Goal: Information Seeking & Learning: Learn about a topic

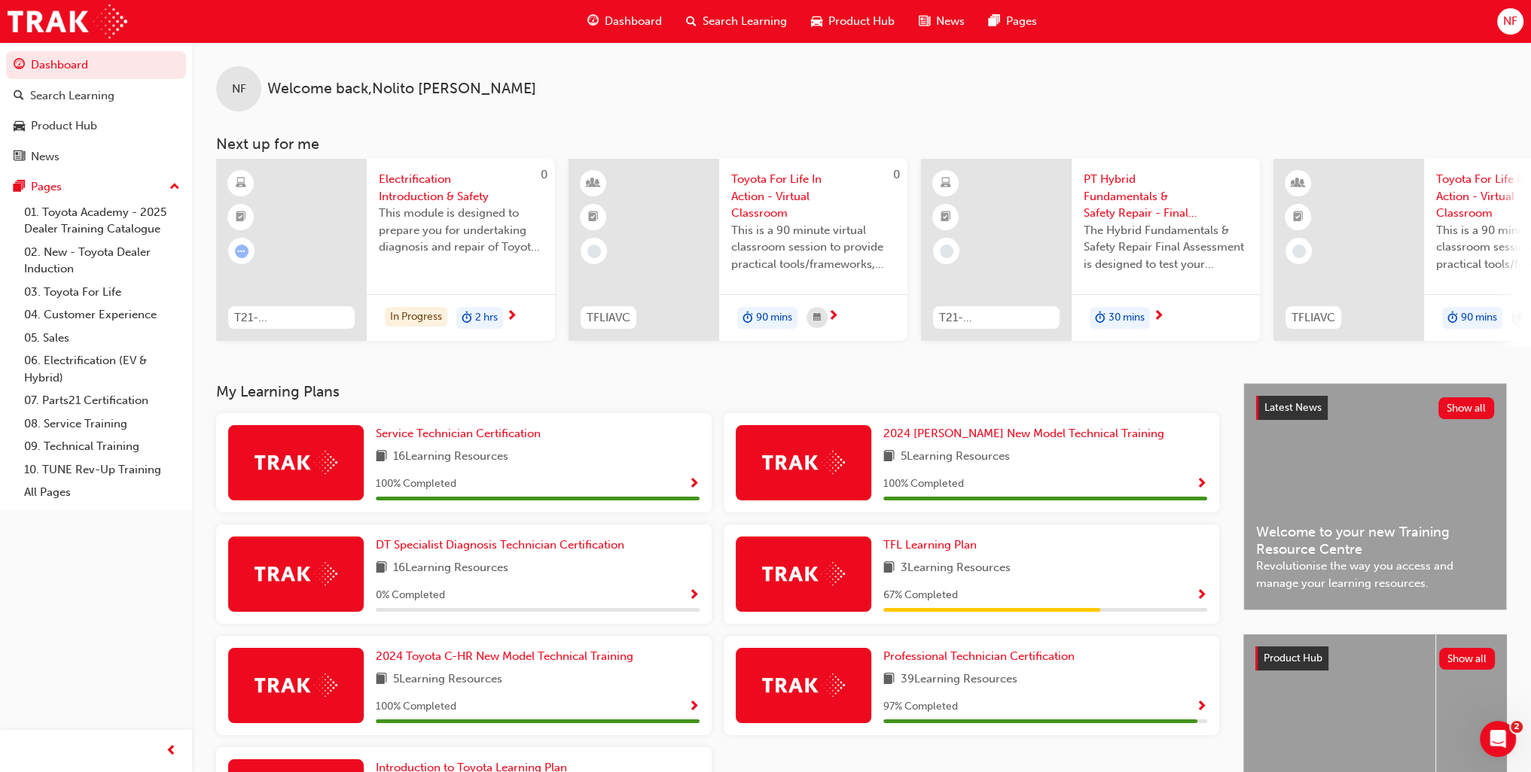
click at [425, 188] on span "Electrification Introduction & Safety" at bounding box center [461, 188] width 164 height 34
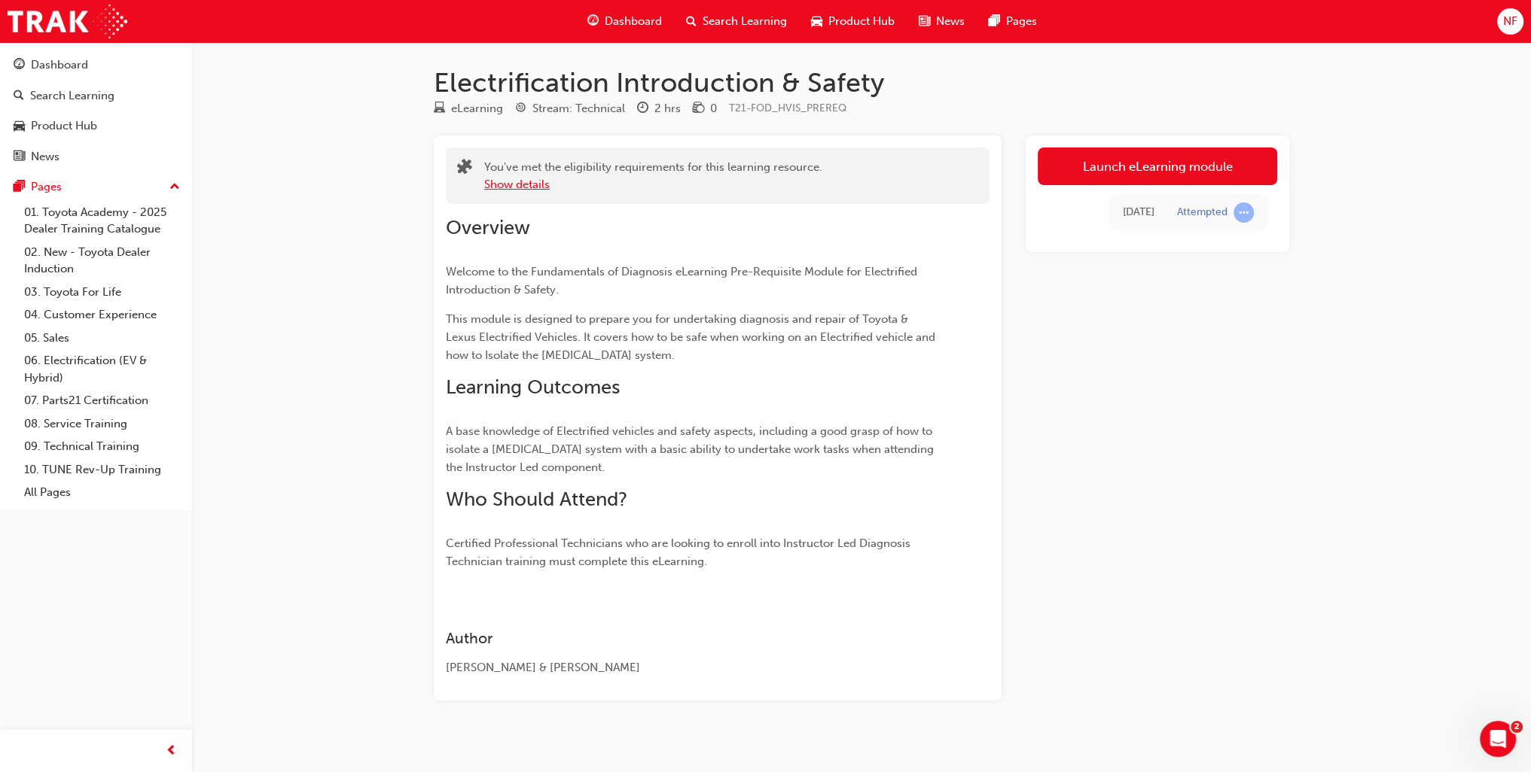
click at [500, 185] on button "Show details" at bounding box center [517, 184] width 66 height 17
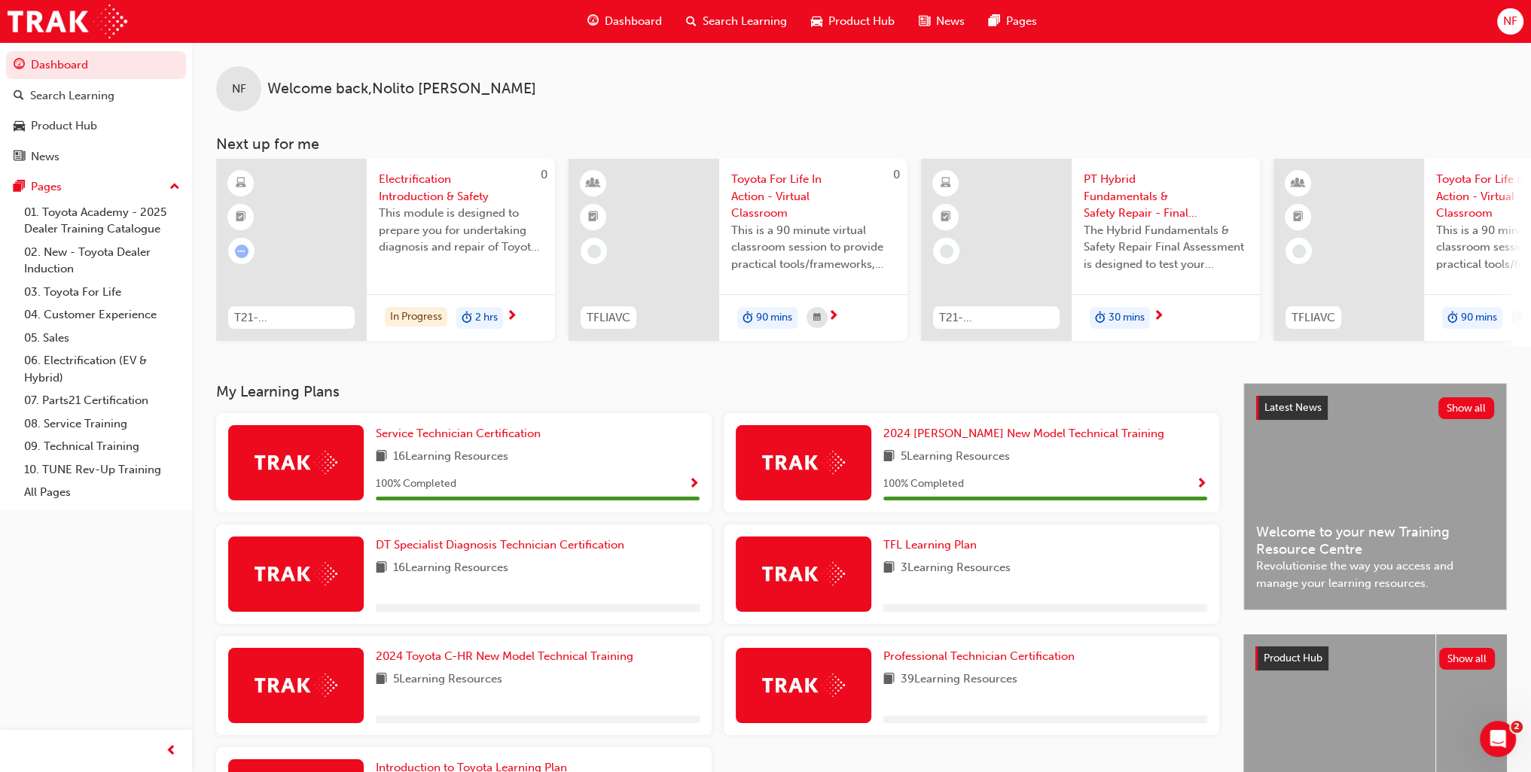
click at [791, 200] on span "Toyota For Life In Action - Virtual Classroom" at bounding box center [813, 196] width 164 height 51
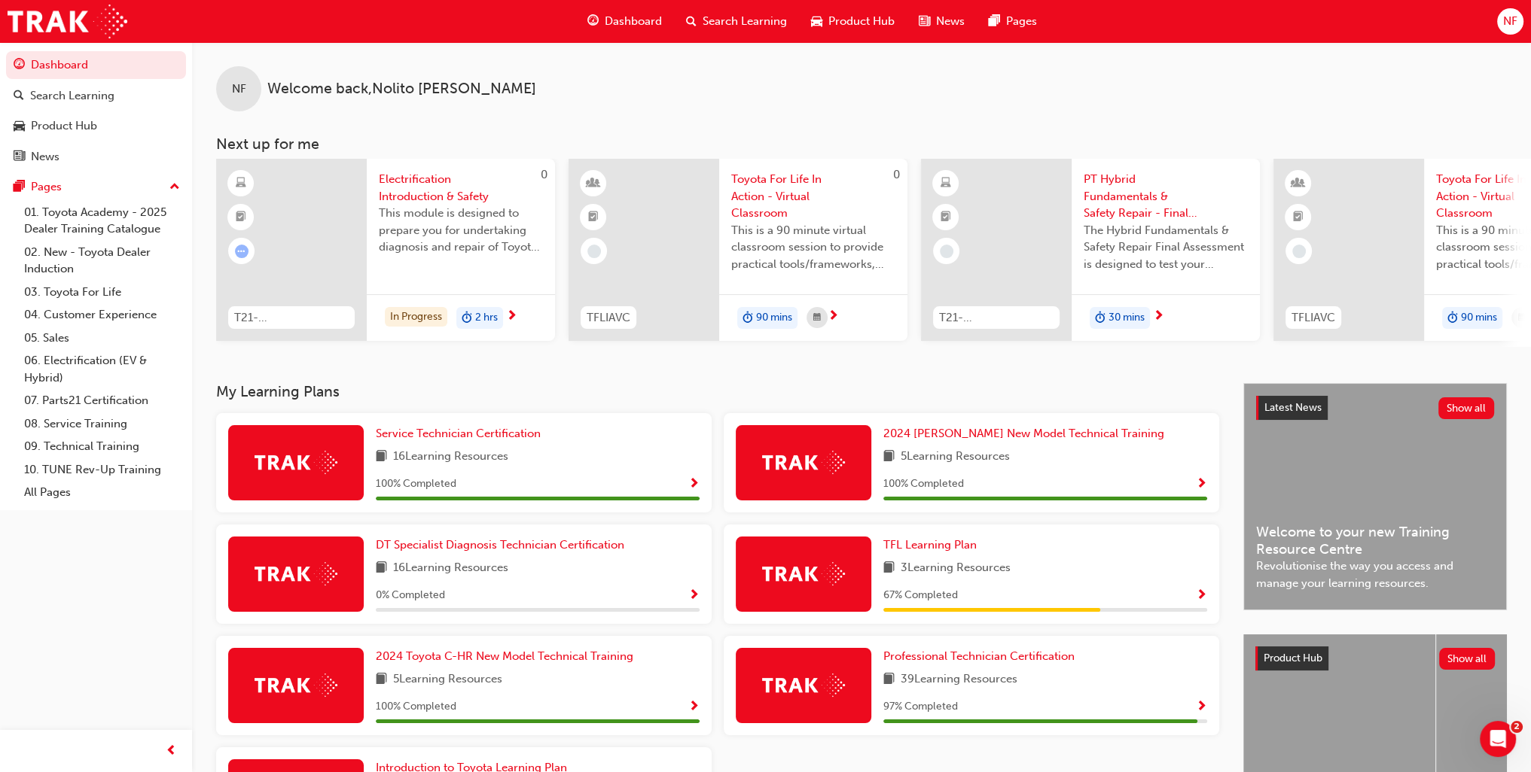
click at [1120, 237] on span "The Hybrid Fundamentals & Safety Repair Final Assessment is designed to test yo…" at bounding box center [1165, 247] width 164 height 51
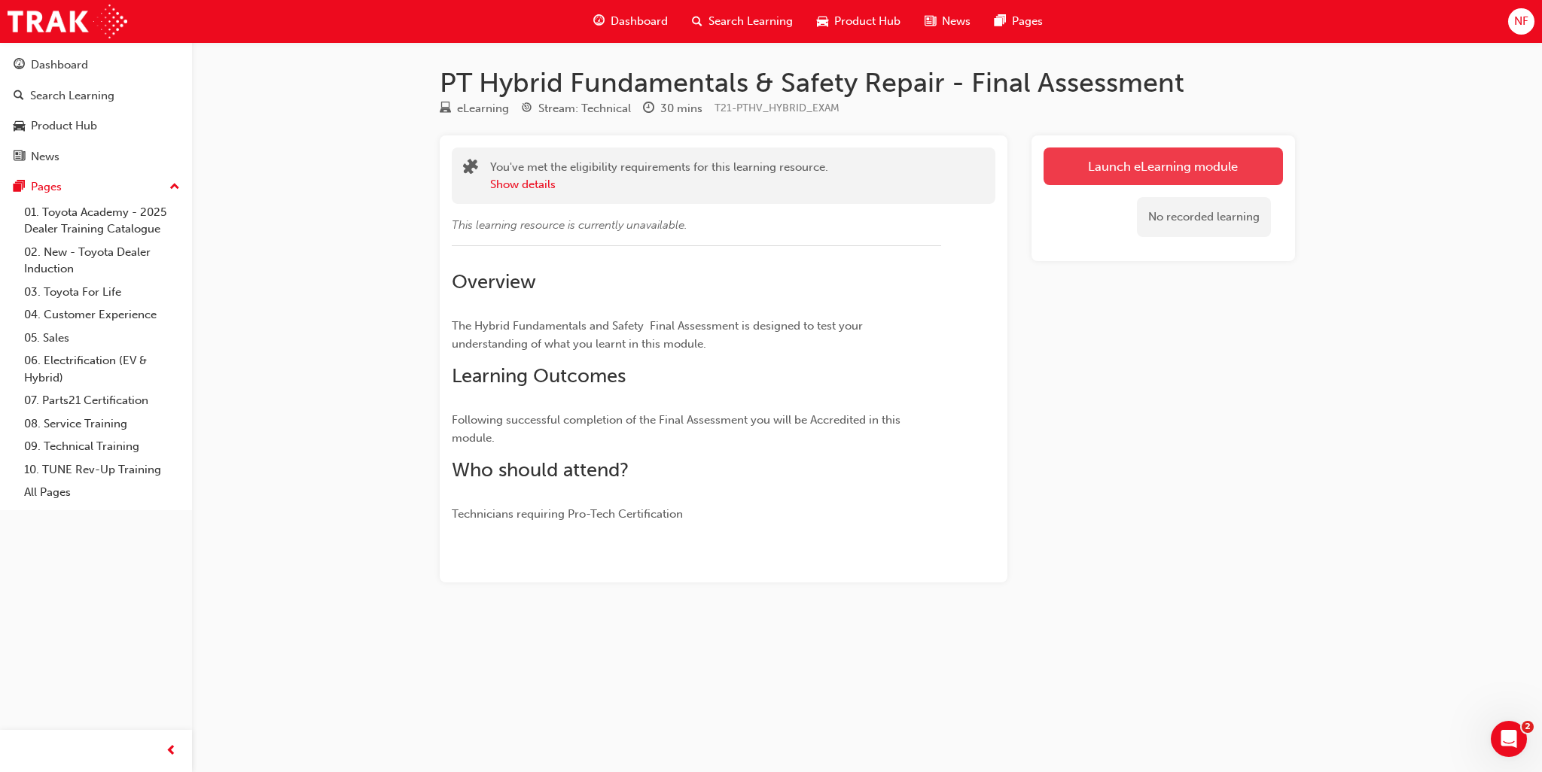
click at [1105, 173] on link "Launch eLearning module" at bounding box center [1163, 167] width 239 height 38
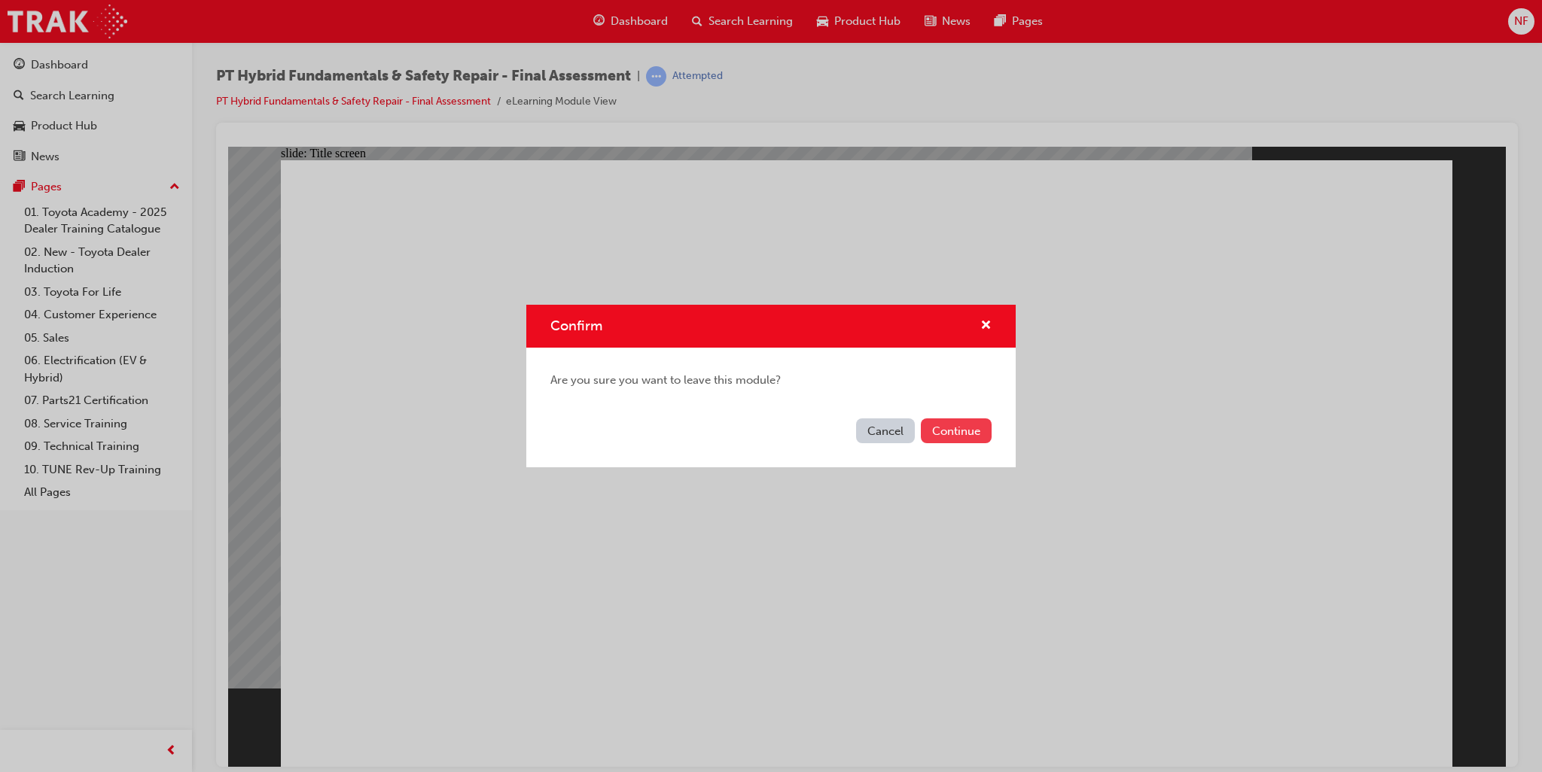
click at [943, 430] on button "Continue" at bounding box center [956, 431] width 71 height 25
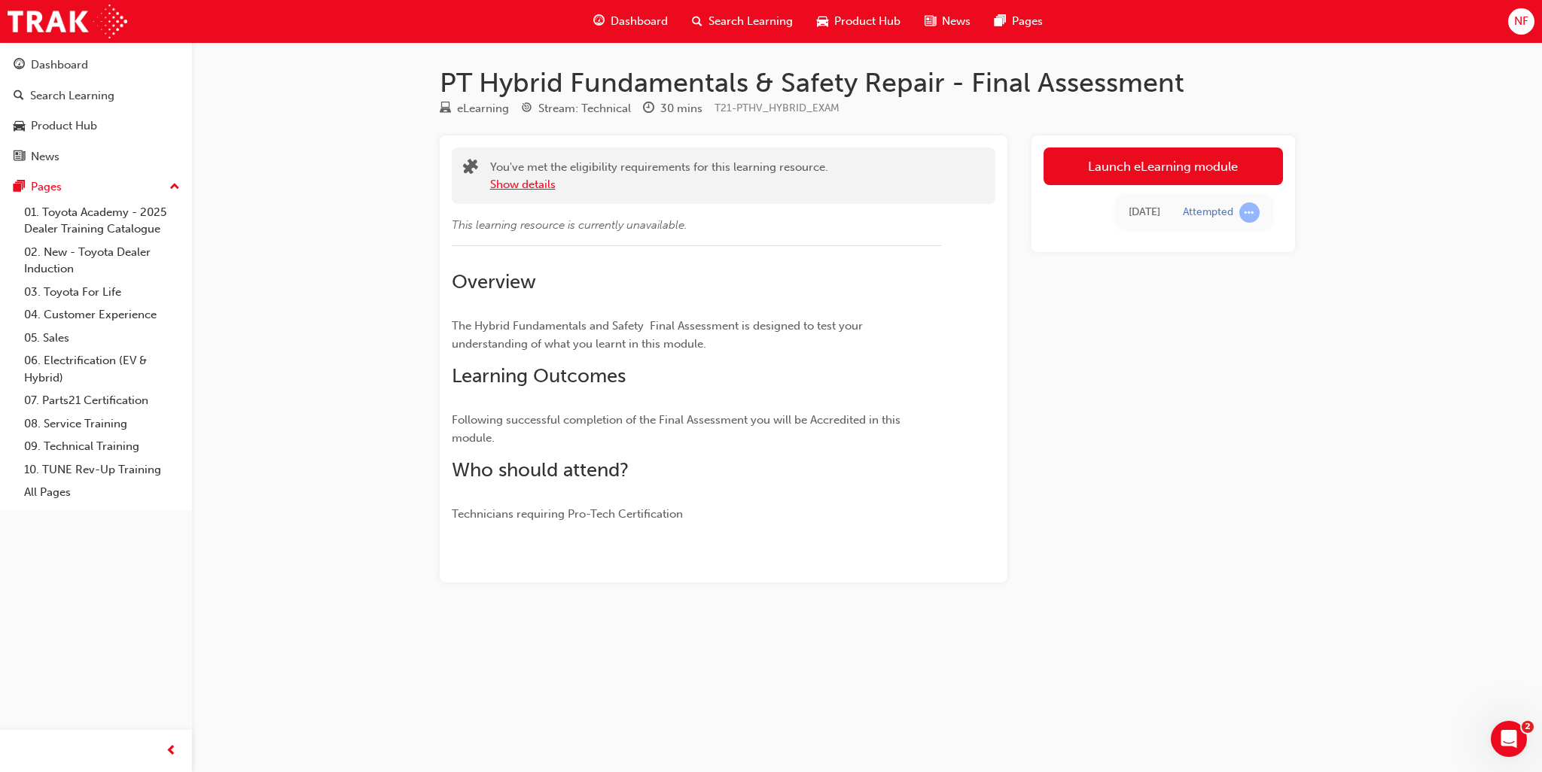
click at [517, 185] on button "Show details" at bounding box center [523, 184] width 66 height 17
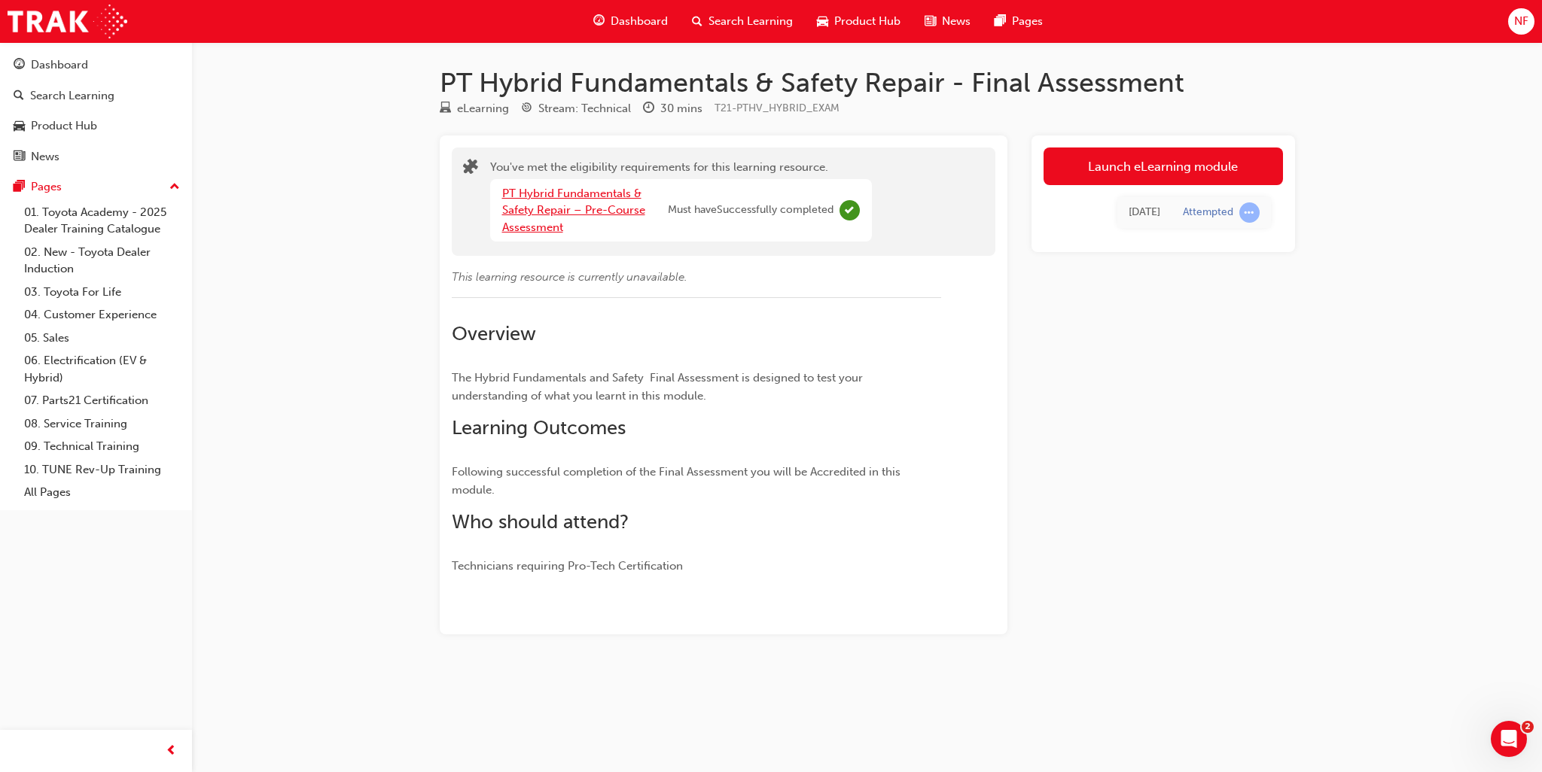
click at [536, 227] on link "PT Hybrid Fundamentals & Safety Repair – Pre-Course Assessment" at bounding box center [573, 210] width 143 height 47
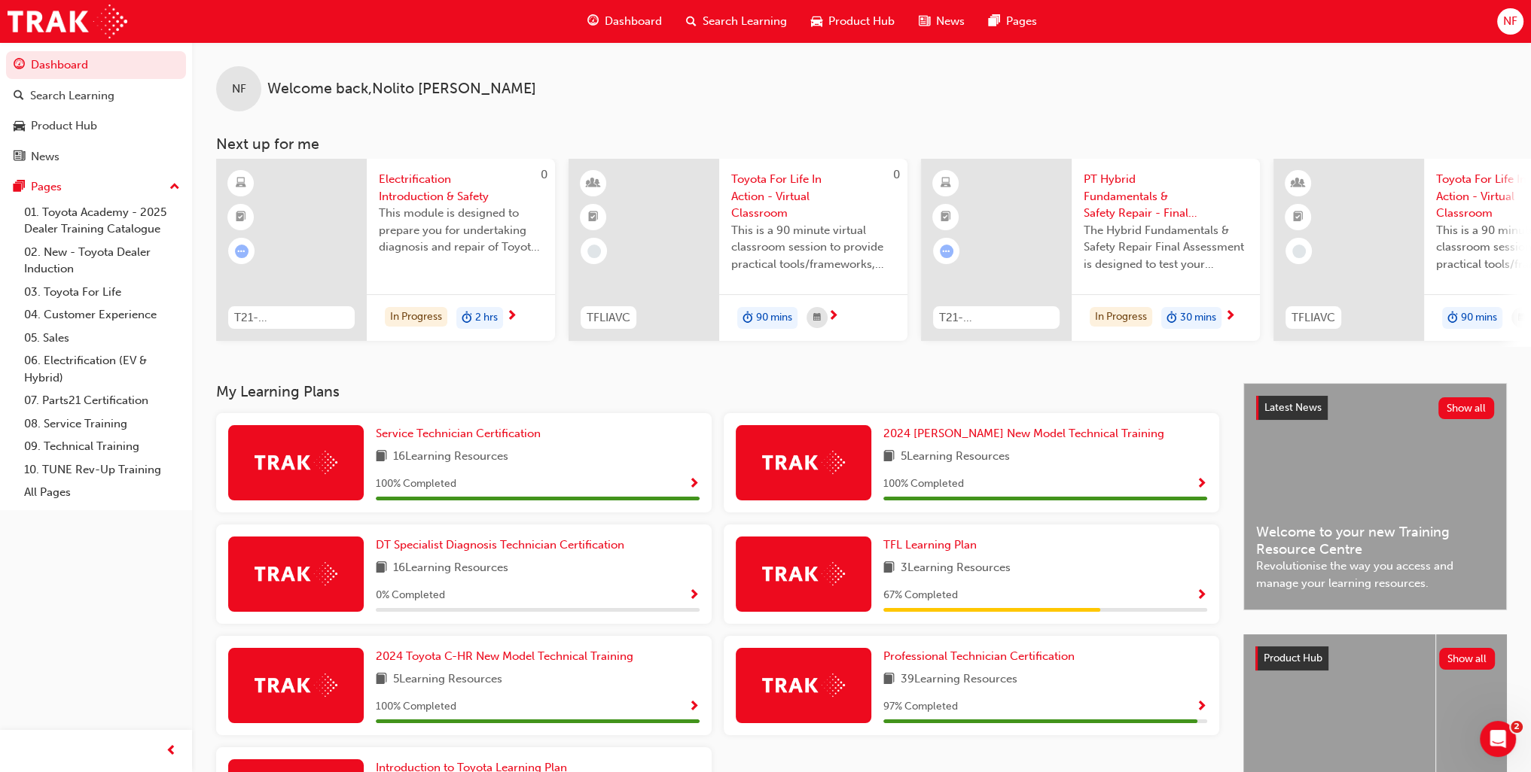
click at [1464, 195] on span "Toyota For Life In Action - Virtual Classroom" at bounding box center [1518, 196] width 164 height 51
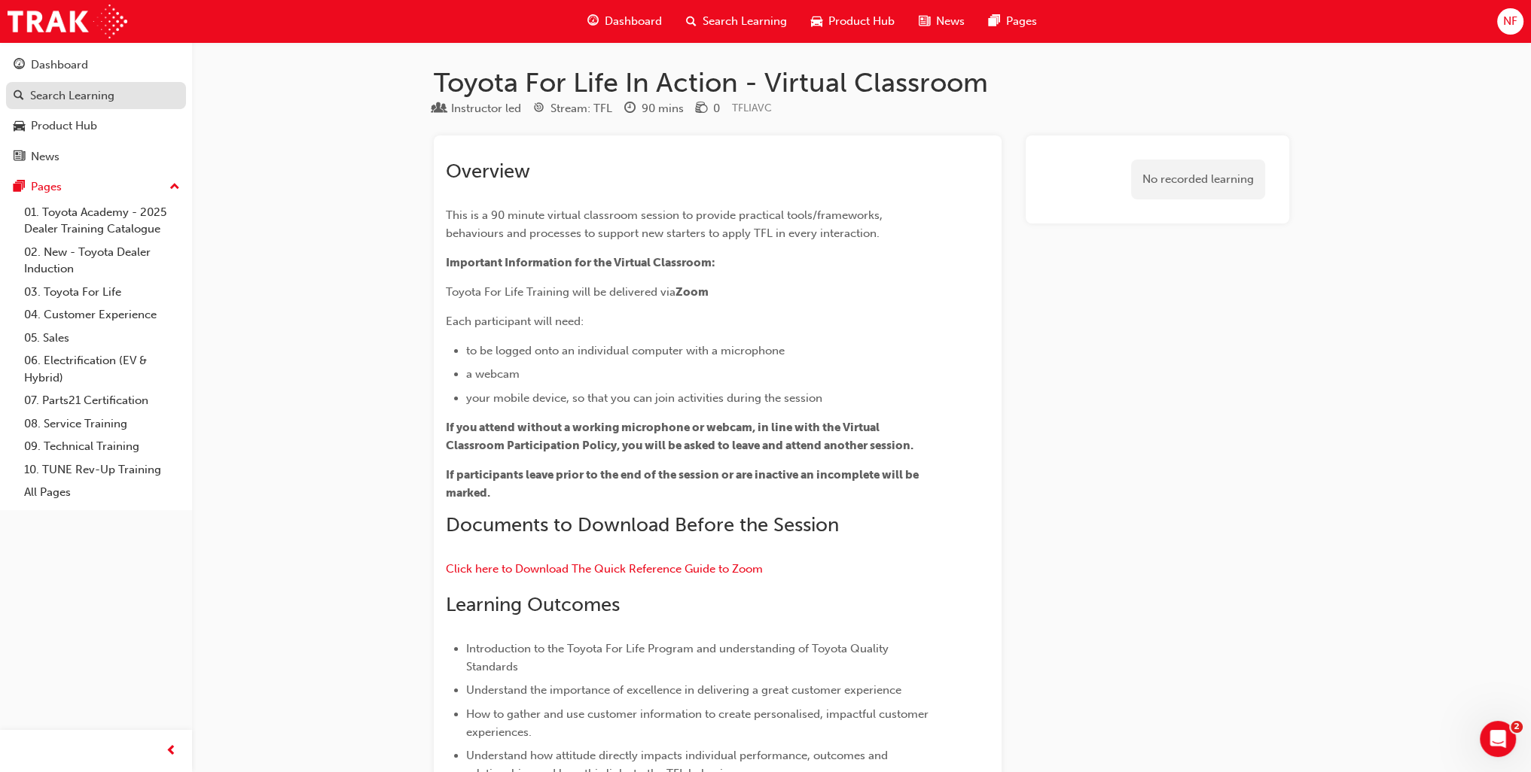
click at [67, 96] on div "Search Learning" at bounding box center [72, 95] width 84 height 17
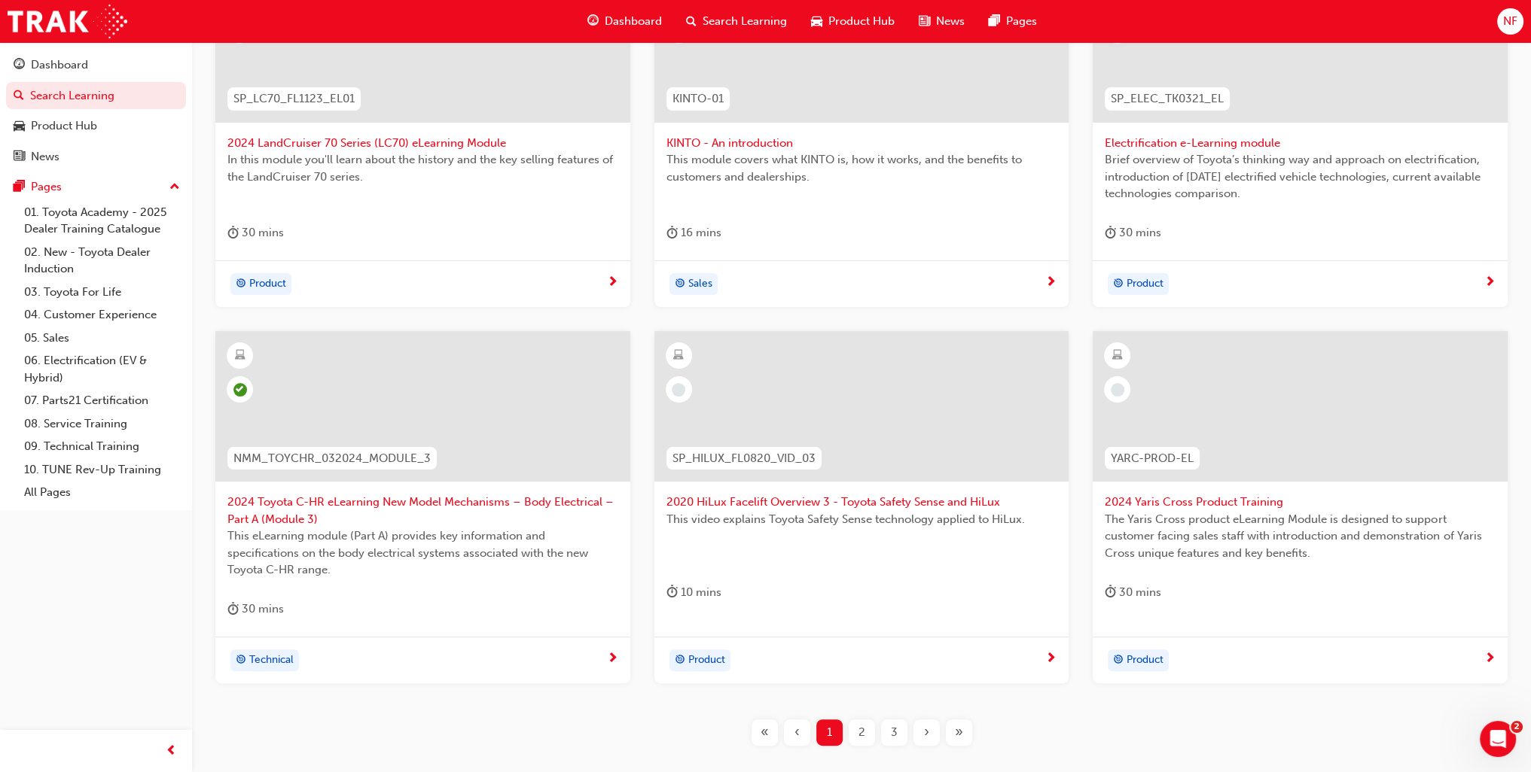
scroll to position [473, 0]
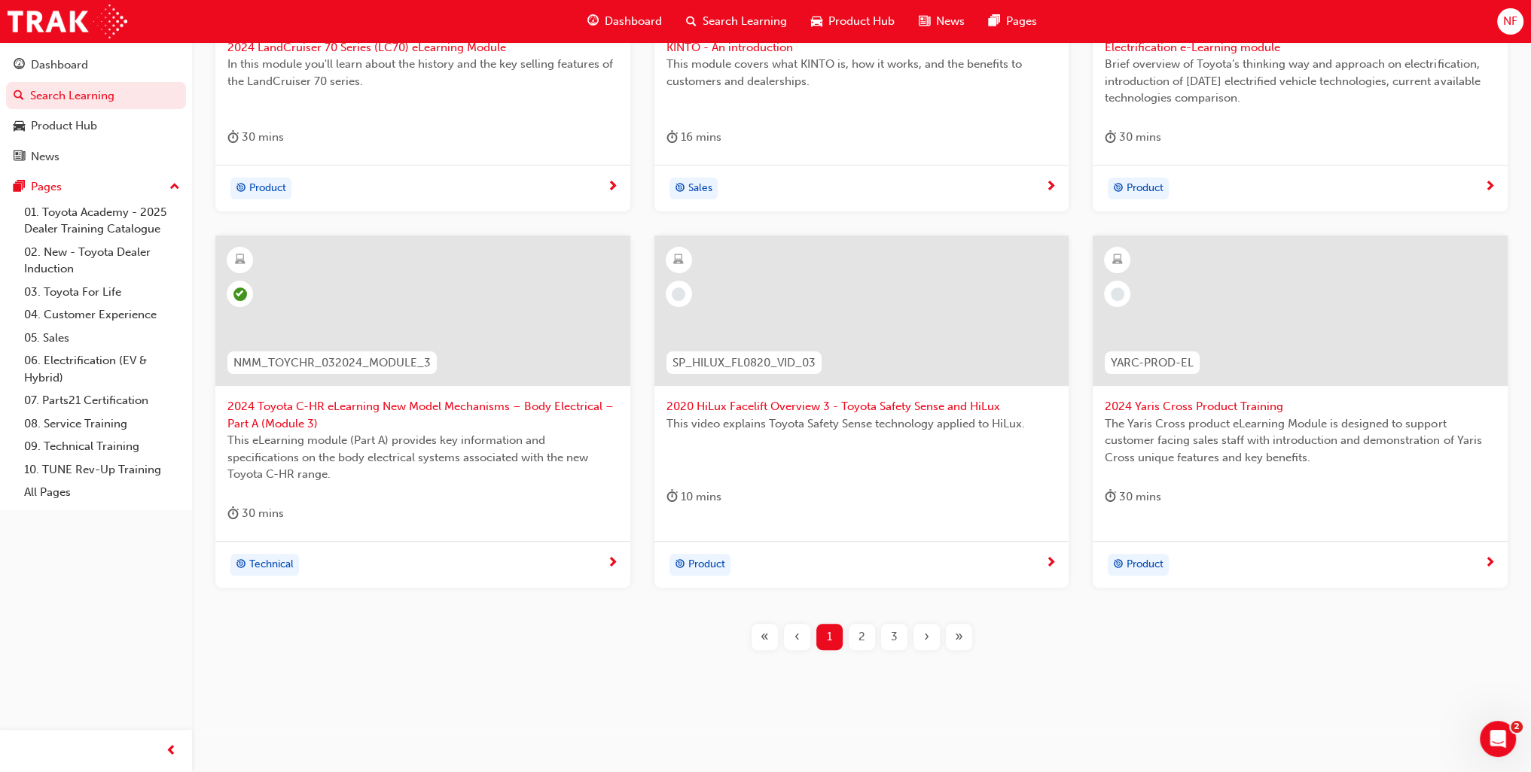
click at [857, 635] on div "2" at bounding box center [862, 637] width 26 height 26
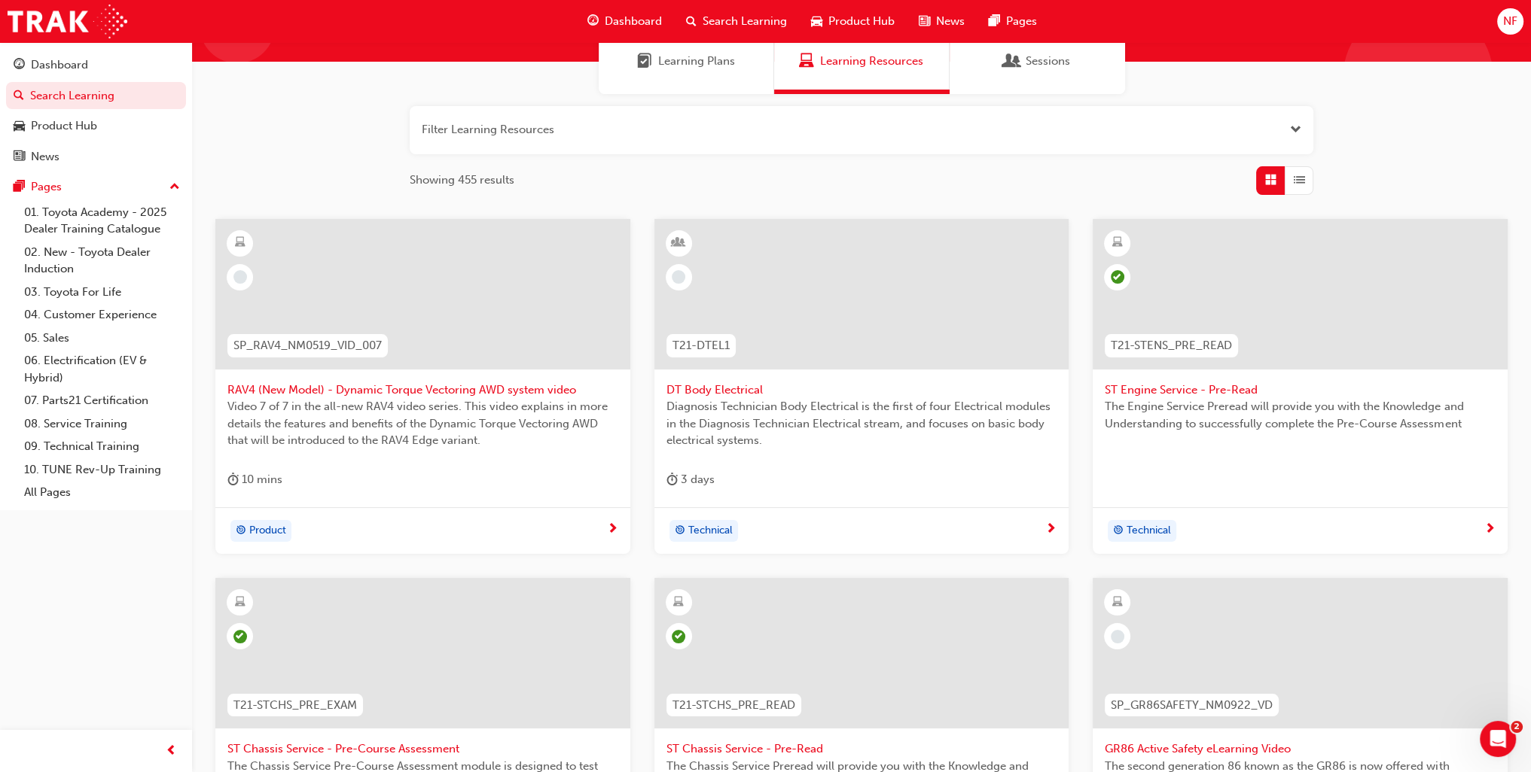
scroll to position [4, 0]
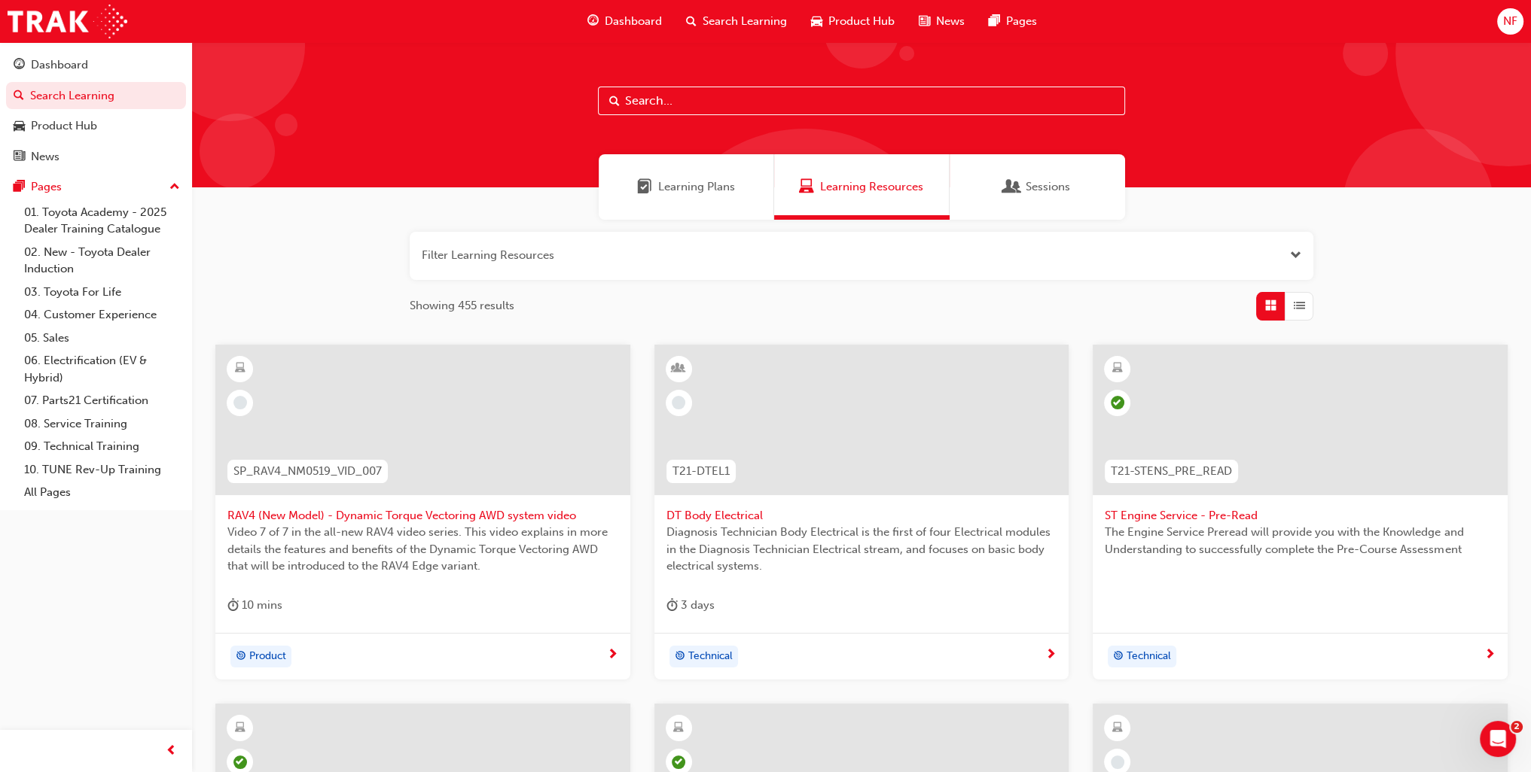
click at [298, 518] on span "RAV4 (New Model) - Dynamic Torque Vectoring AWD system video" at bounding box center [422, 515] width 391 height 17
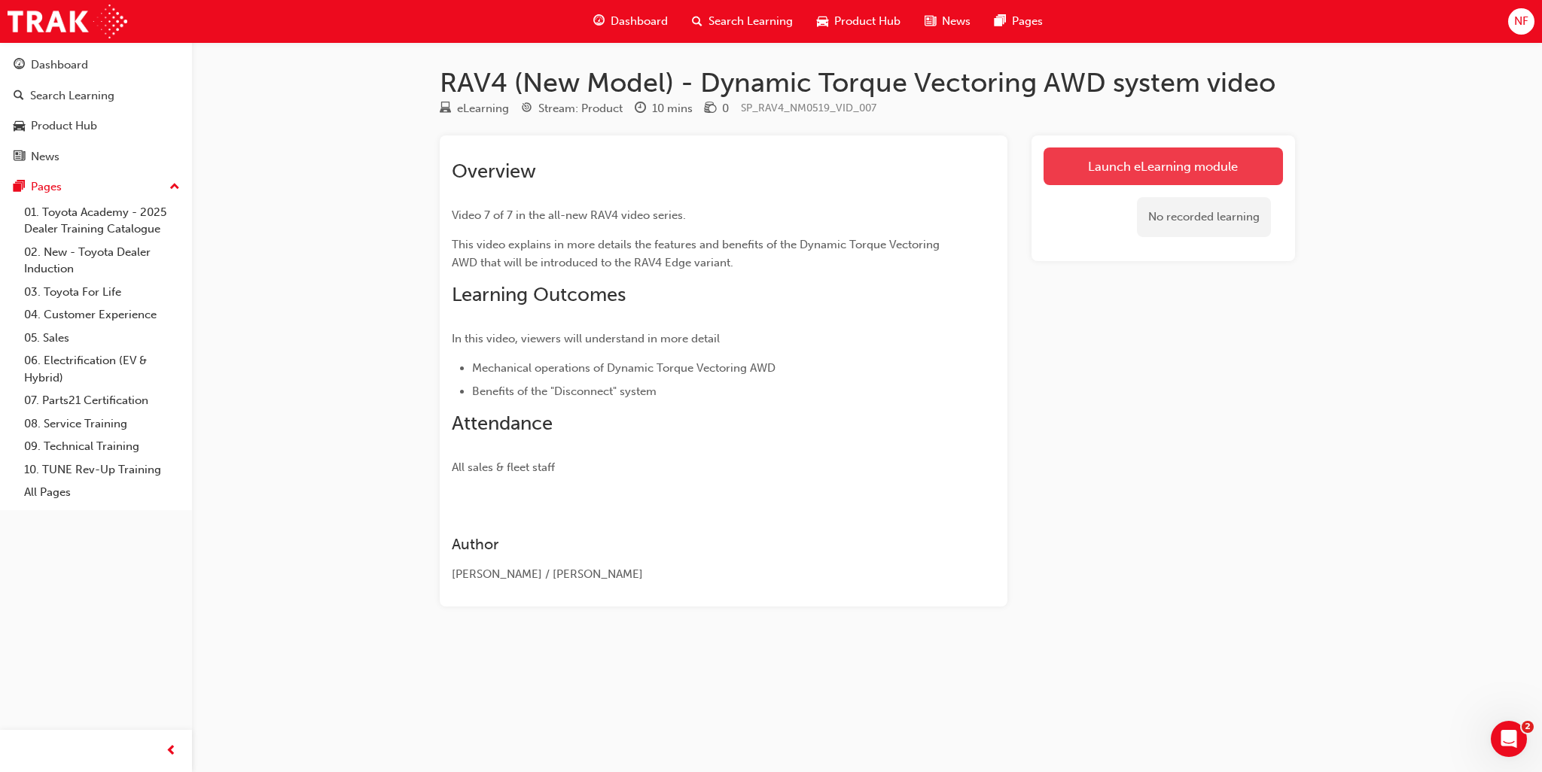
click at [1150, 163] on link "Launch eLearning module" at bounding box center [1163, 167] width 239 height 38
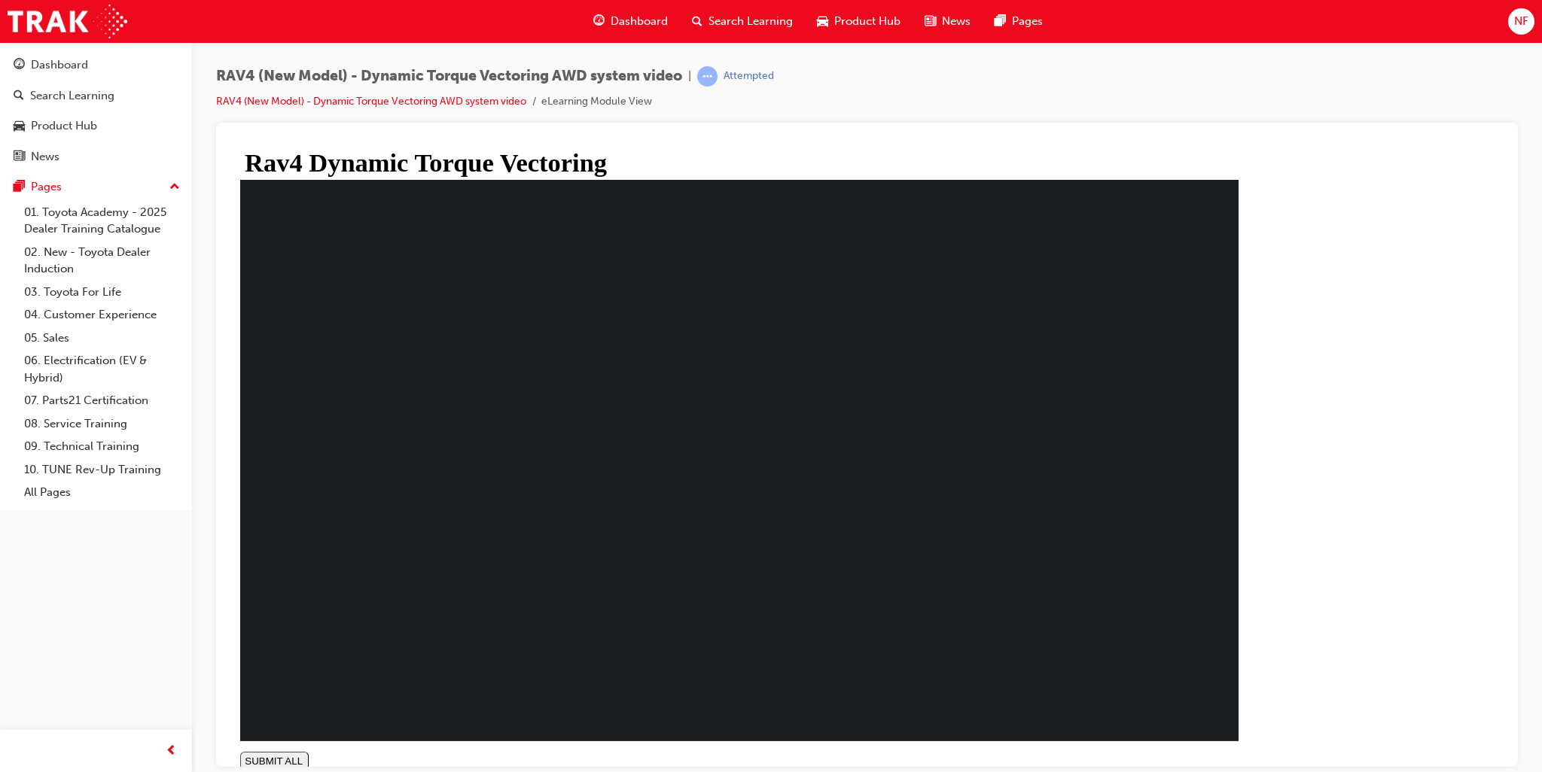
type input "0.022"
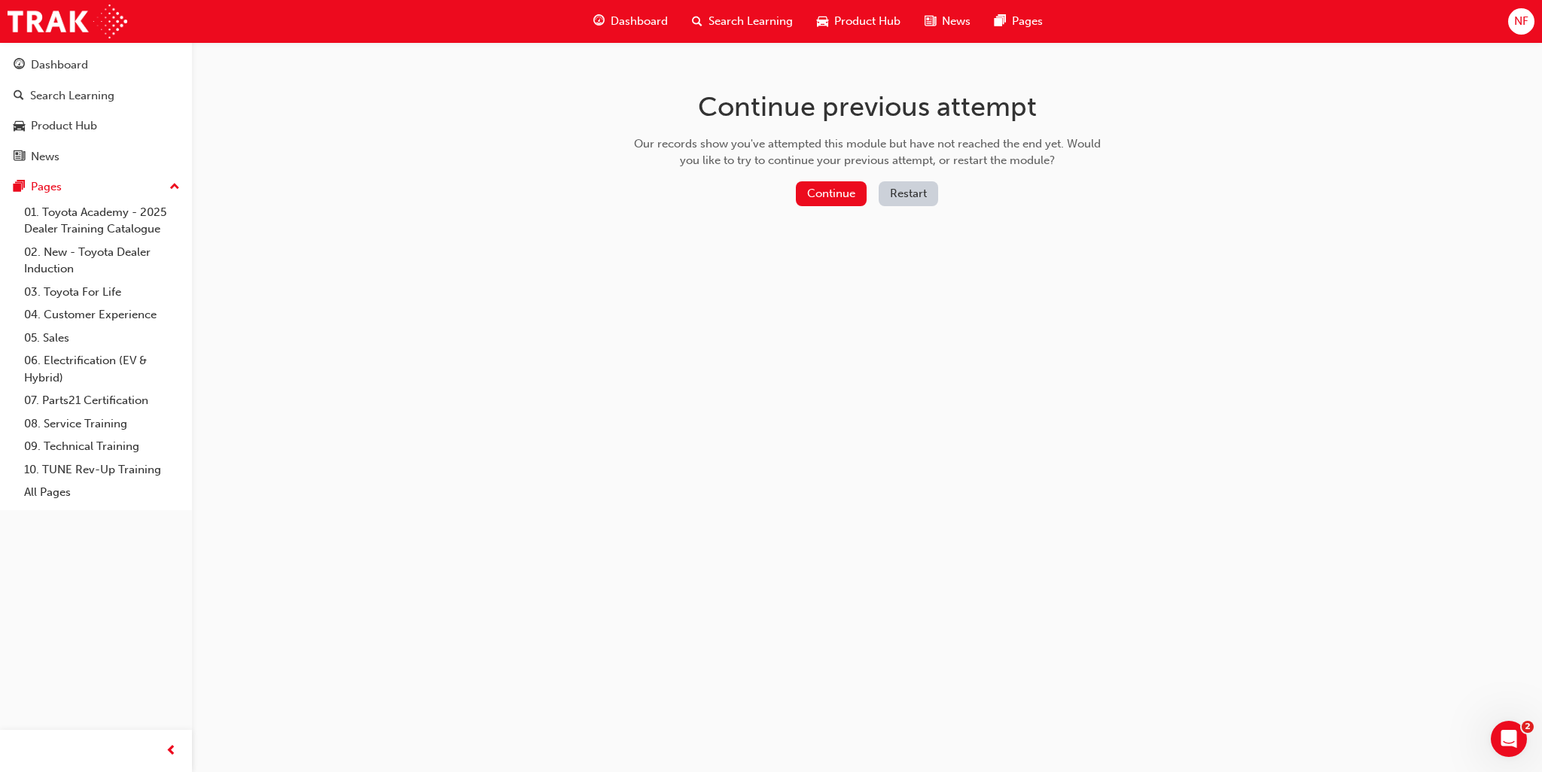
click at [911, 203] on button "Restart" at bounding box center [908, 193] width 59 height 25
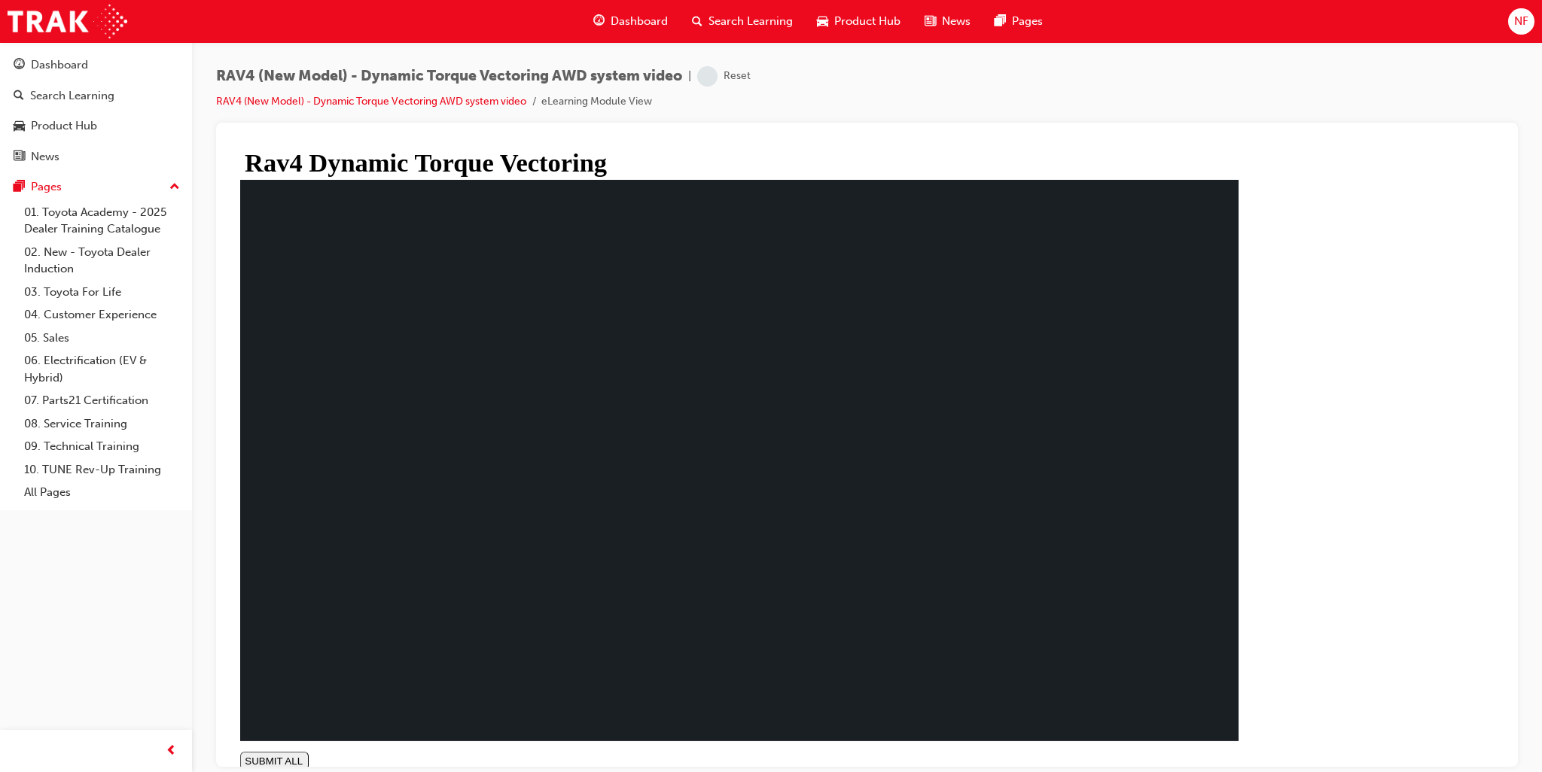
type input "0.009"
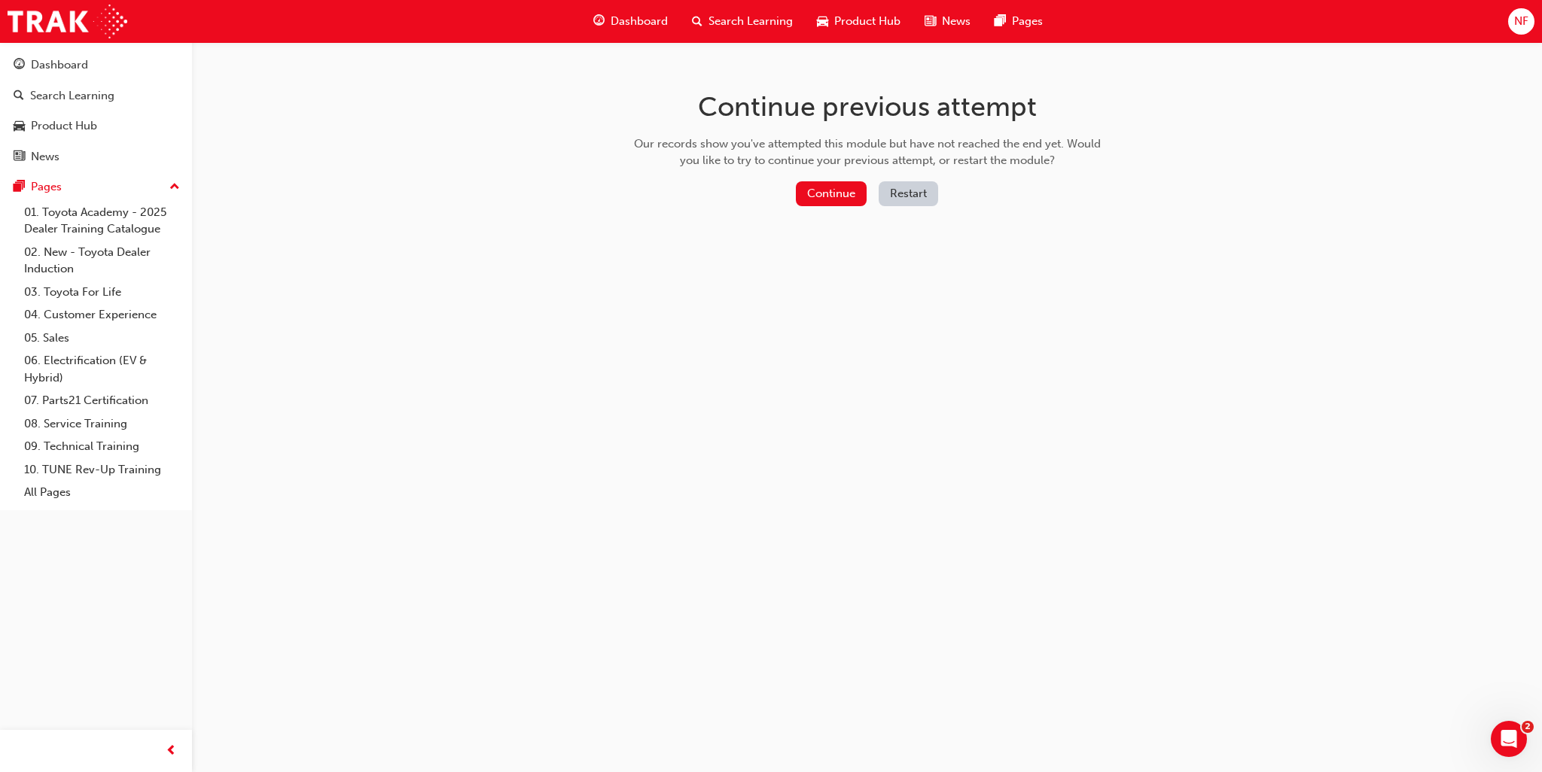
click at [917, 197] on button "Restart" at bounding box center [908, 193] width 59 height 25
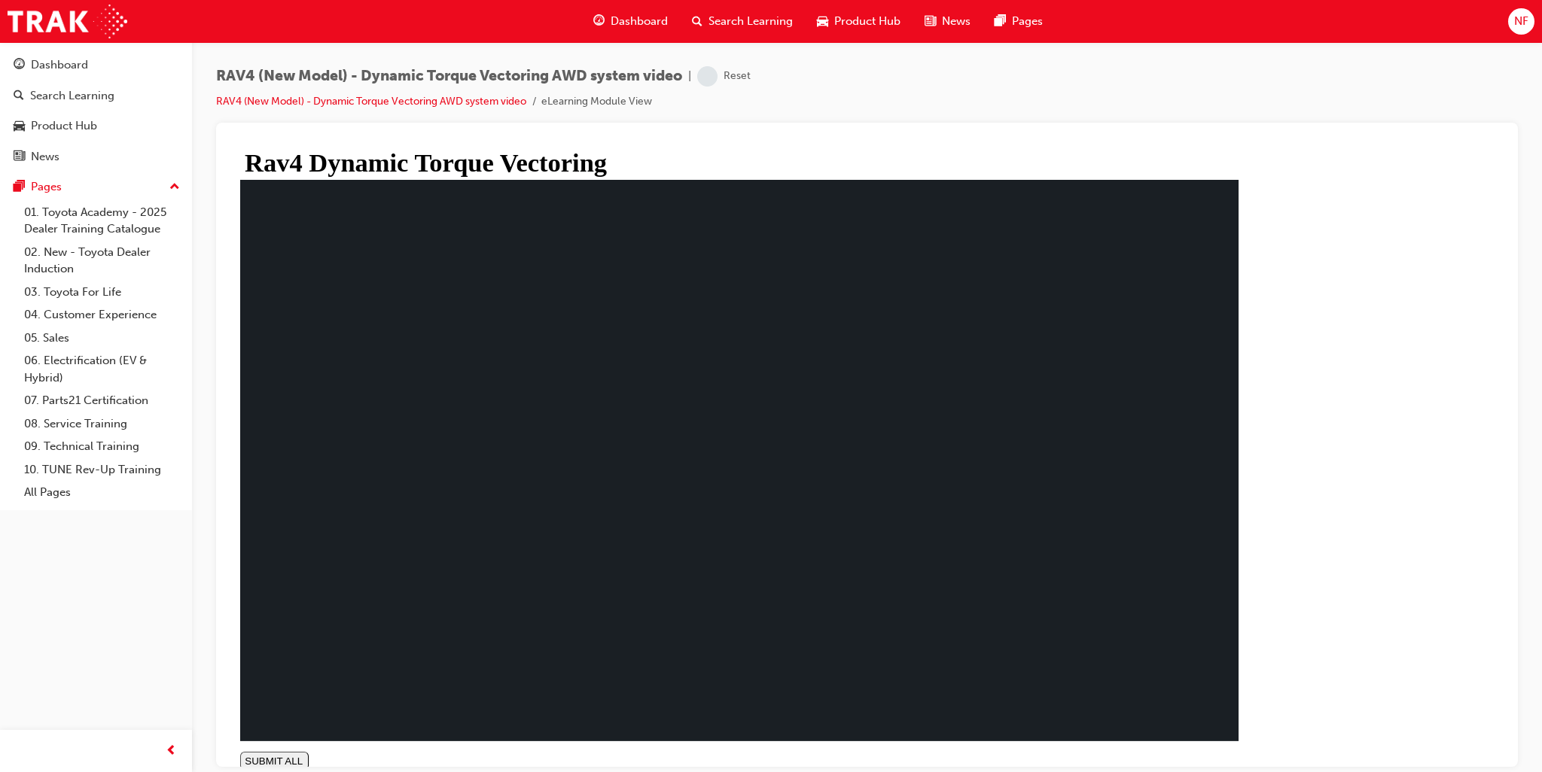
type input "0.011"
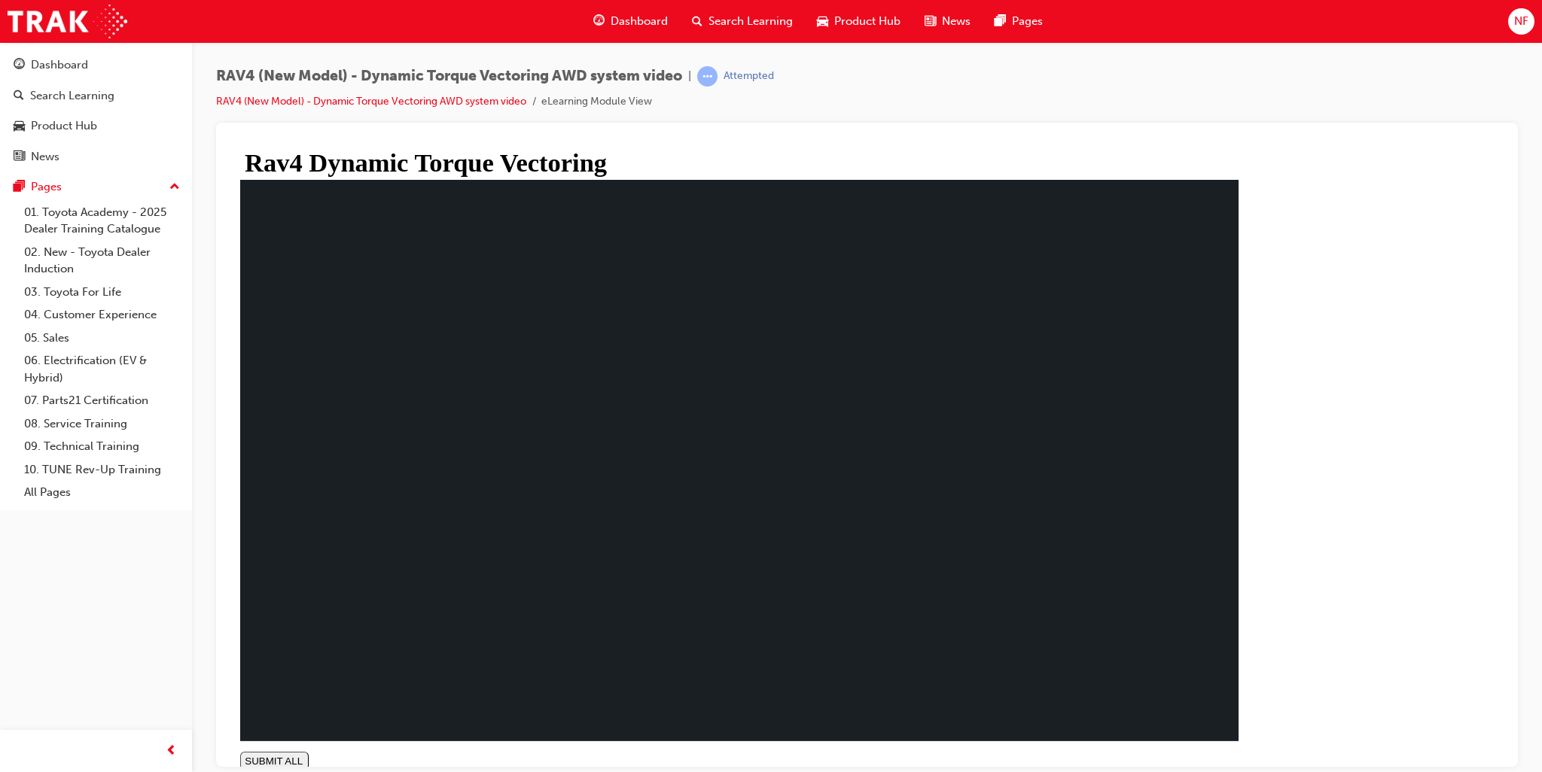
drag, startPoint x: 1174, startPoint y: 697, endPoint x: 1175, endPoint y: 680, distance: 17.4
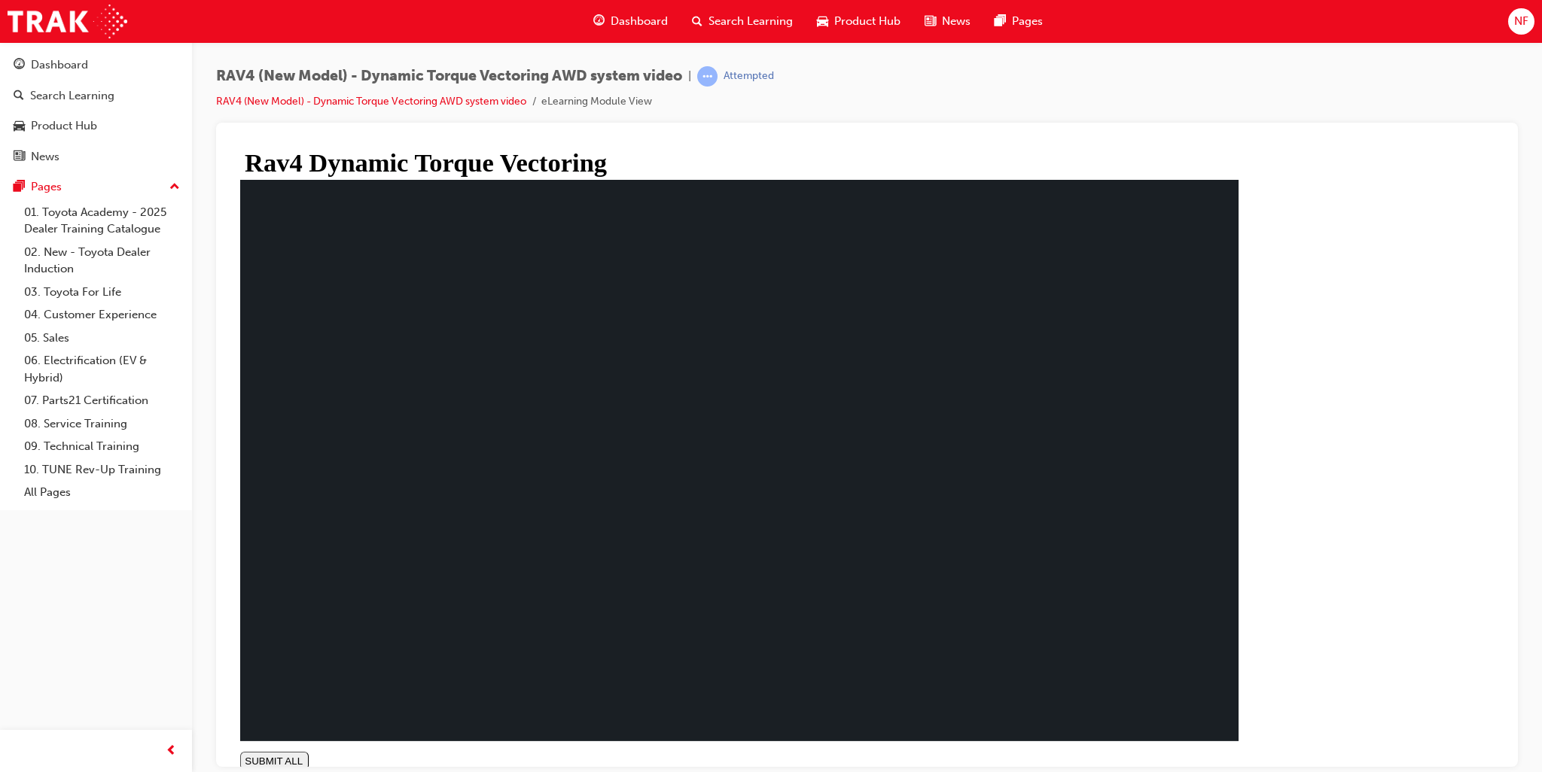
click at [81, 66] on div "Dashboard" at bounding box center [59, 64] width 57 height 17
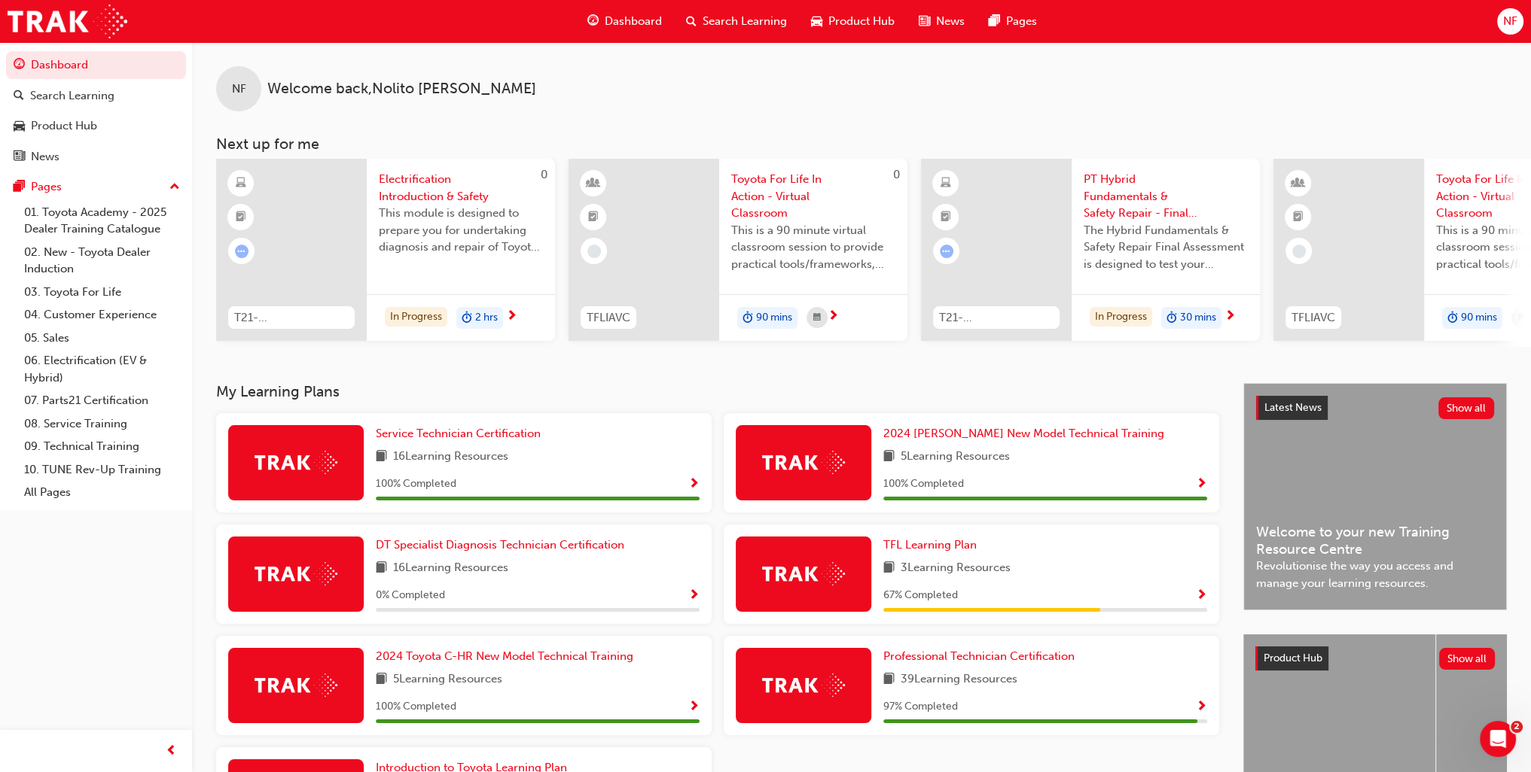
click at [1464, 187] on span "Toyota For Life In Action - Virtual Classroom" at bounding box center [1518, 196] width 164 height 51
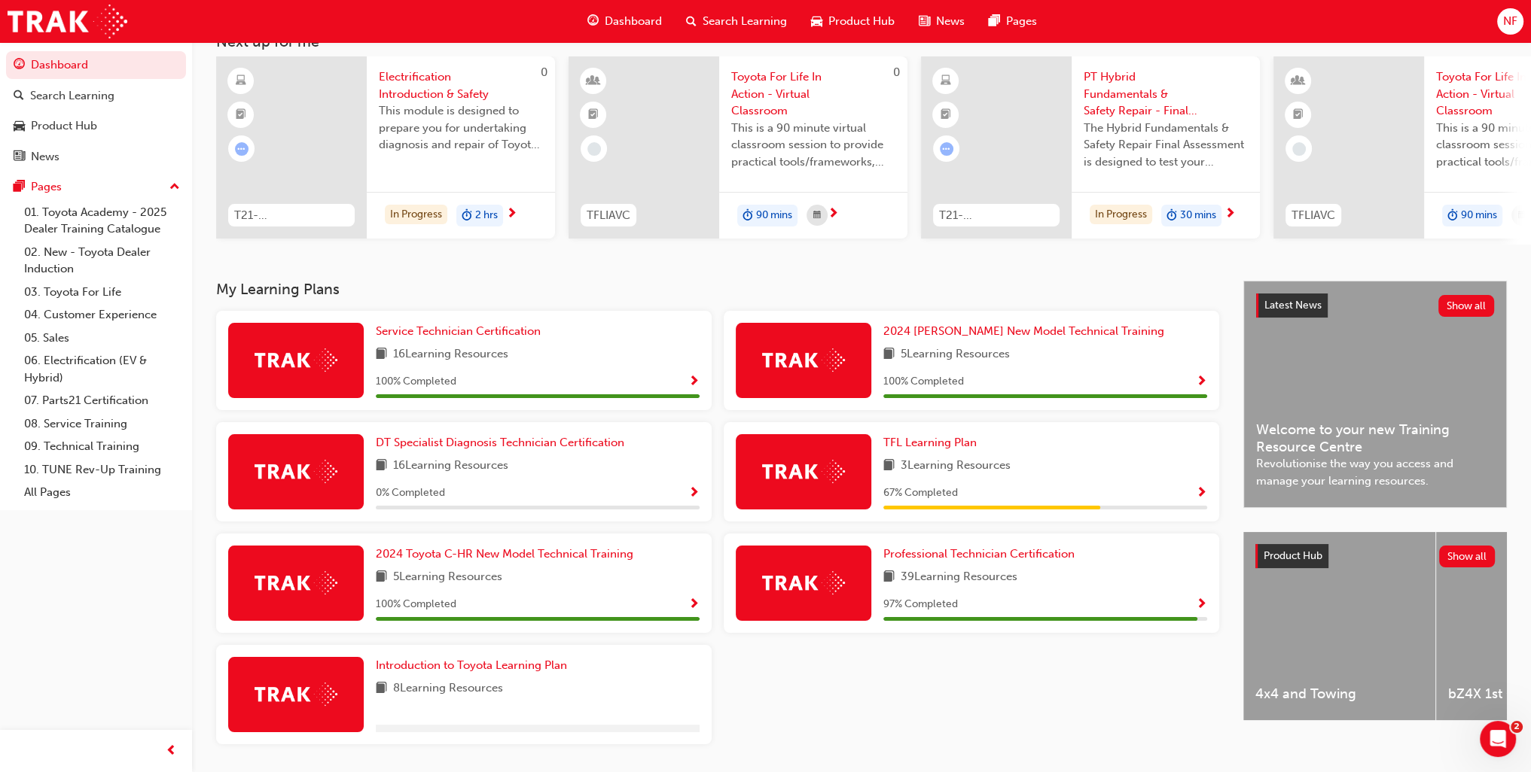
scroll to position [154, 0]
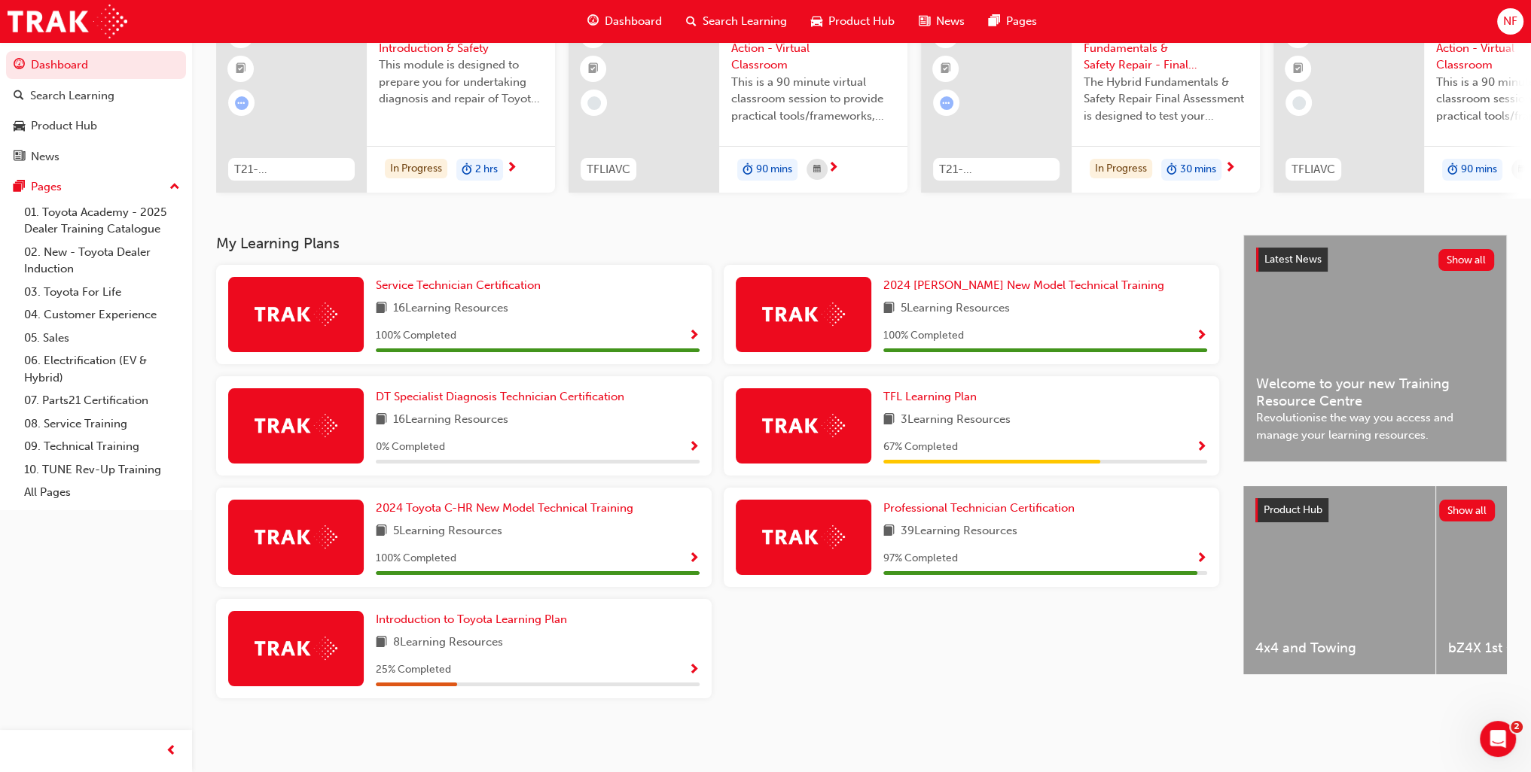
click at [1199, 448] on span "Show Progress" at bounding box center [1201, 448] width 11 height 14
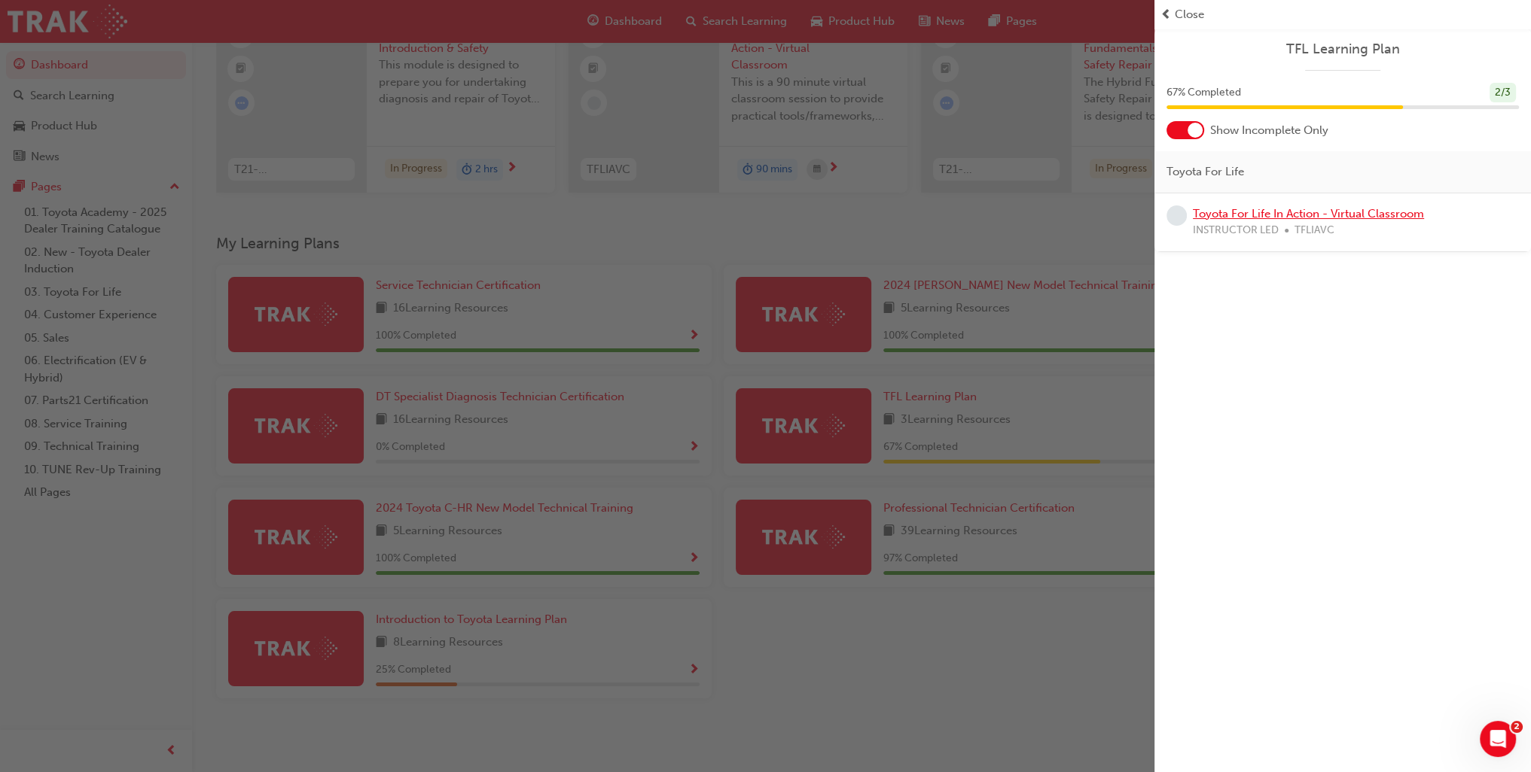
click at [1251, 215] on link "Toyota For Life In Action - Virtual Classroom" at bounding box center [1308, 214] width 231 height 14
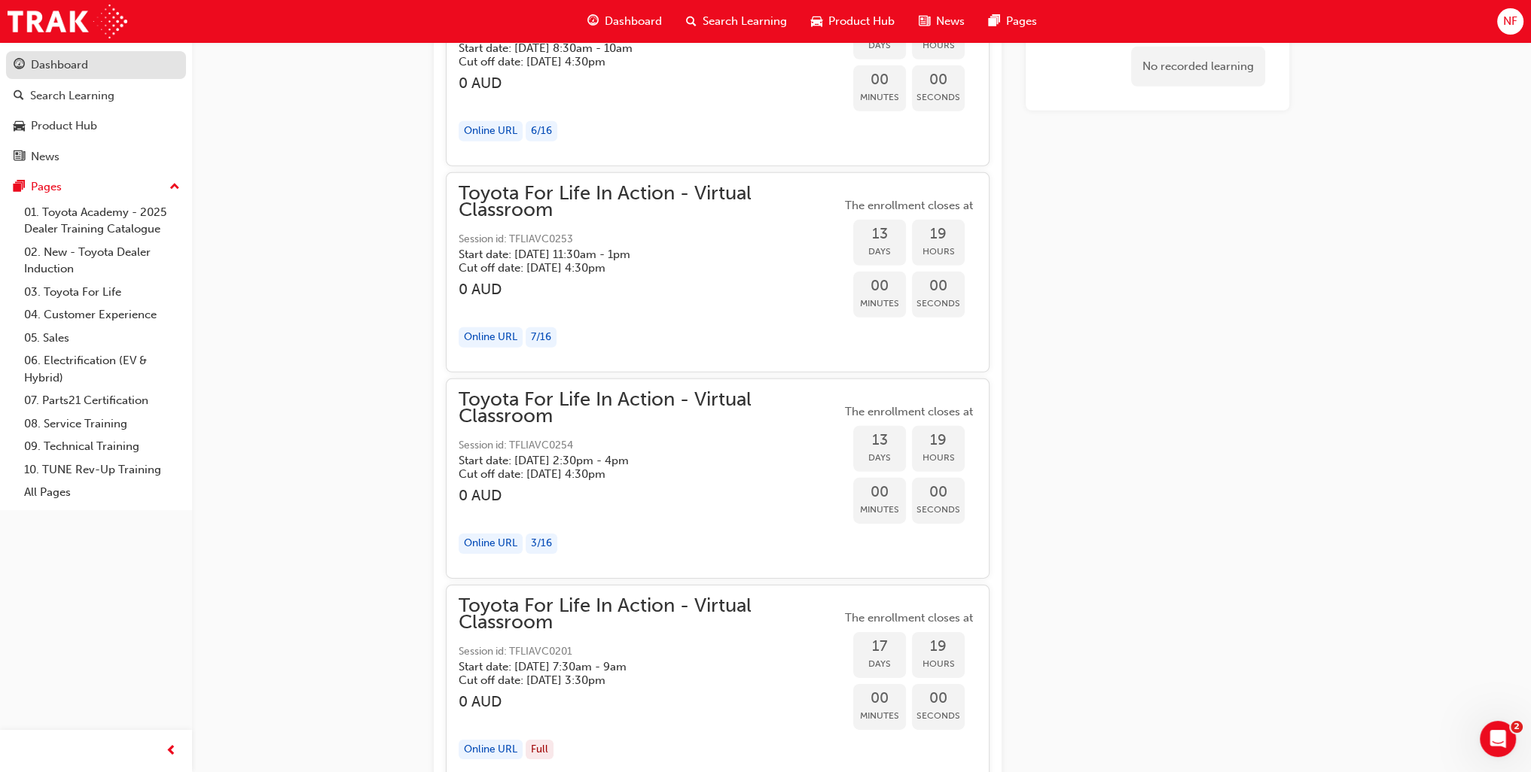
scroll to position [6162, 0]
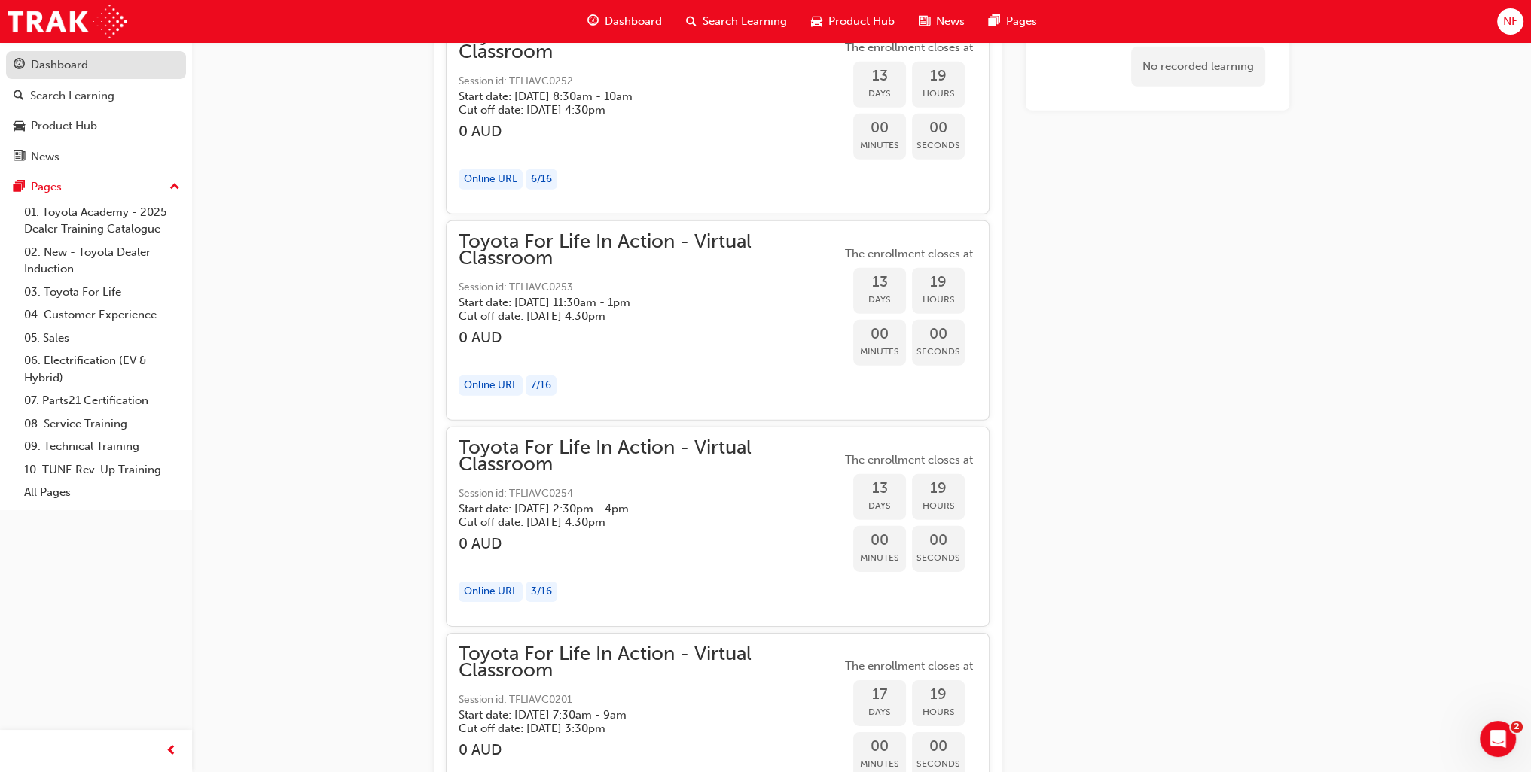
click at [80, 64] on div "Dashboard" at bounding box center [59, 64] width 57 height 17
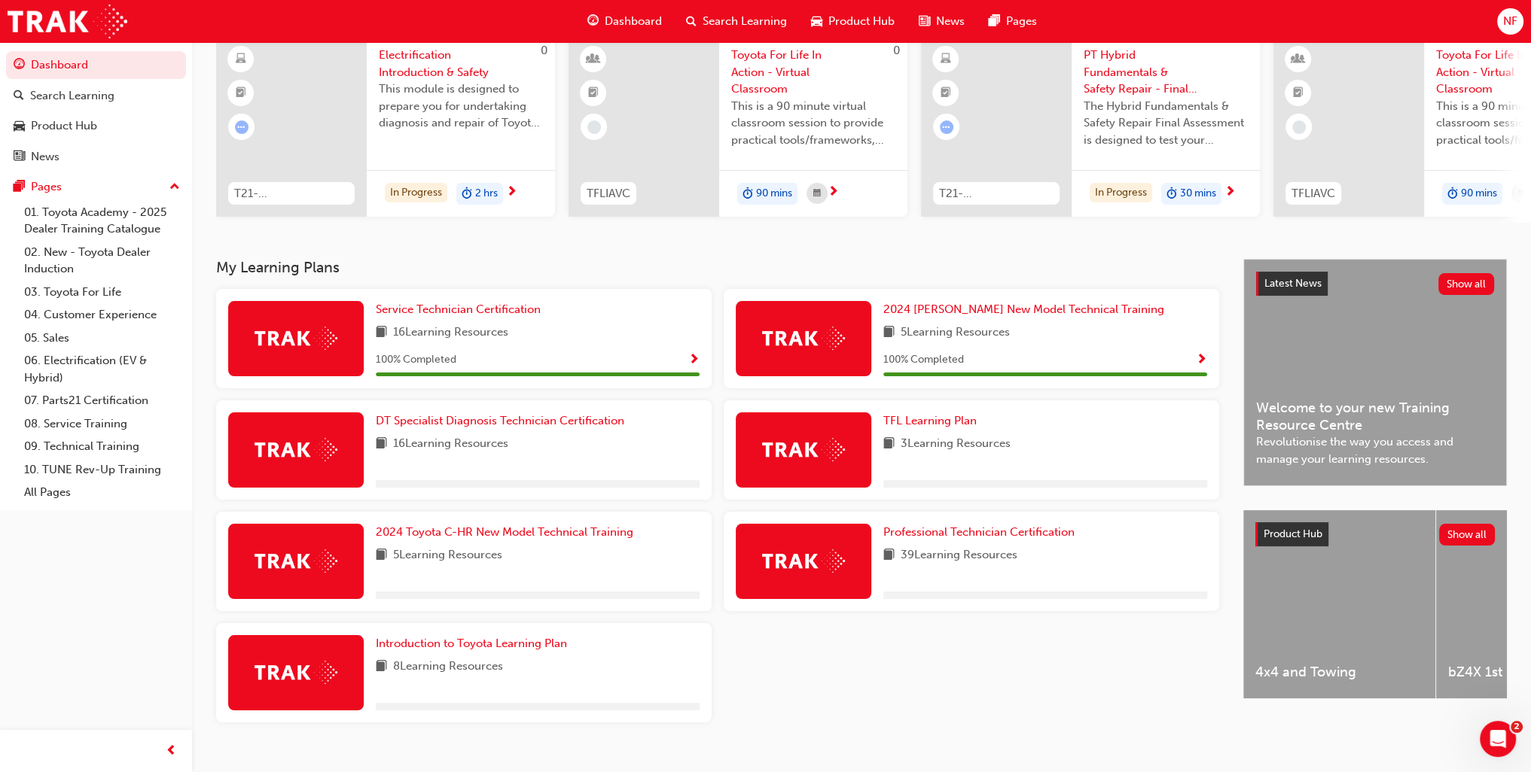
scroll to position [154, 0]
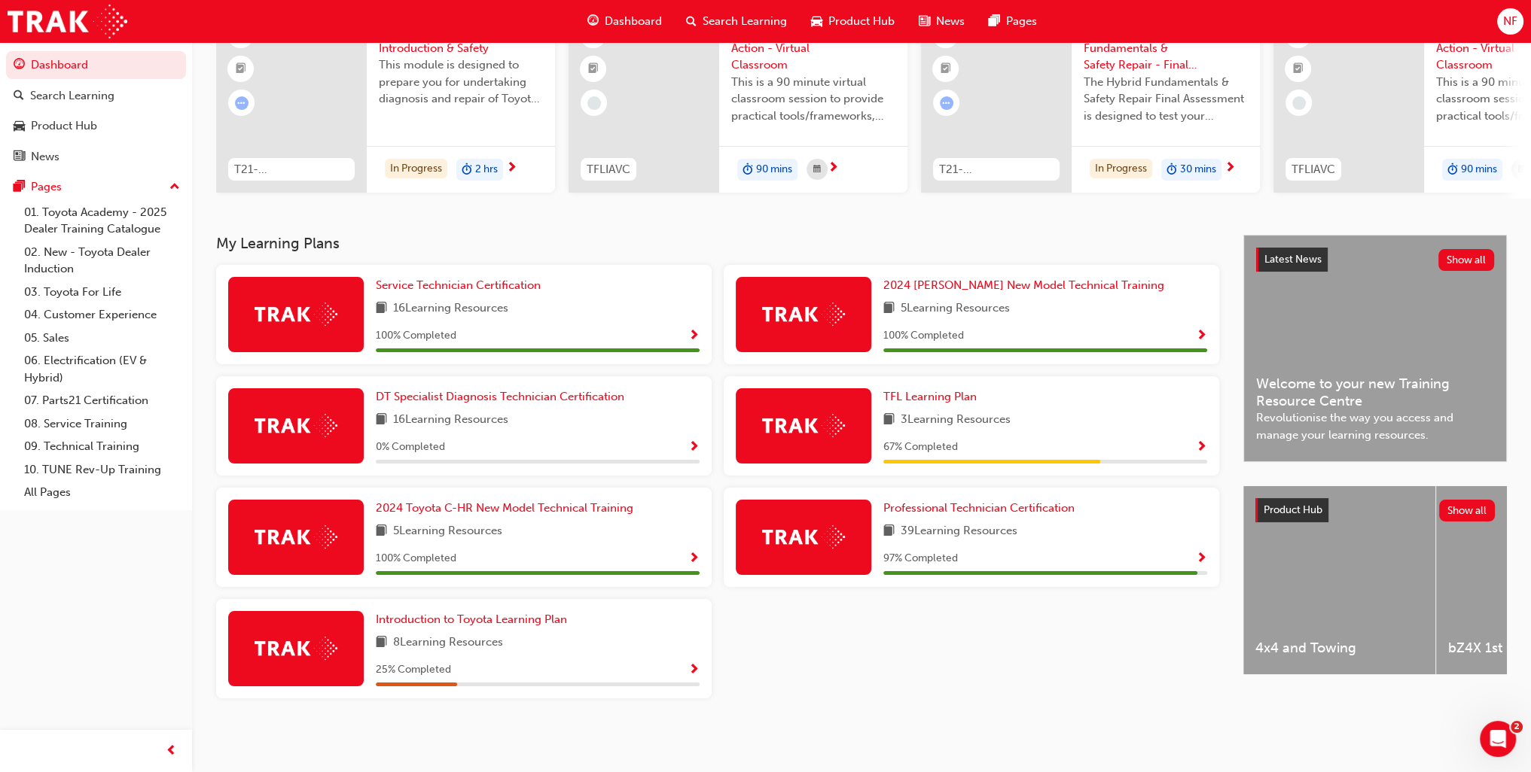
click at [1201, 560] on span "Show Progress" at bounding box center [1201, 560] width 11 height 14
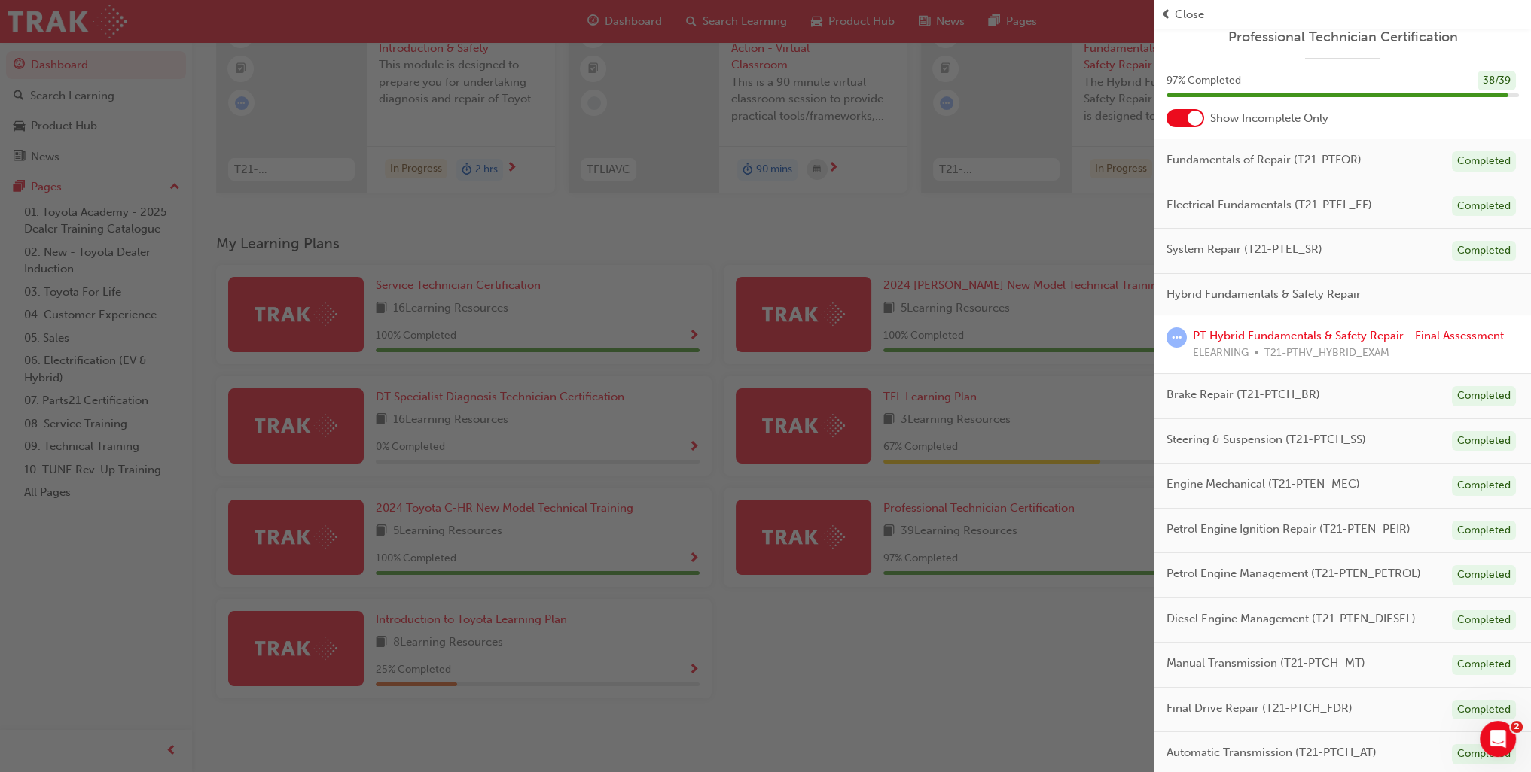
scroll to position [15, 0]
click at [1309, 332] on link "PT Hybrid Fundamentals & Safety Repair - Final Assessment" at bounding box center [1348, 333] width 311 height 14
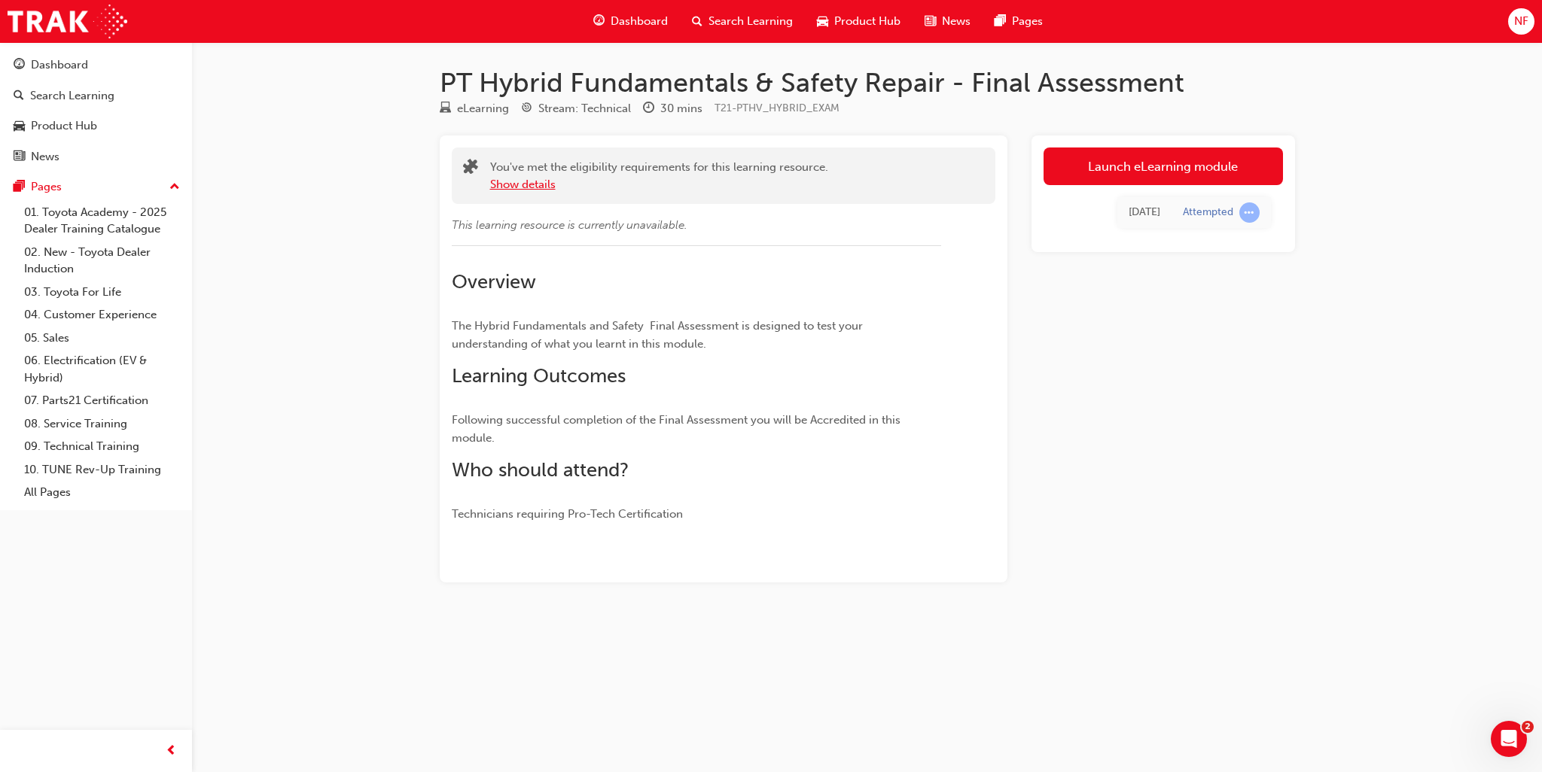
click at [530, 193] on div "You've met the eligibility requirements for this learning resource. Show details" at bounding box center [724, 176] width 544 height 56
click at [527, 187] on button "Show details" at bounding box center [523, 184] width 66 height 17
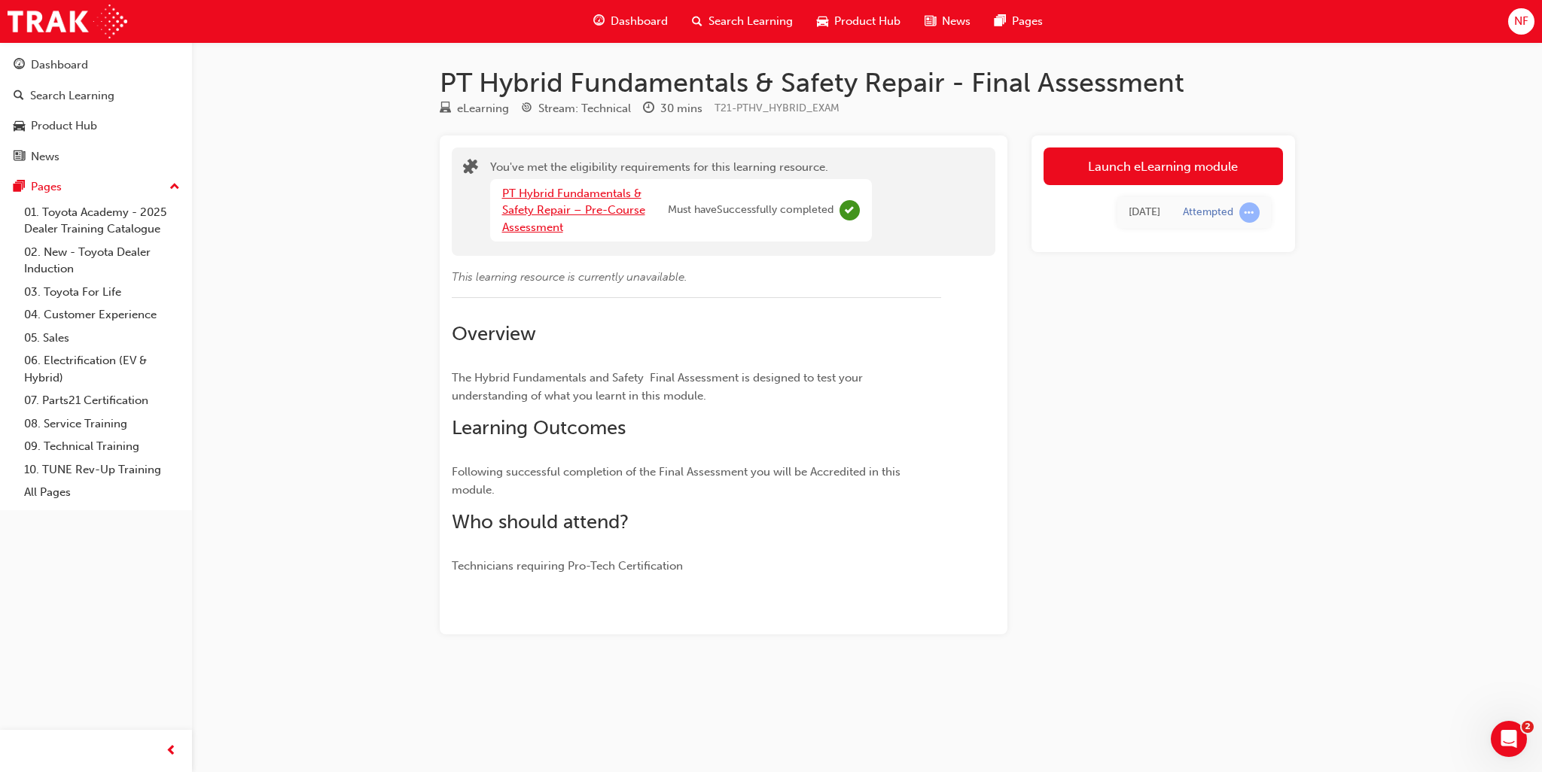
click at [535, 229] on link "PT Hybrid Fundamentals & Safety Repair – Pre-Course Assessment" at bounding box center [573, 210] width 143 height 47
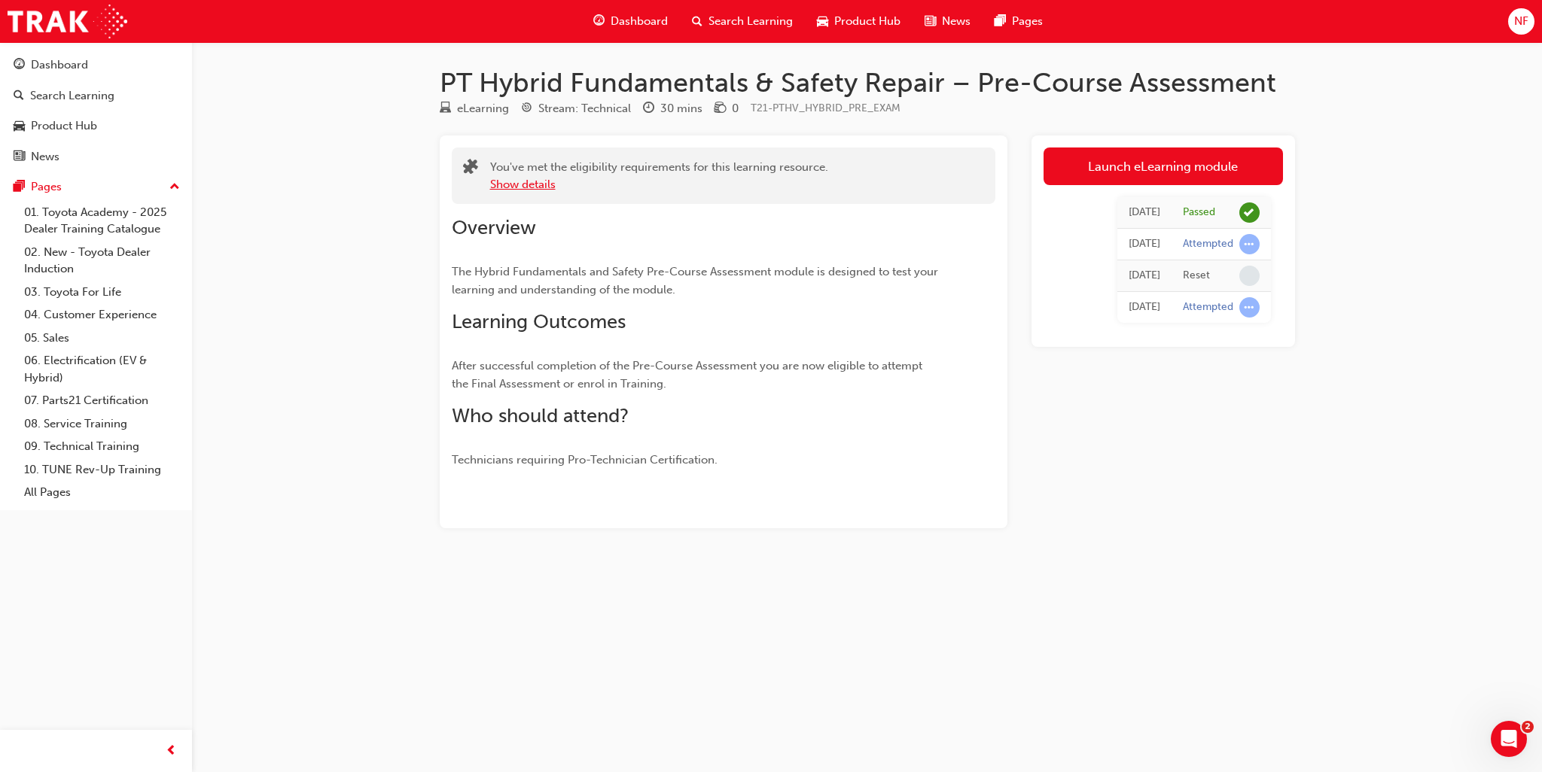
click at [529, 184] on button "Show details" at bounding box center [523, 184] width 66 height 17
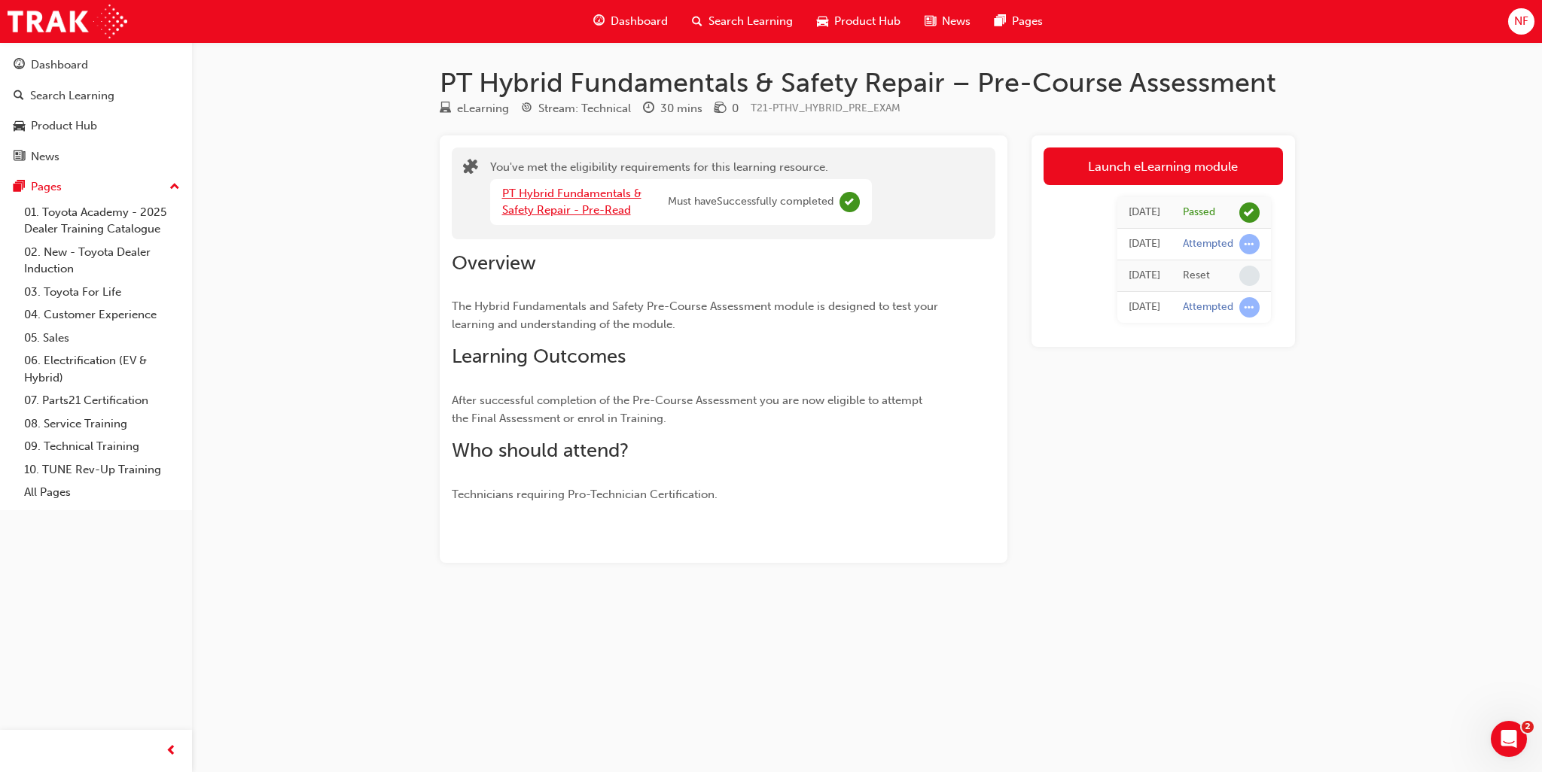
click at [541, 214] on link "PT Hybrid Fundamentals & Safety Repair - Pre-Read" at bounding box center [571, 202] width 139 height 31
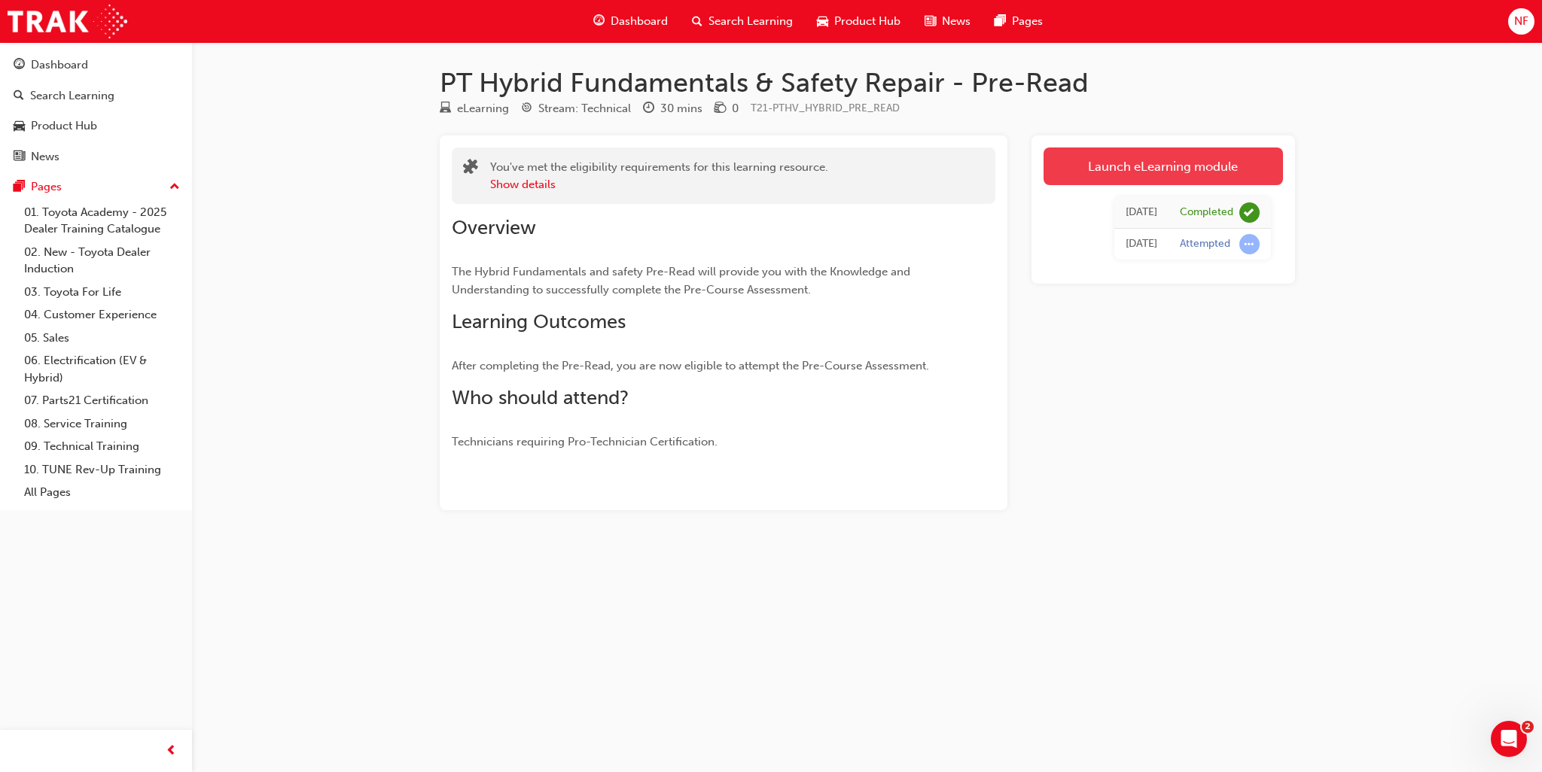
click at [1140, 173] on link "Launch eLearning module" at bounding box center [1163, 167] width 239 height 38
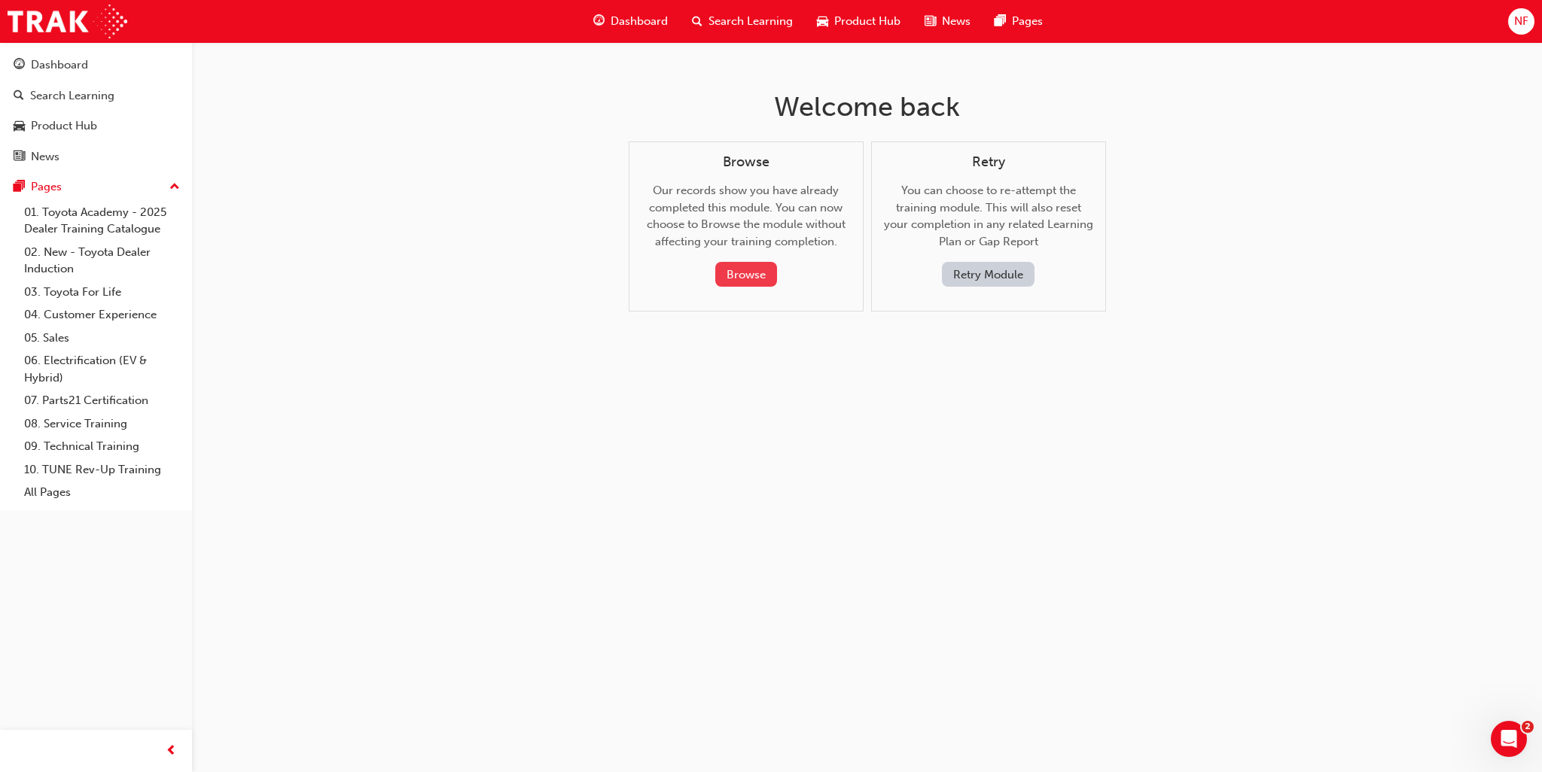
click at [744, 267] on button "Browse" at bounding box center [746, 274] width 62 height 25
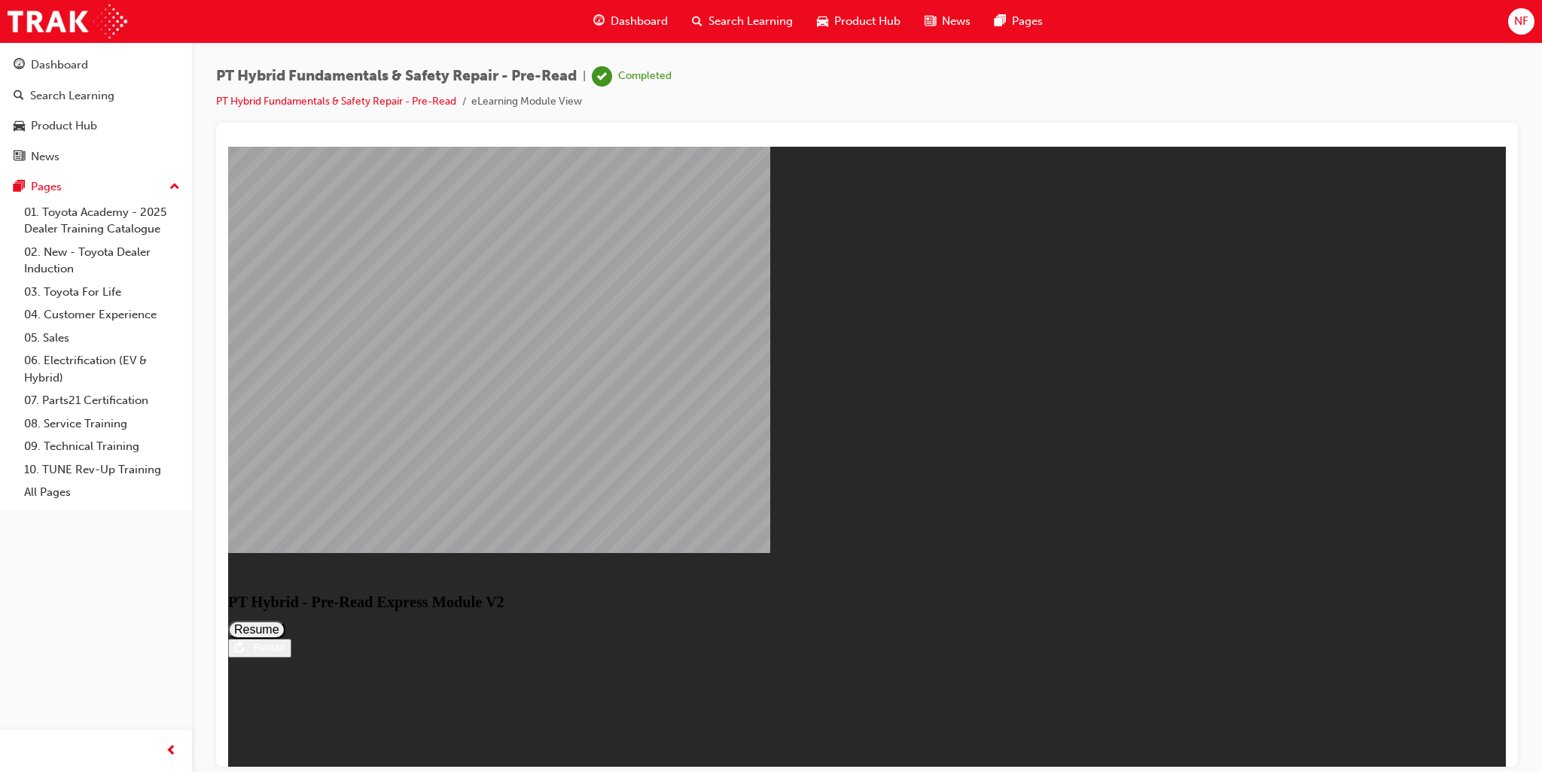
click at [285, 620] on button "Resume" at bounding box center [256, 629] width 57 height 18
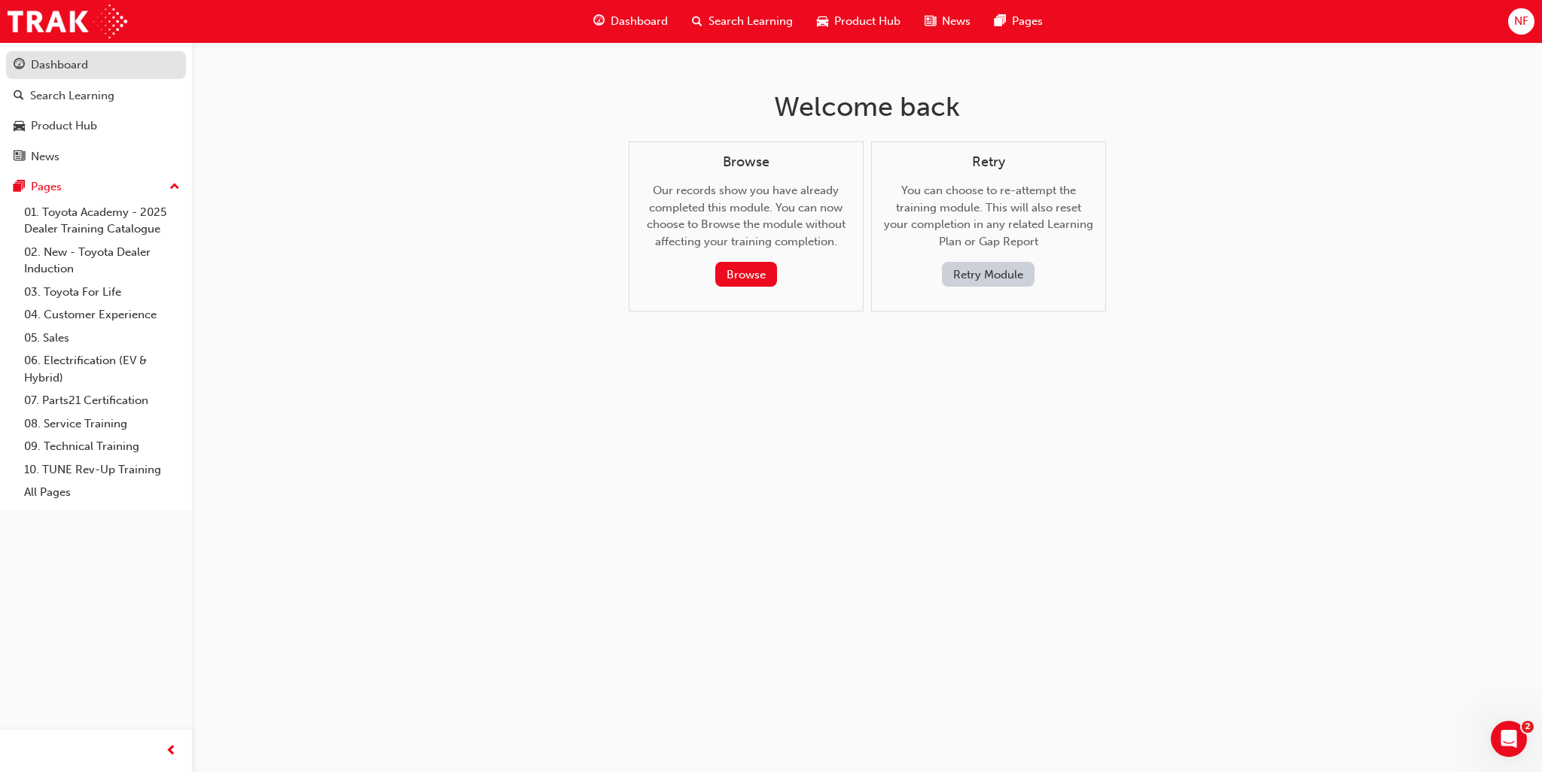
click at [78, 56] on div "Dashboard" at bounding box center [96, 65] width 165 height 19
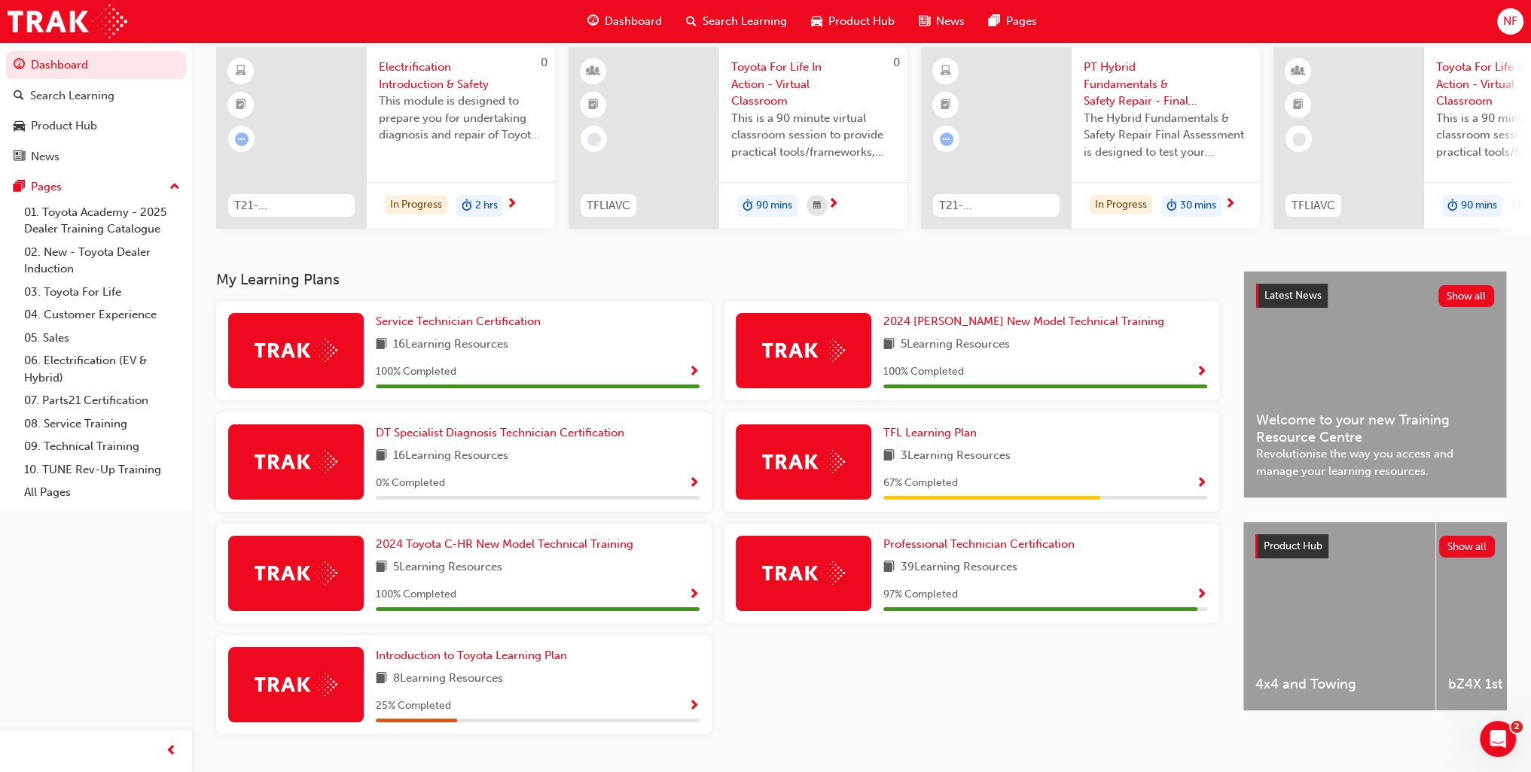
scroll to position [151, 0]
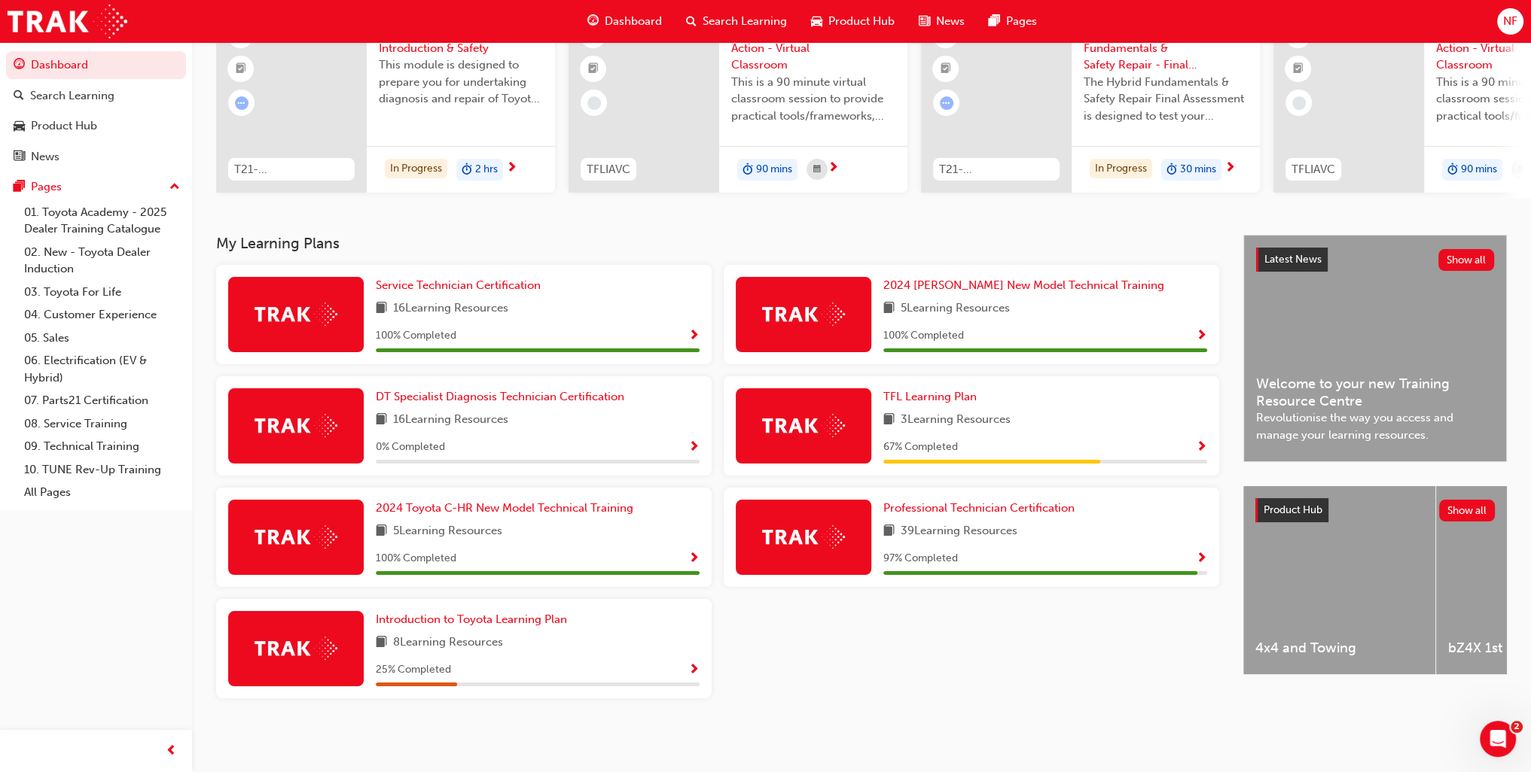
click at [1198, 556] on span "Show Progress" at bounding box center [1201, 560] width 11 height 14
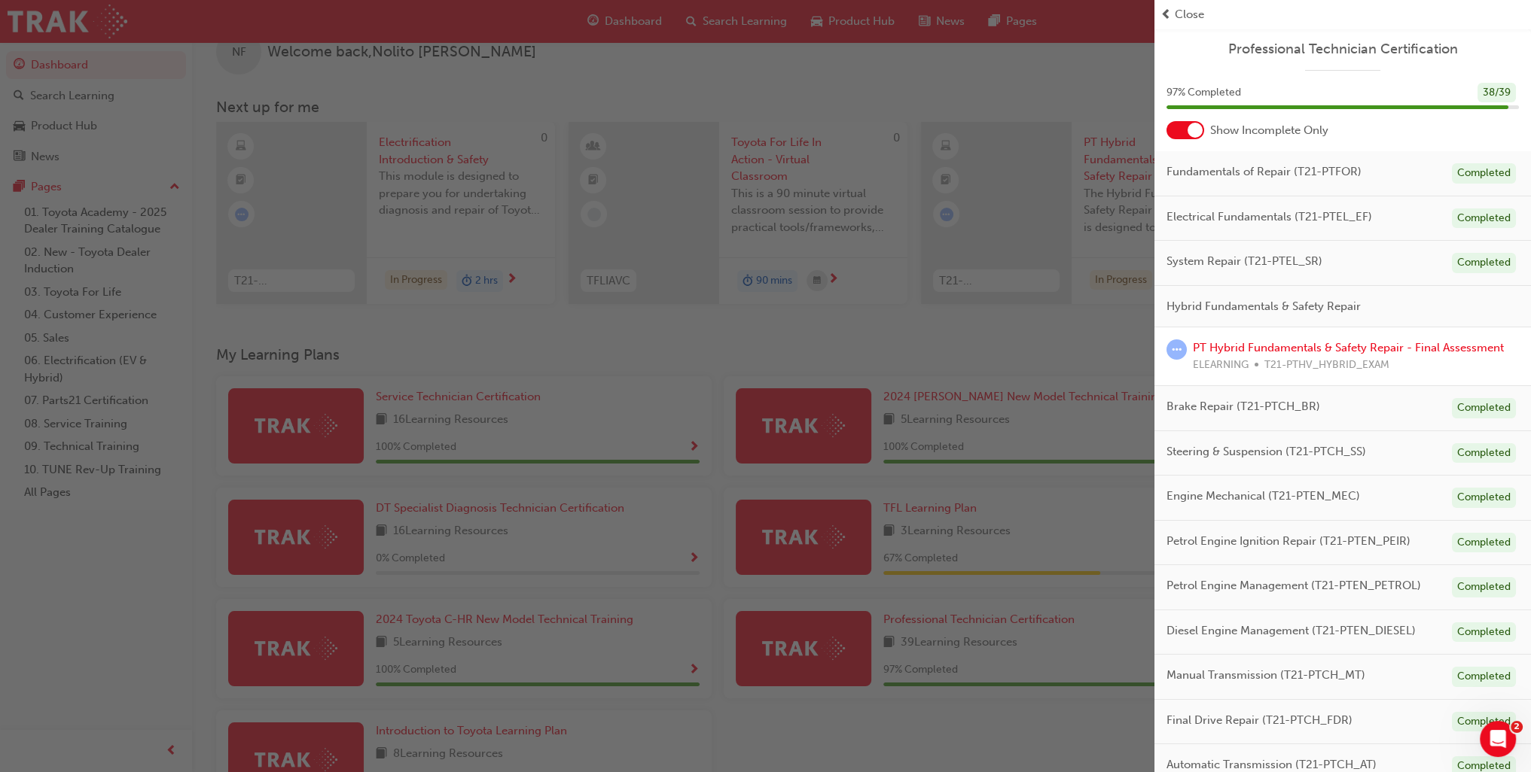
scroll to position [0, 0]
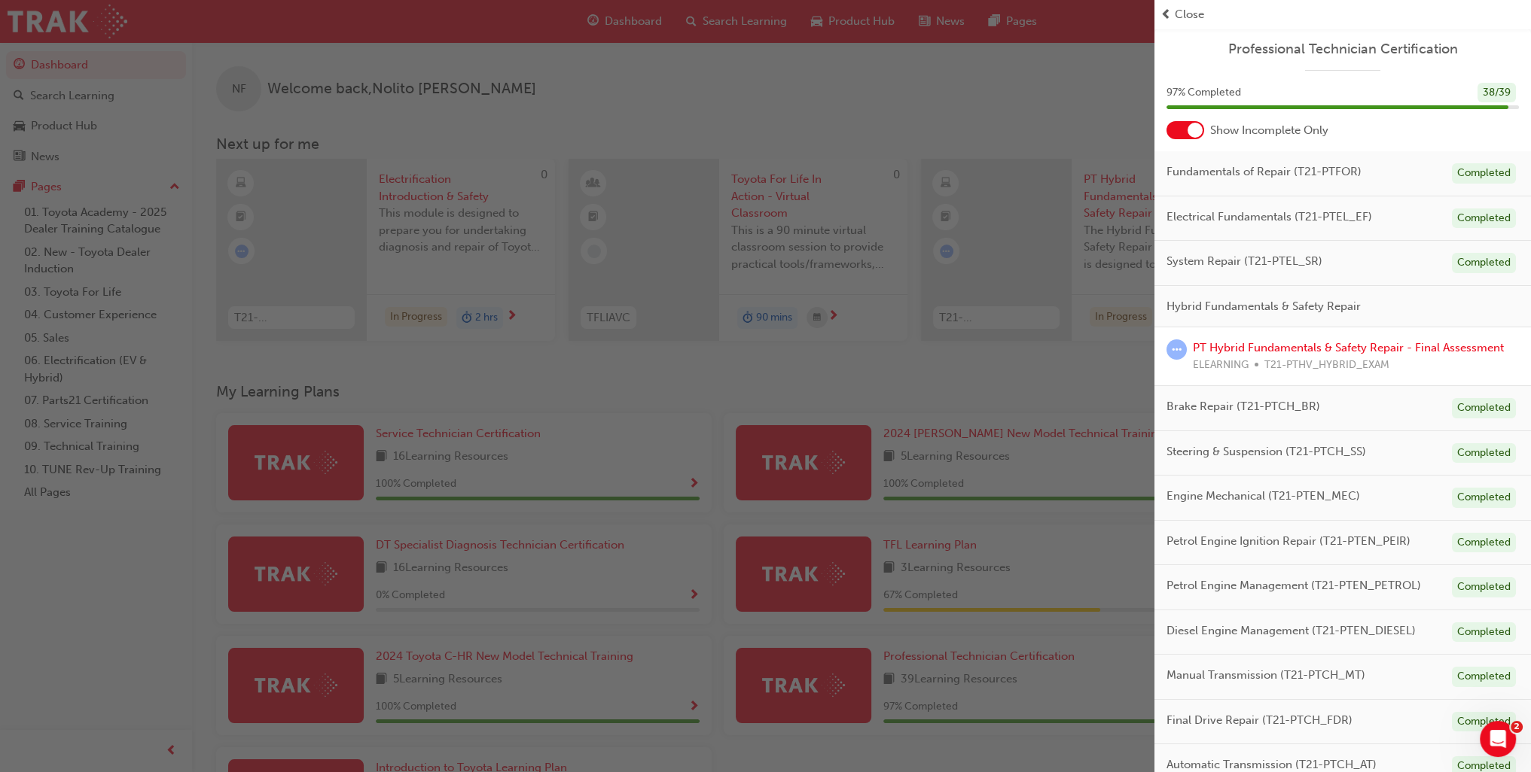
click at [1172, 133] on div at bounding box center [1185, 130] width 38 height 18
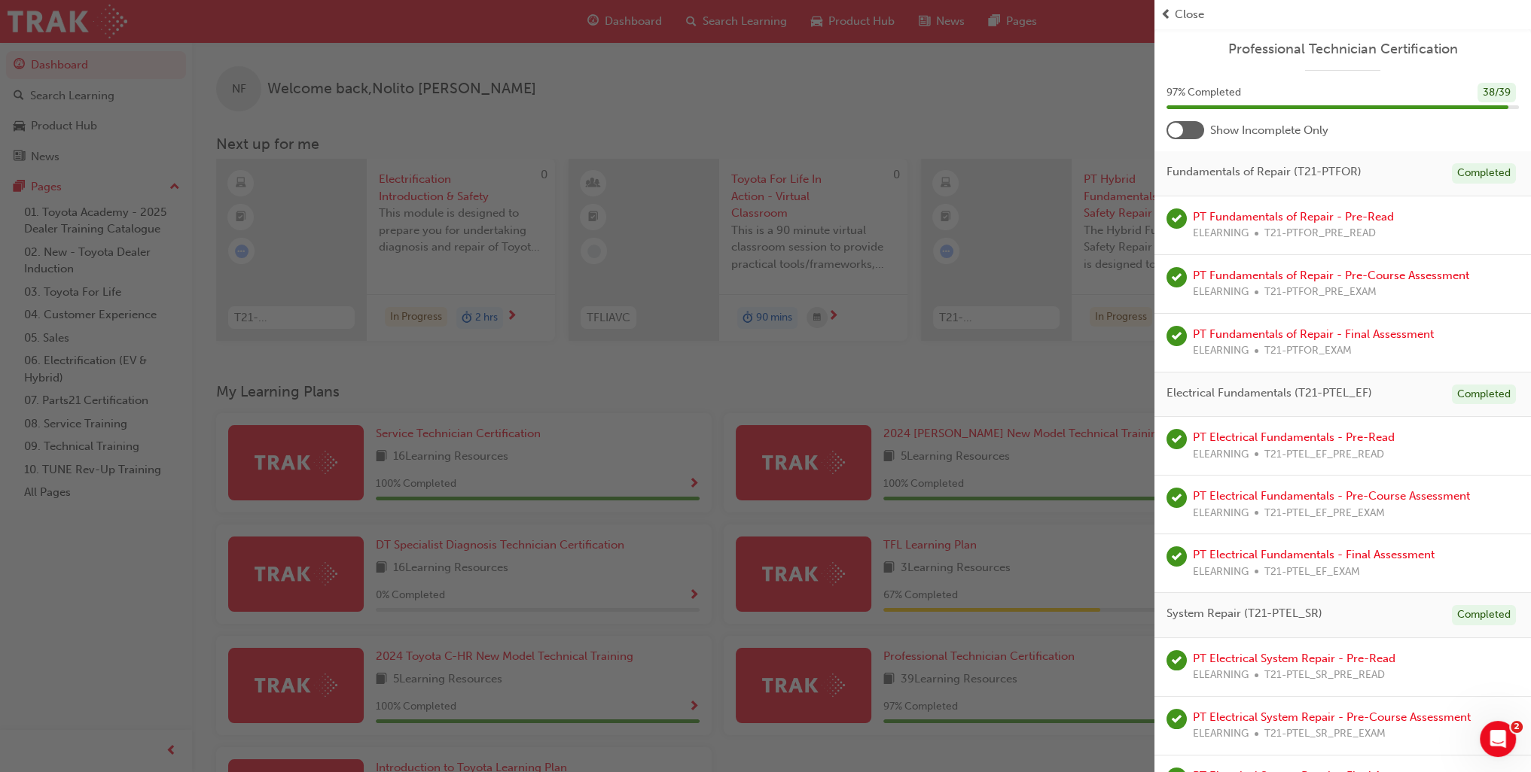
click at [1194, 130] on div at bounding box center [1185, 130] width 38 height 18
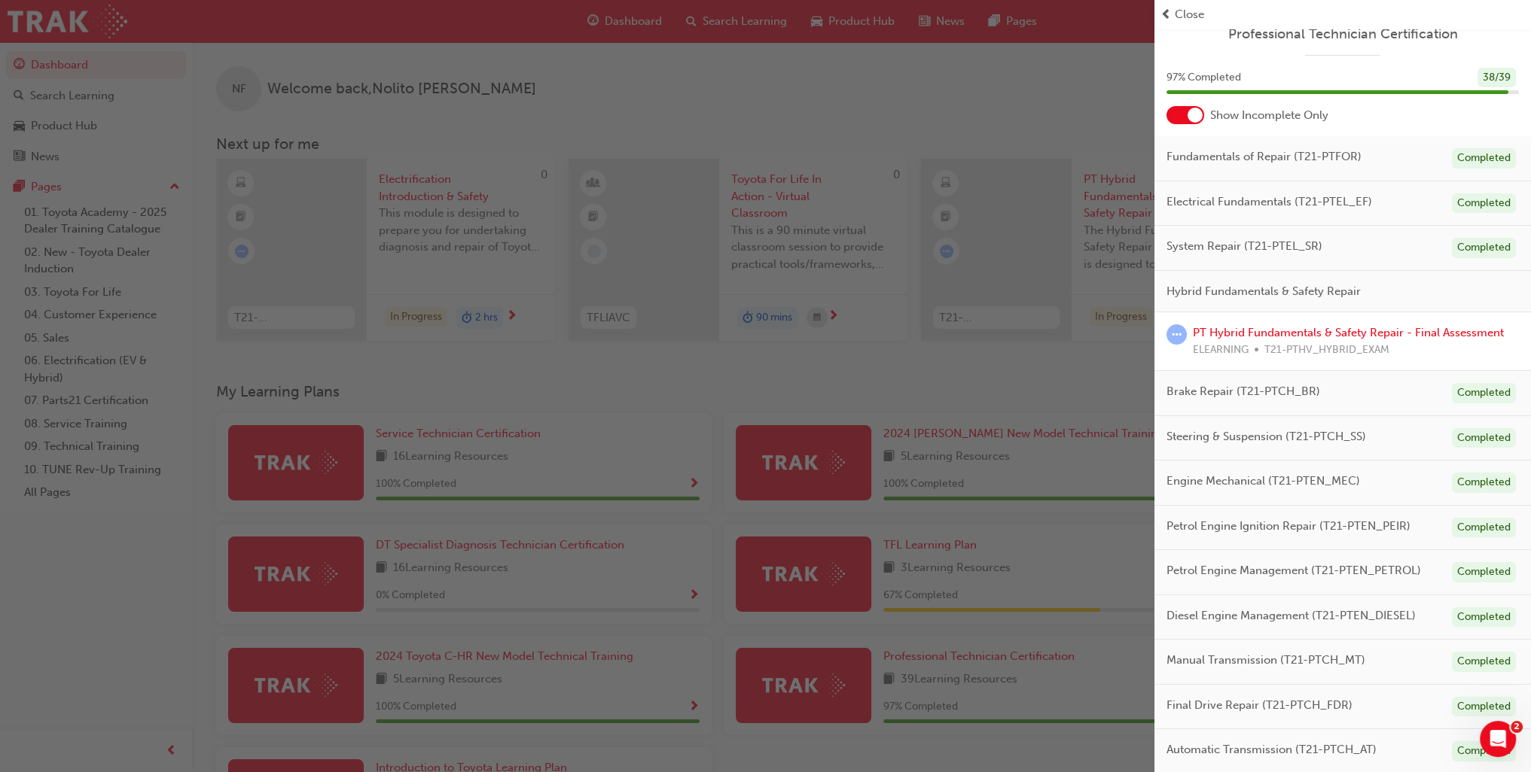
scroll to position [154, 0]
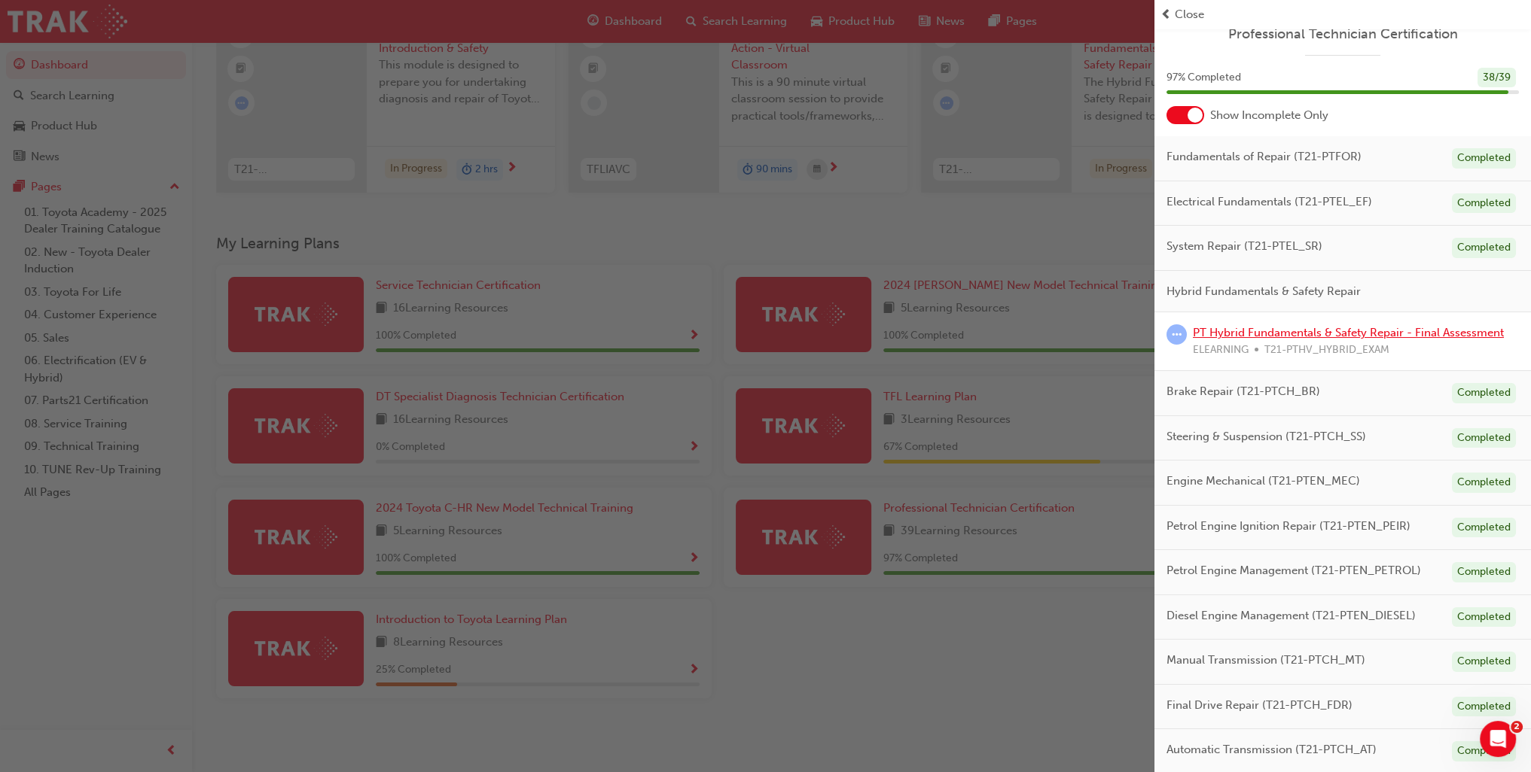
click at [1446, 335] on link "PT Hybrid Fundamentals & Safety Repair - Final Assessment" at bounding box center [1348, 333] width 311 height 14
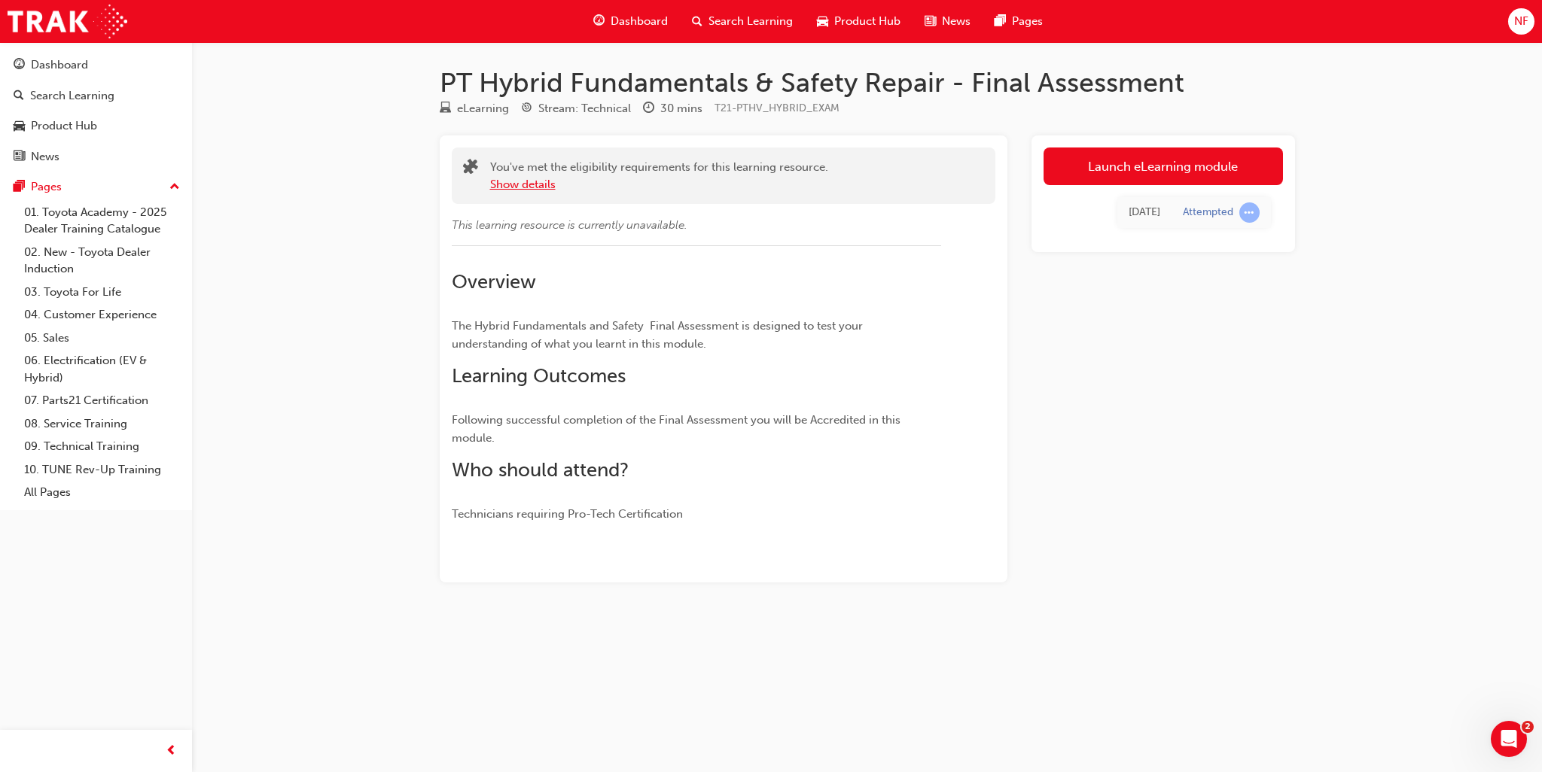
click at [544, 187] on button "Show details" at bounding box center [523, 184] width 66 height 17
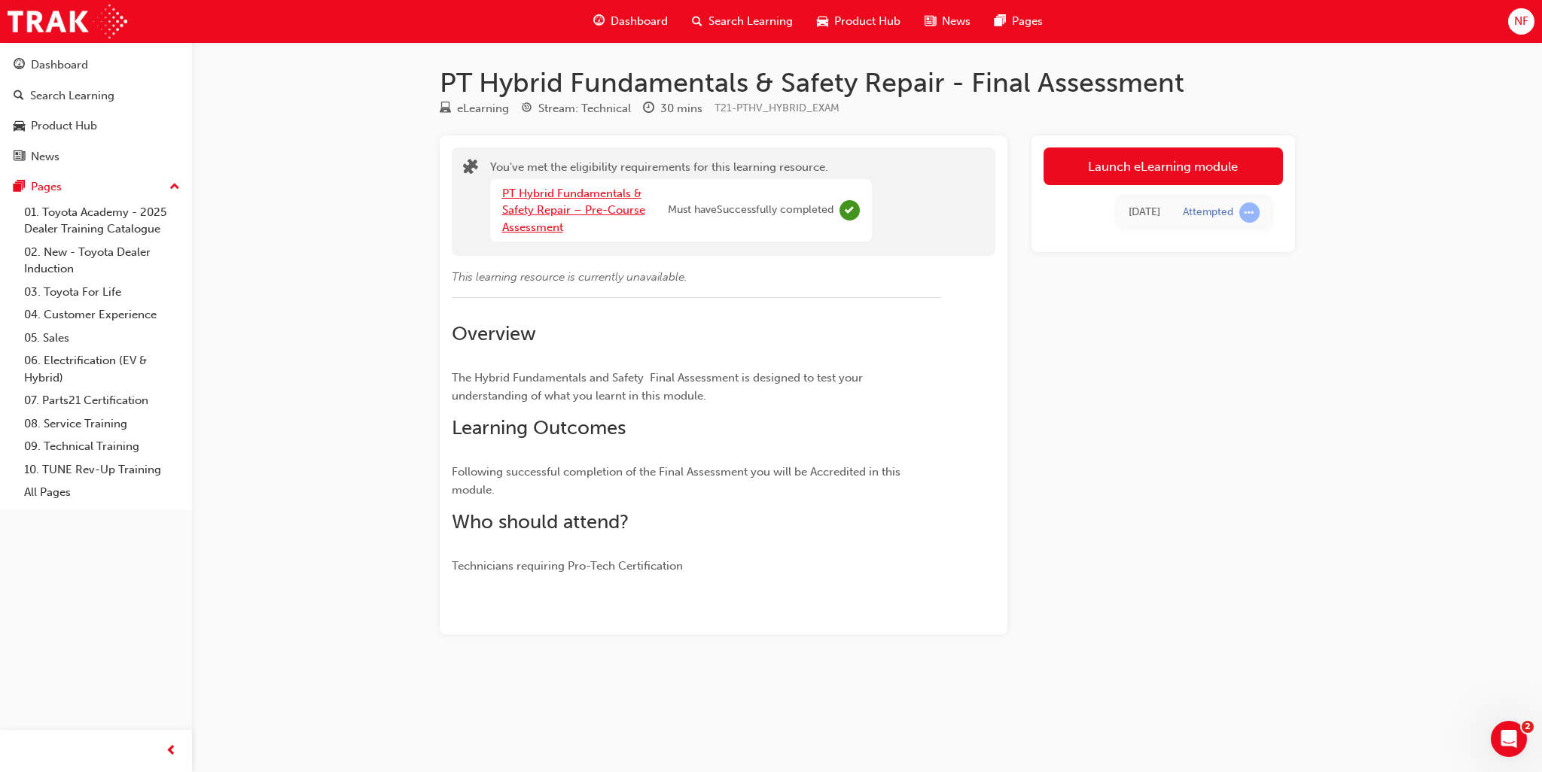
click at [519, 230] on link "PT Hybrid Fundamentals & Safety Repair – Pre-Course Assessment" at bounding box center [573, 210] width 143 height 47
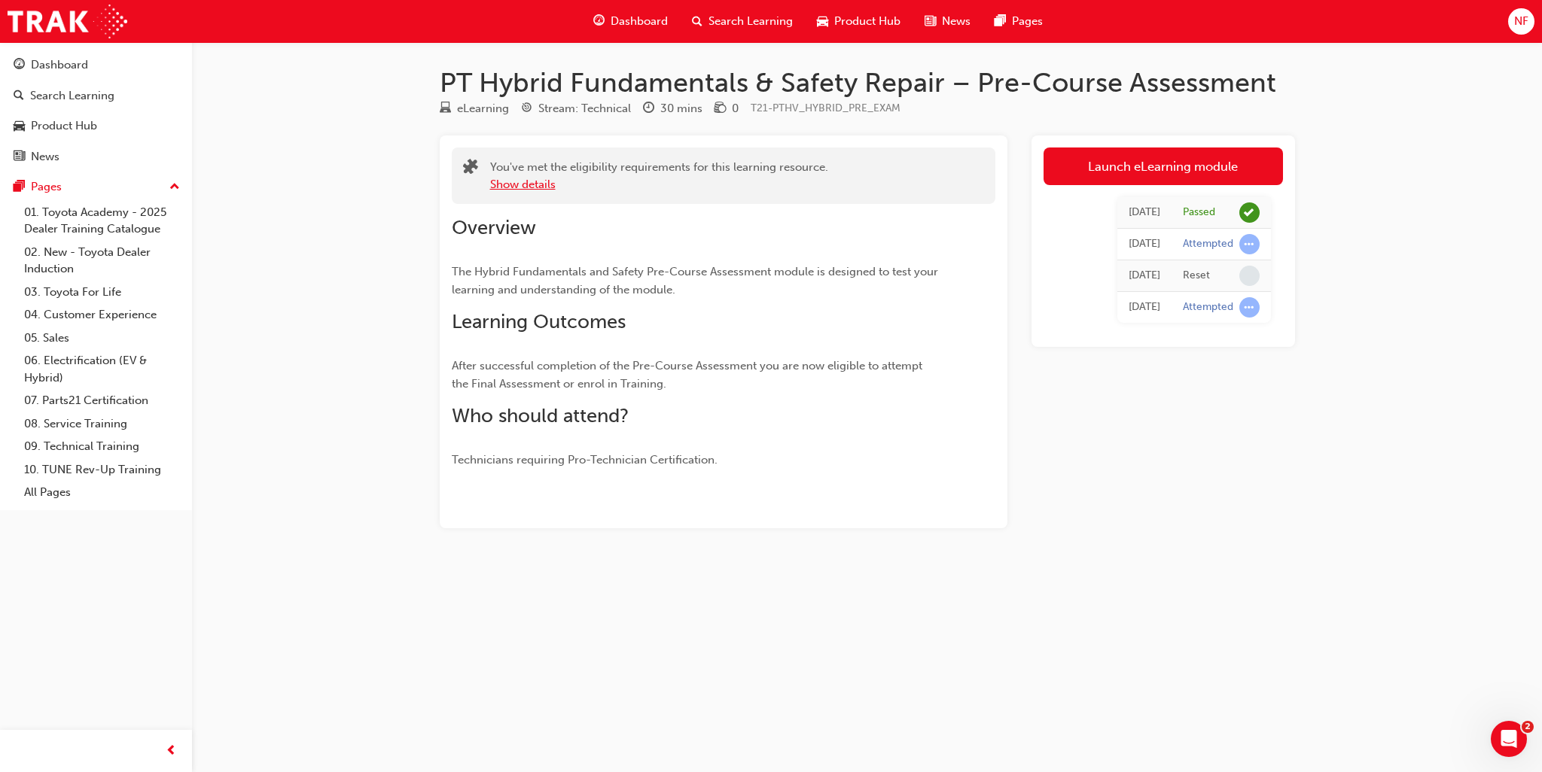
click at [538, 185] on button "Show details" at bounding box center [523, 184] width 66 height 17
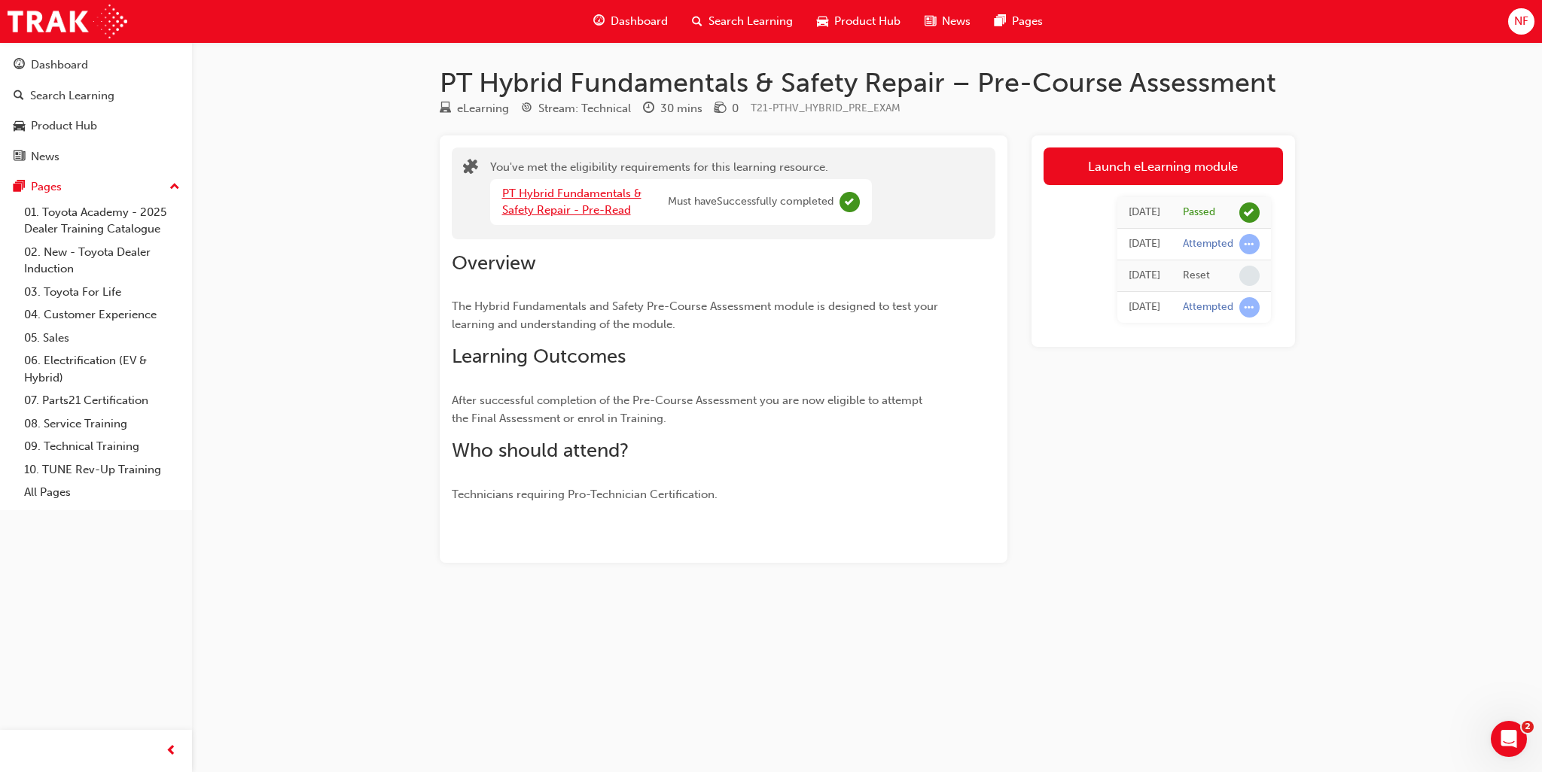
click at [590, 190] on link "PT Hybrid Fundamentals & Safety Repair - Pre-Read" at bounding box center [571, 202] width 139 height 31
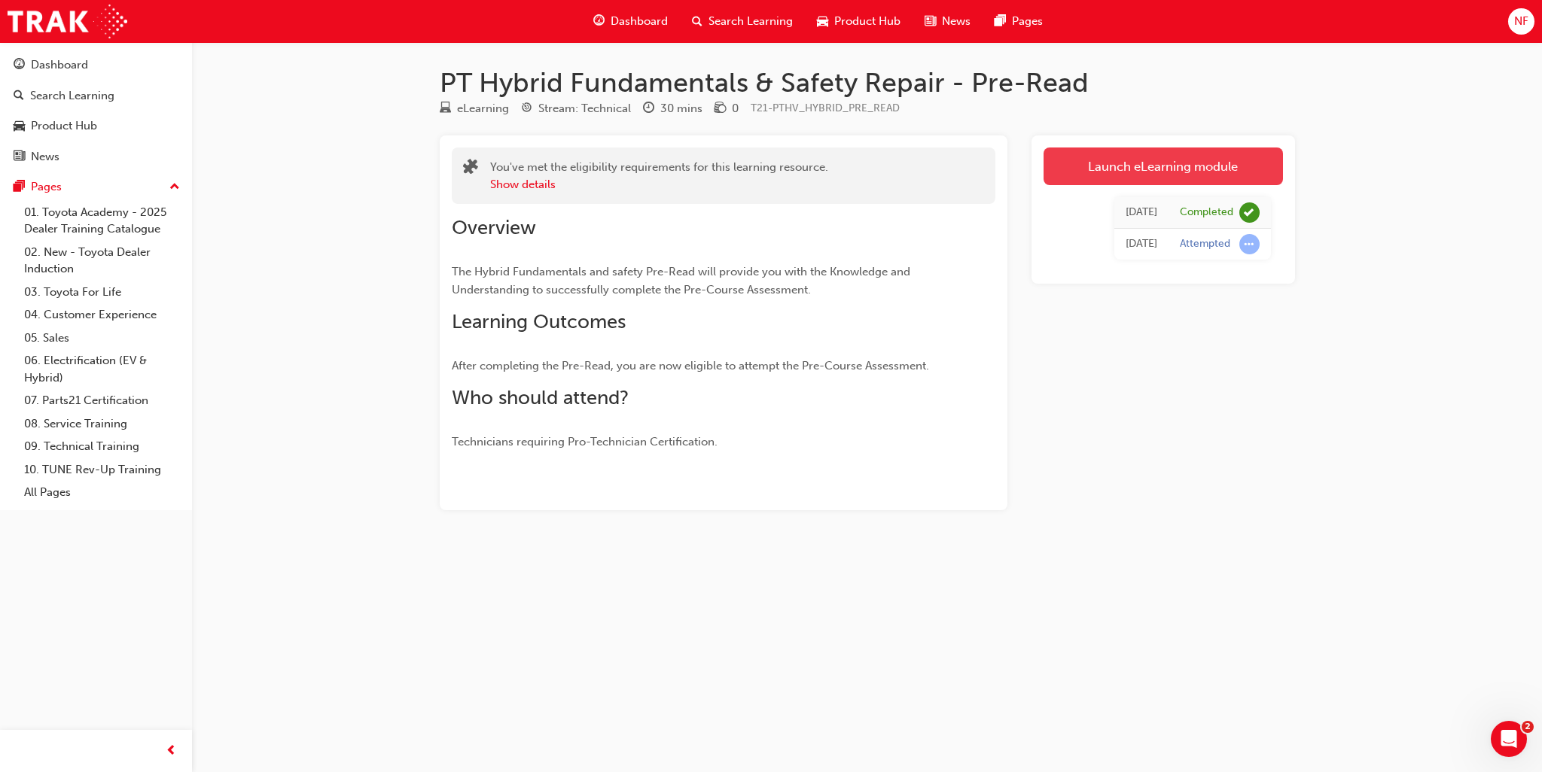
click at [1178, 166] on link "Launch eLearning module" at bounding box center [1163, 167] width 239 height 38
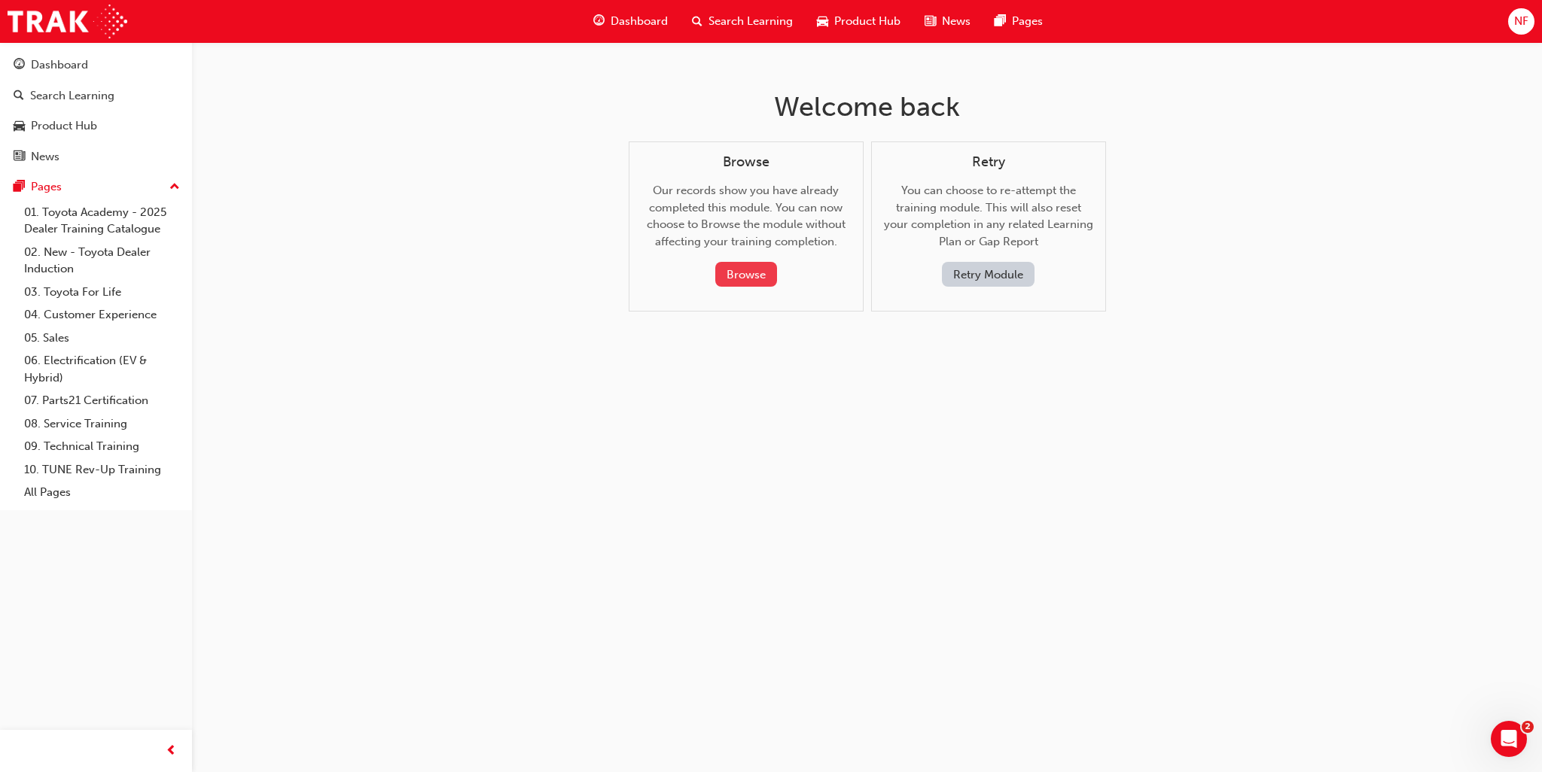
click at [741, 279] on button "Browse" at bounding box center [746, 274] width 62 height 25
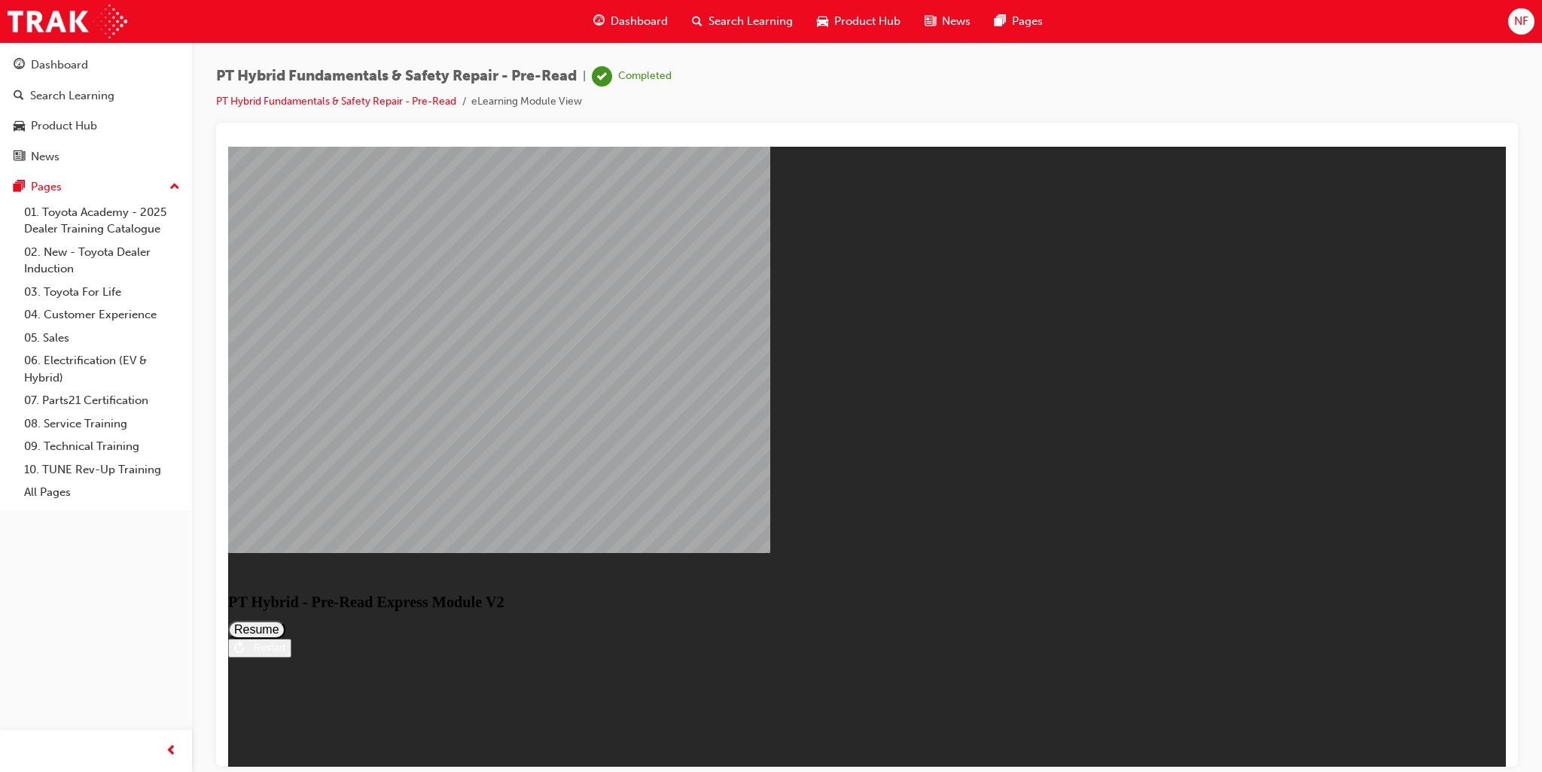
click at [285, 620] on button "Resume" at bounding box center [256, 629] width 57 height 18
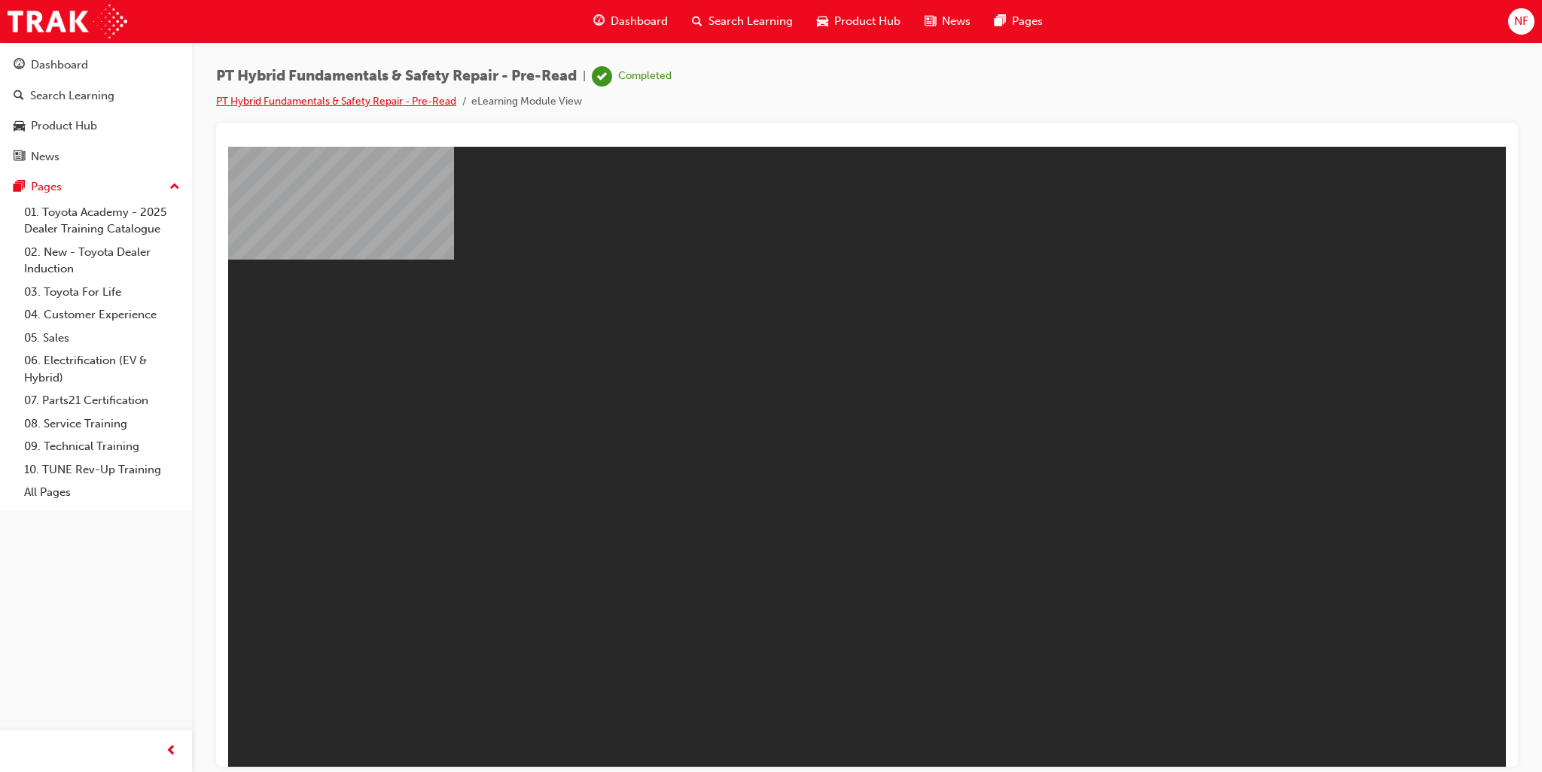
click at [340, 98] on link "PT Hybrid Fundamentals & Safety Repair - Pre-Read" at bounding box center [336, 101] width 240 height 13
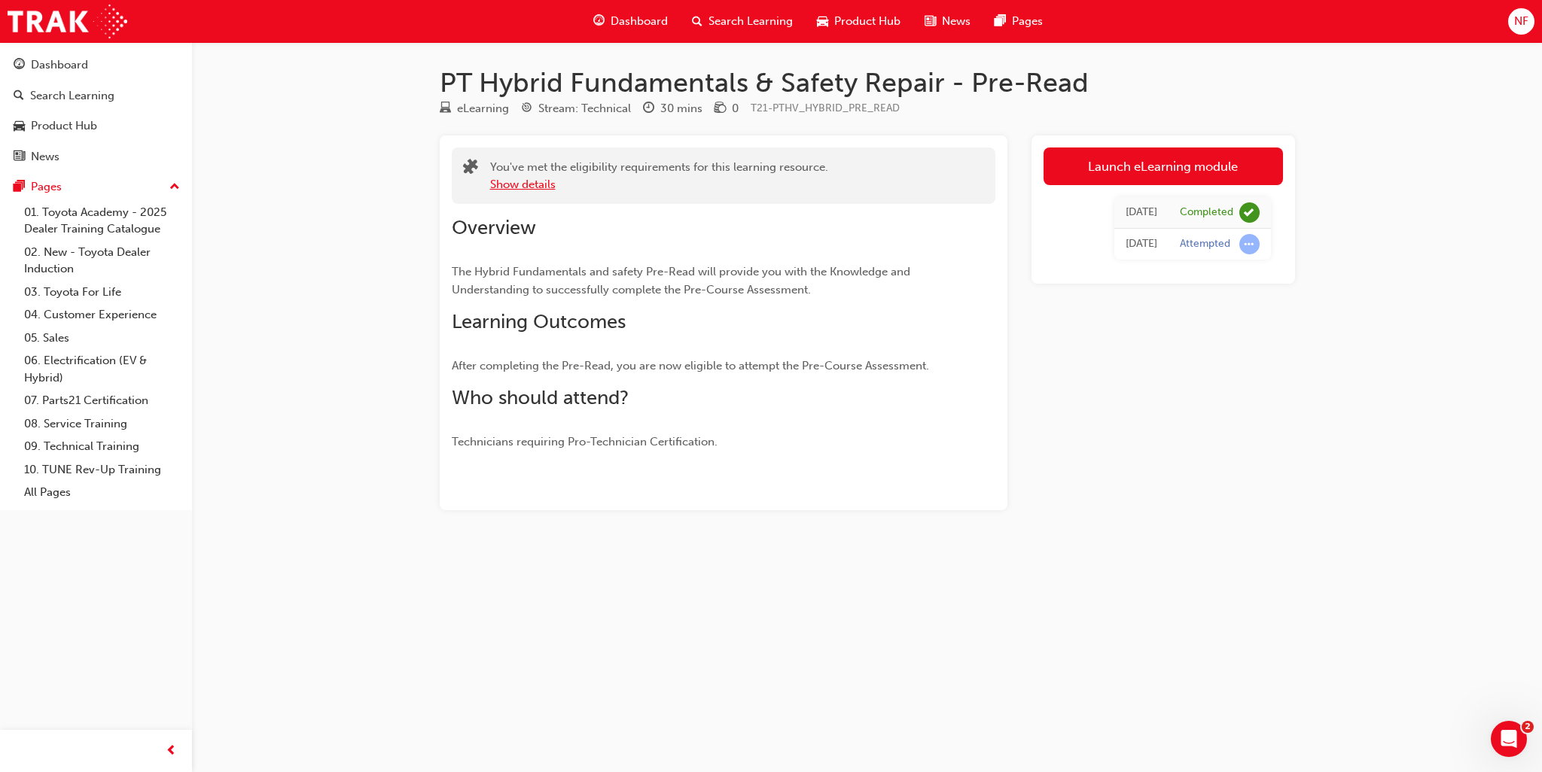
click at [535, 189] on button "Show details" at bounding box center [523, 184] width 66 height 17
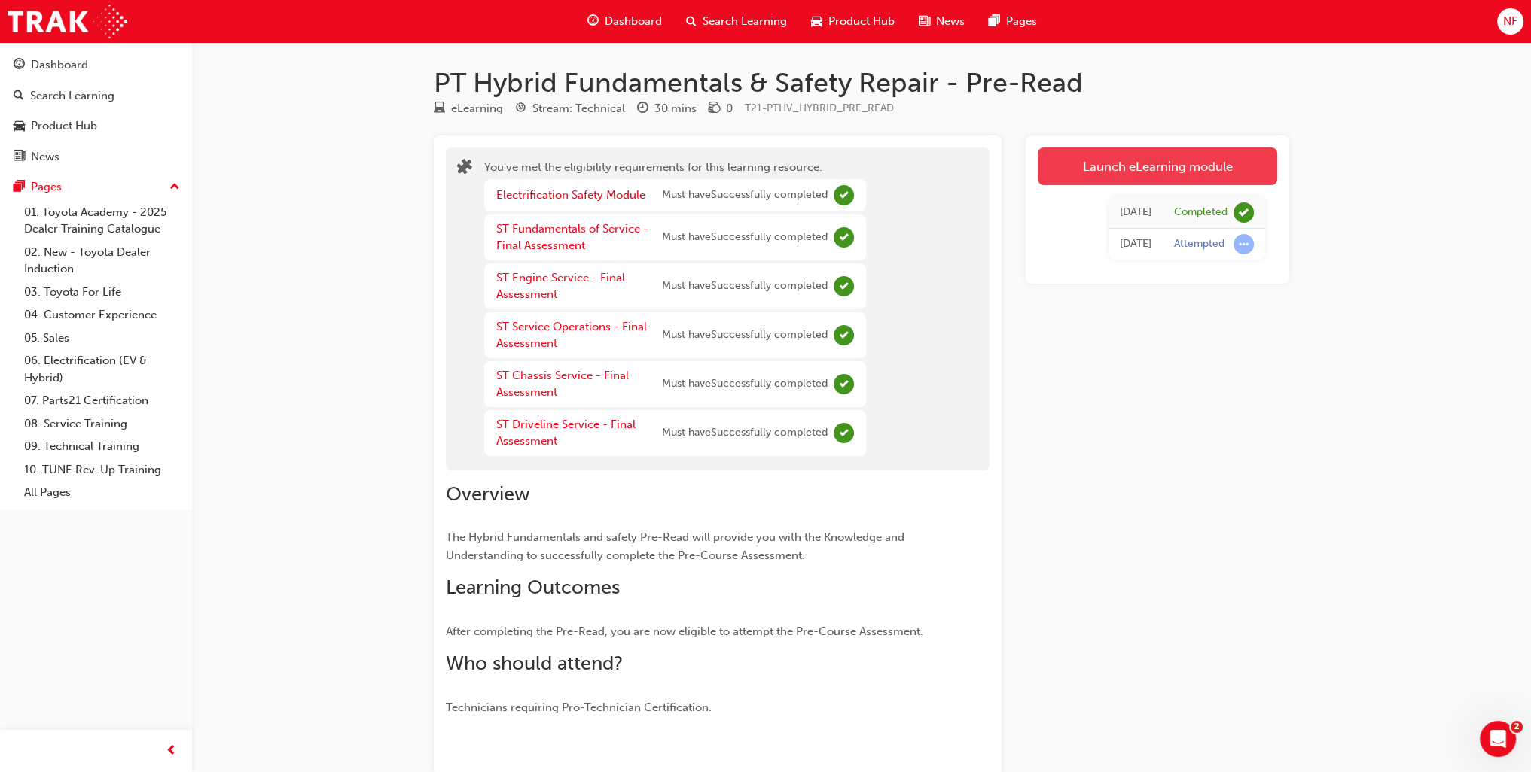
click at [1122, 162] on link "Launch eLearning module" at bounding box center [1157, 167] width 239 height 38
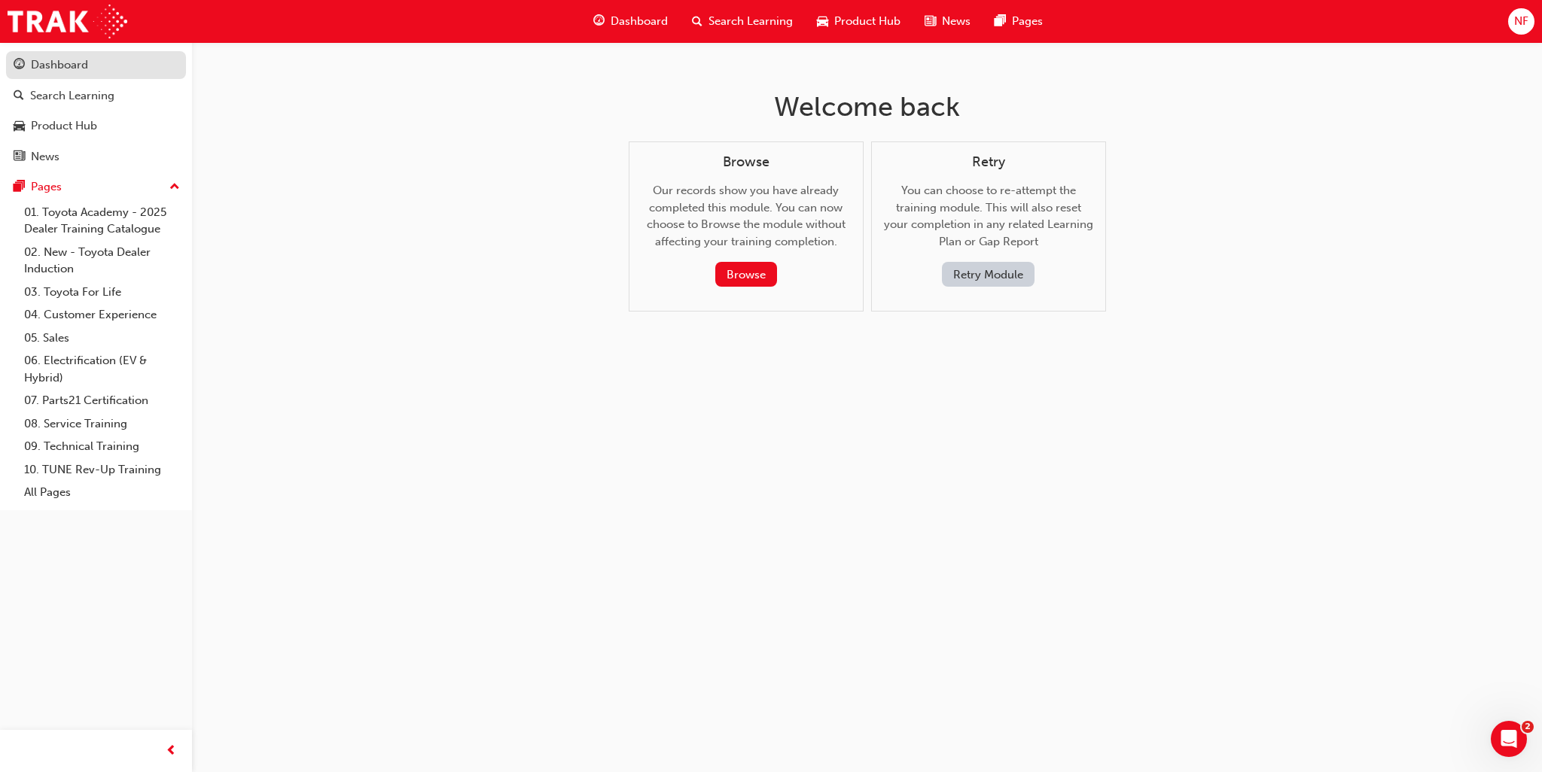
click at [70, 69] on div "Dashboard" at bounding box center [59, 64] width 57 height 17
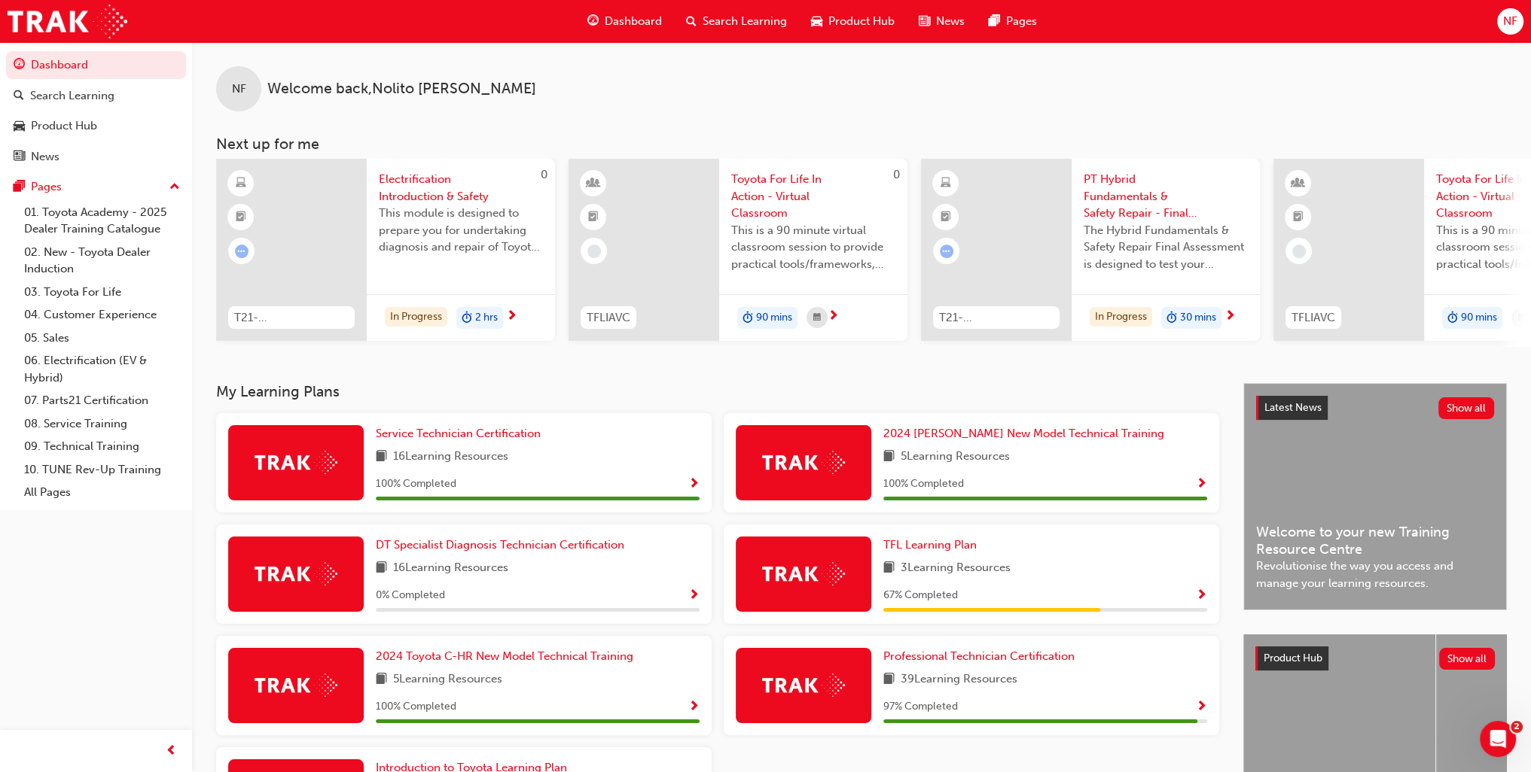
scroll to position [151, 0]
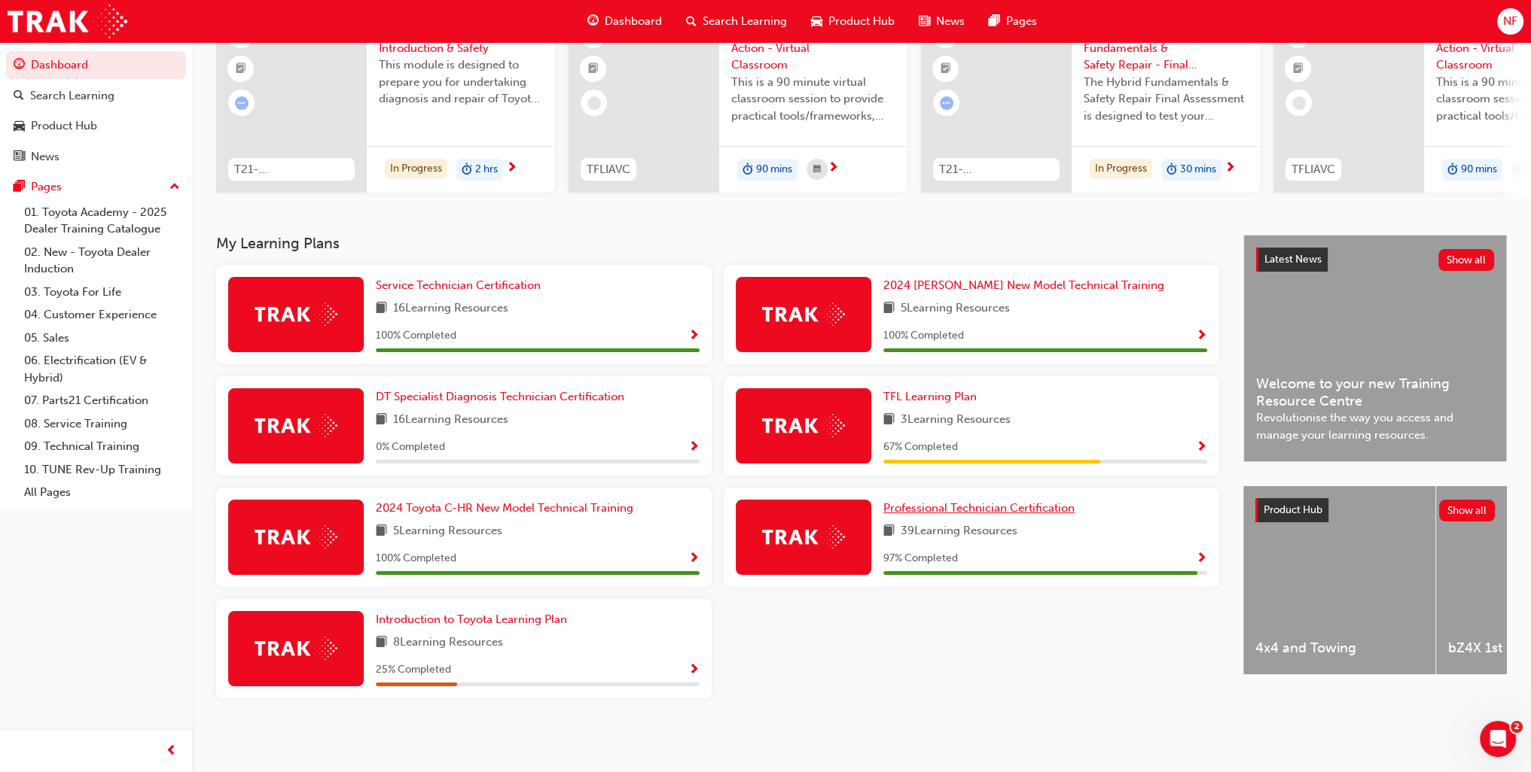
click at [980, 507] on span "Professional Technician Certification" at bounding box center [978, 508] width 191 height 14
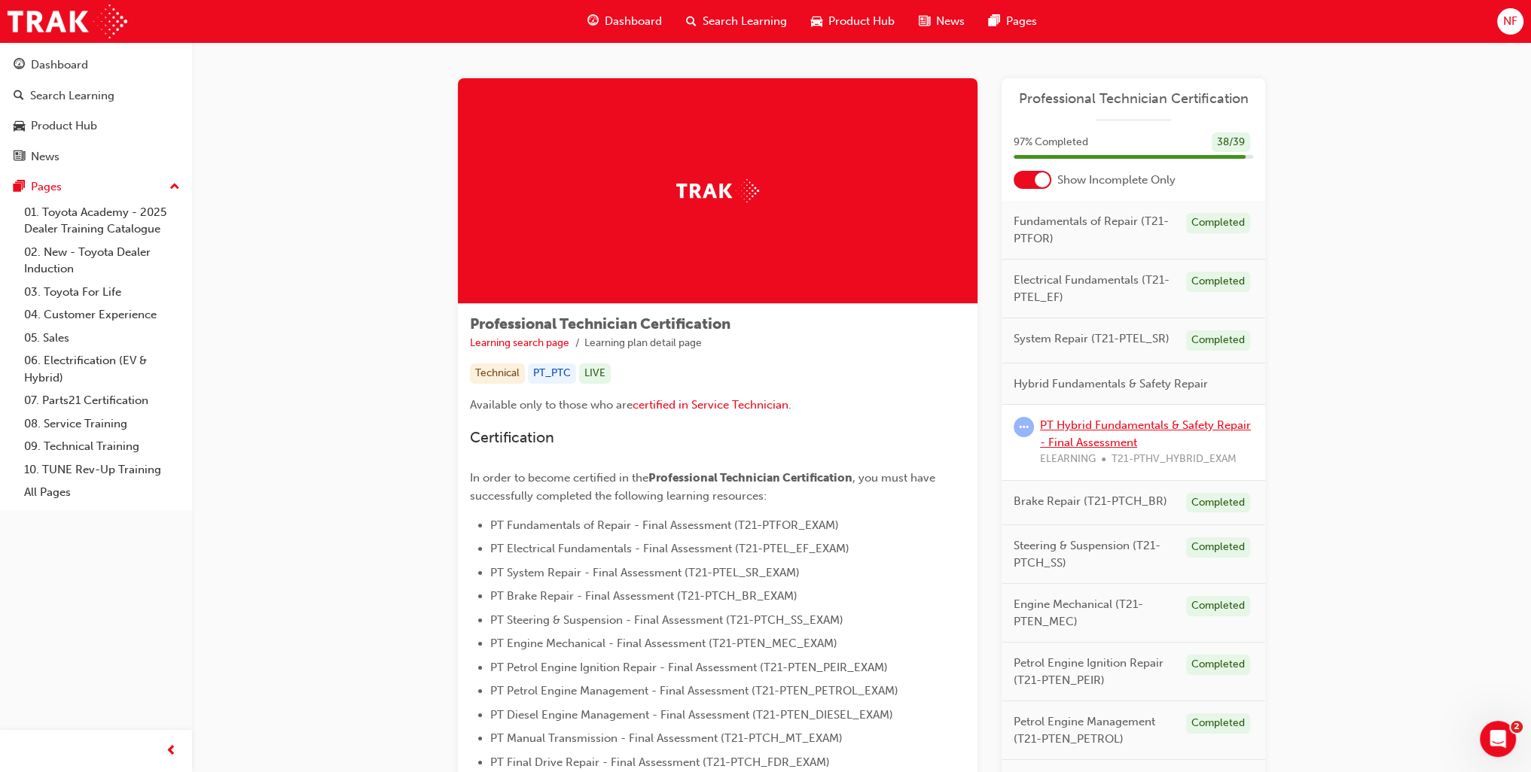
click at [1075, 443] on link "PT Hybrid Fundamentals & Safety Repair - Final Assessment" at bounding box center [1145, 434] width 211 height 31
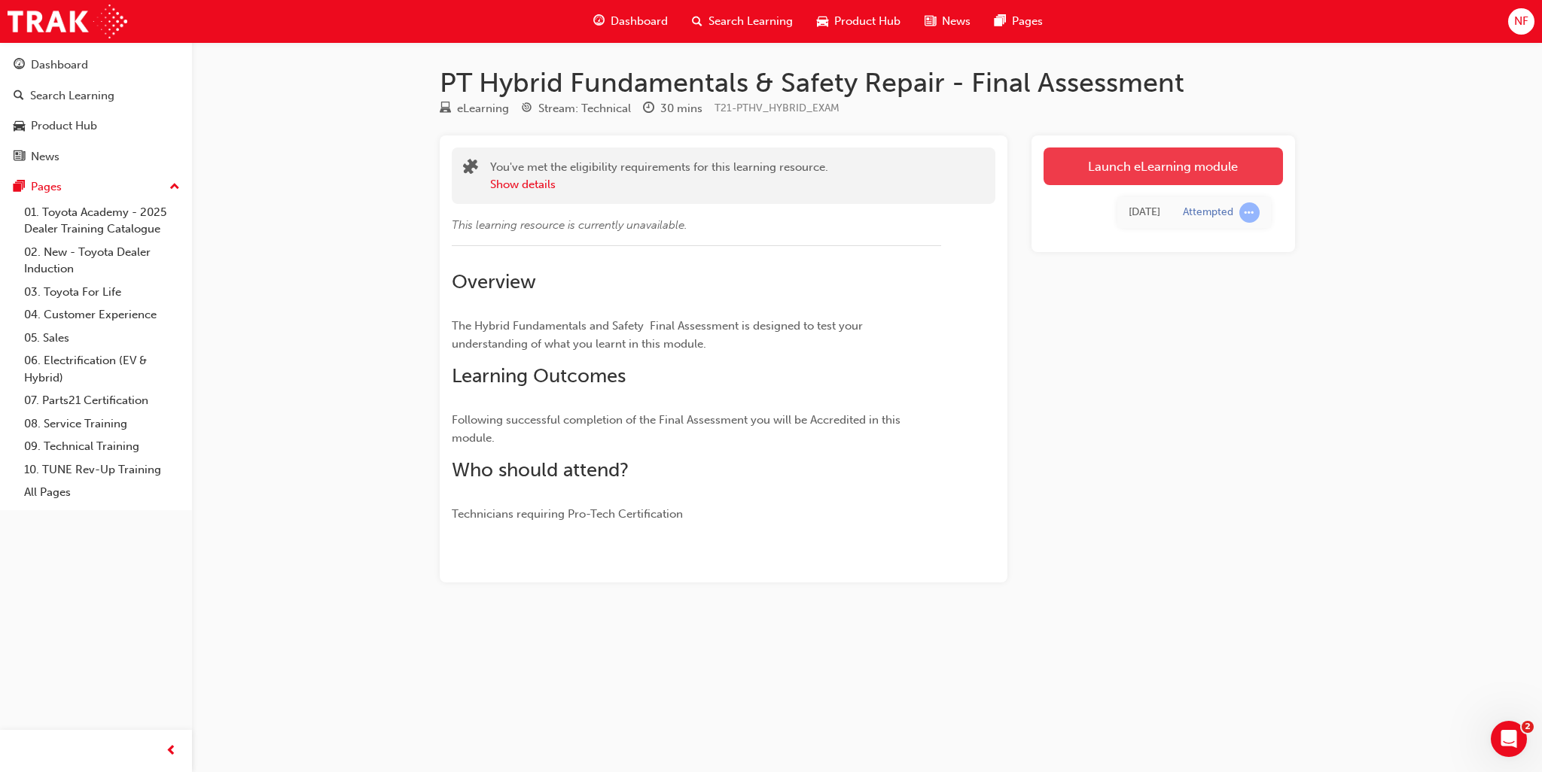
click at [1143, 167] on link "Launch eLearning module" at bounding box center [1163, 167] width 239 height 38
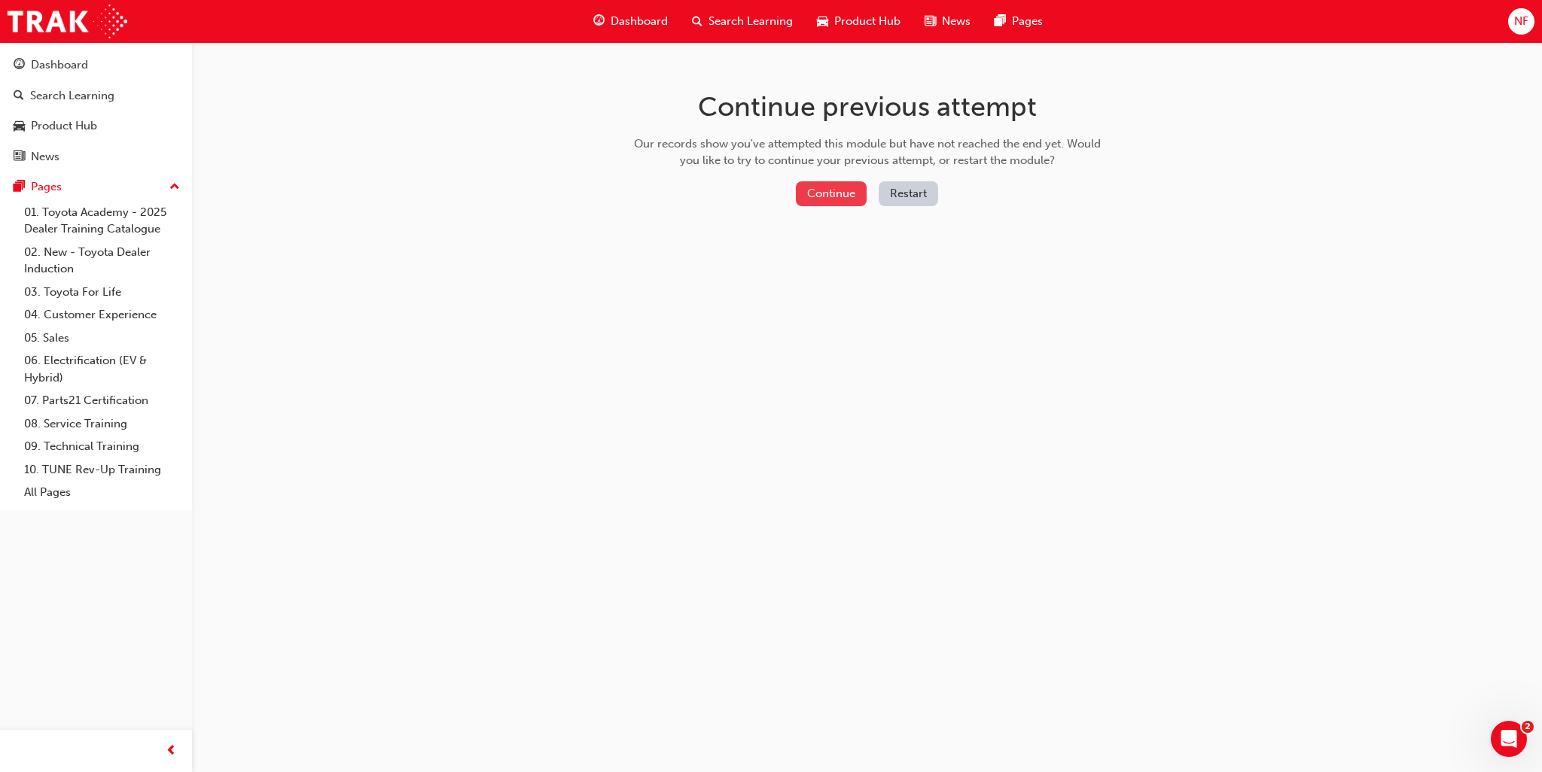
click at [829, 197] on button "Continue" at bounding box center [831, 193] width 71 height 25
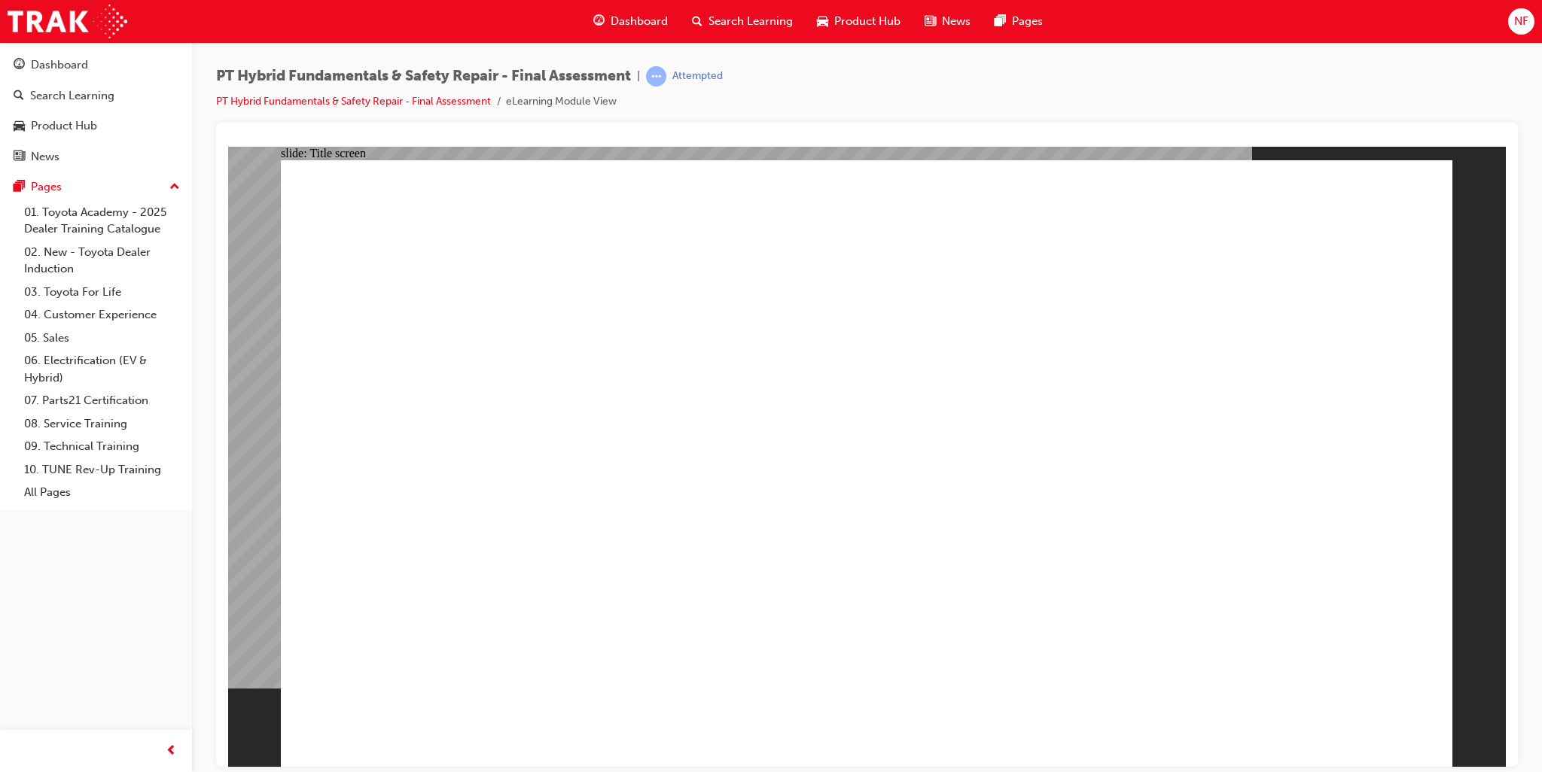
checkbox input "true"
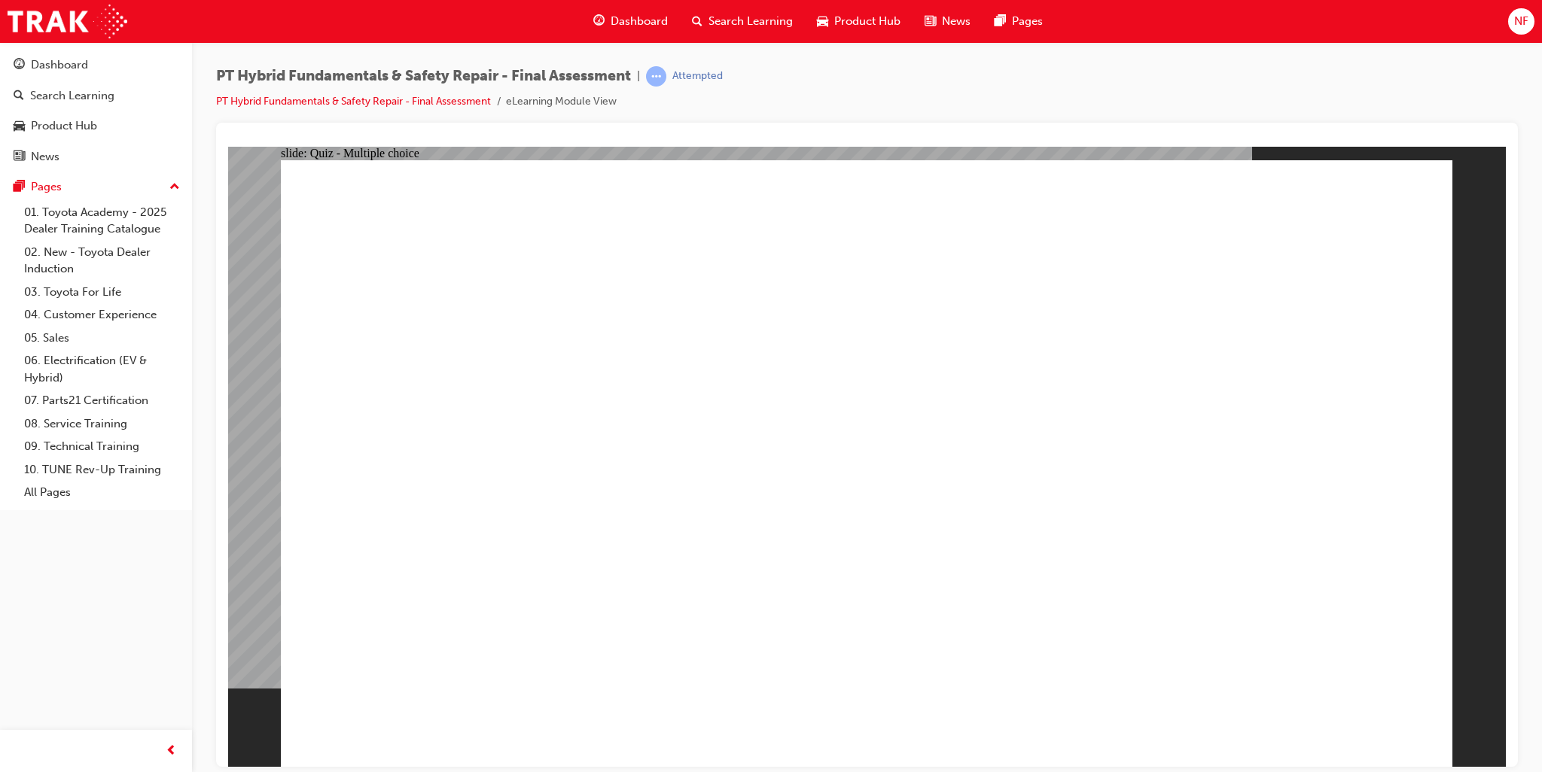
checkbox input "true"
radio input "true"
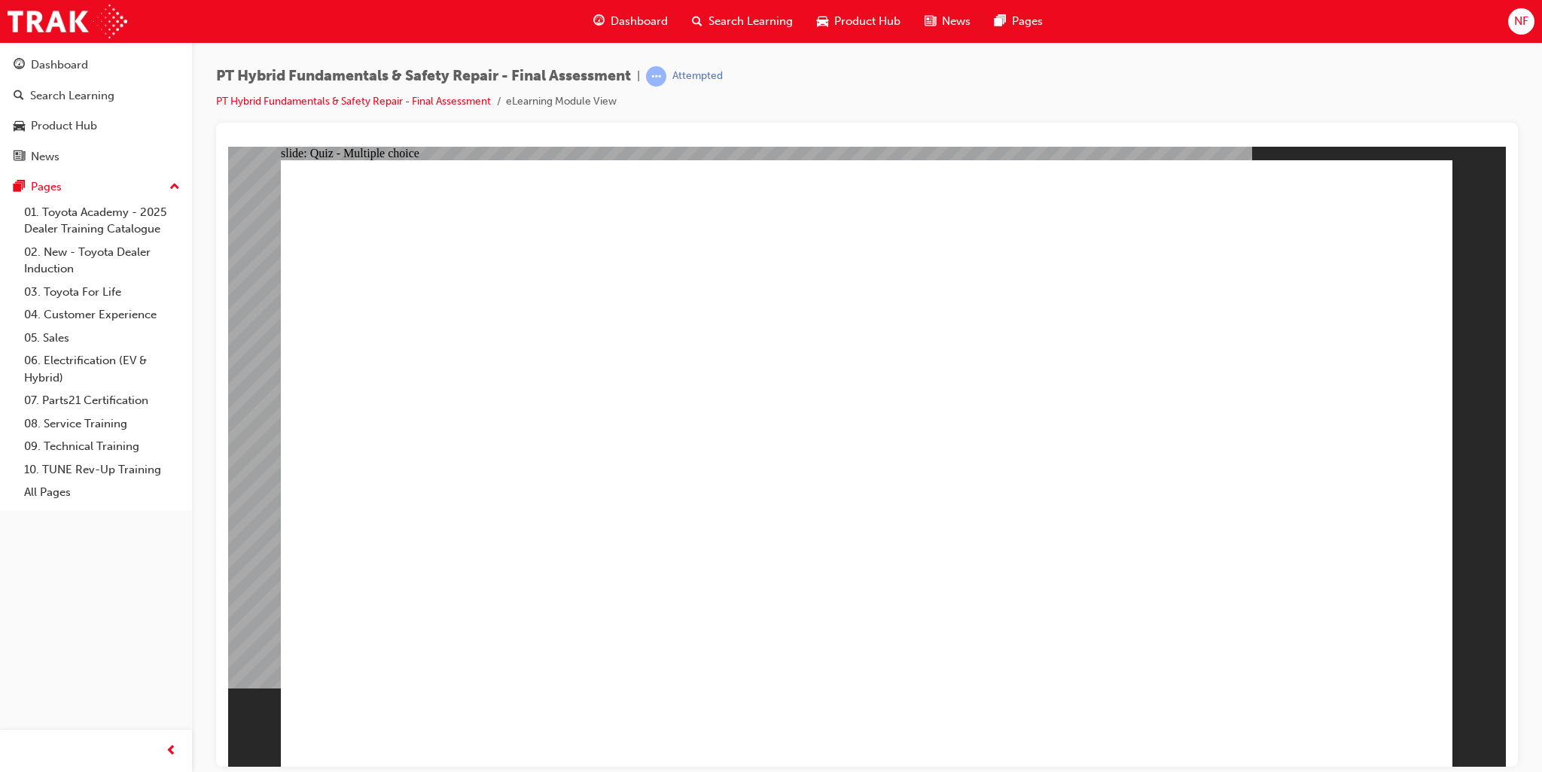
radio input "true"
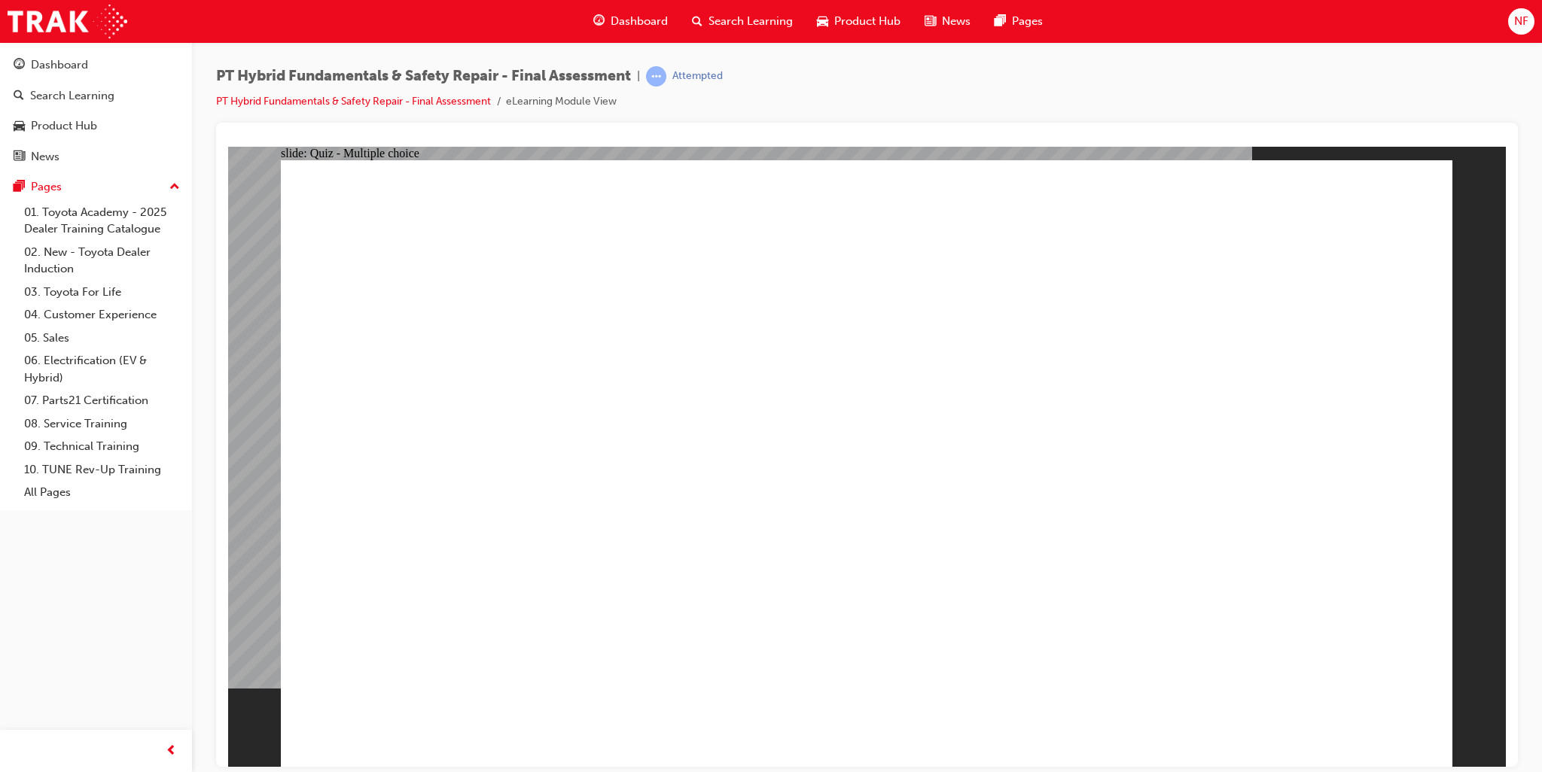
checkbox input "true"
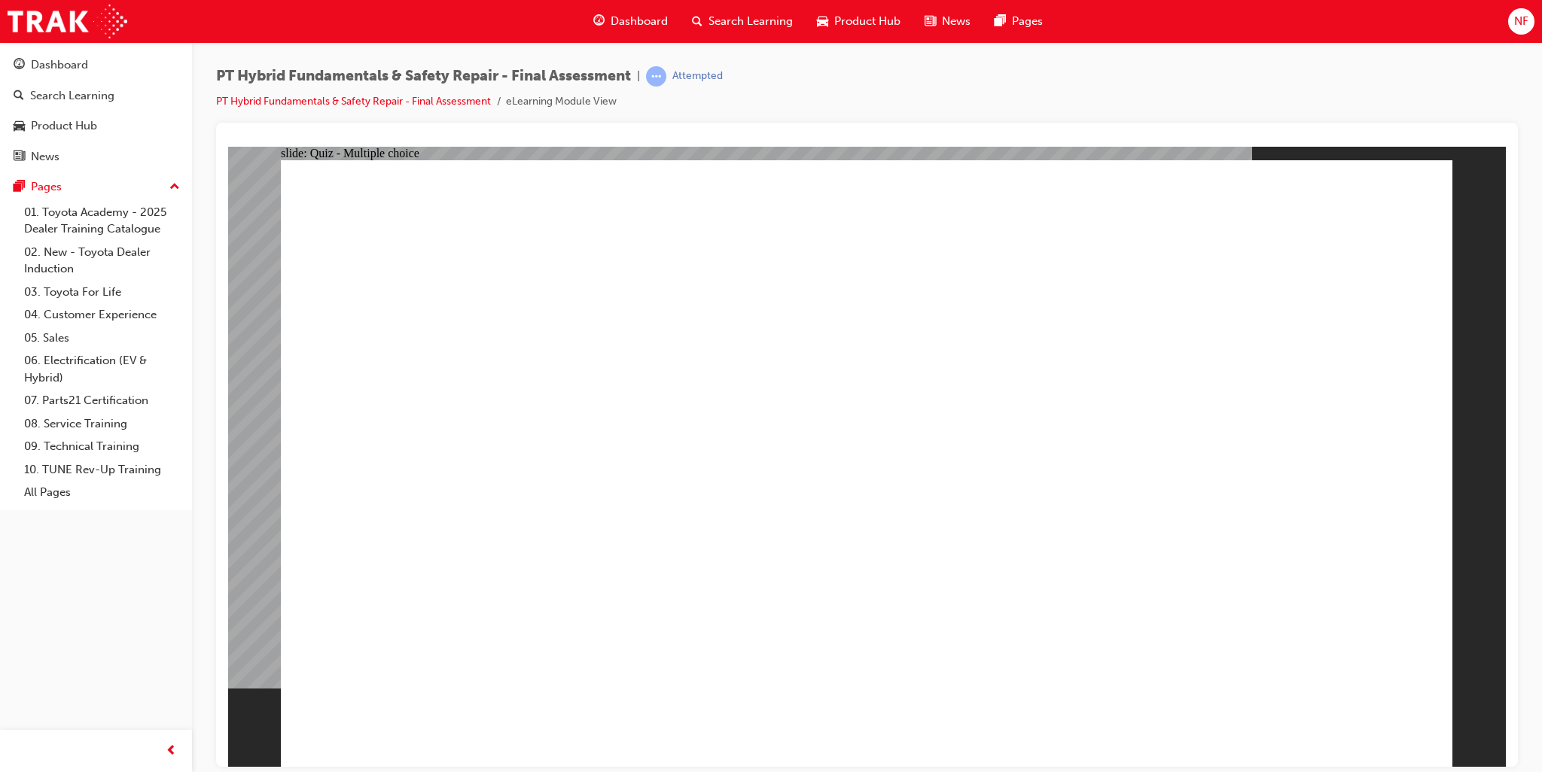
radio input "true"
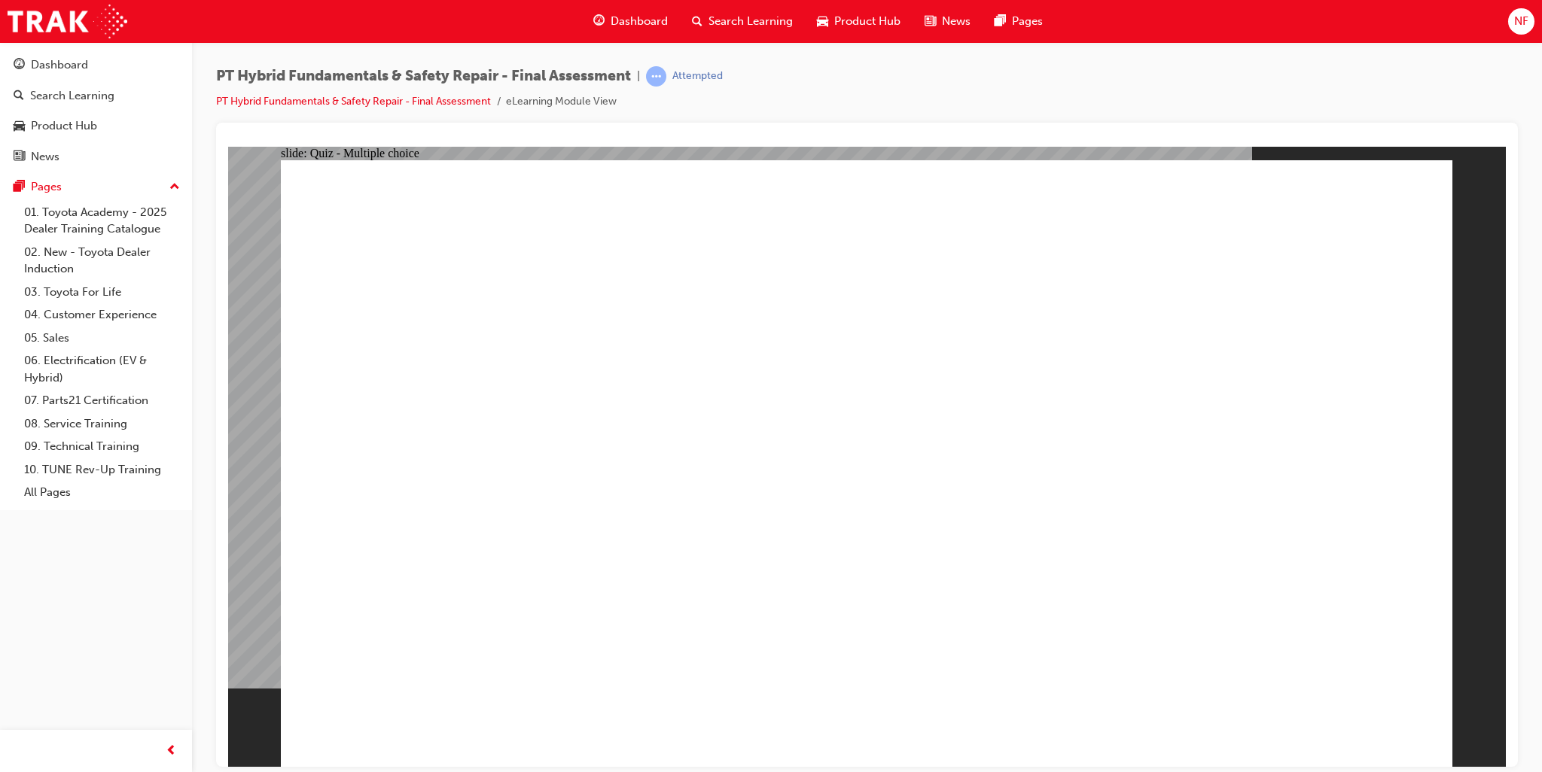
radio input "true"
drag, startPoint x: 500, startPoint y: 531, endPoint x: 560, endPoint y: 532, distance: 60.2
checkbox input "true"
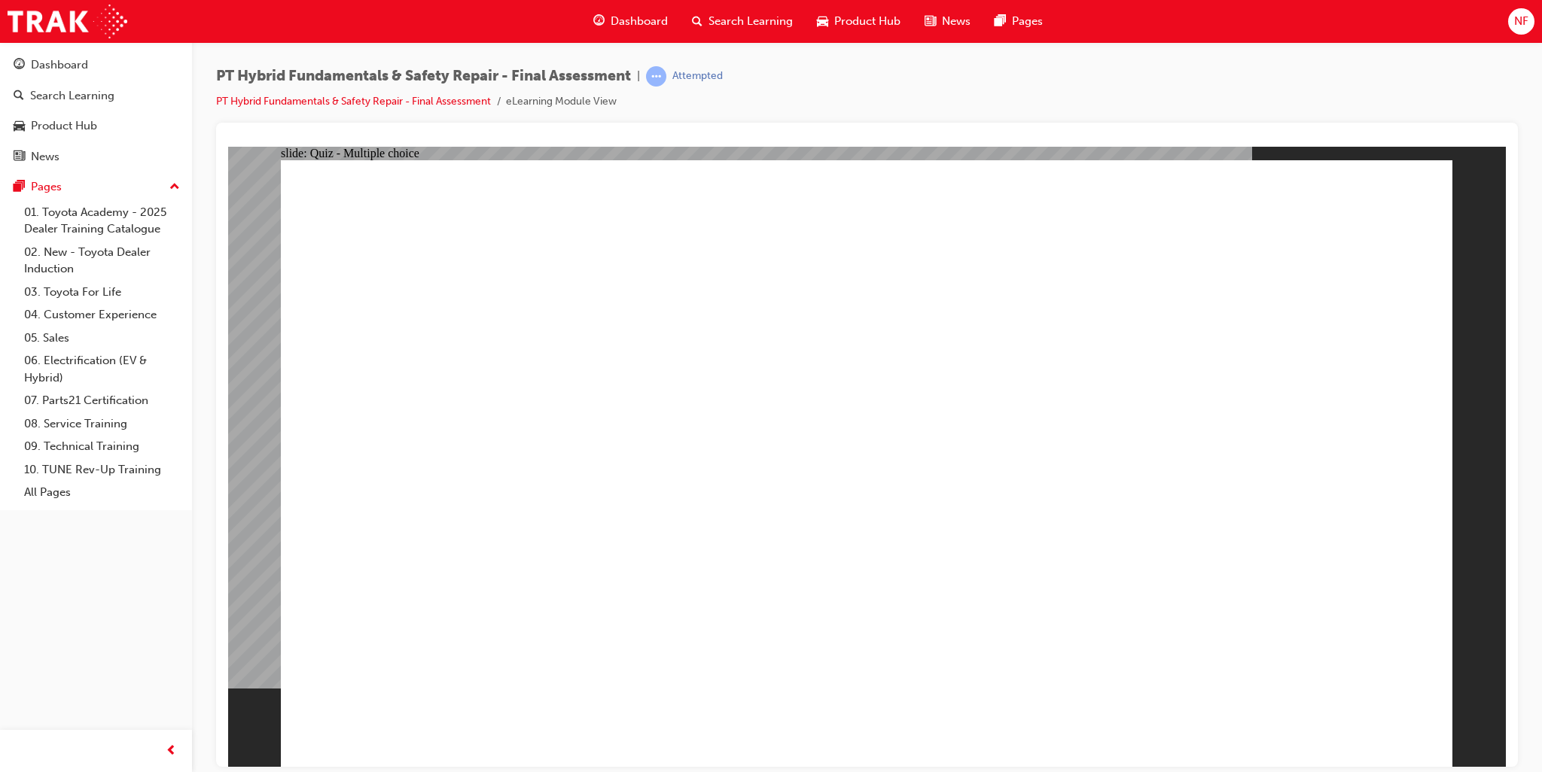
checkbox input "true"
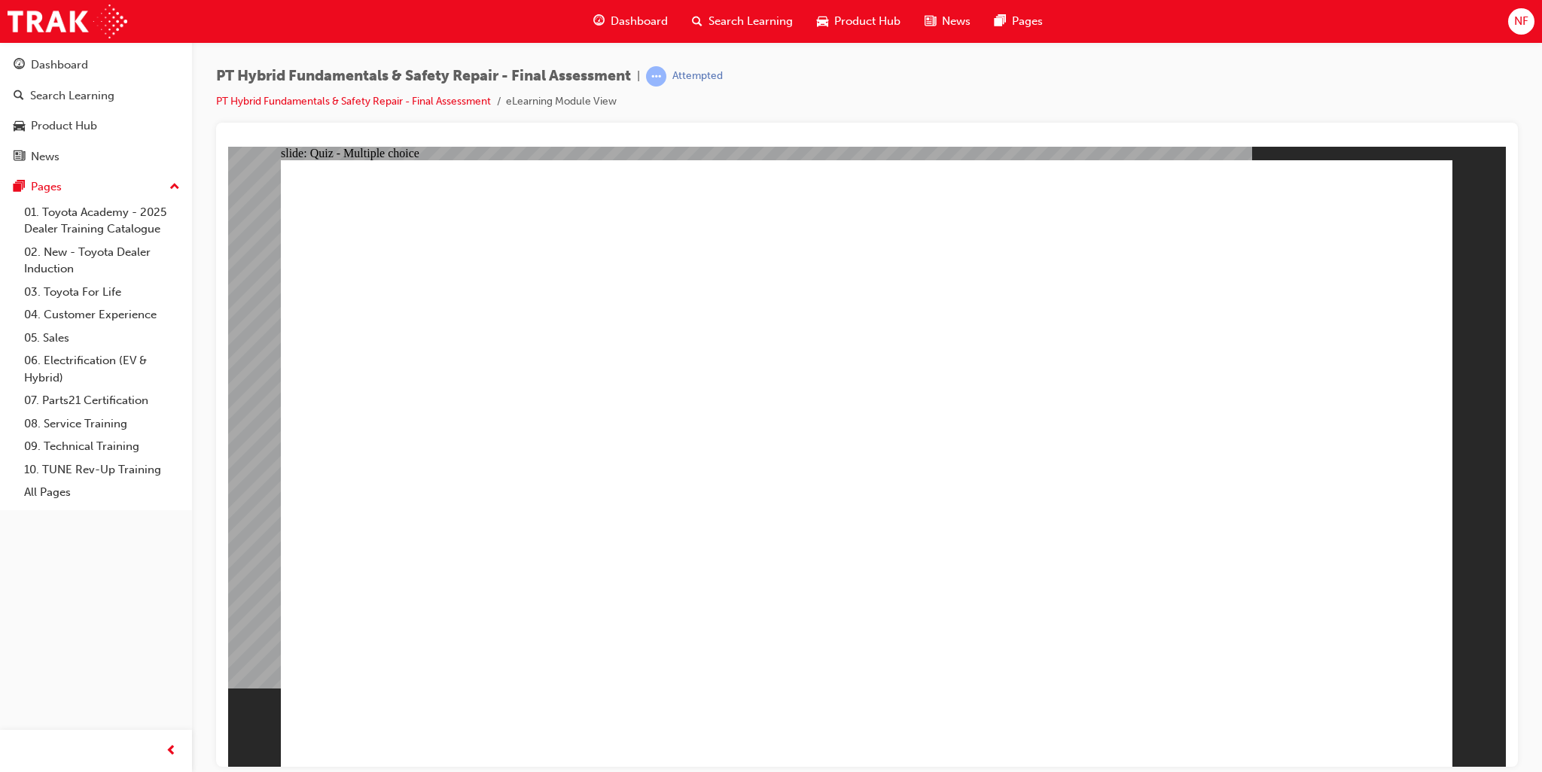
checkbox input "true"
radio input "true"
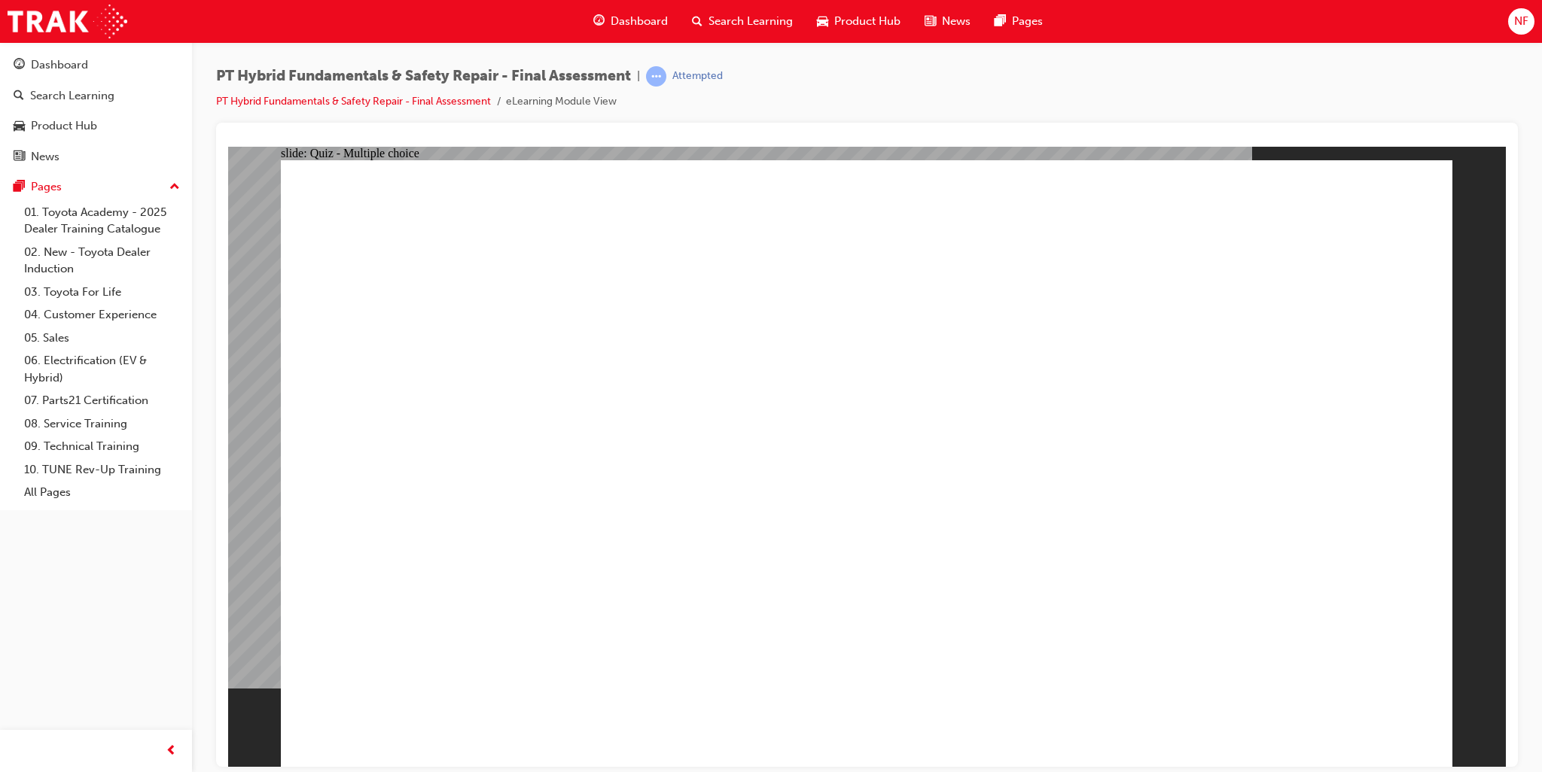
radio input "true"
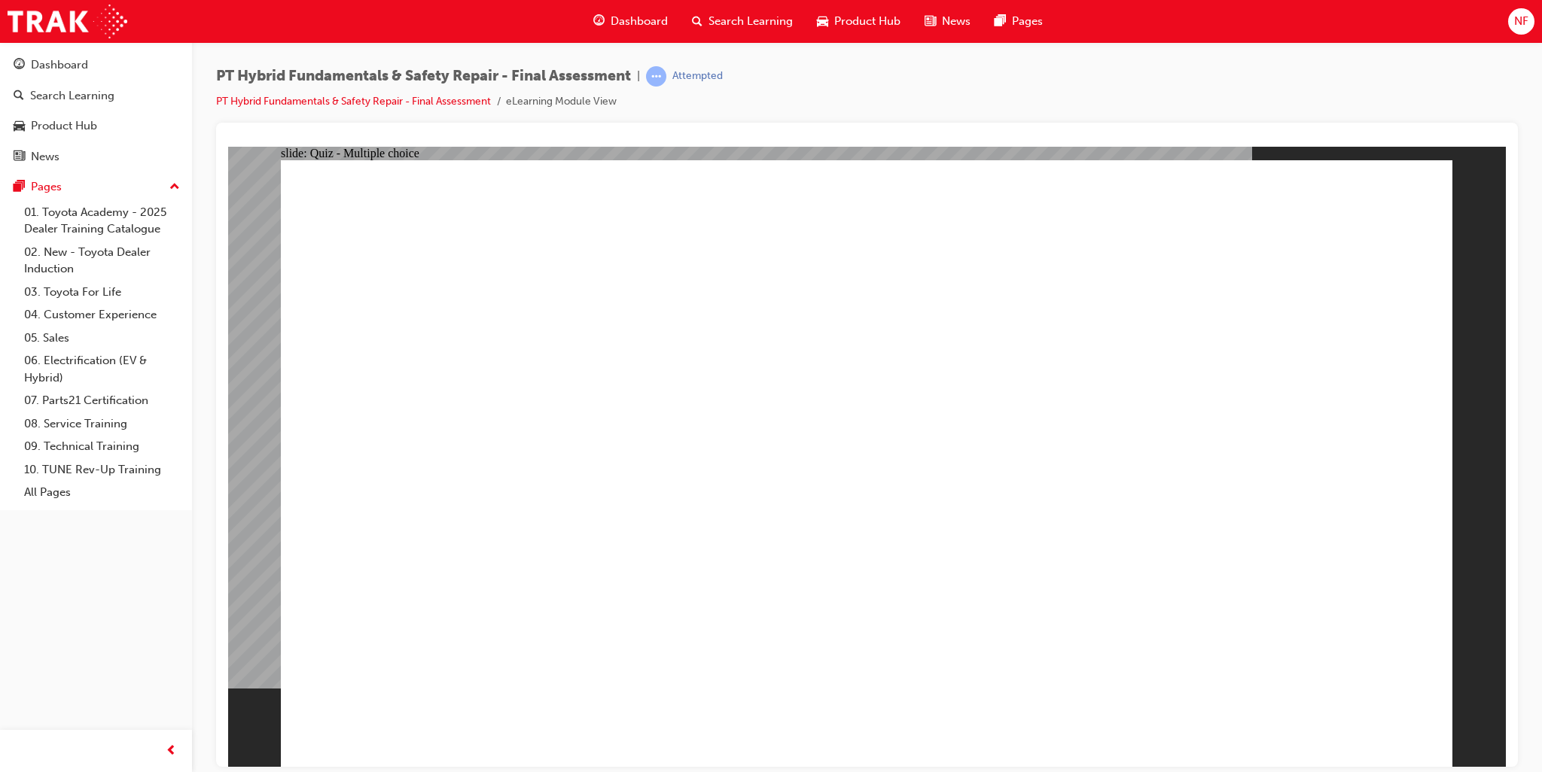
radio input "true"
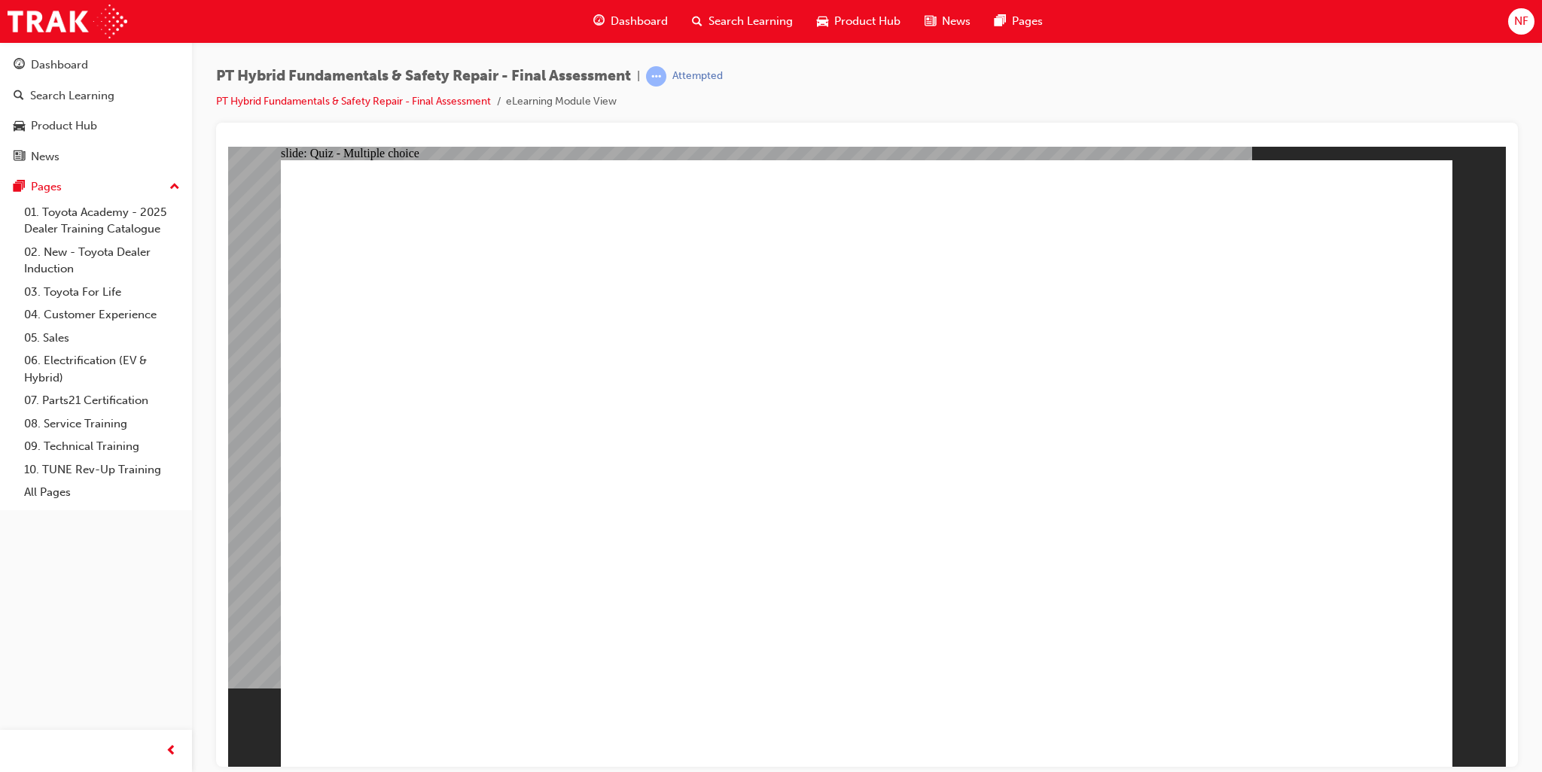
radio input "true"
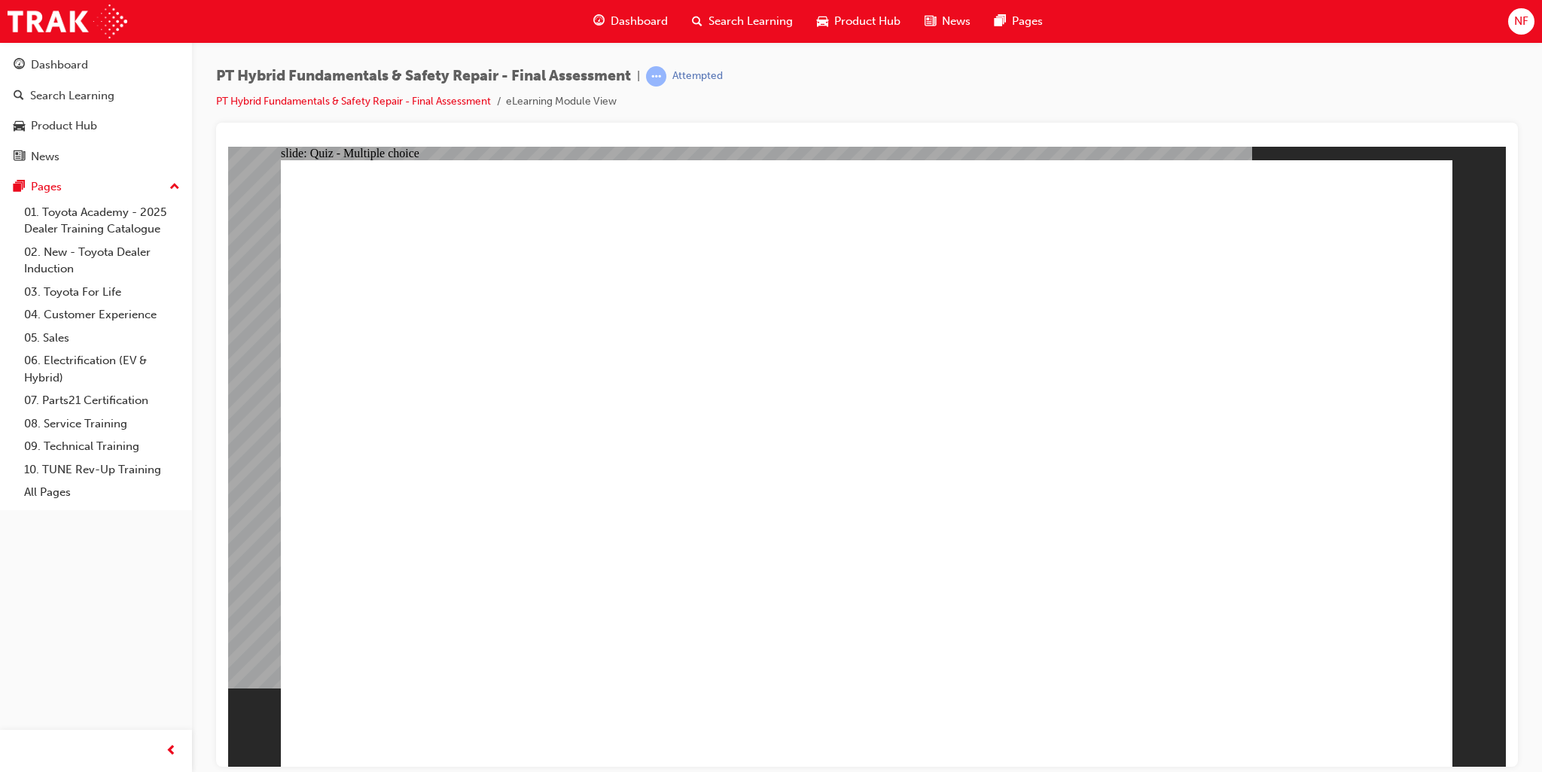
radio input "true"
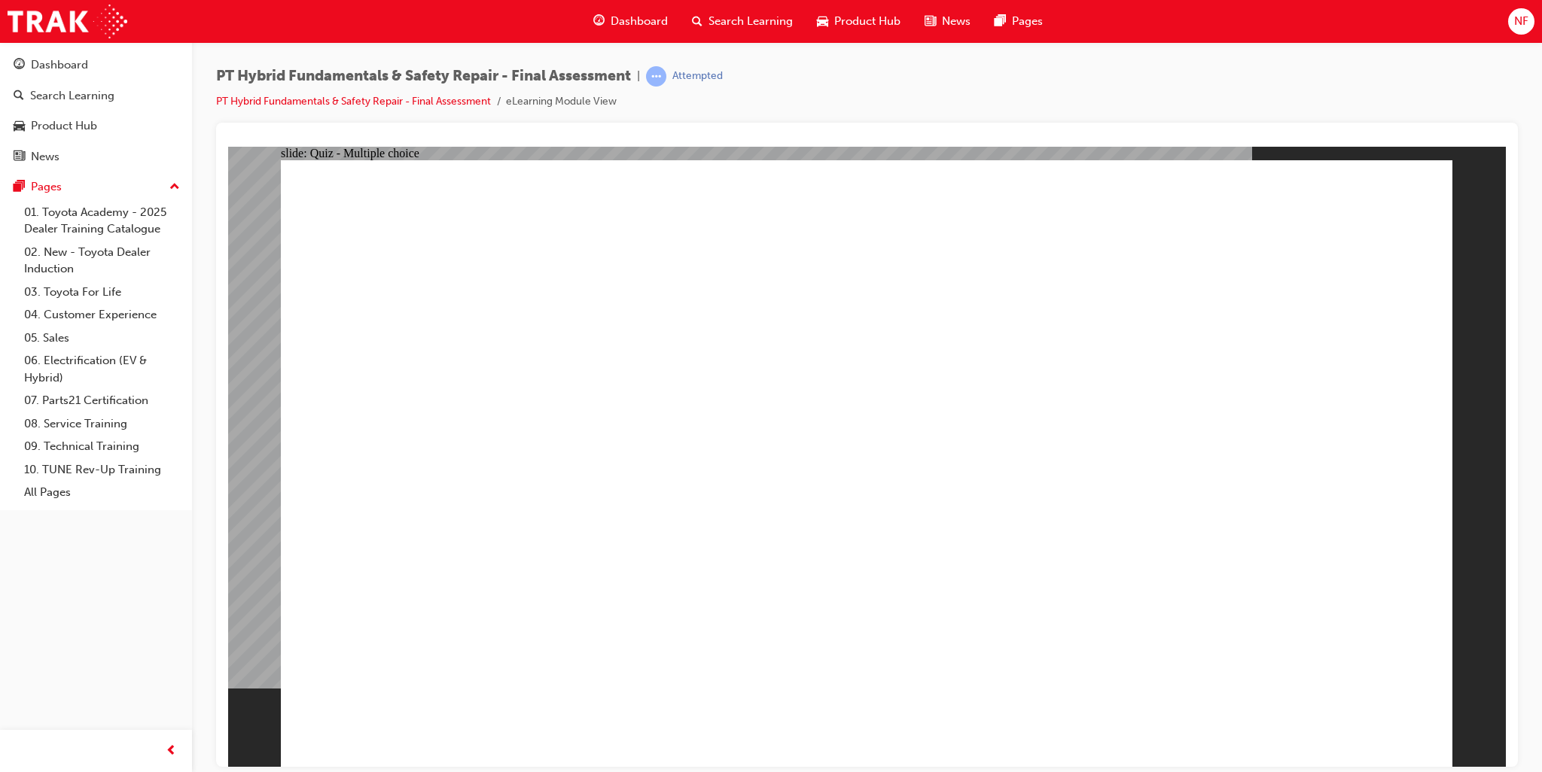
radio input "true"
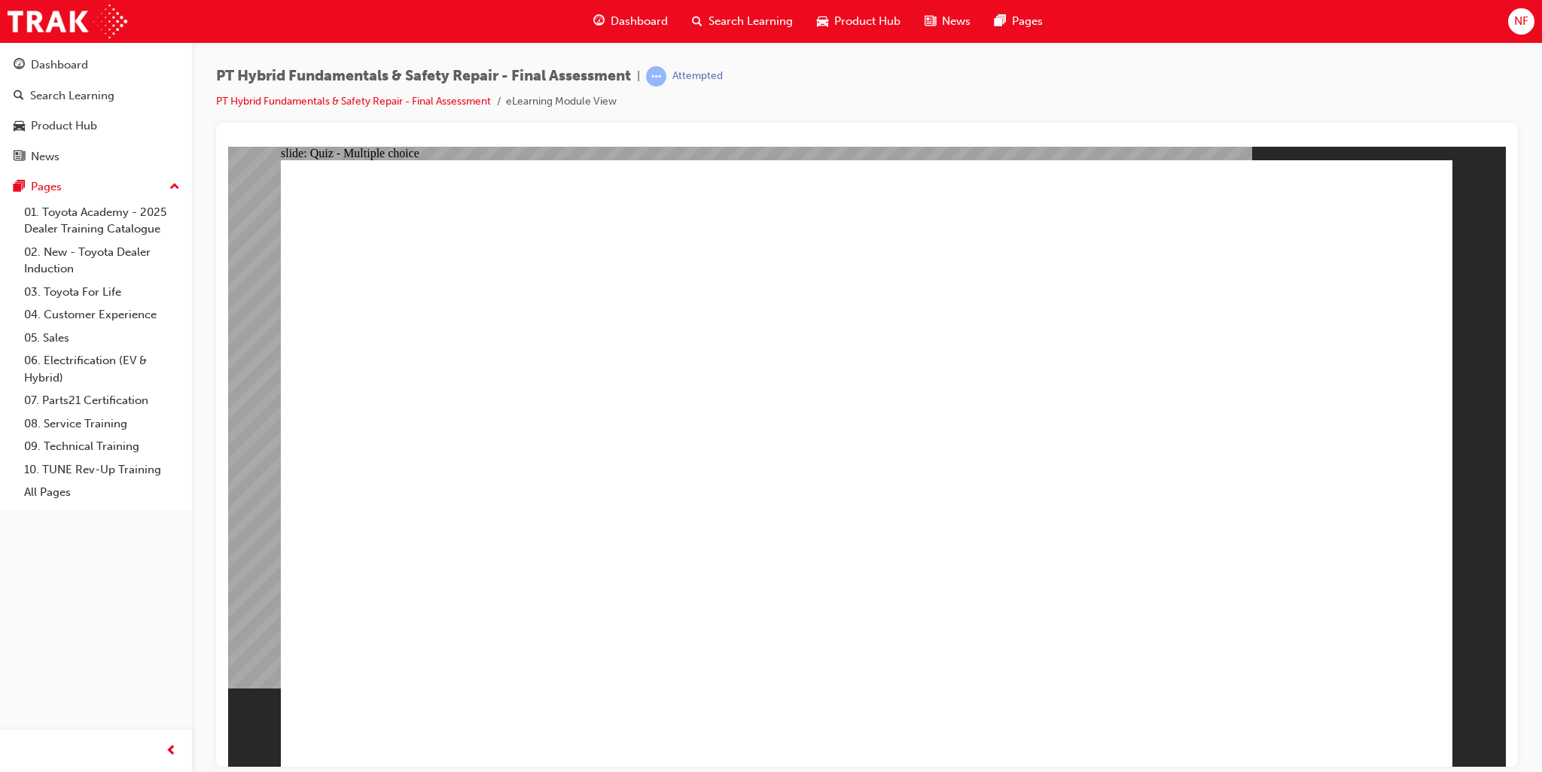
click at [114, 70] on div "Dashboard" at bounding box center [96, 65] width 165 height 19
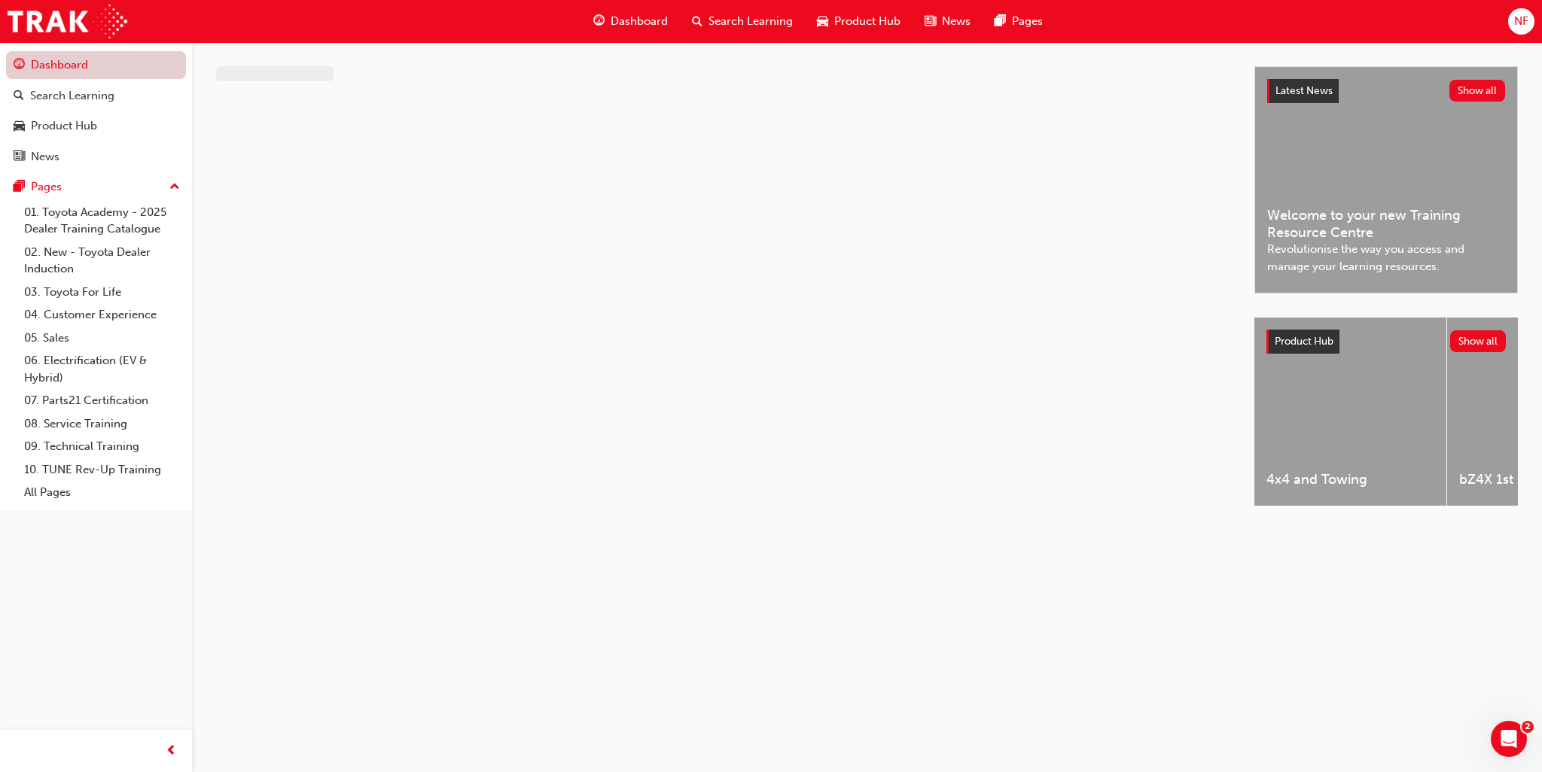
click at [129, 59] on link "Dashboard" at bounding box center [96, 65] width 180 height 28
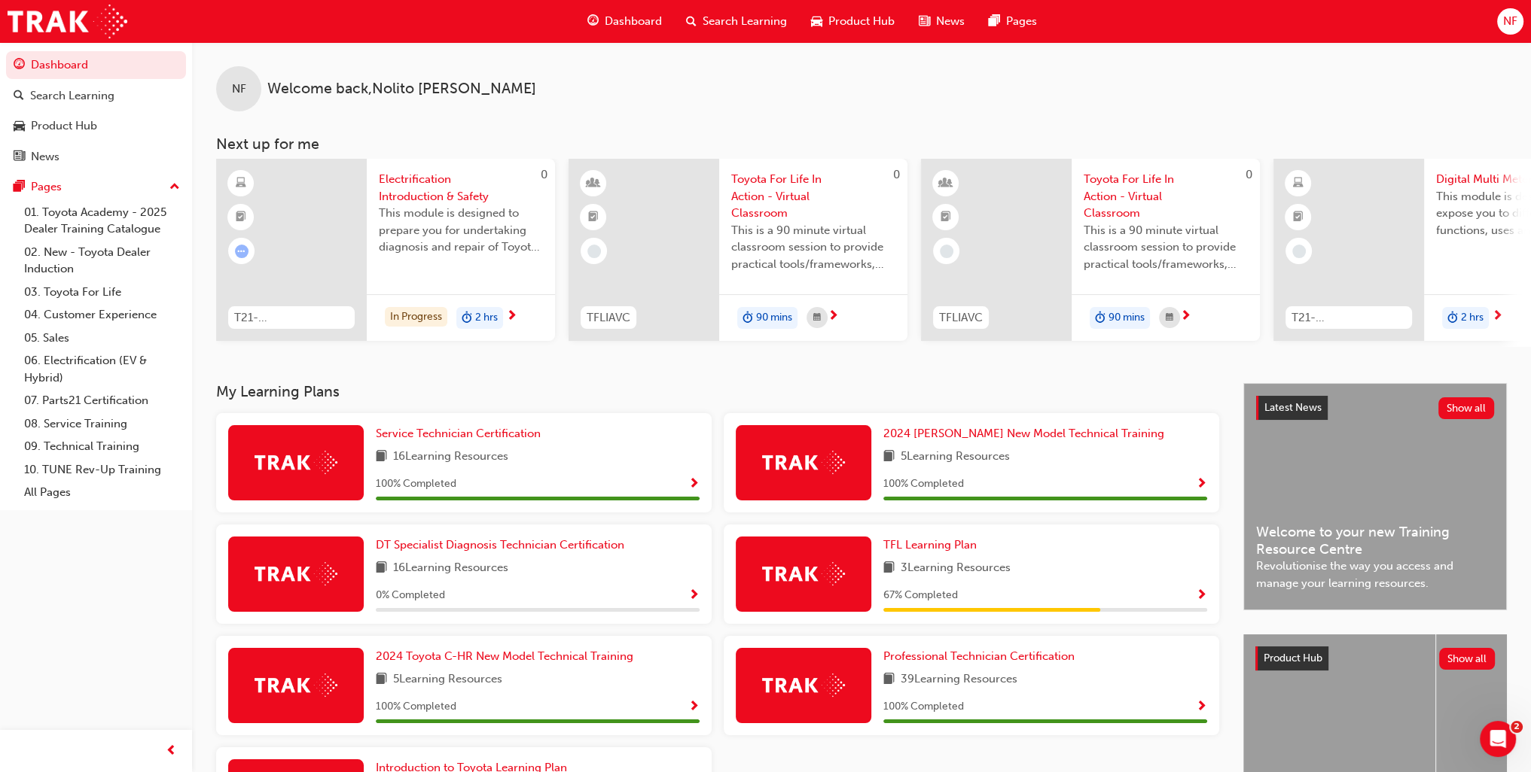
click at [1129, 187] on span "Toyota For Life In Action - Virtual Classroom" at bounding box center [1165, 196] width 164 height 51
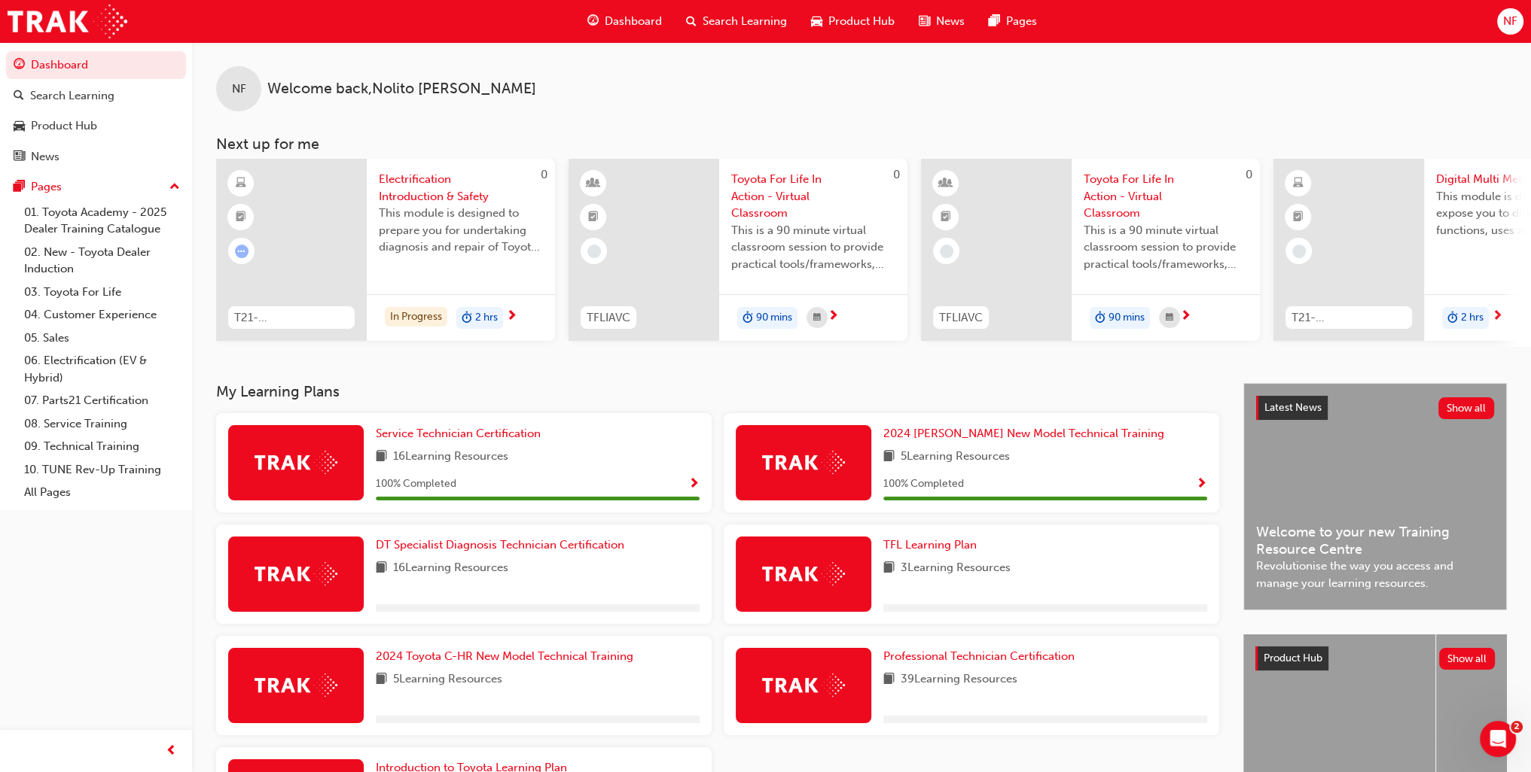
click at [1144, 193] on span "Toyota For Life In Action - Virtual Classroom" at bounding box center [1165, 196] width 164 height 51
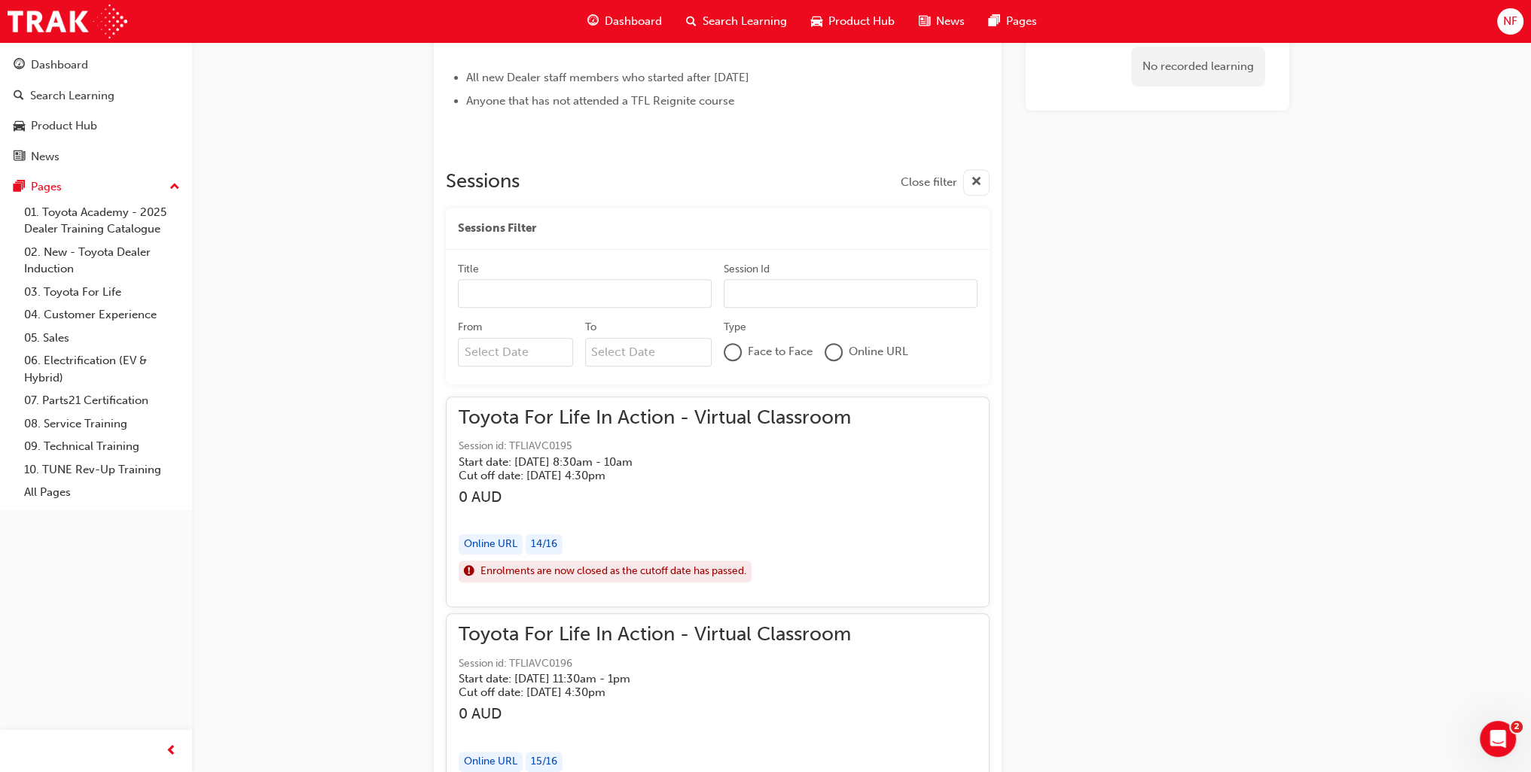
scroll to position [289, 0]
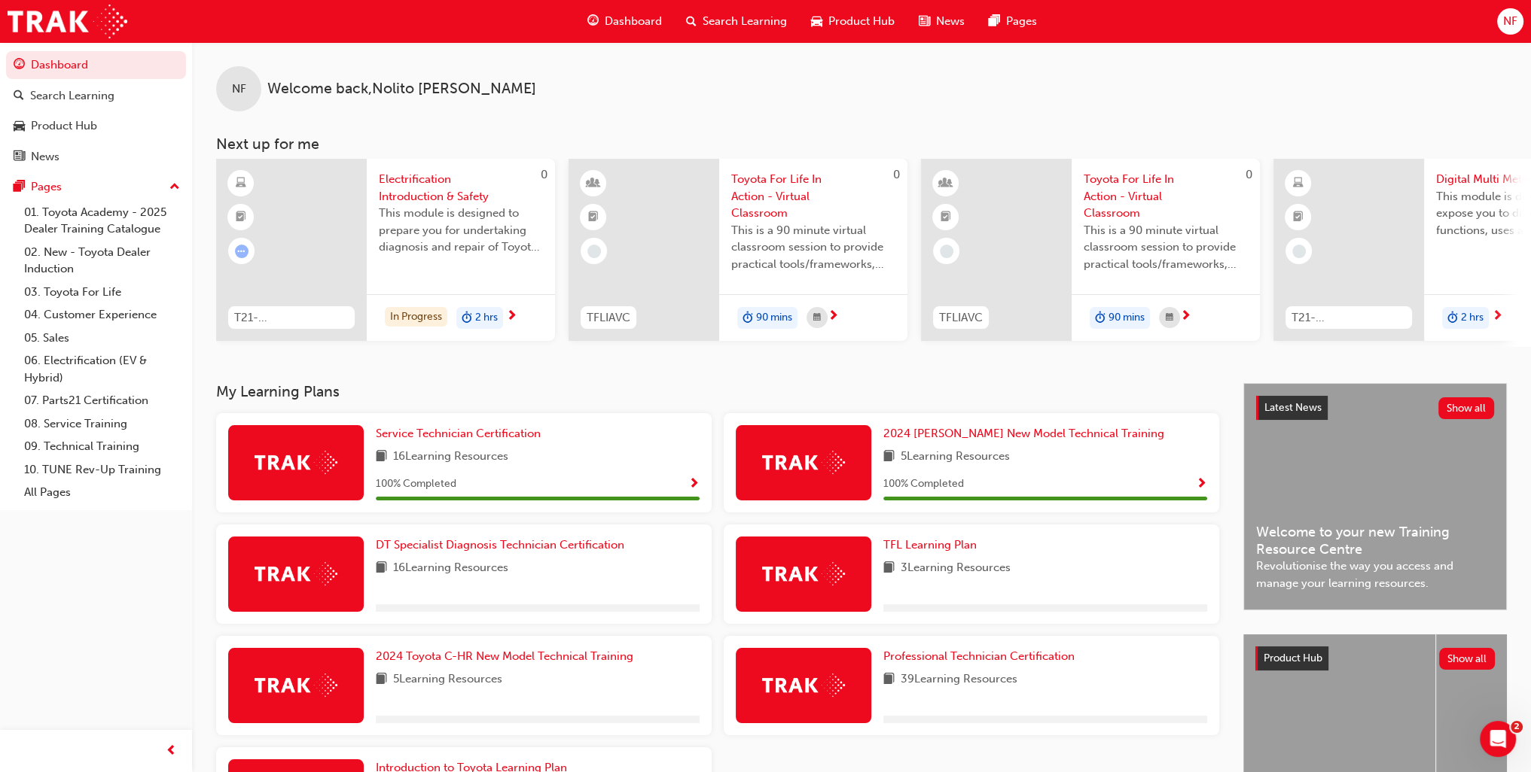
click at [1473, 178] on span "Digital Multi Meter" at bounding box center [1518, 179] width 164 height 17
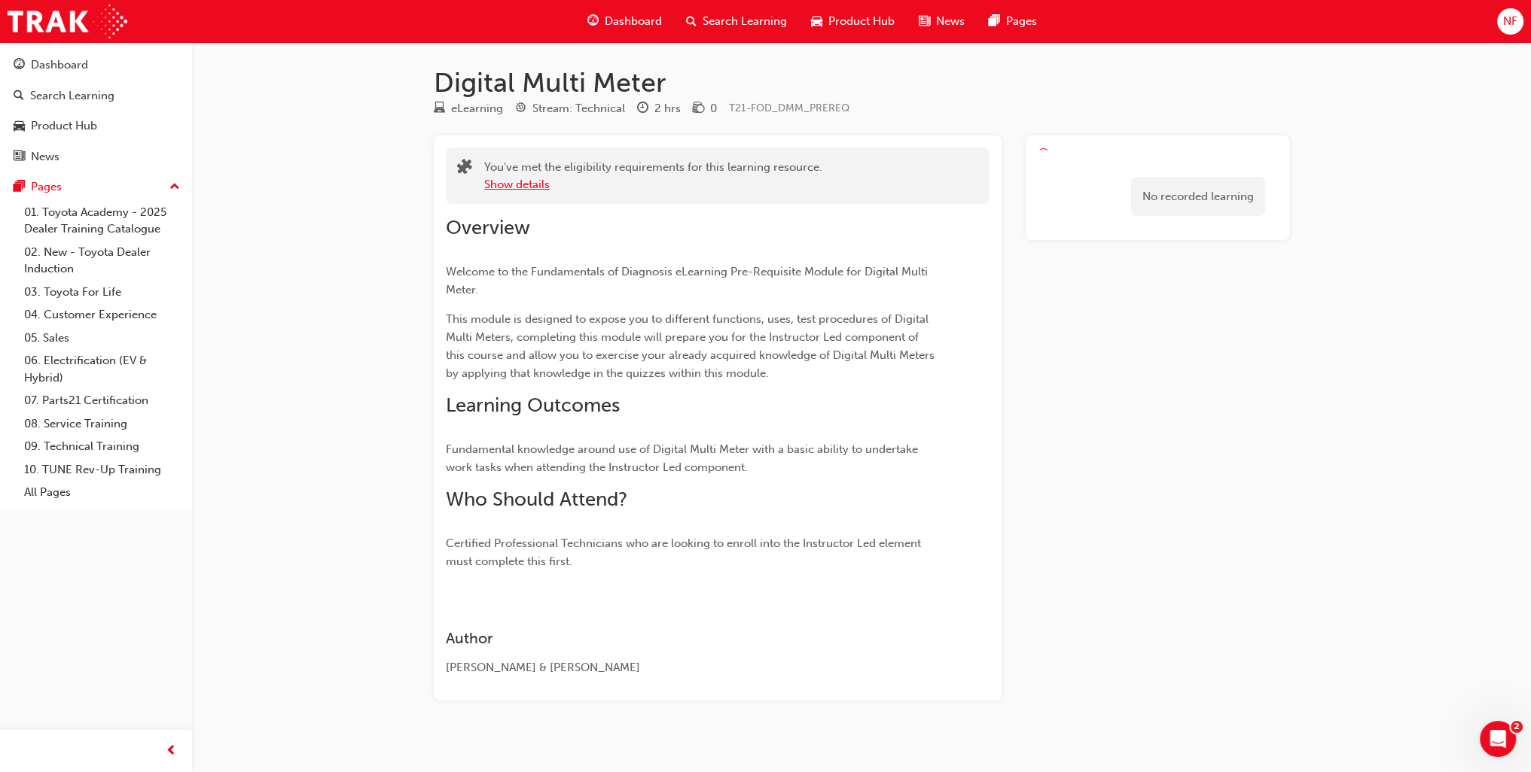
click at [515, 181] on button "Show details" at bounding box center [517, 184] width 66 height 17
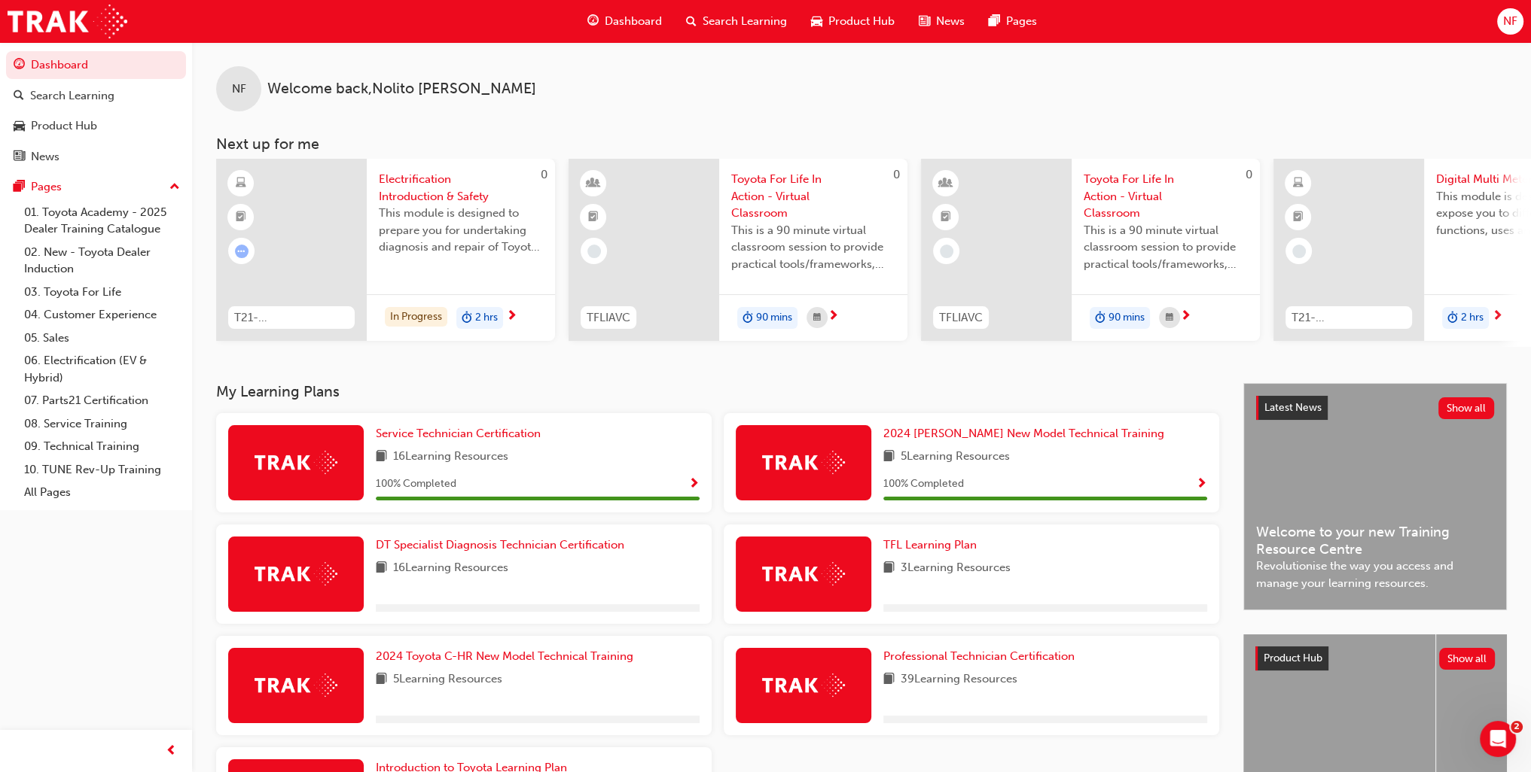
click at [414, 178] on span "Electrification Introduction & Safety" at bounding box center [461, 188] width 164 height 34
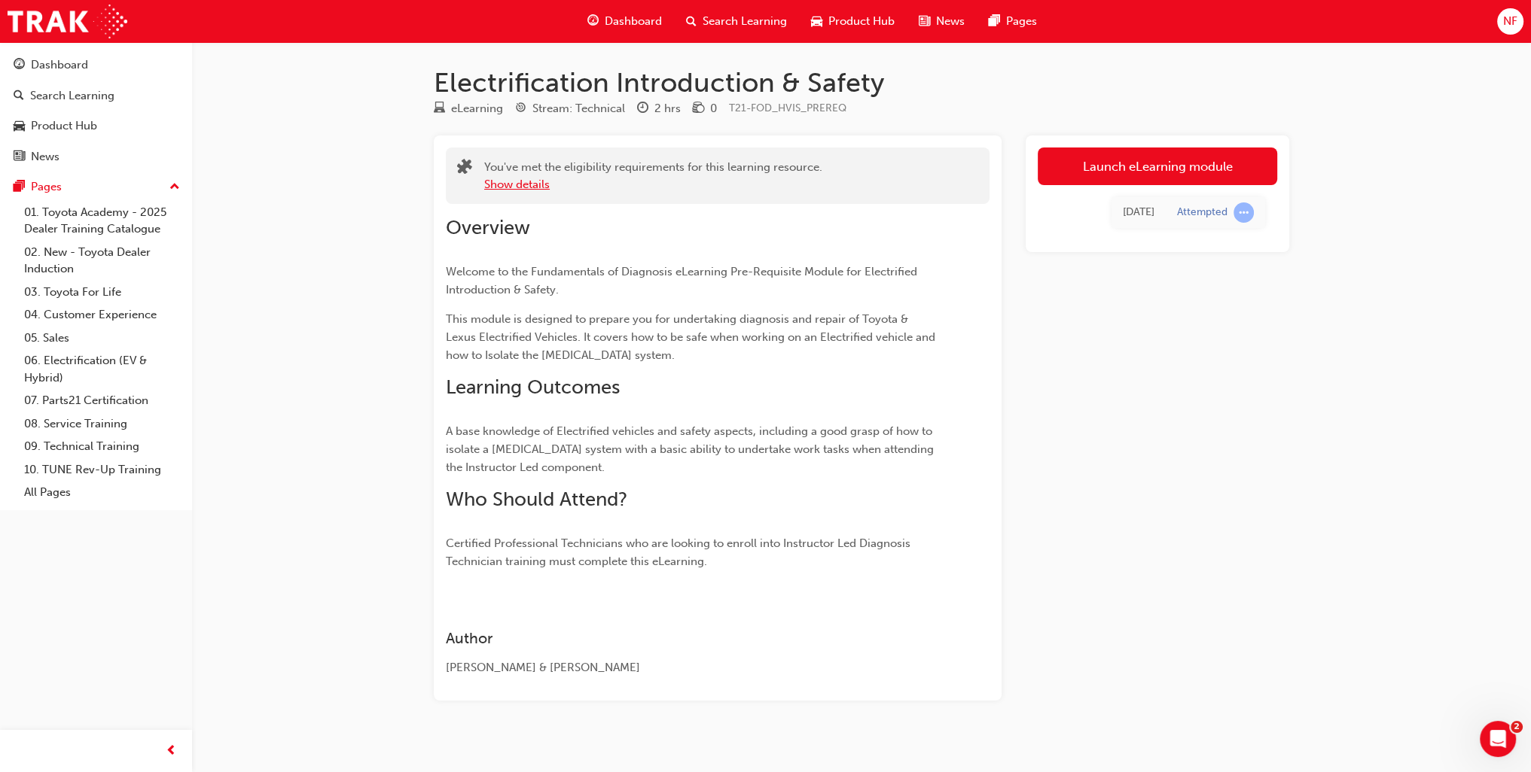
click at [541, 187] on button "Show details" at bounding box center [517, 184] width 66 height 17
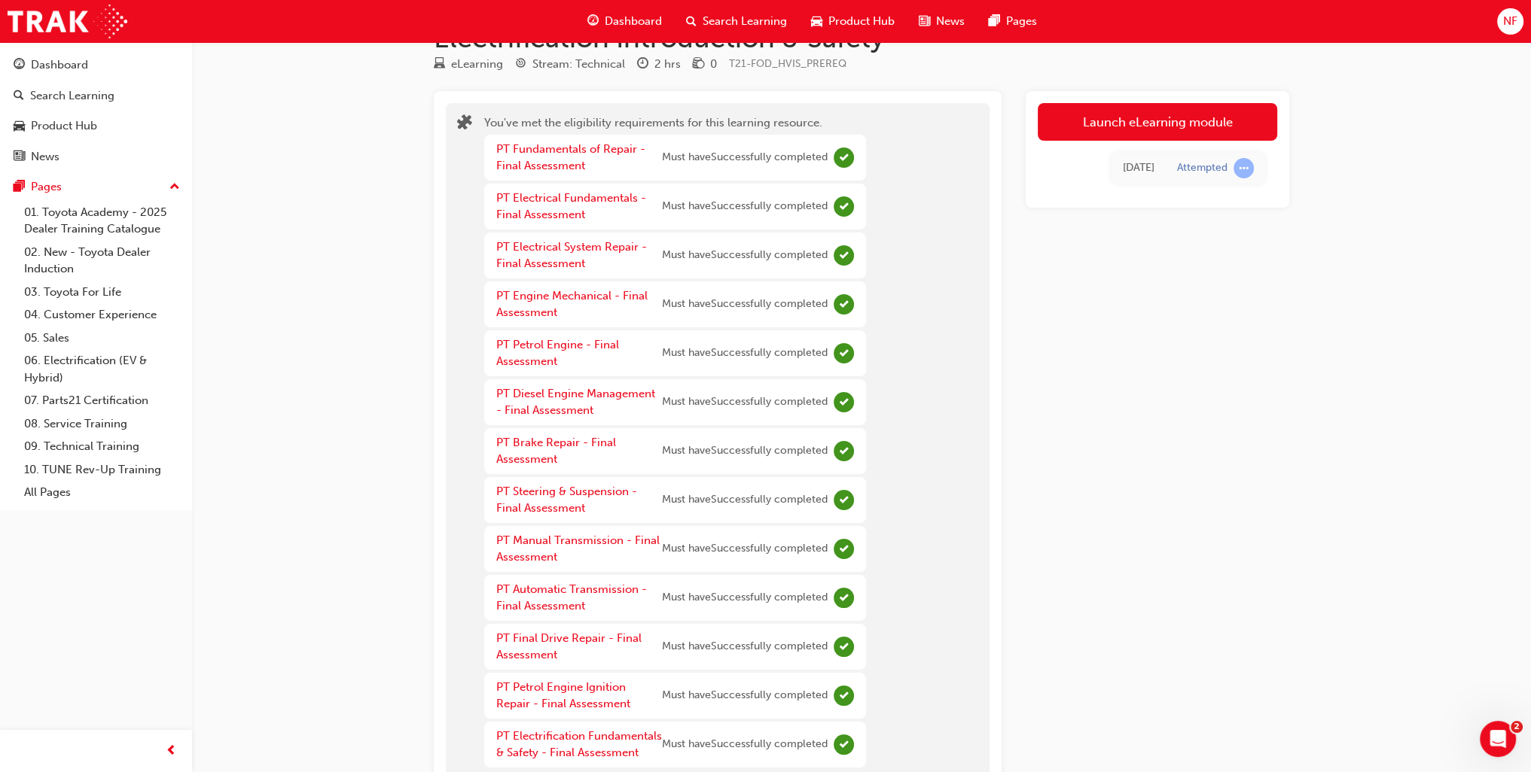
scroll to position [34, 0]
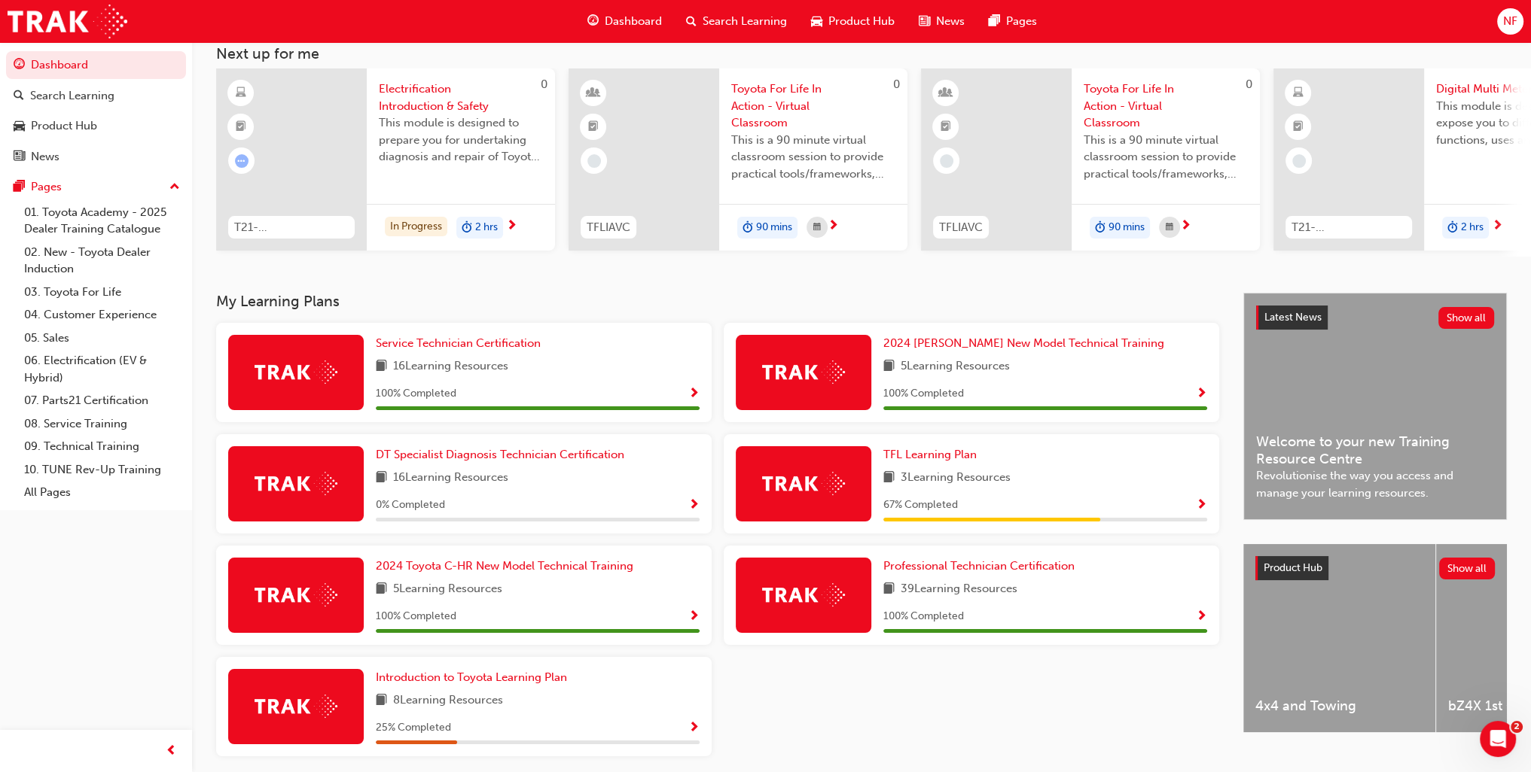
scroll to position [154, 0]
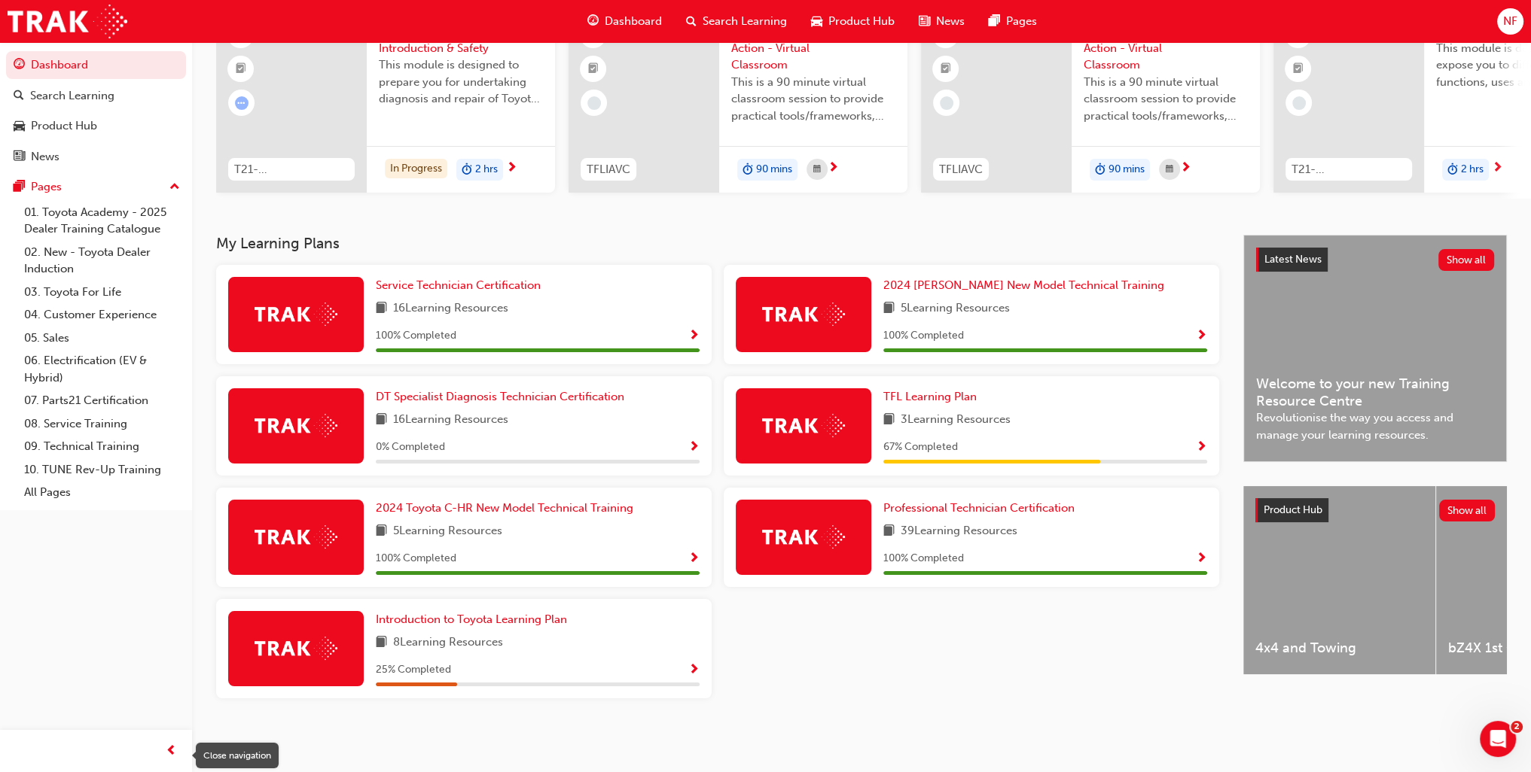
click at [168, 751] on span "prev-icon" at bounding box center [171, 751] width 11 height 19
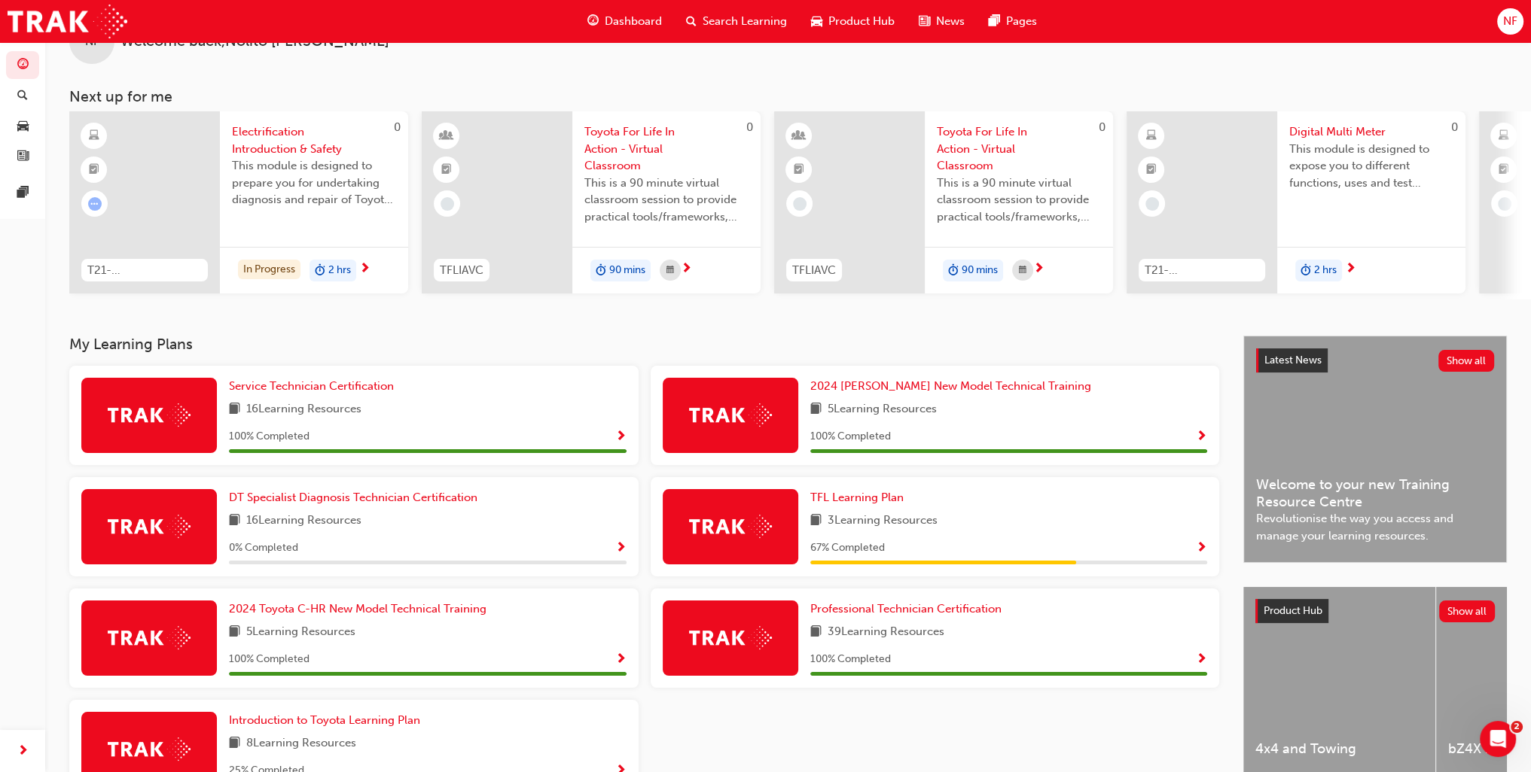
scroll to position [0, 0]
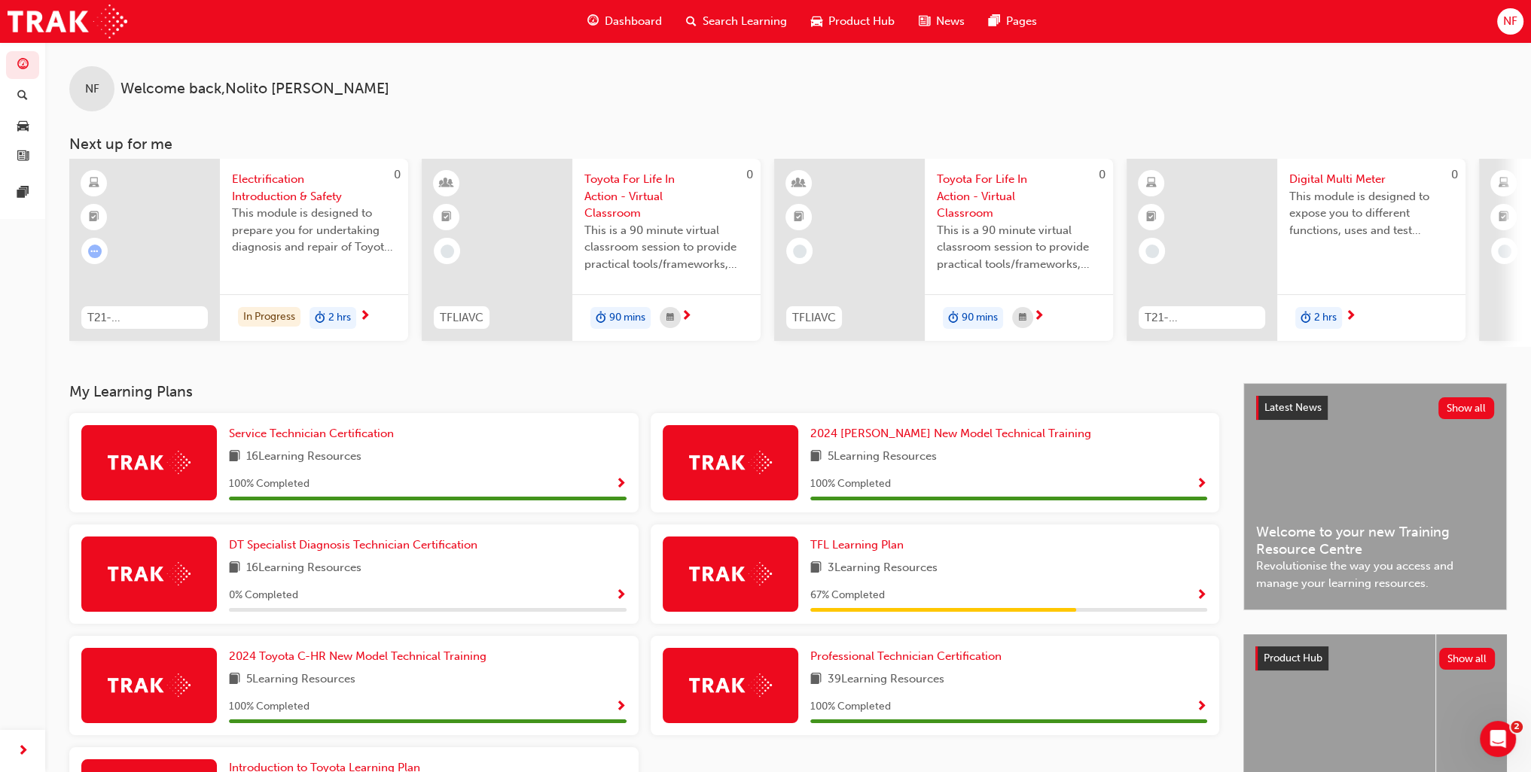
click at [1345, 175] on span "Digital Multi Meter" at bounding box center [1371, 179] width 164 height 17
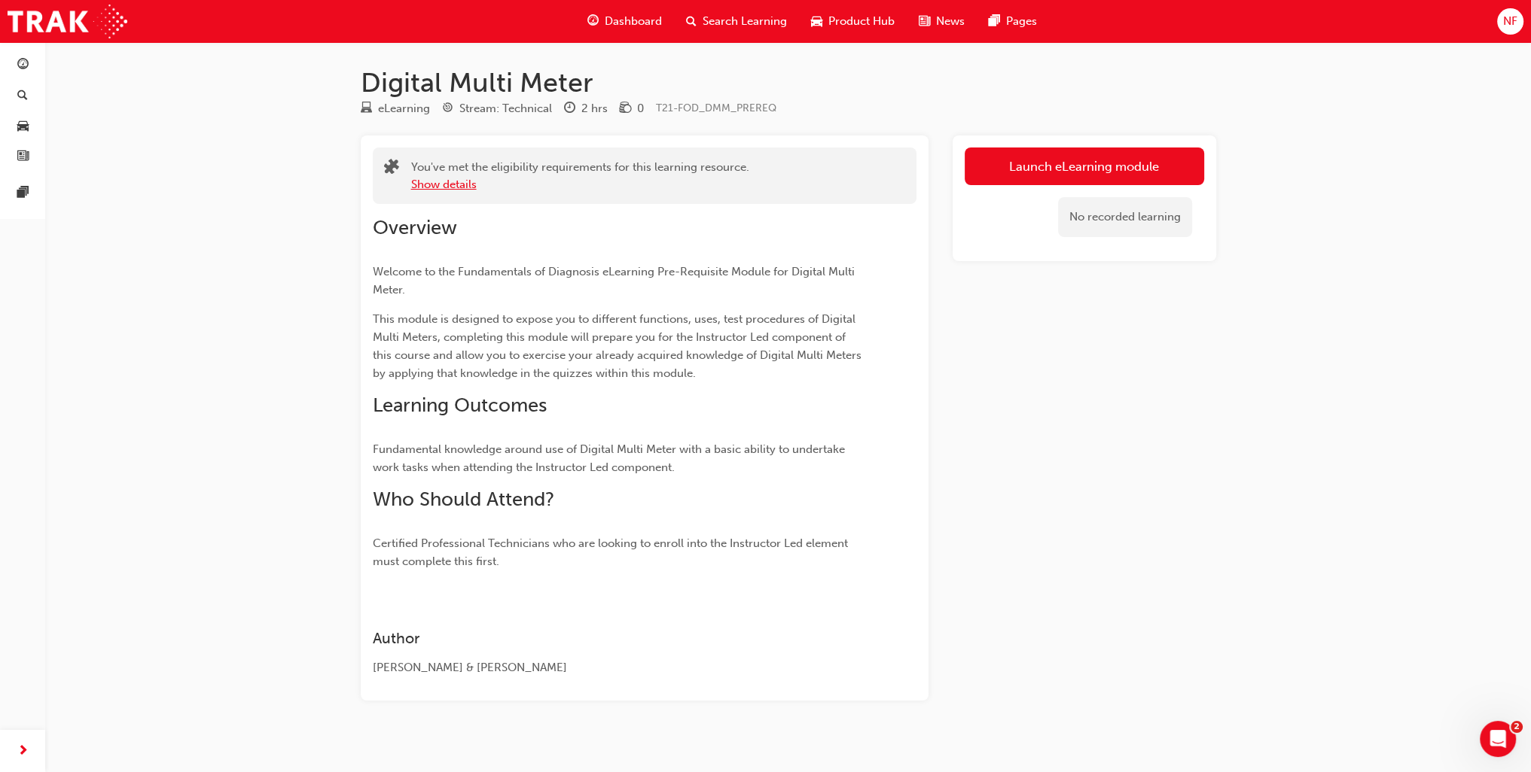
click at [452, 186] on button "Show details" at bounding box center [444, 184] width 66 height 17
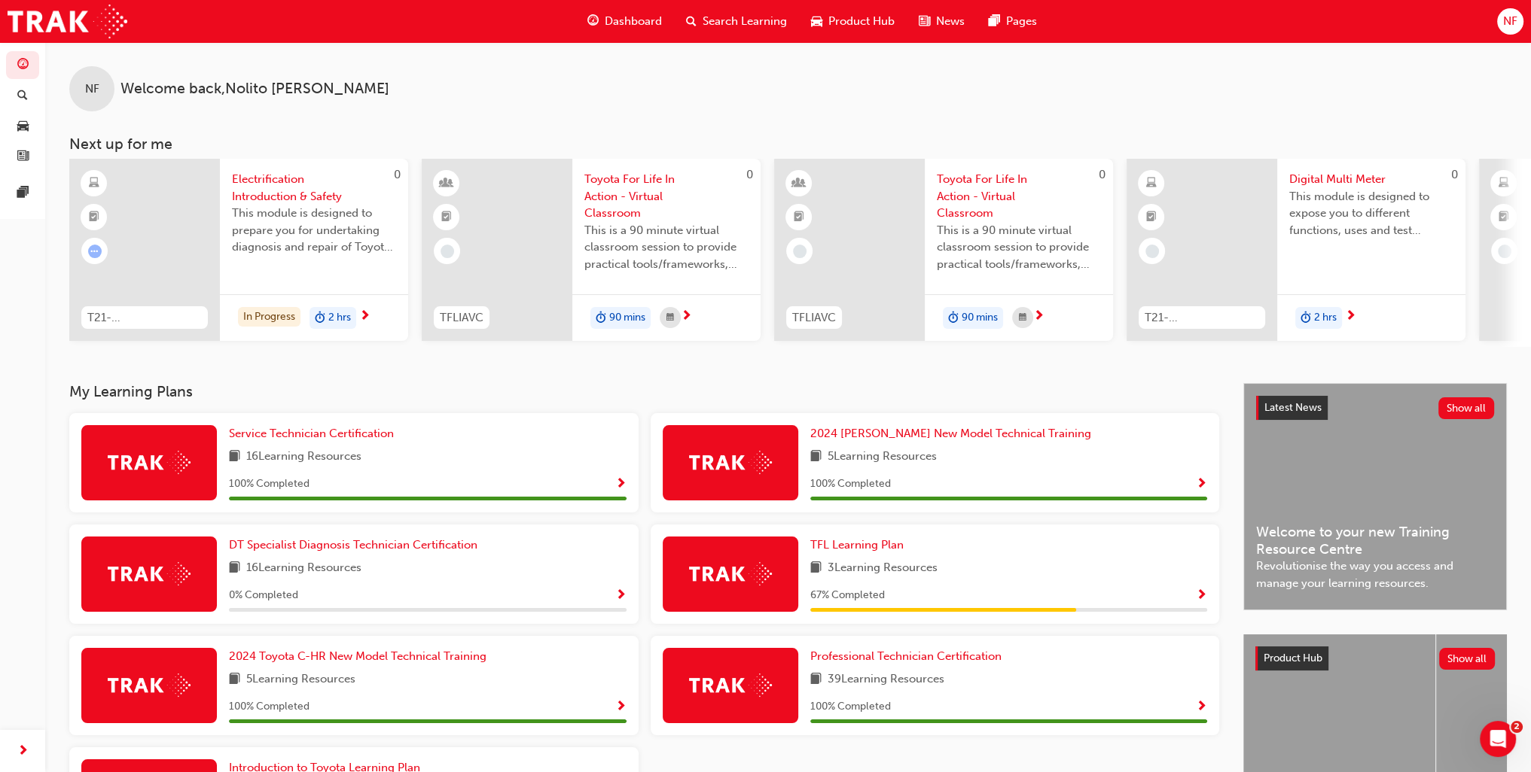
click at [622, 182] on span "Toyota For Life In Action - Virtual Classroom" at bounding box center [666, 196] width 164 height 51
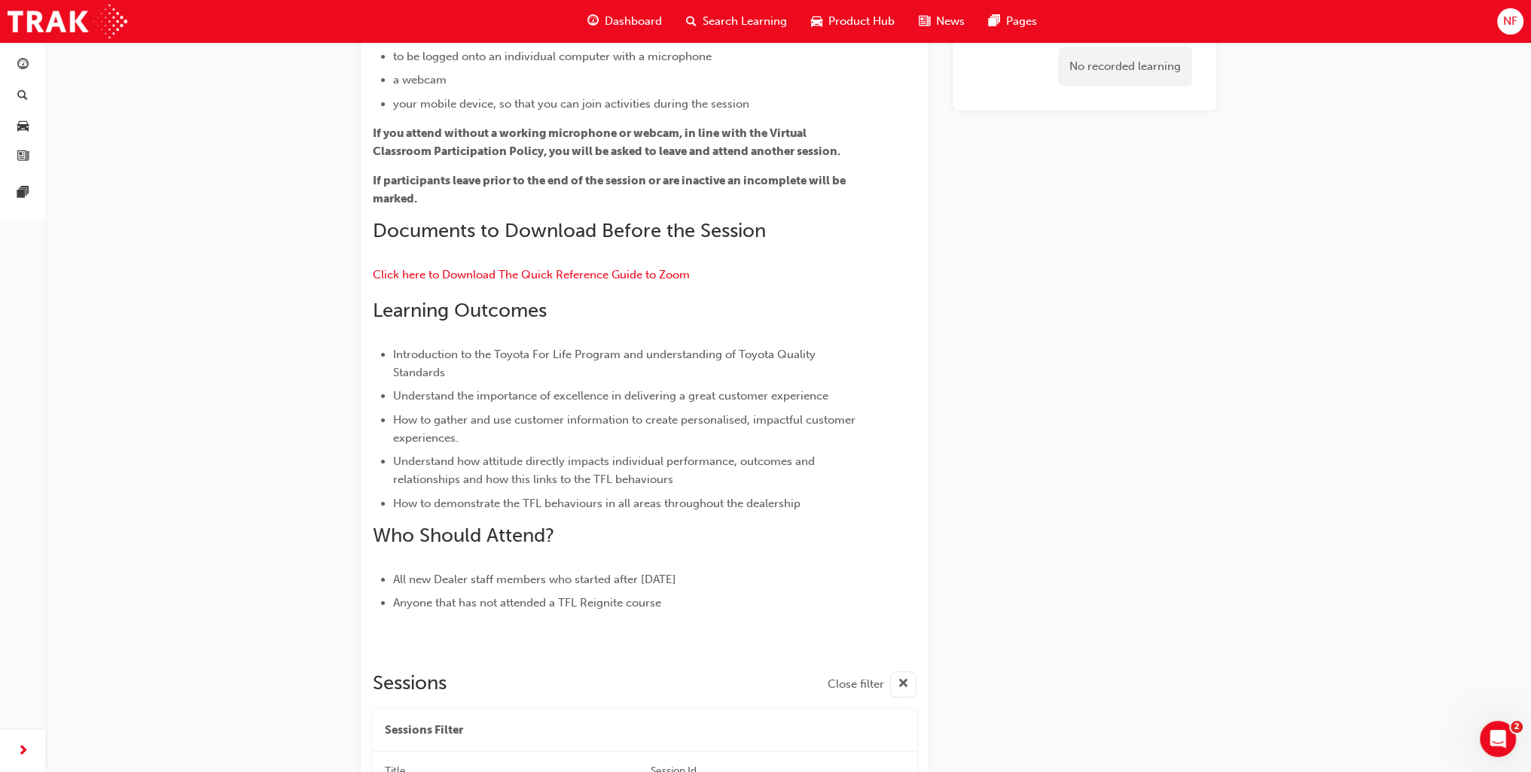
scroll to position [289, 0]
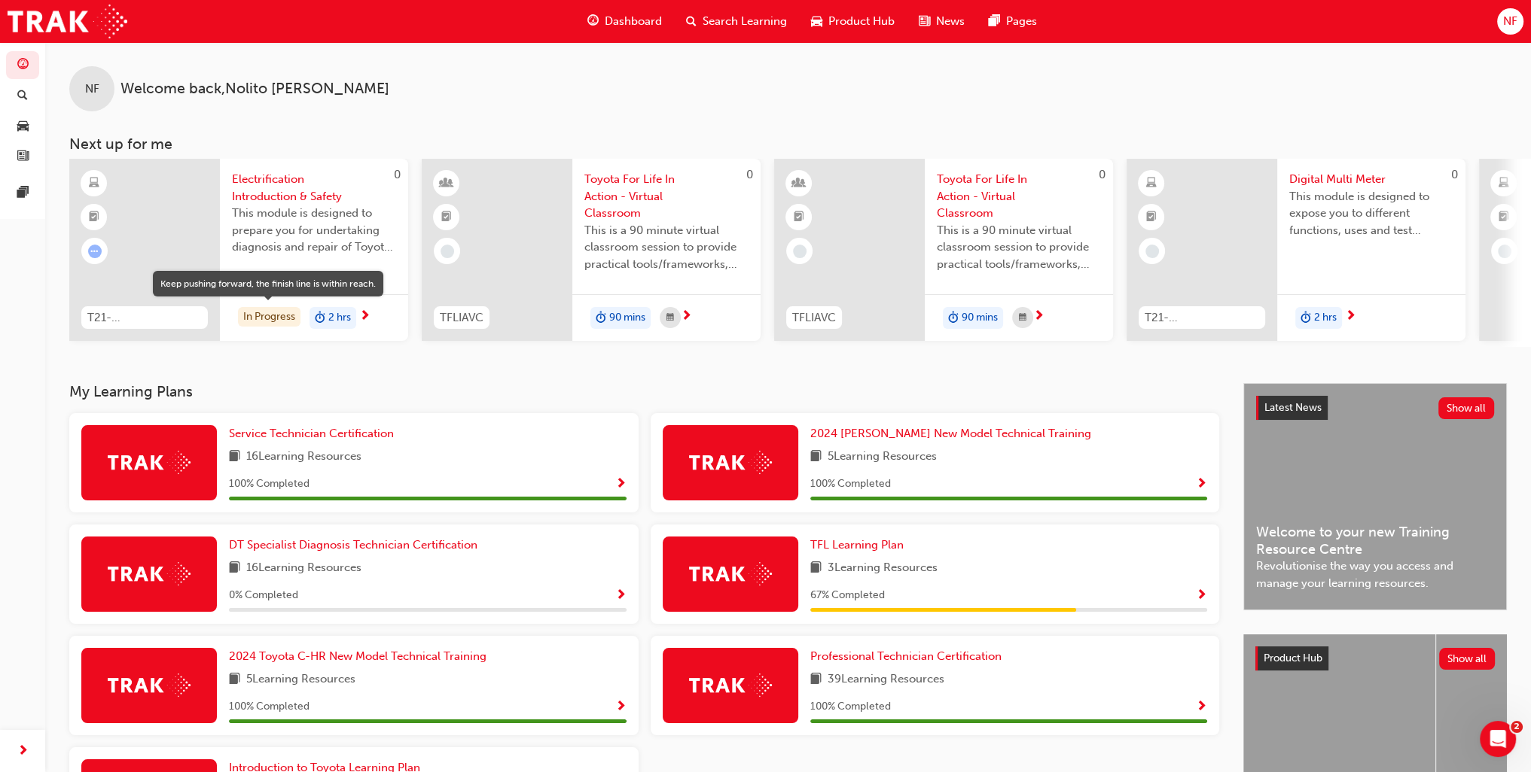
click at [271, 319] on div "In Progress" at bounding box center [269, 317] width 62 height 20
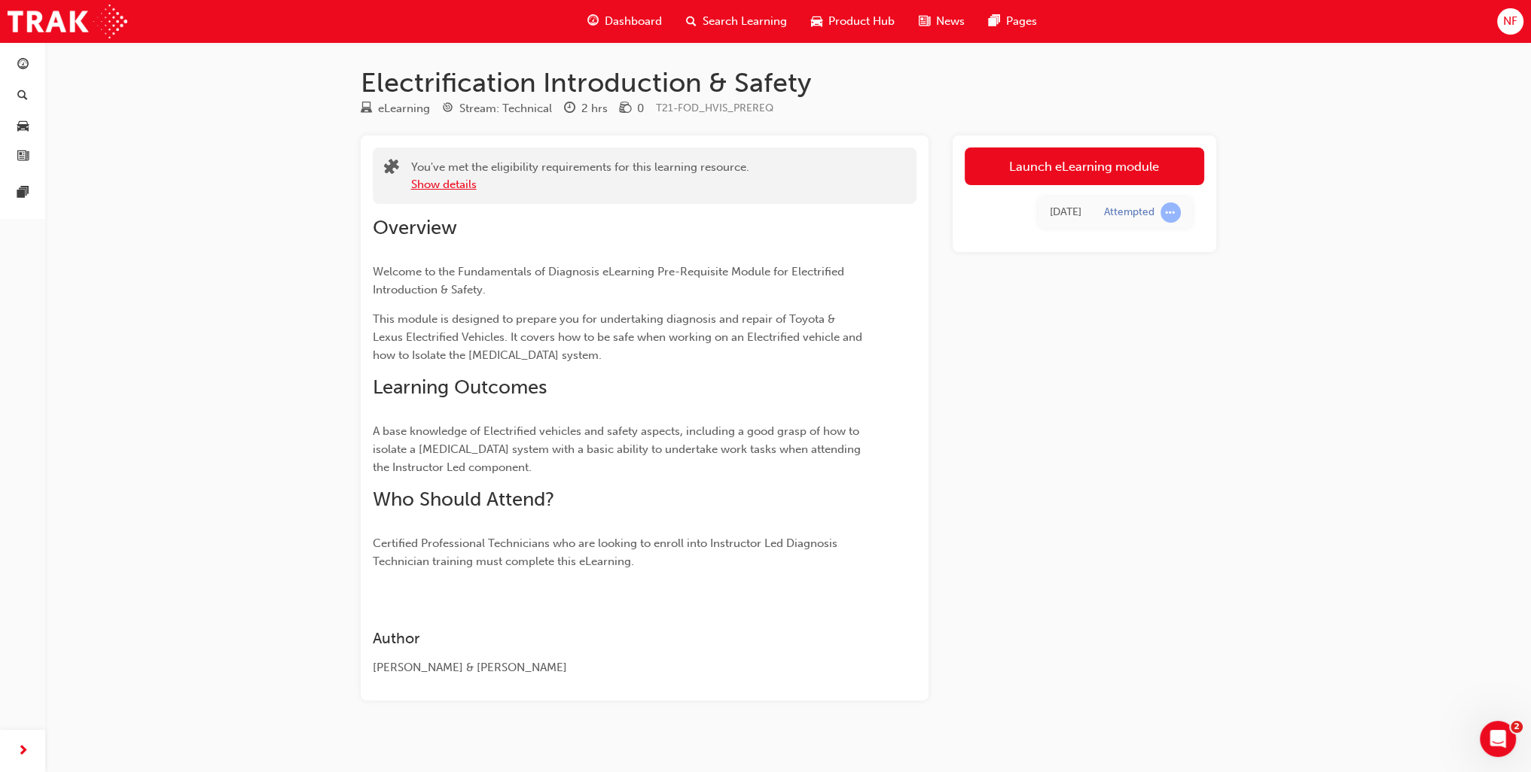
click at [434, 183] on button "Show details" at bounding box center [444, 184] width 66 height 17
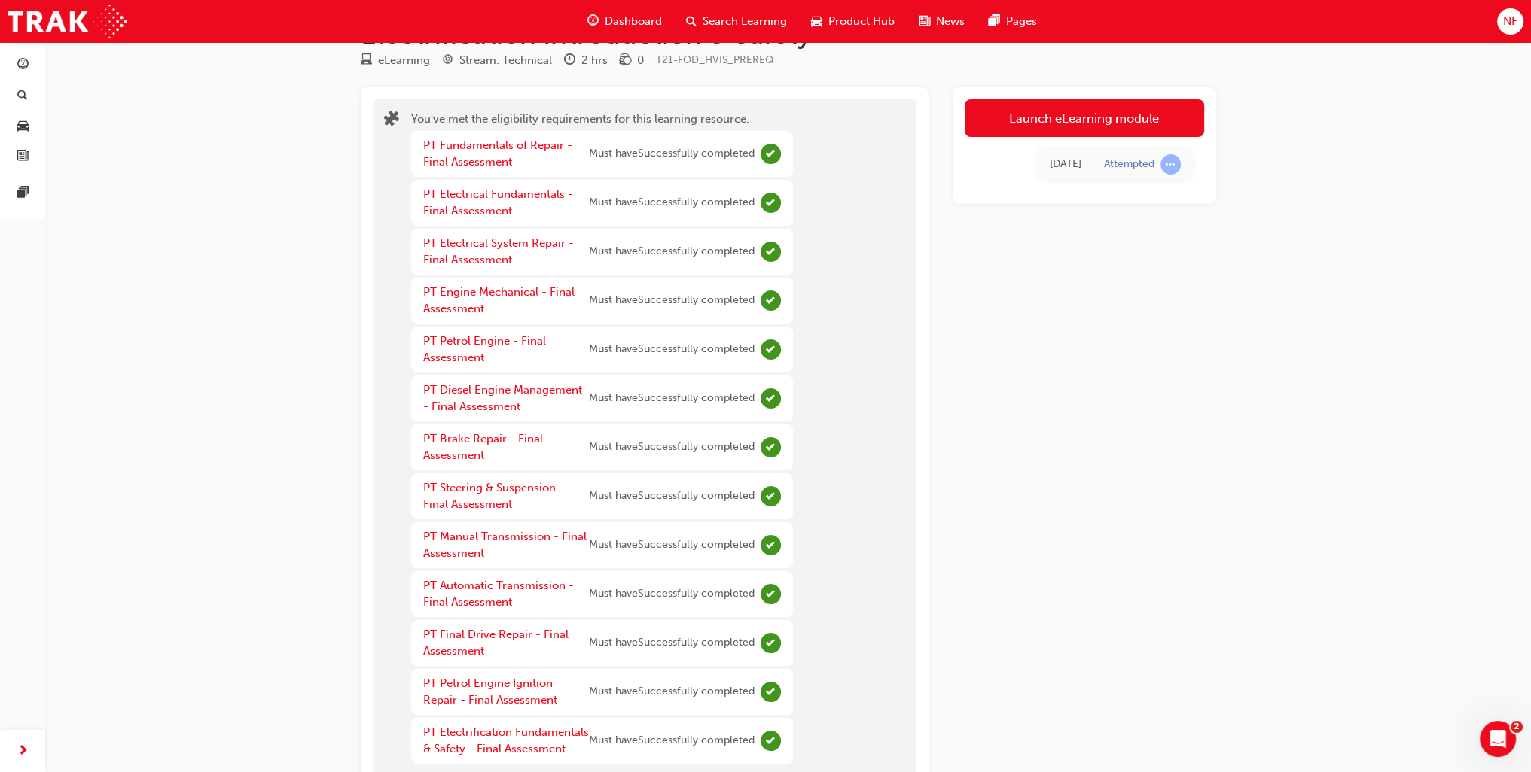
scroll to position [34, 0]
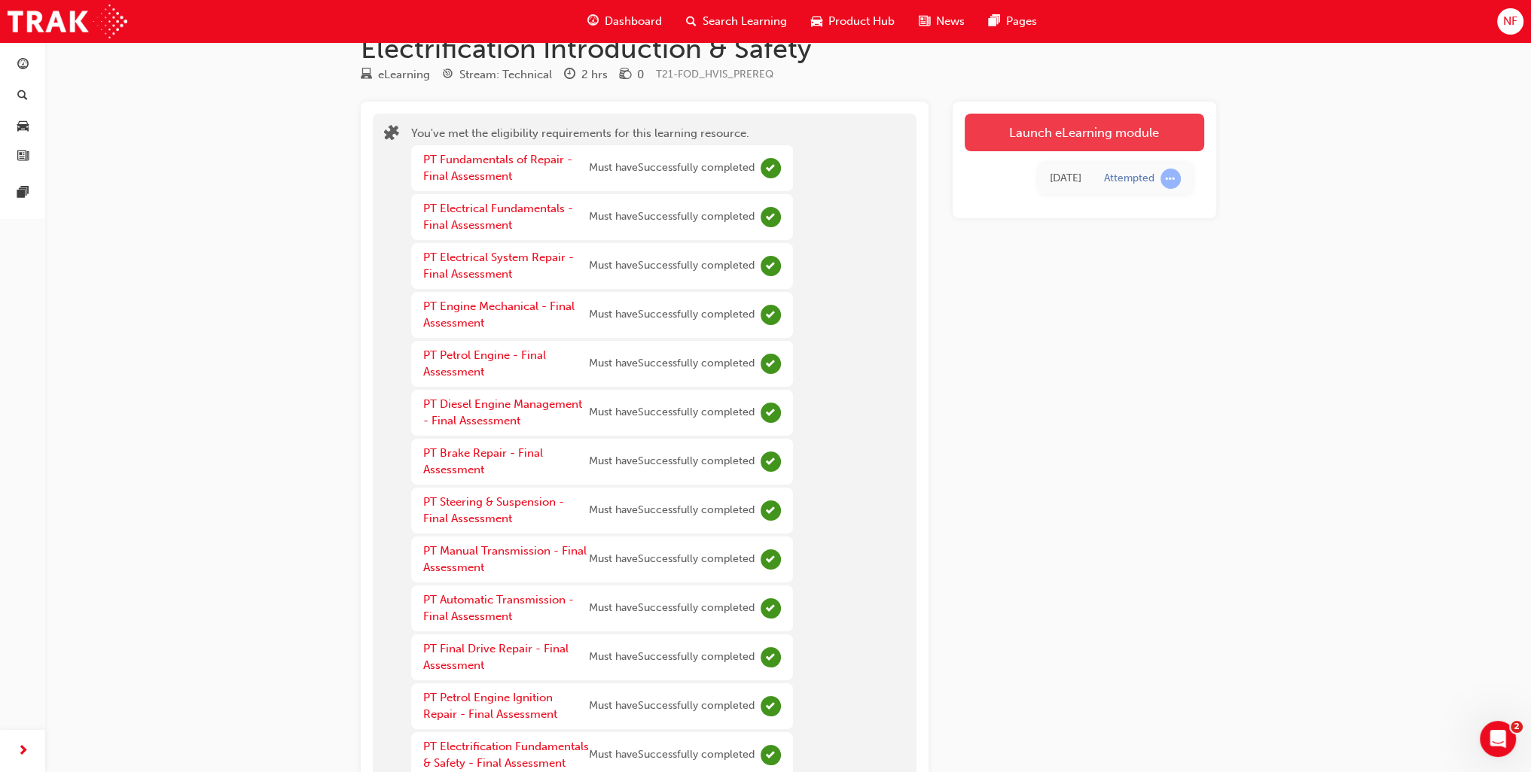
click at [1060, 130] on link "Launch eLearning module" at bounding box center [1083, 133] width 239 height 38
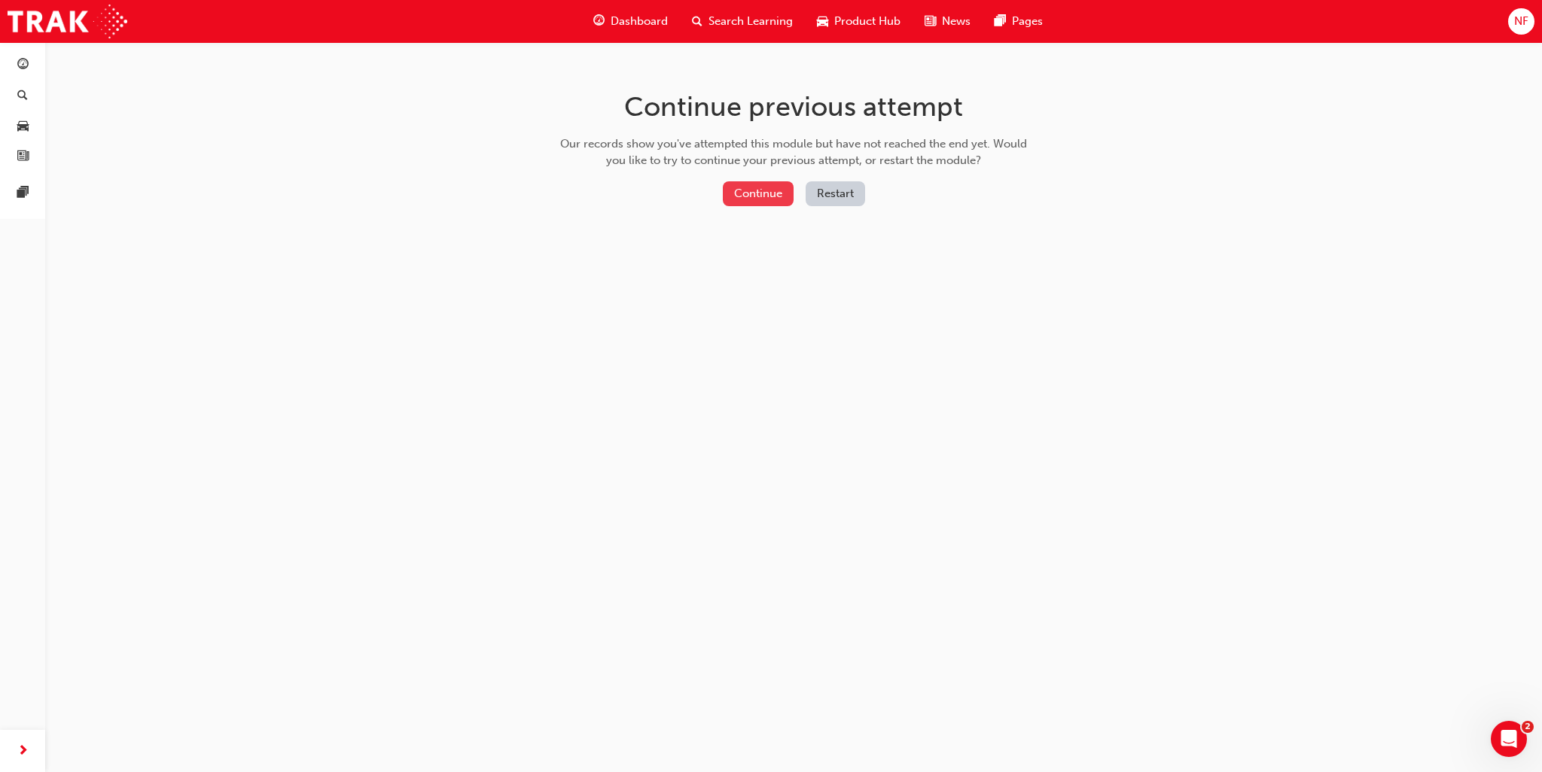
click at [774, 193] on button "Continue" at bounding box center [758, 193] width 71 height 25
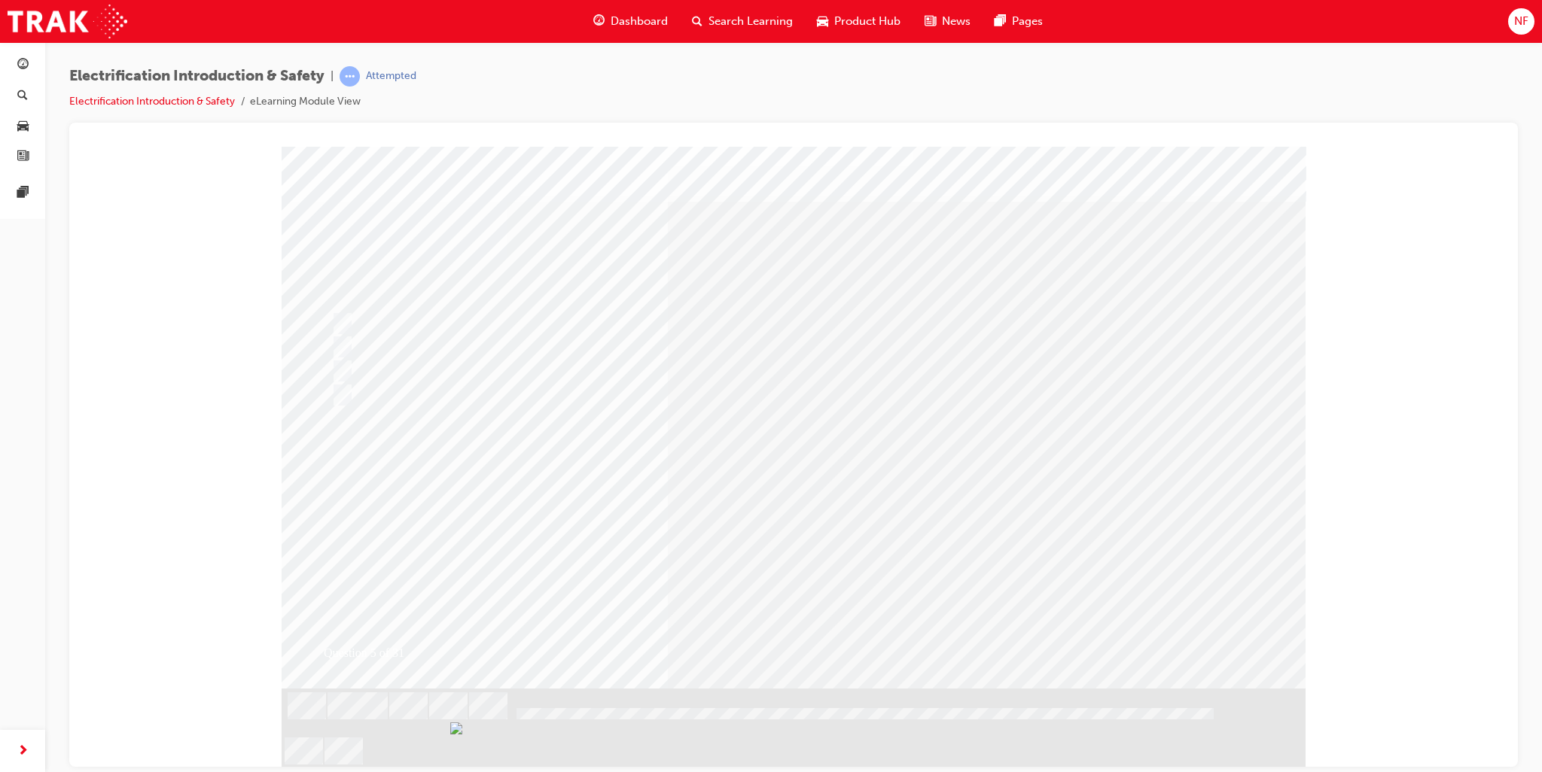
click at [635, 23] on span "Dashboard" at bounding box center [639, 21] width 57 height 17
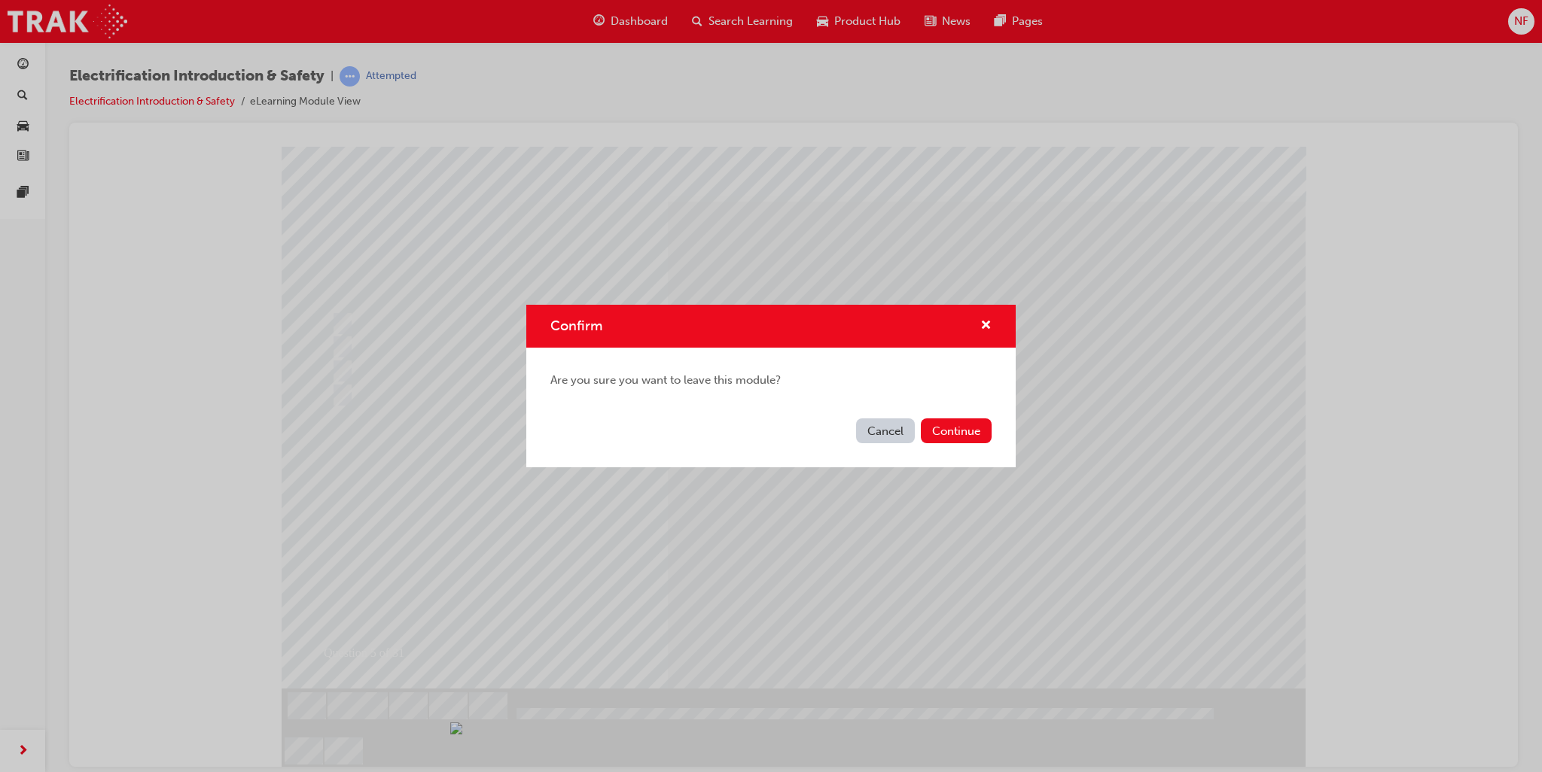
click at [892, 437] on button "Cancel" at bounding box center [885, 431] width 59 height 25
click at [970, 440] on button "Continue" at bounding box center [956, 431] width 71 height 25
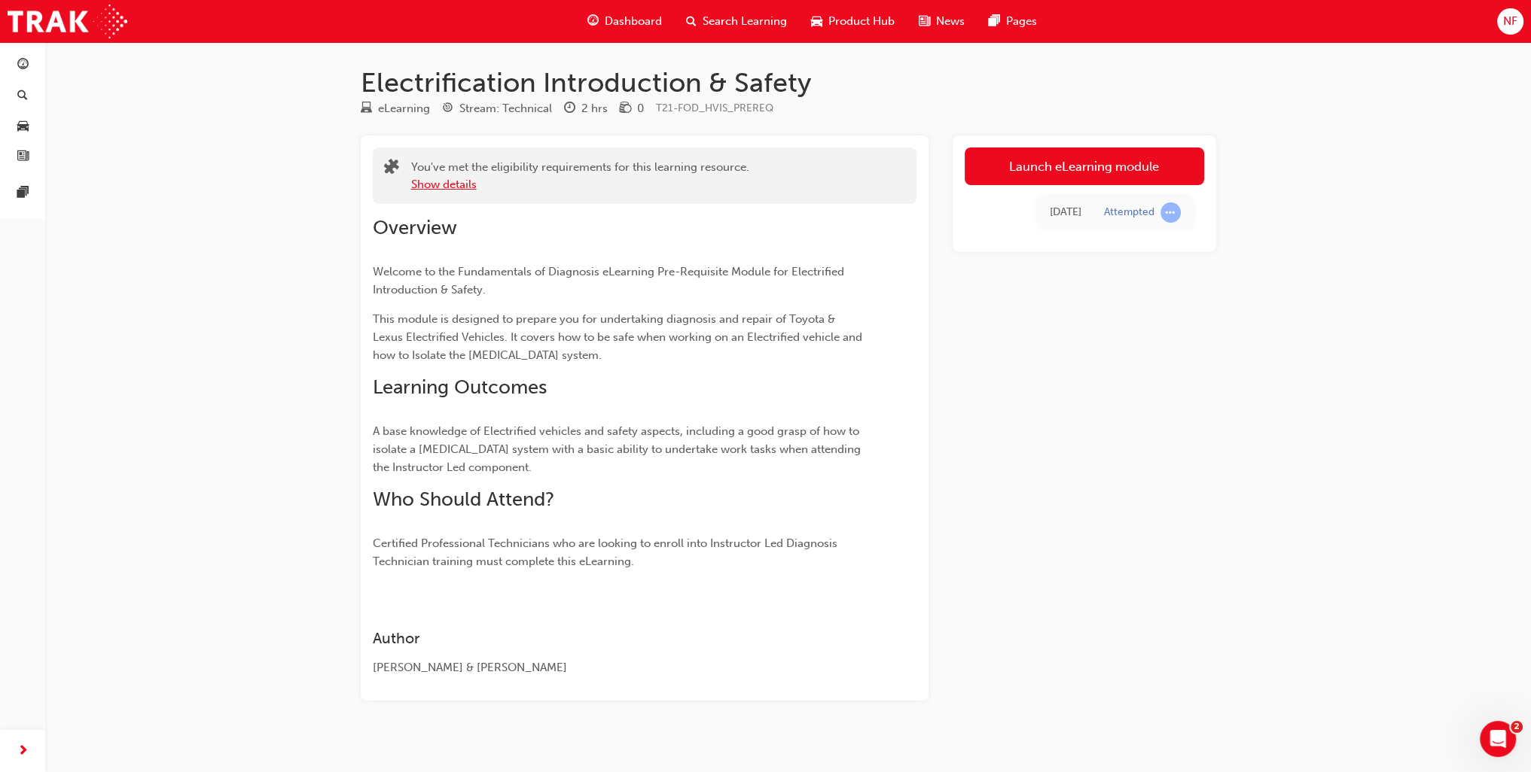
click at [432, 181] on button "Show details" at bounding box center [444, 184] width 66 height 17
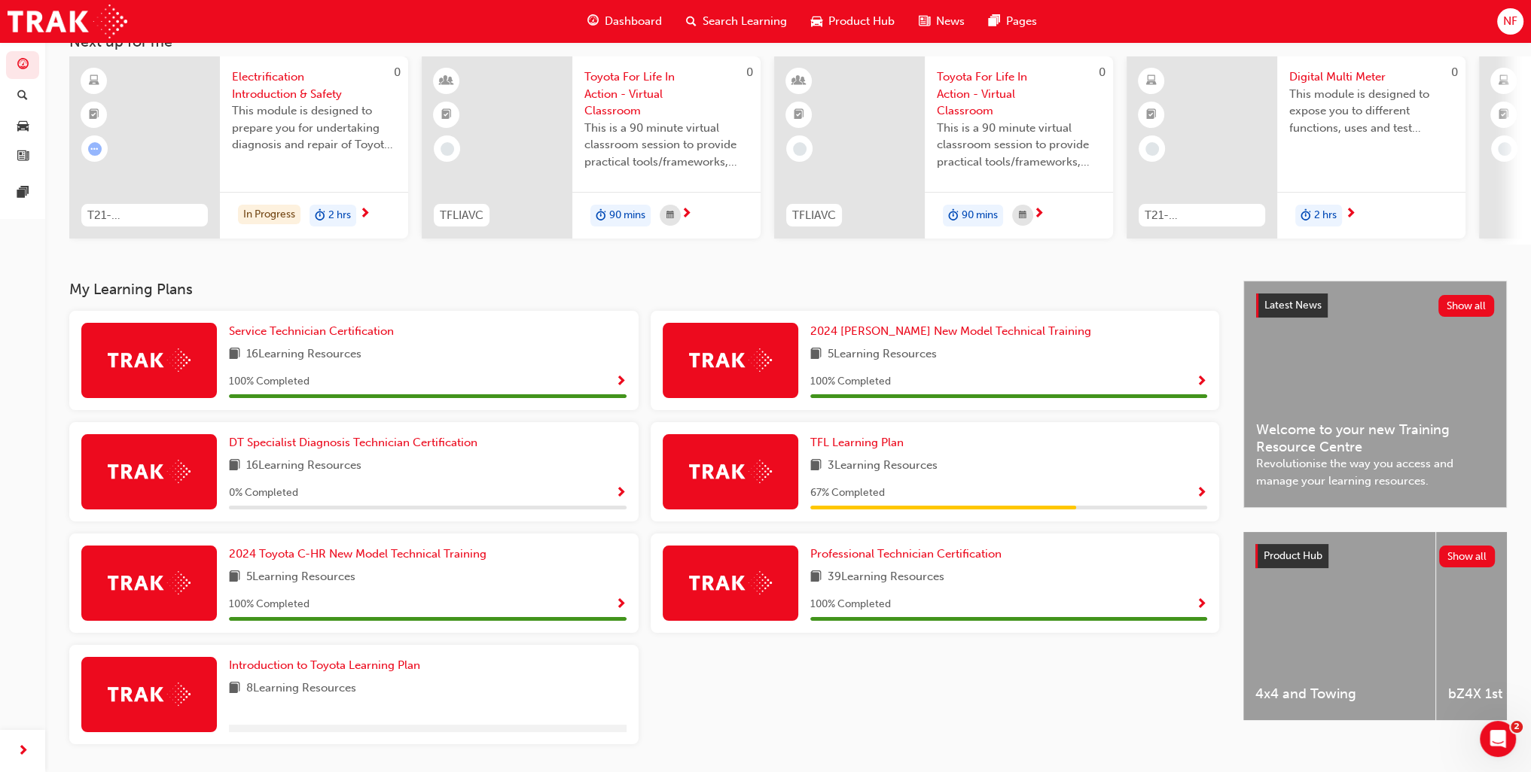
scroll to position [154, 0]
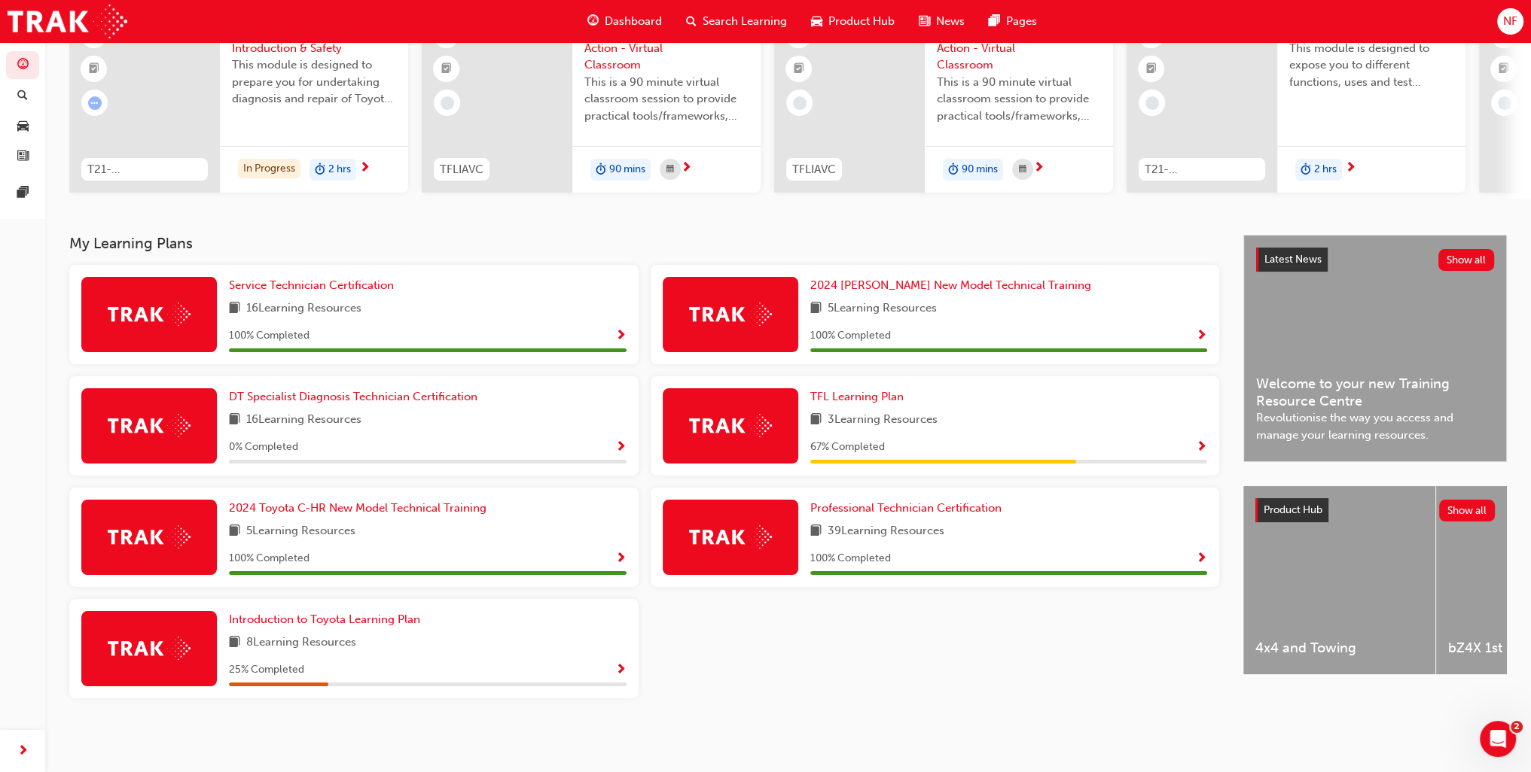
click at [617, 665] on span "Show Progress" at bounding box center [620, 671] width 11 height 14
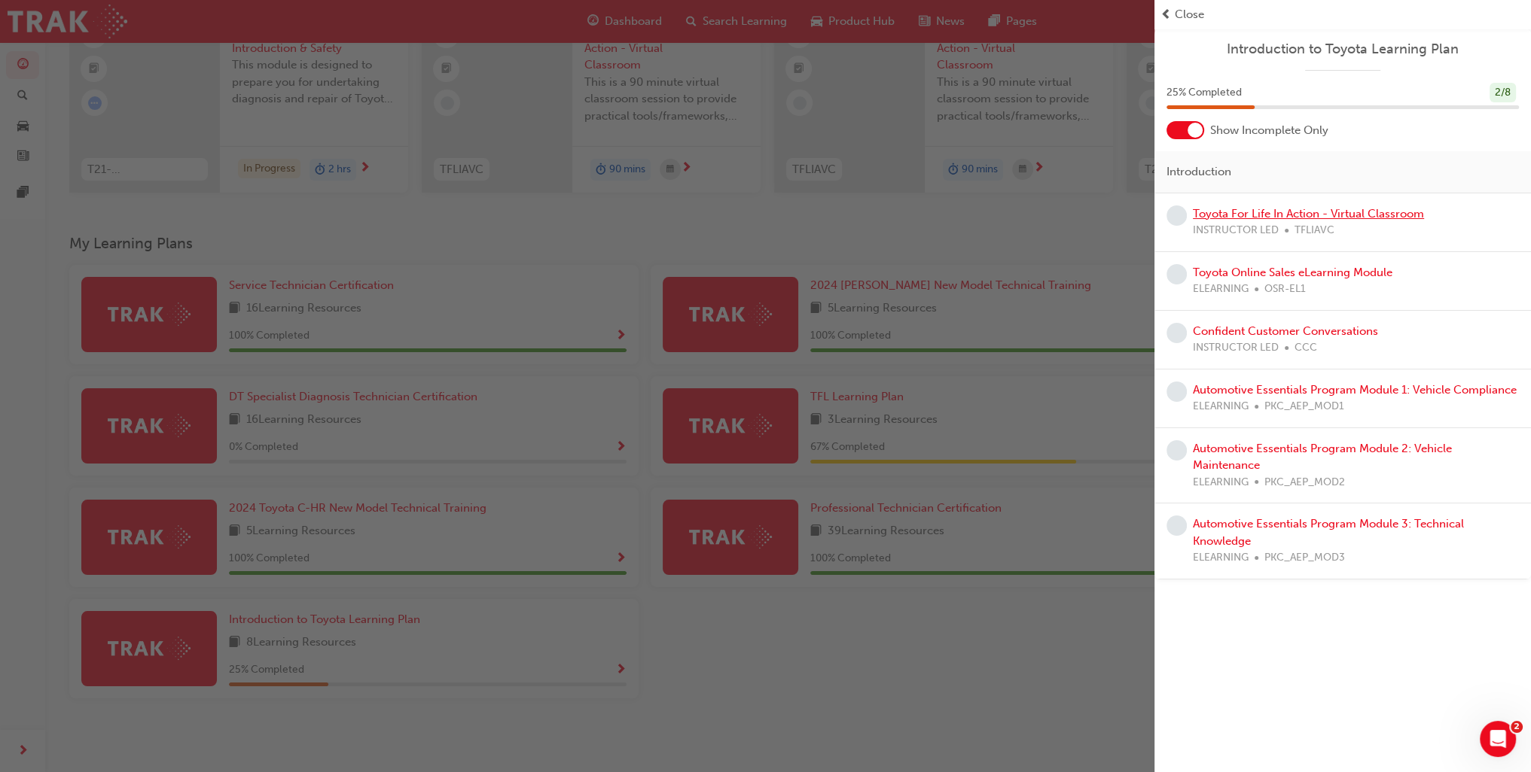
click at [1332, 218] on link "Toyota For Life In Action - Virtual Classroom" at bounding box center [1308, 214] width 231 height 14
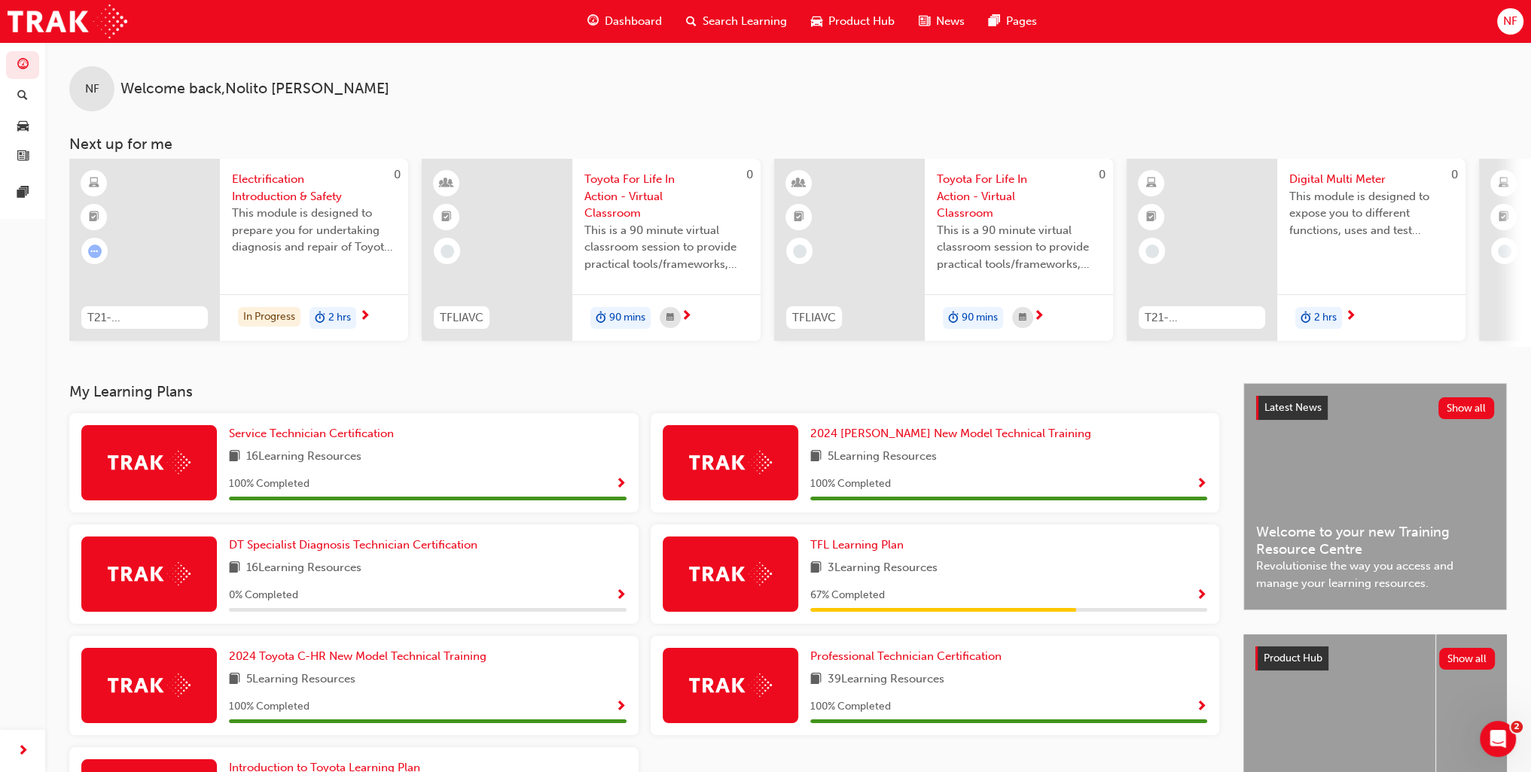
click at [623, 16] on span "Dashboard" at bounding box center [633, 21] width 57 height 17
click at [635, 19] on span "Dashboard" at bounding box center [633, 21] width 57 height 17
click at [741, 23] on span "Search Learning" at bounding box center [744, 21] width 84 height 17
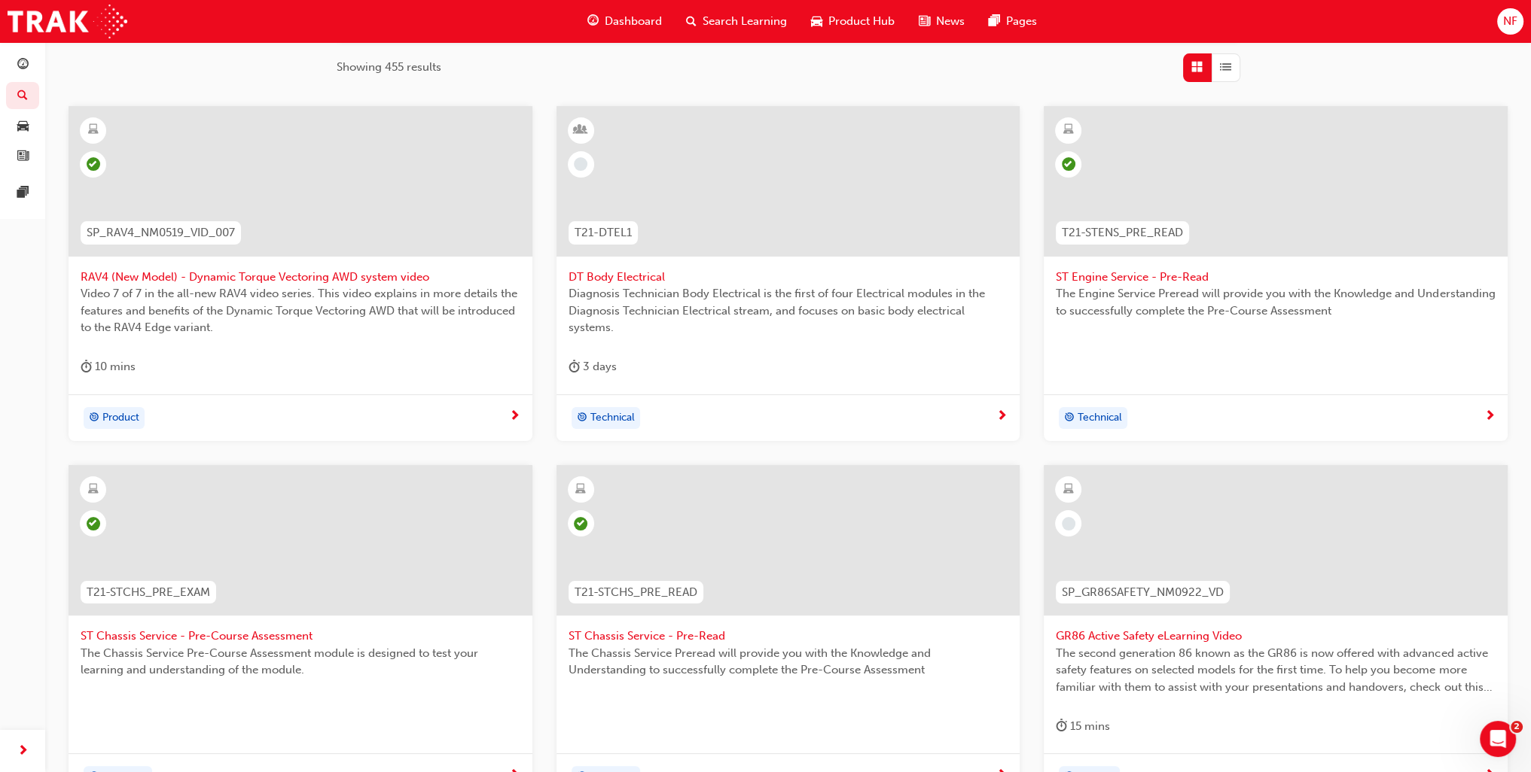
scroll to position [4, 0]
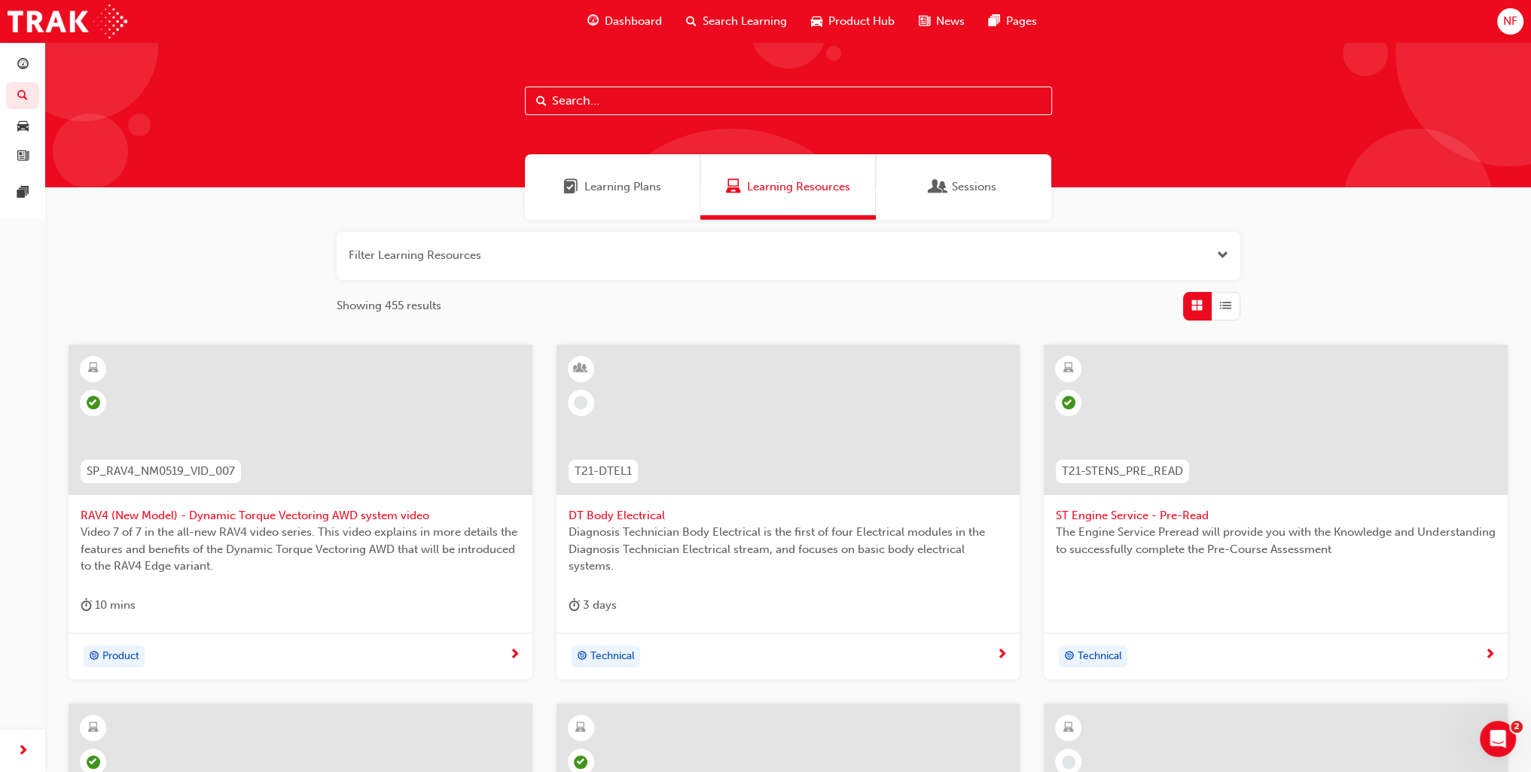
click at [619, 516] on span "DT Body Electrical" at bounding box center [788, 515] width 440 height 17
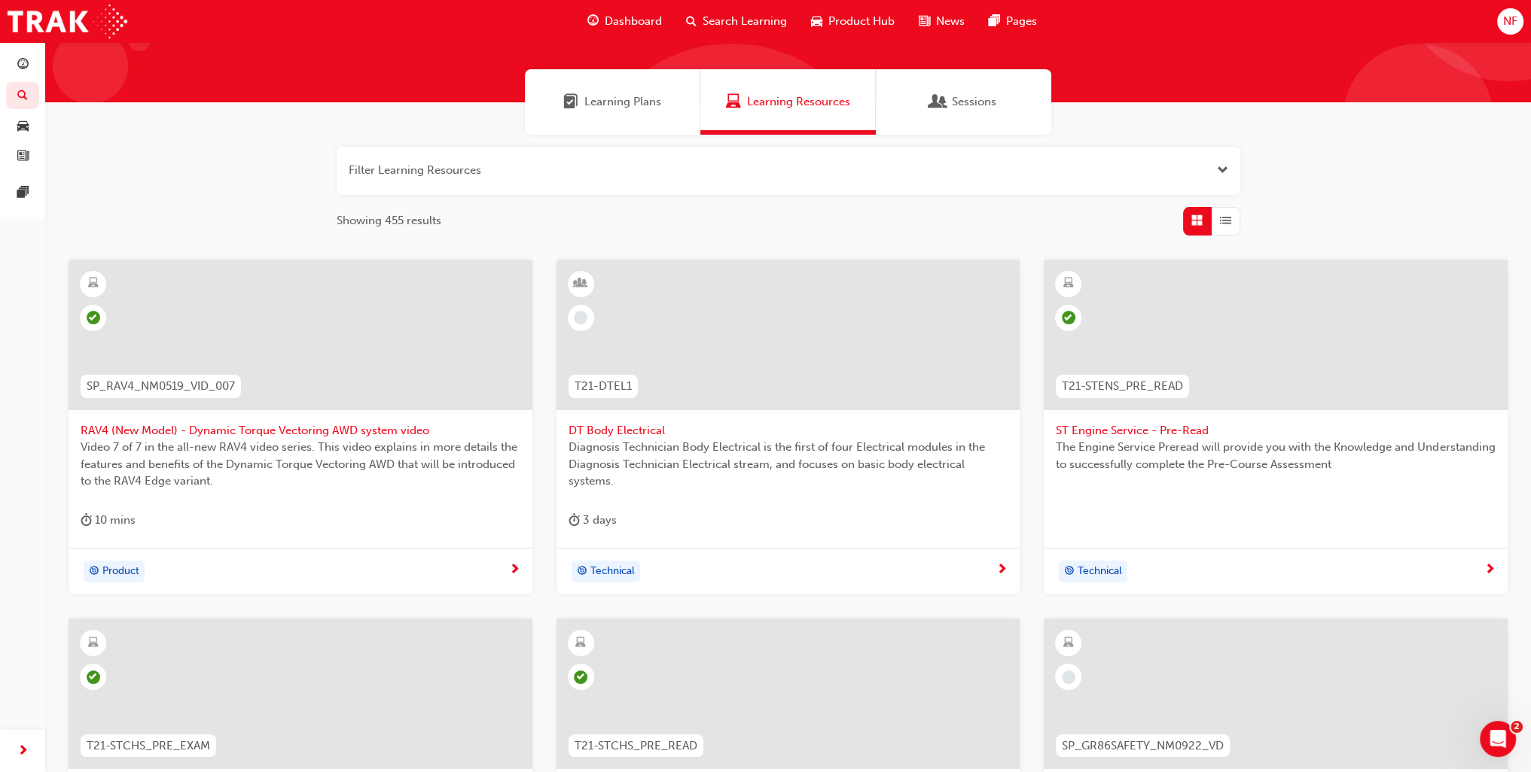
scroll to position [305, 0]
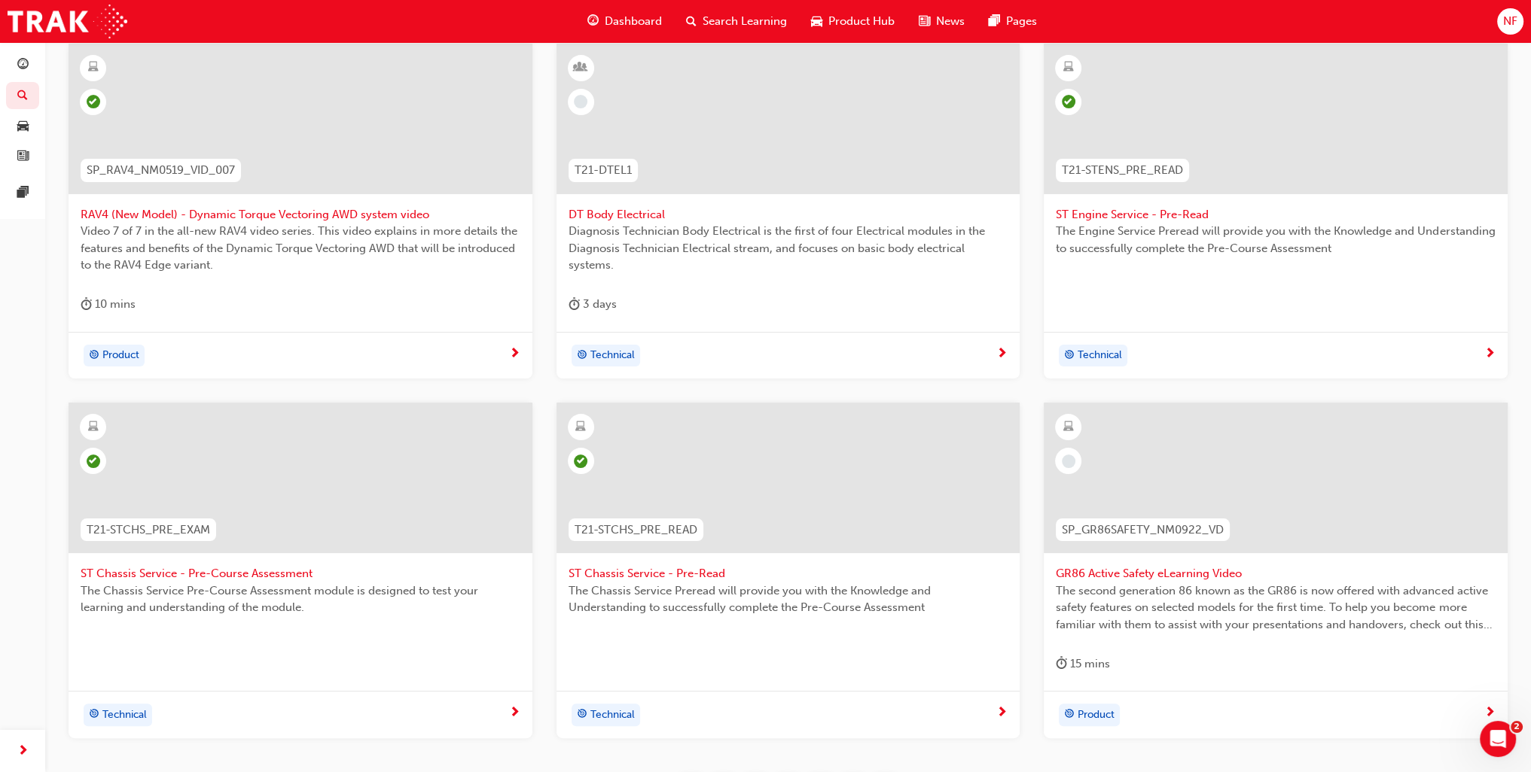
click at [1159, 576] on span "GR86 Active Safety eLearning Video" at bounding box center [1276, 573] width 440 height 17
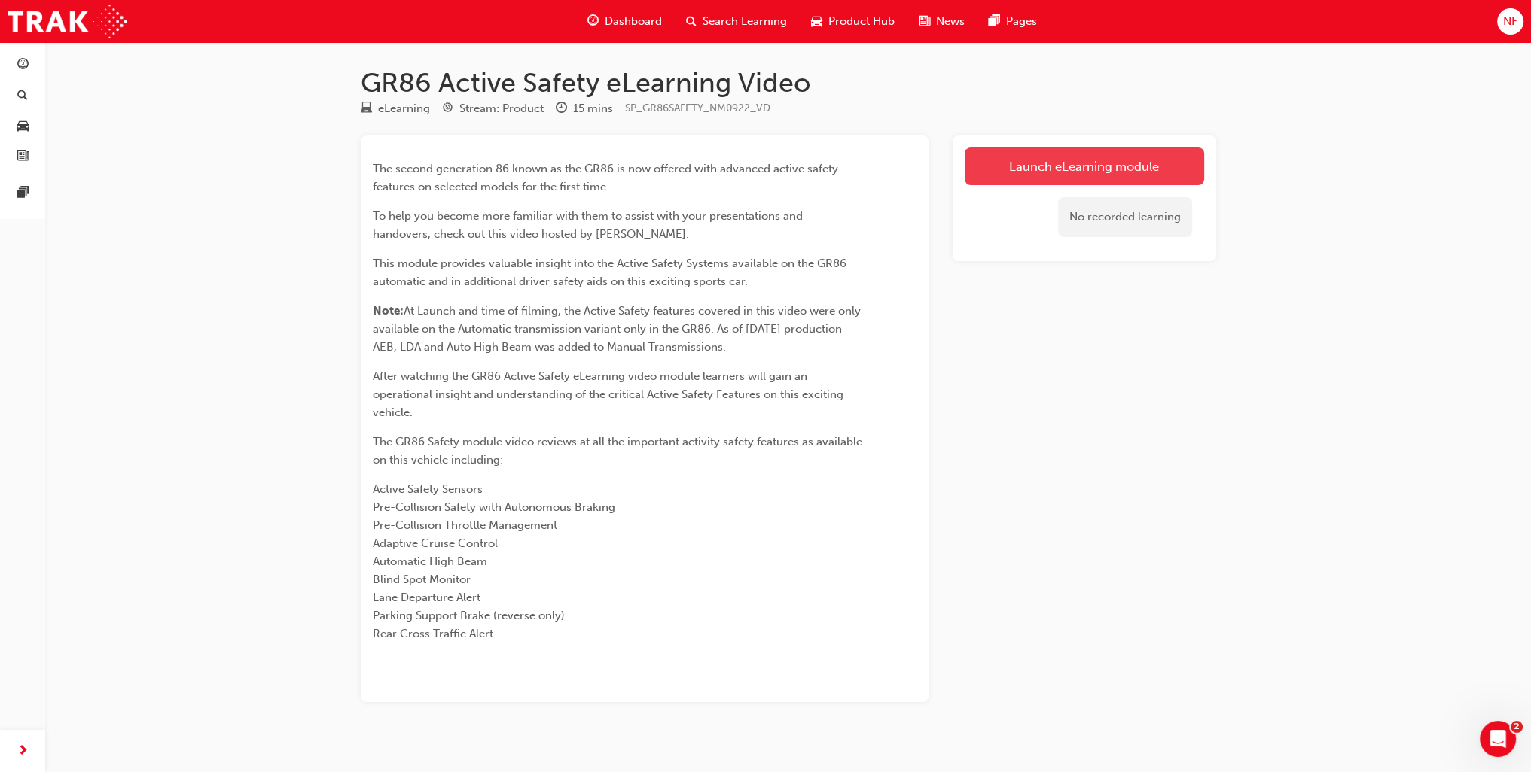
click at [1042, 170] on link "Launch eLearning module" at bounding box center [1083, 167] width 239 height 38
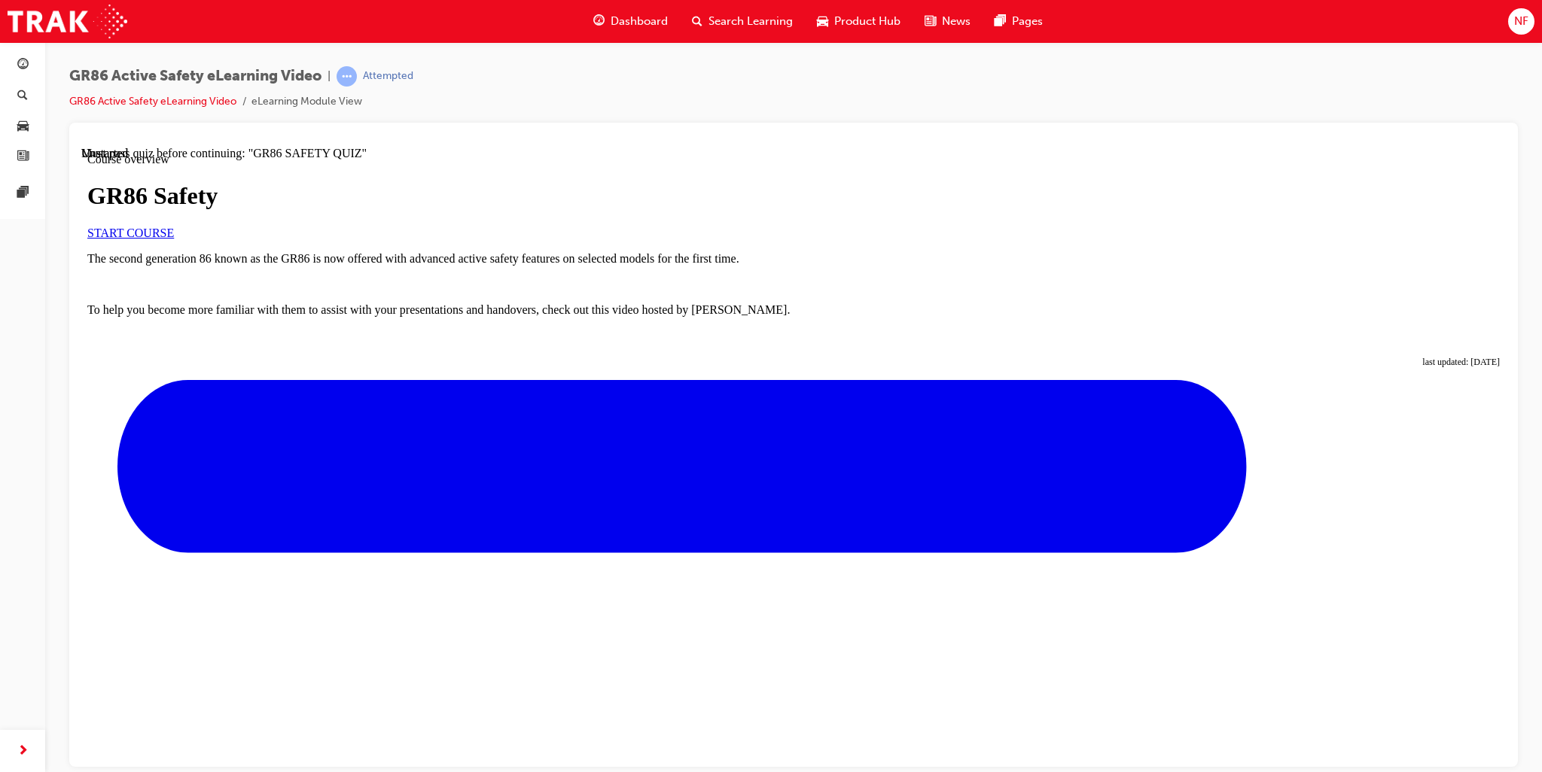
click at [174, 239] on link "START COURSE" at bounding box center [130, 232] width 87 height 13
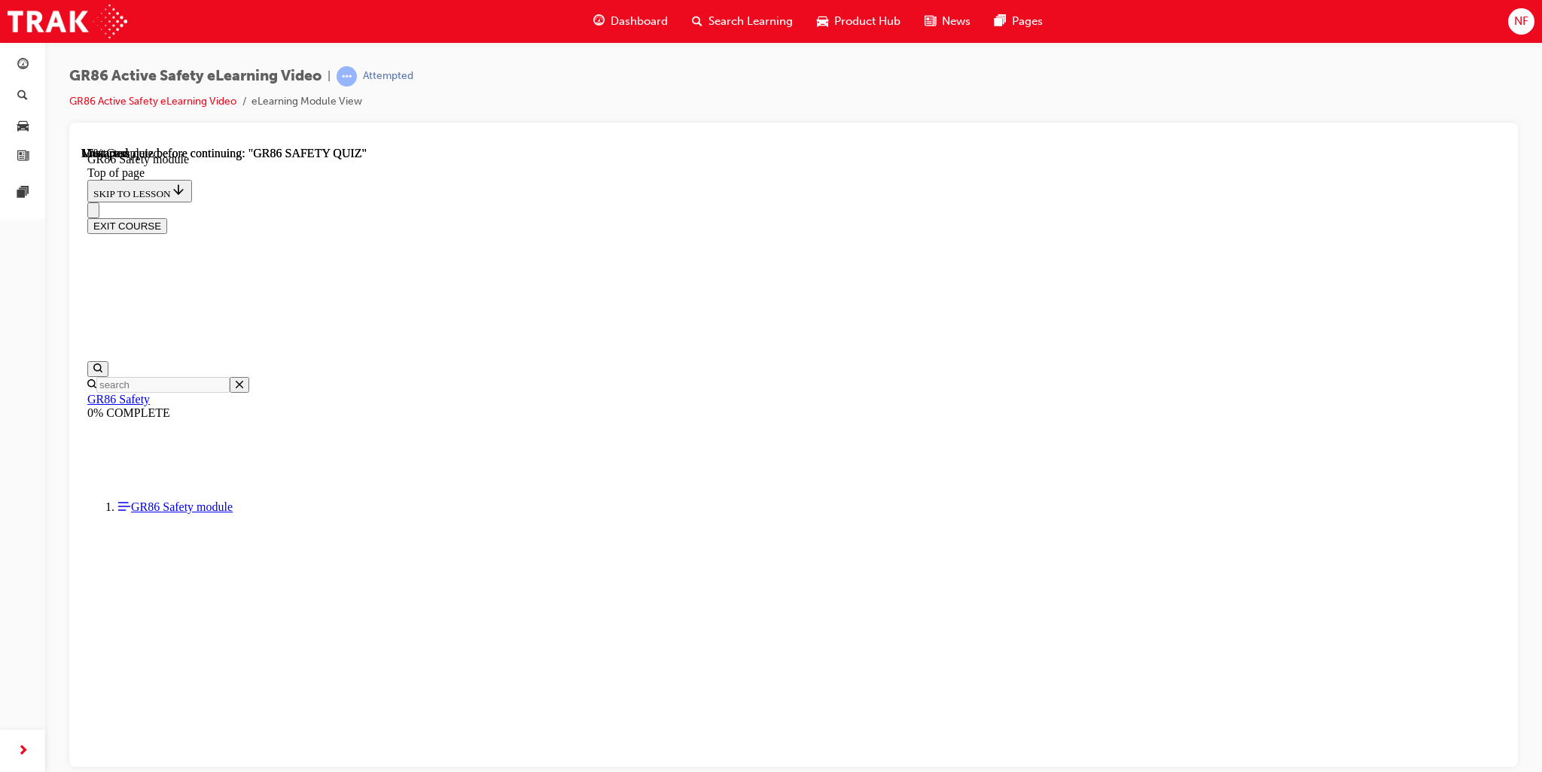
scroll to position [45, 0]
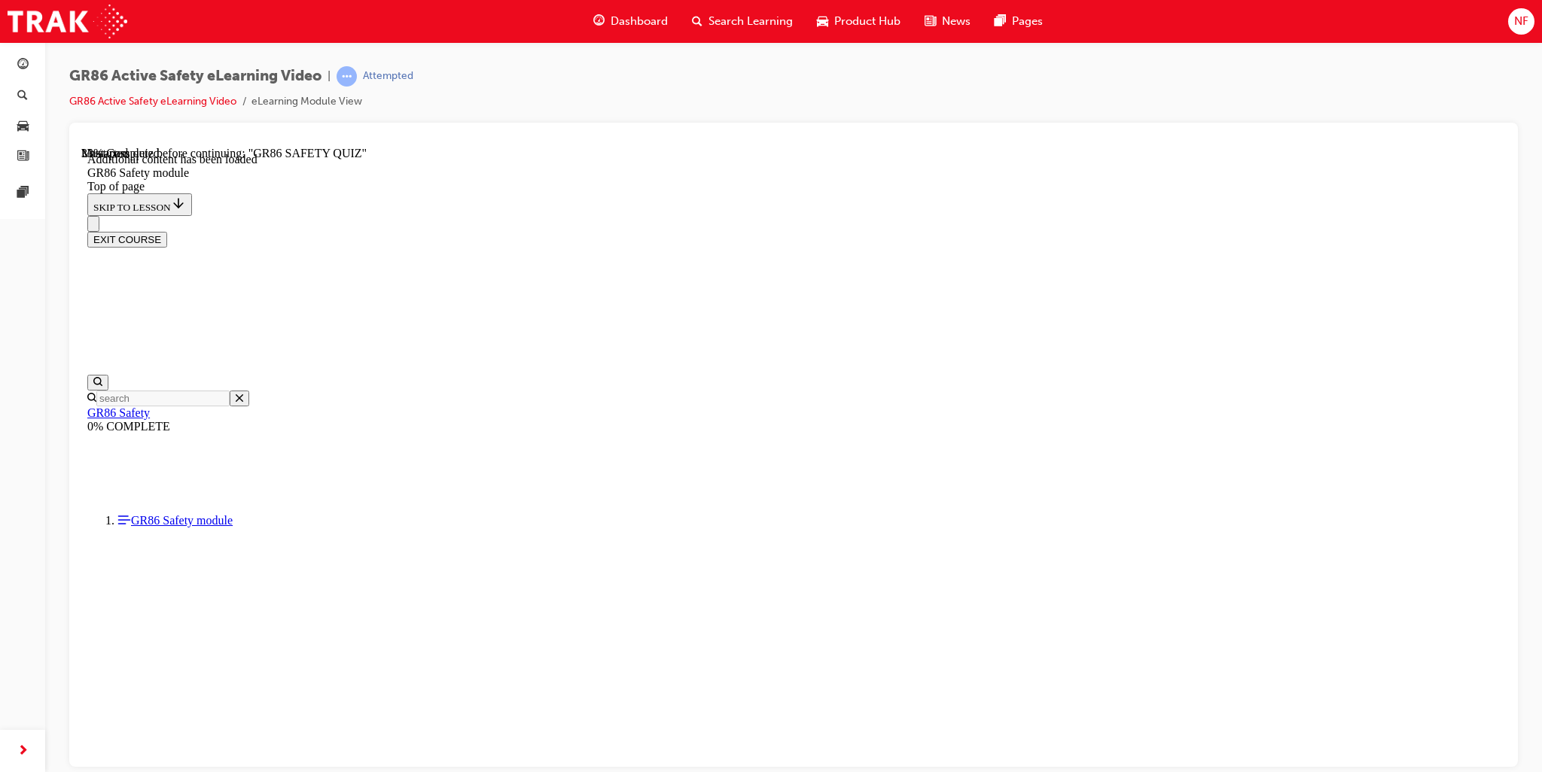
drag, startPoint x: 1483, startPoint y: 643, endPoint x: 1466, endPoint y: 644, distance: 17.3
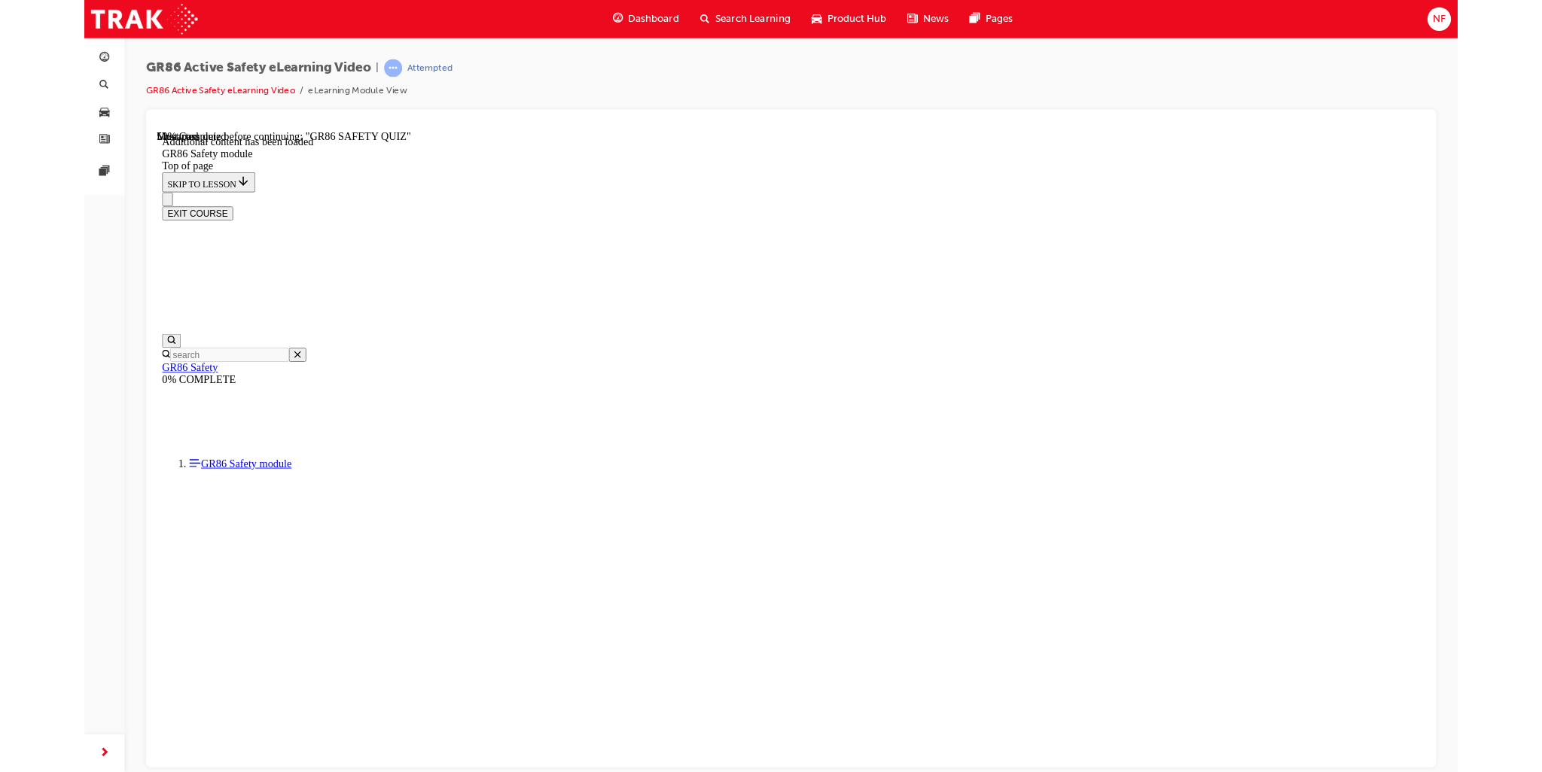
scroll to position [550, 0]
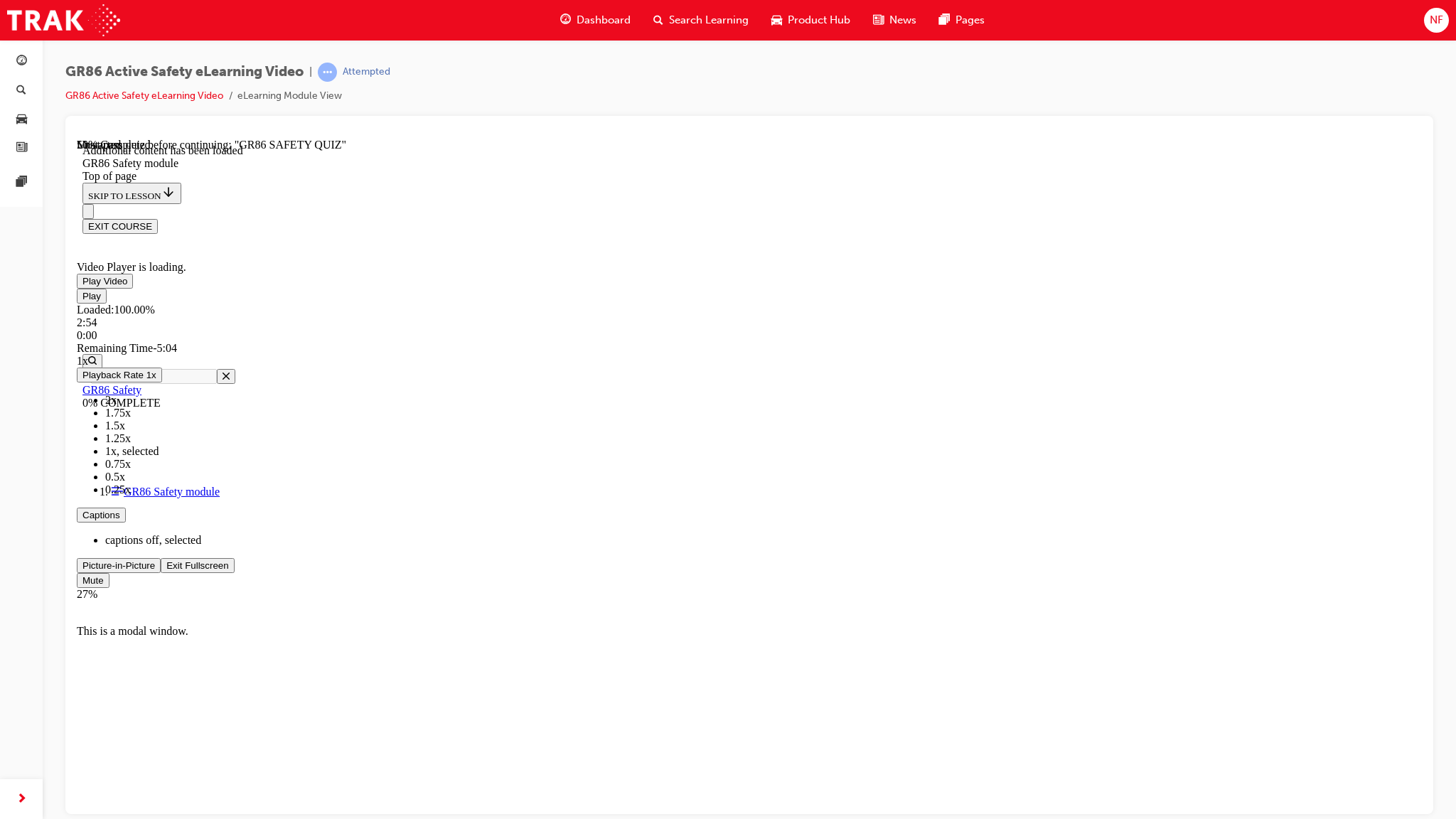
click at [166, 571] on span "Video player" at bounding box center [166, 565] width 0 height 10
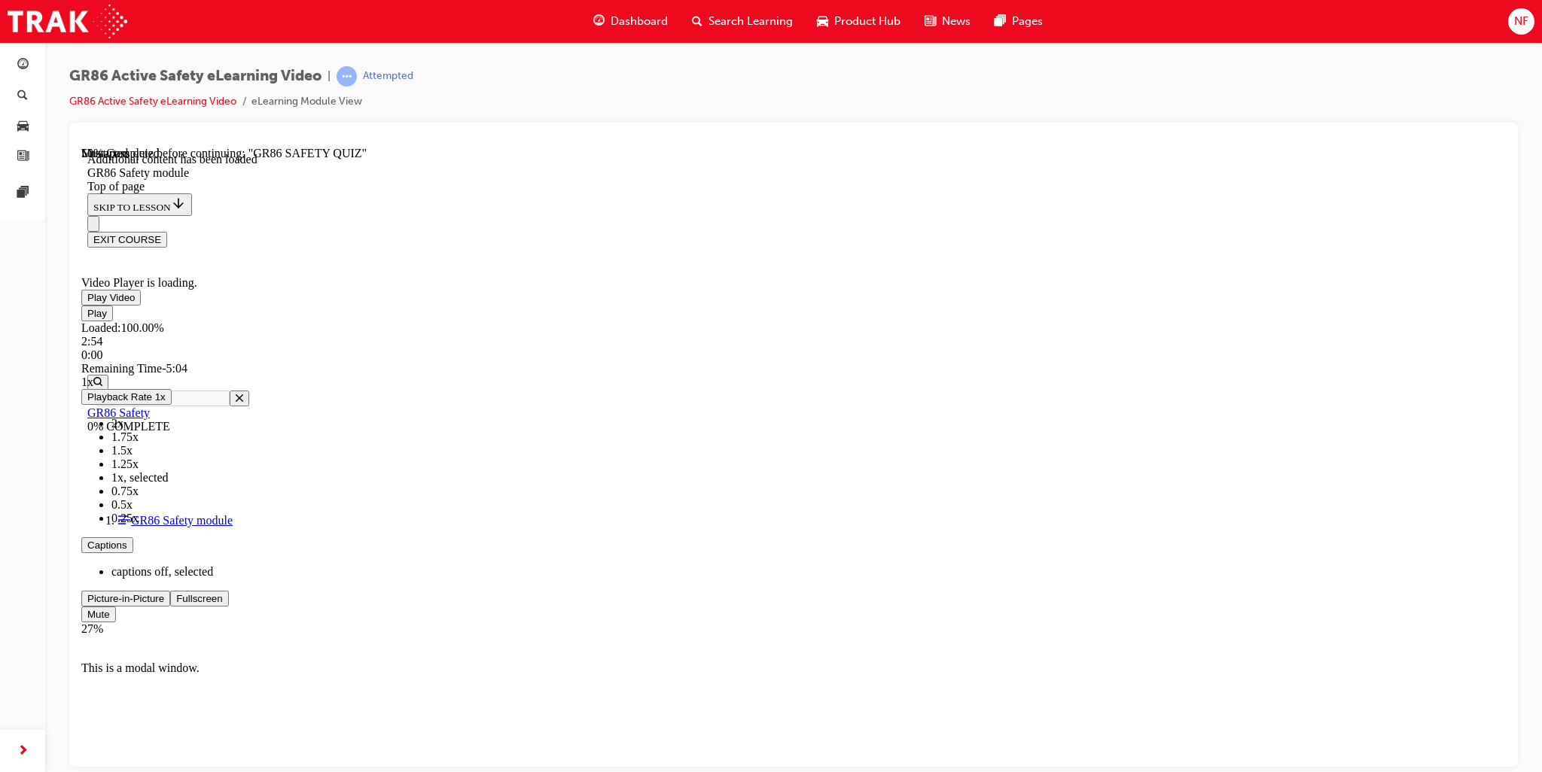
scroll to position [732, 0]
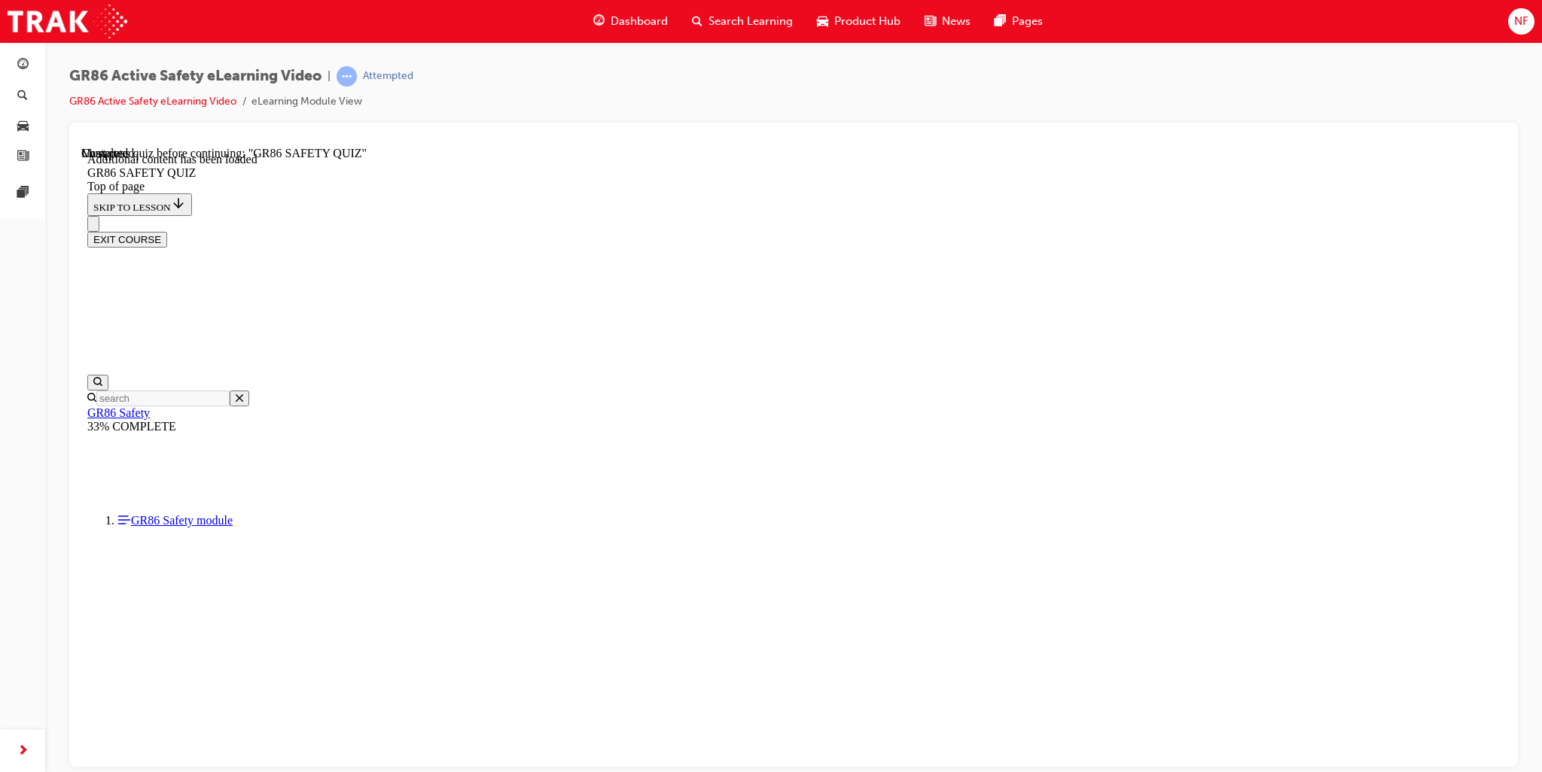
scroll to position [301, 0]
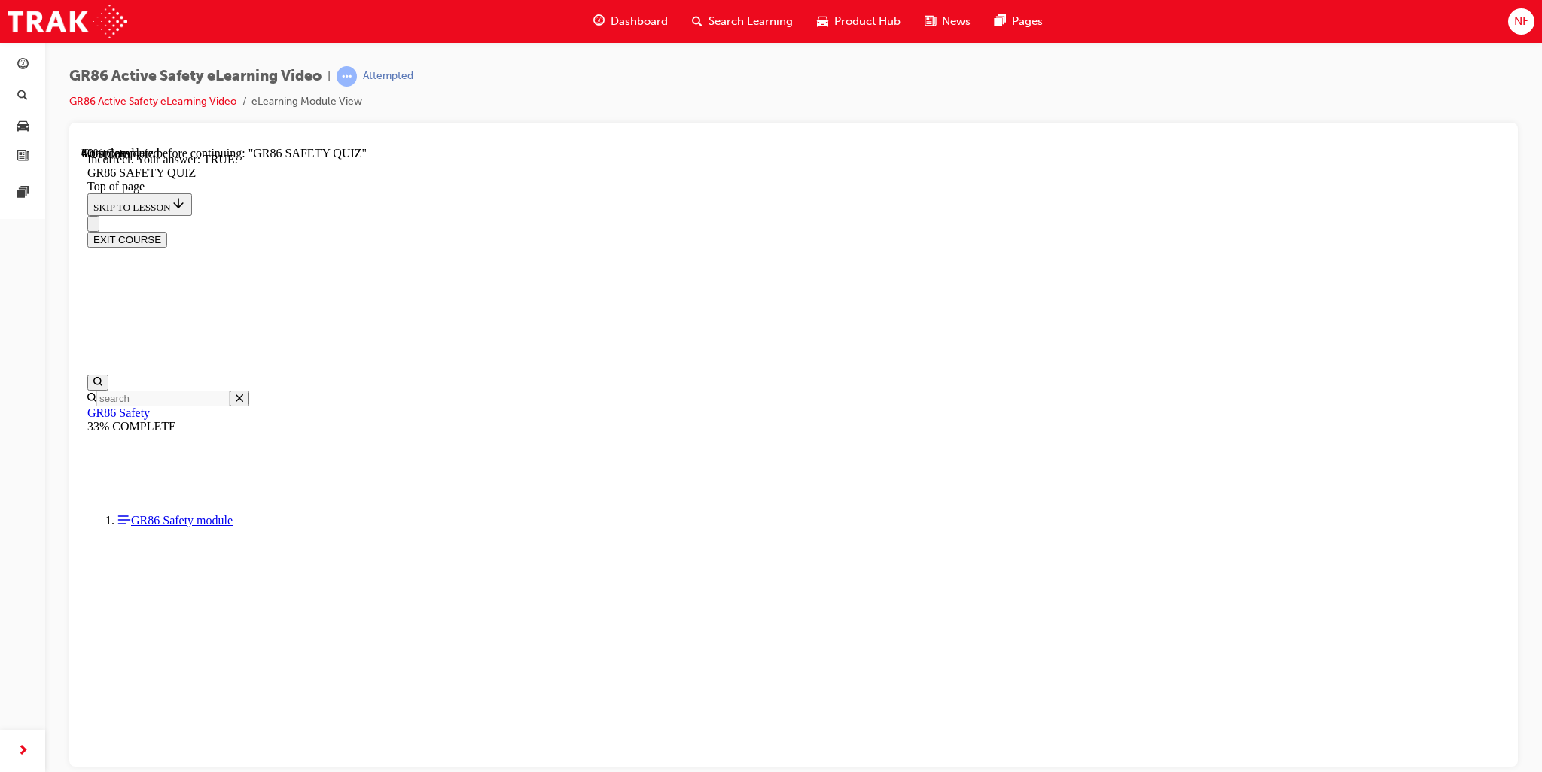
scroll to position [394, 0]
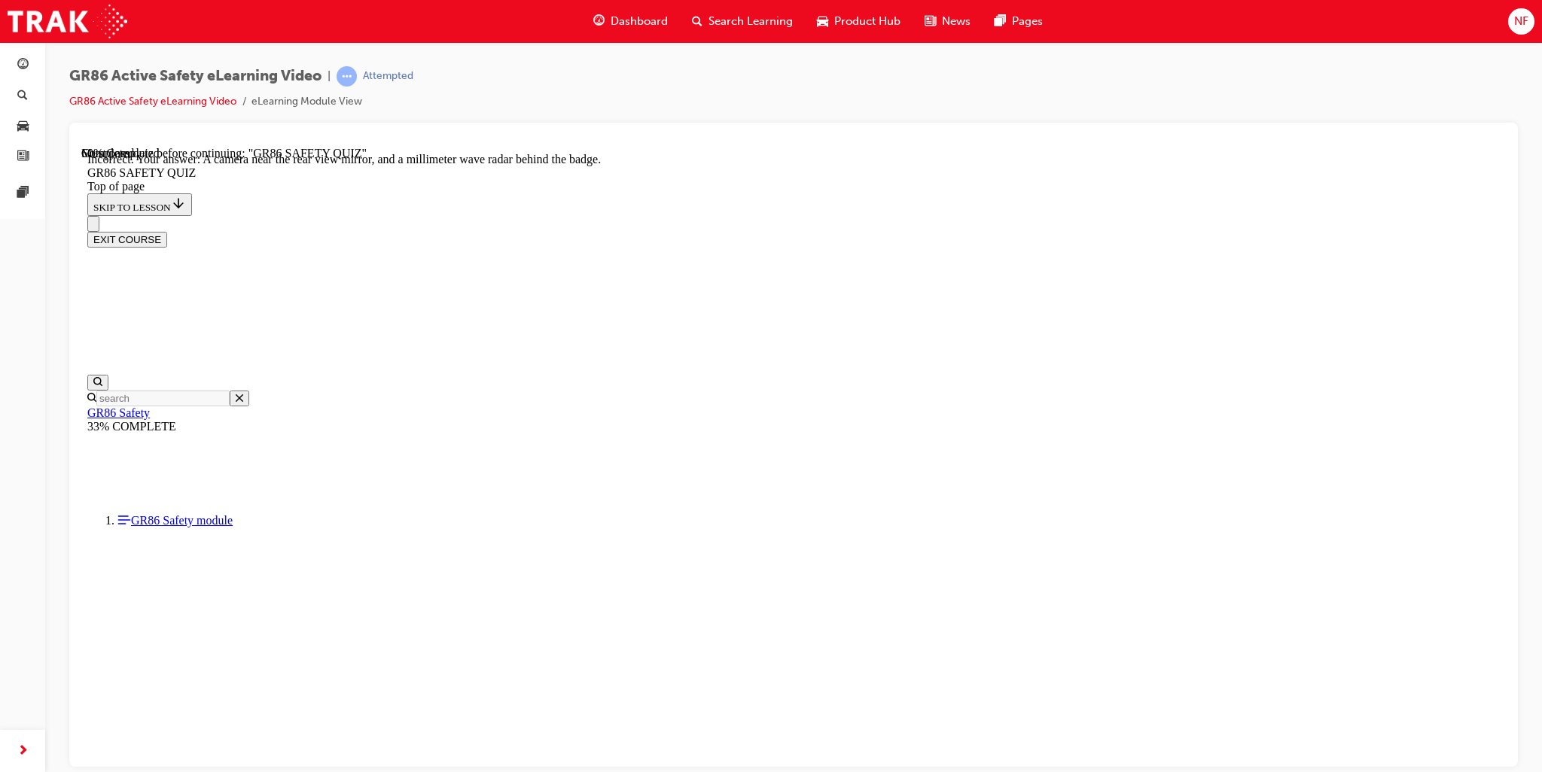
scroll to position [187, 0]
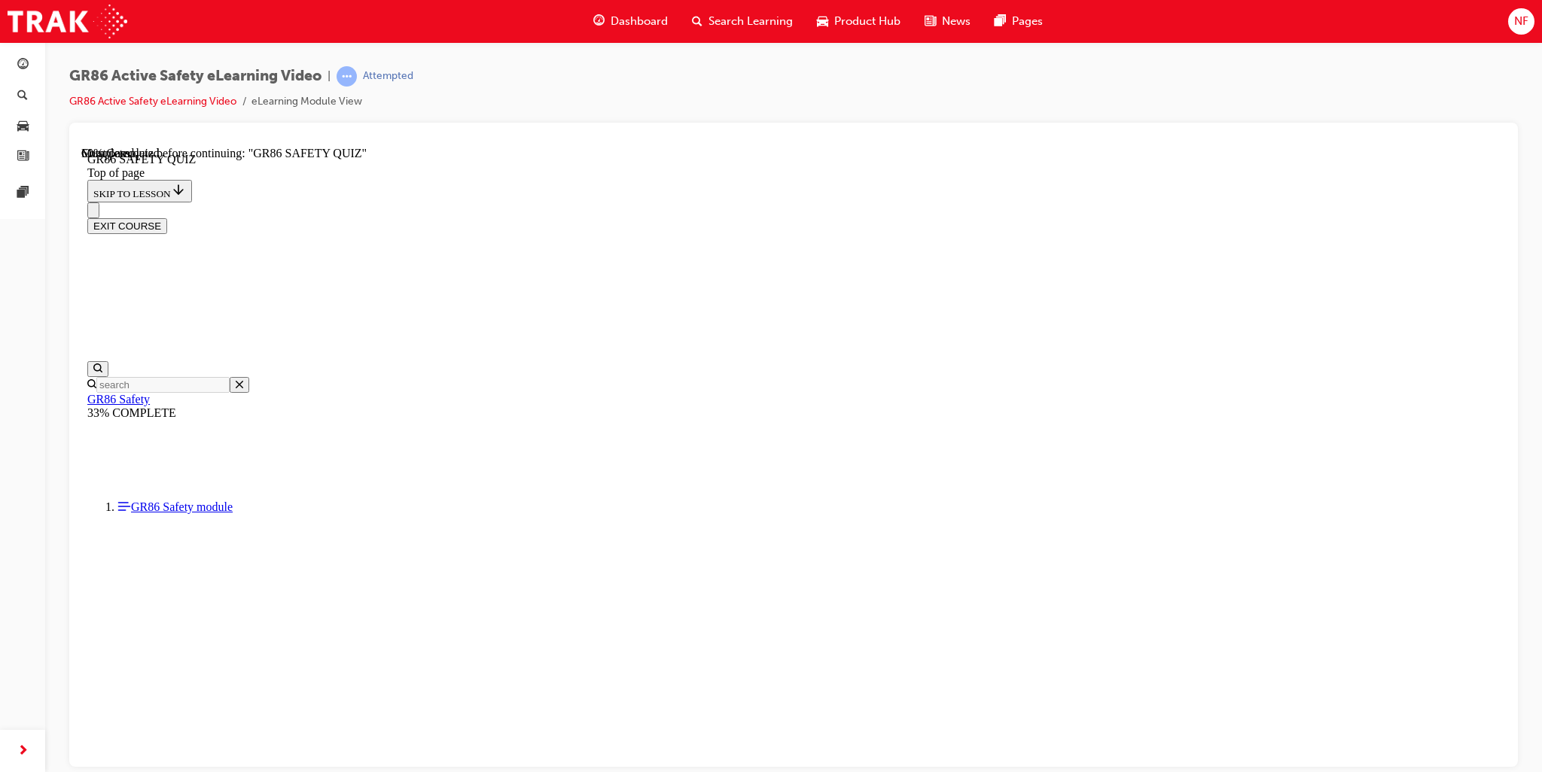
scroll to position [467, 0]
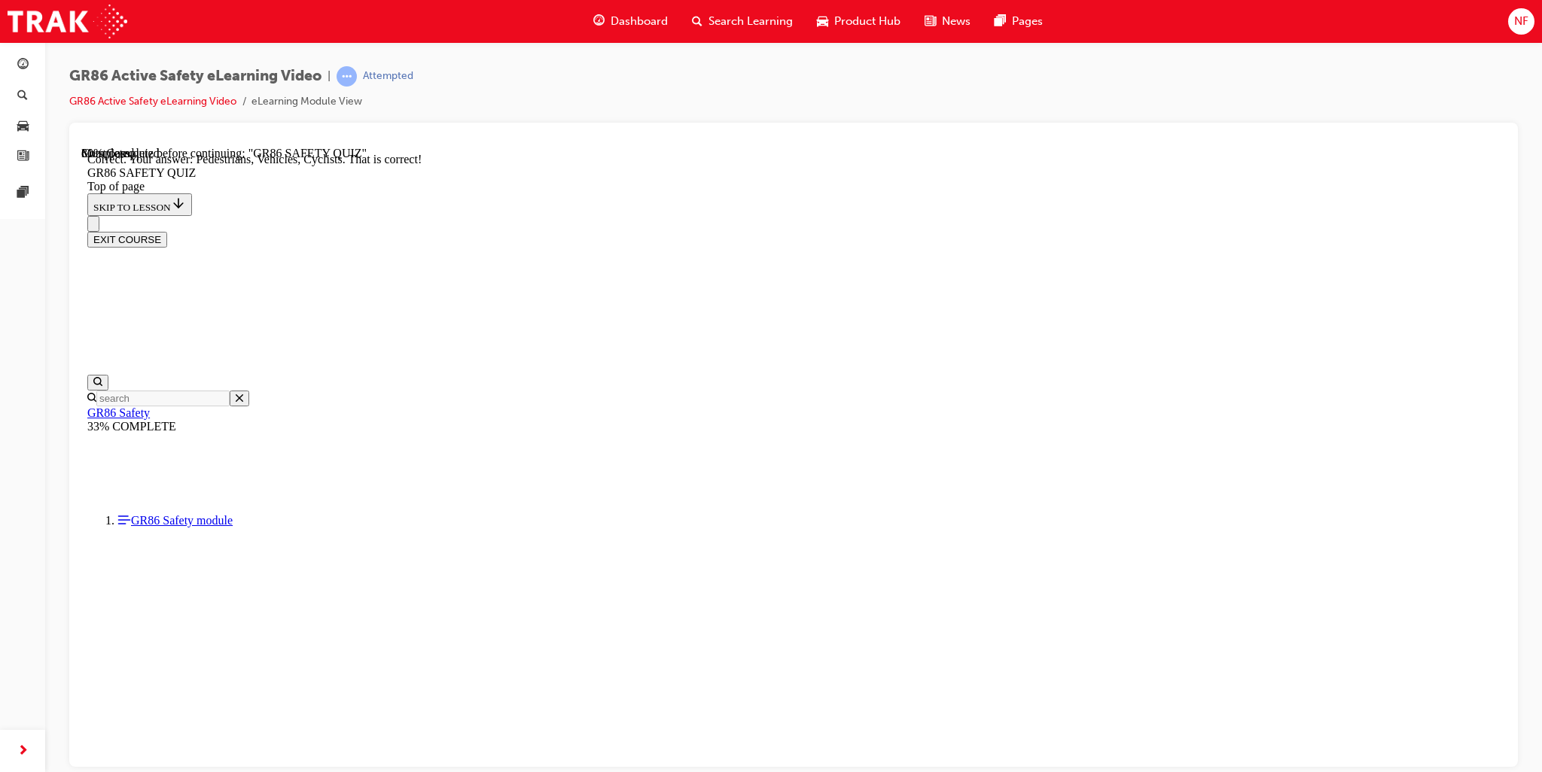
scroll to position [588, 0]
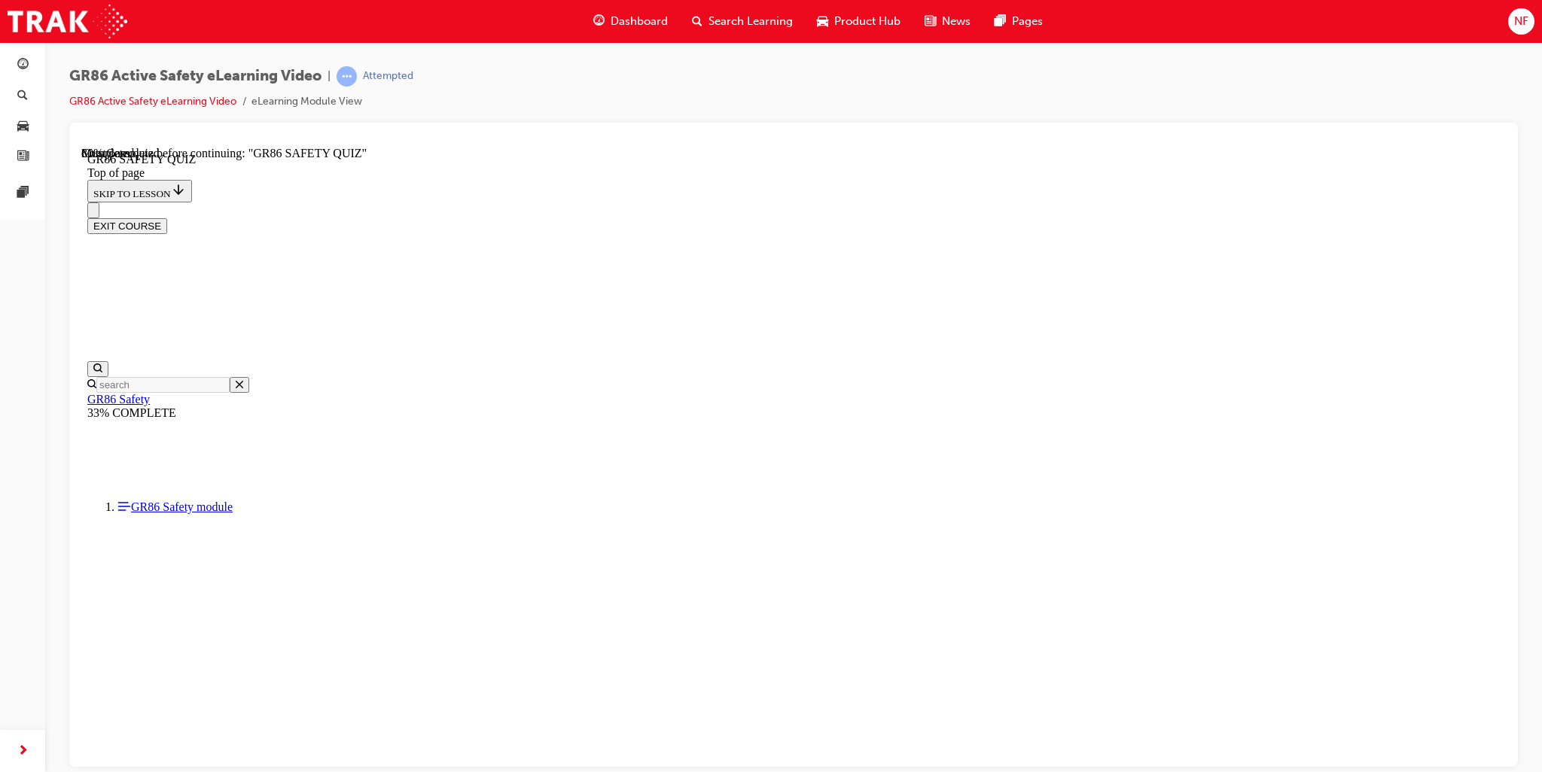
scroll to position [346, 0]
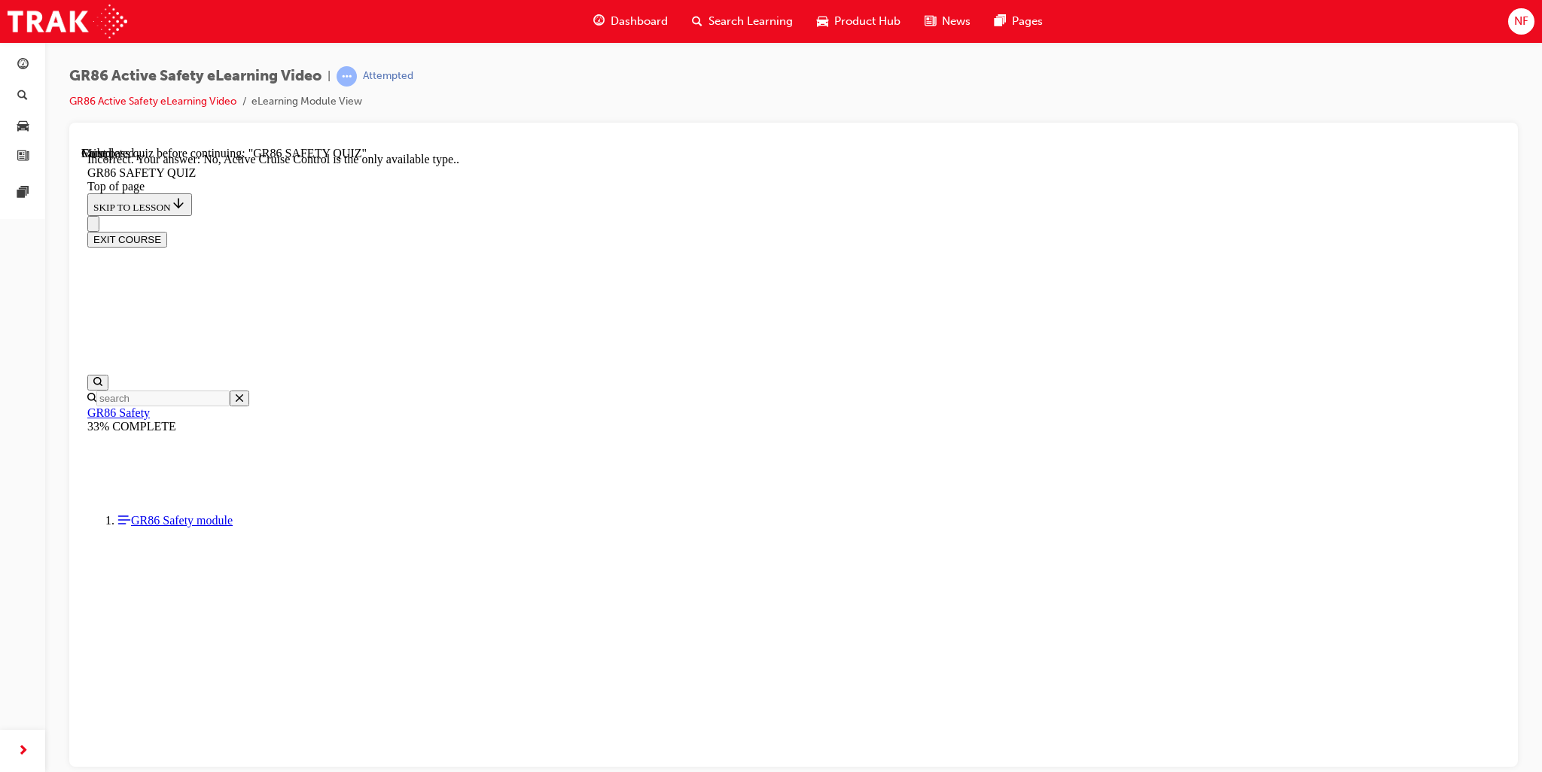
scroll to position [499, 0]
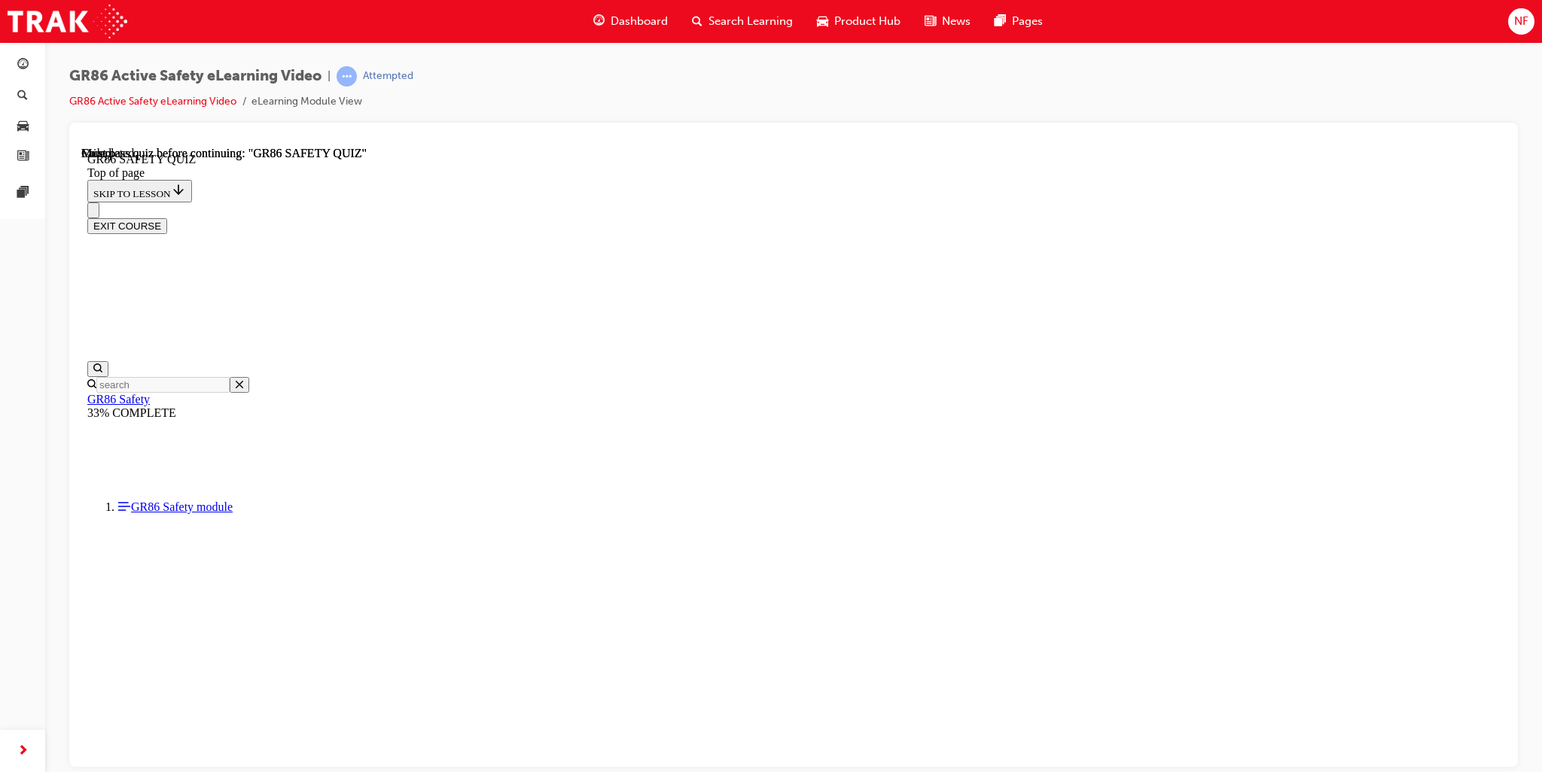
scroll to position [197, 0]
click at [93, 213] on icon "Close navigation menu" at bounding box center [93, 213] width 0 height 0
click at [93, 213] on icon "Open navigation menu" at bounding box center [93, 213] width 0 height 0
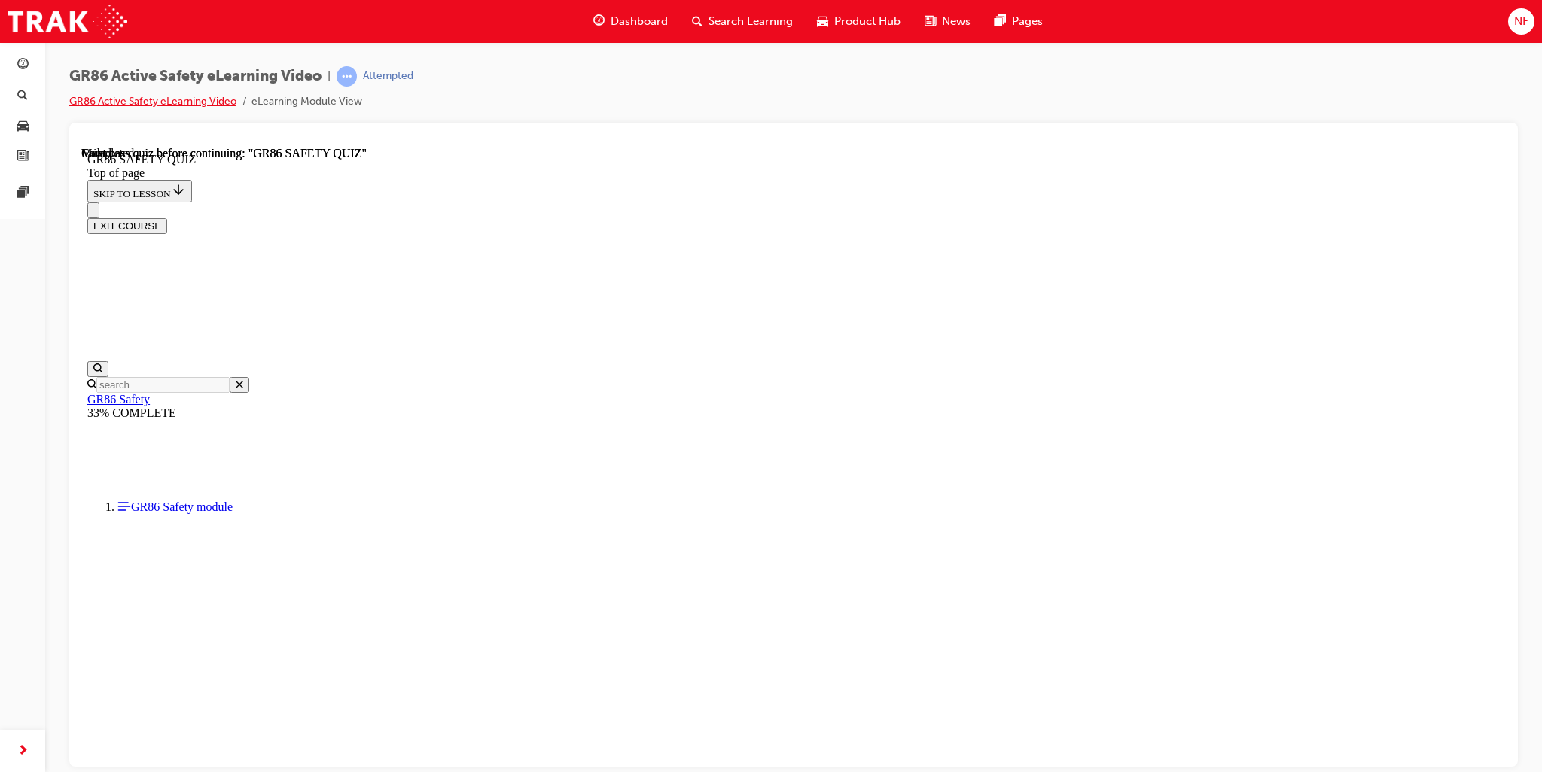
click at [203, 100] on link "GR86 Active Safety eLearning Video" at bounding box center [152, 101] width 167 height 13
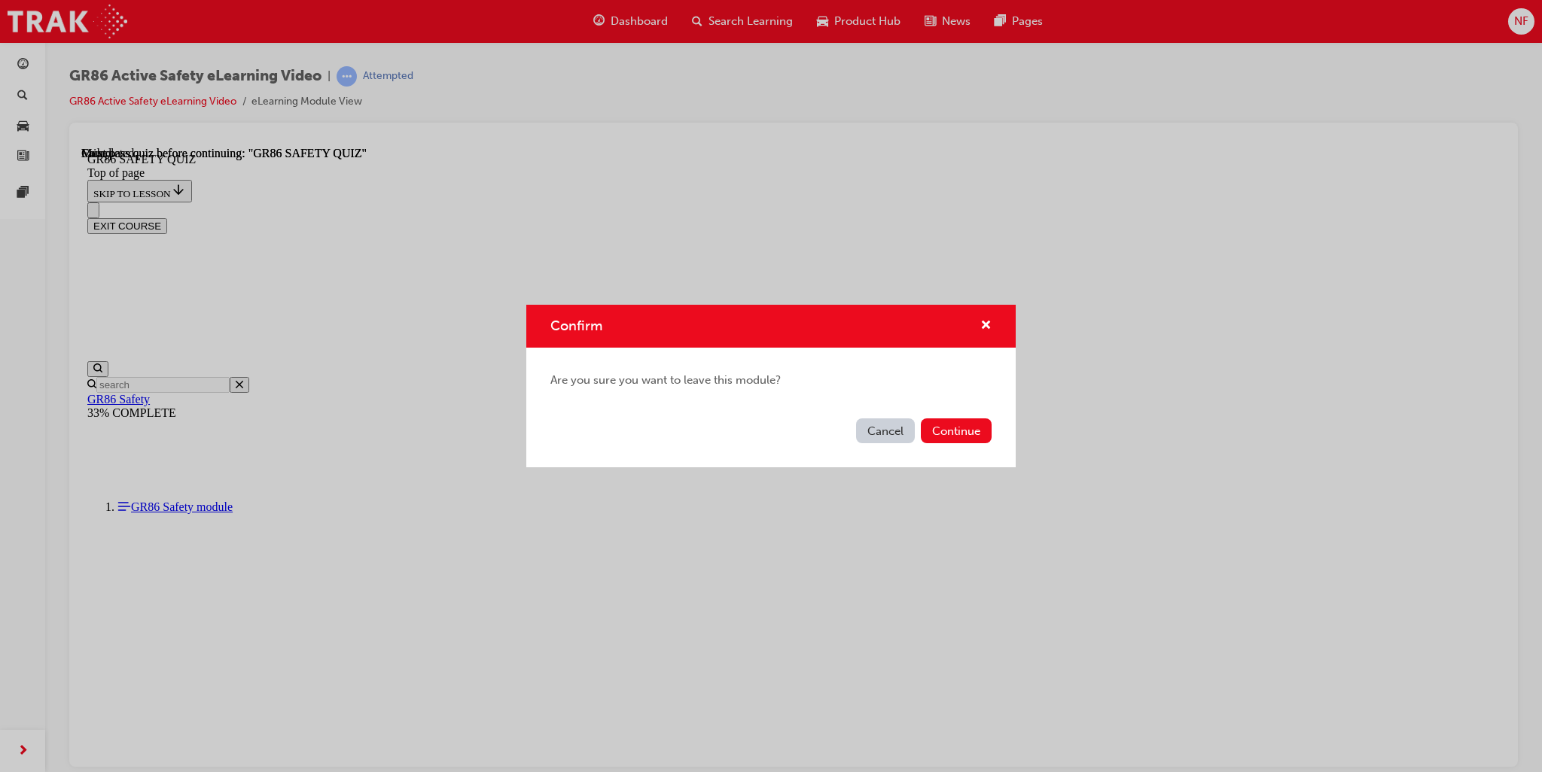
click at [882, 428] on button "Cancel" at bounding box center [885, 431] width 59 height 25
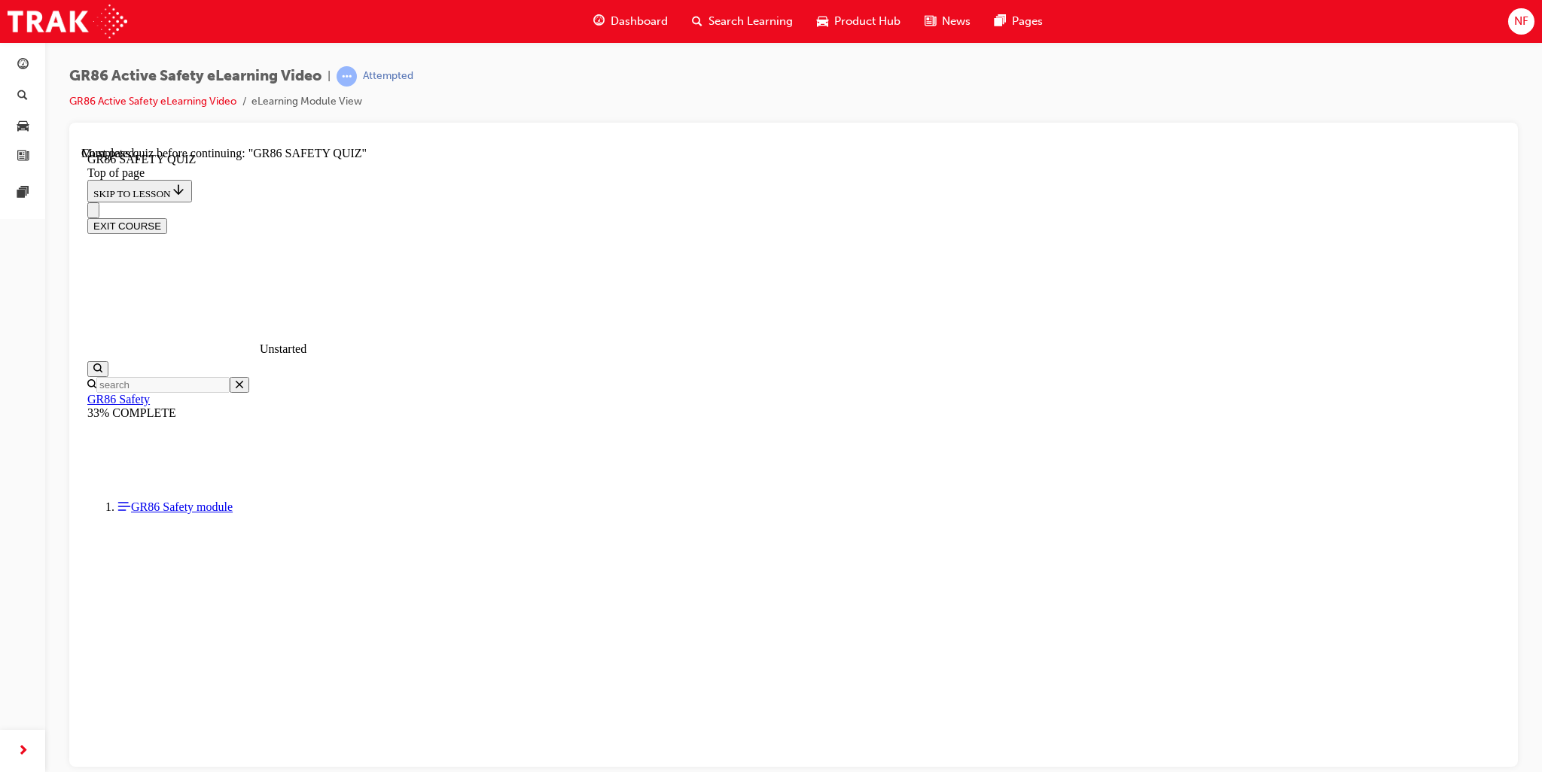
drag, startPoint x: 676, startPoint y: 479, endPoint x: 666, endPoint y: 480, distance: 9.9
drag, startPoint x: 657, startPoint y: 526, endPoint x: 658, endPoint y: 499, distance: 26.4
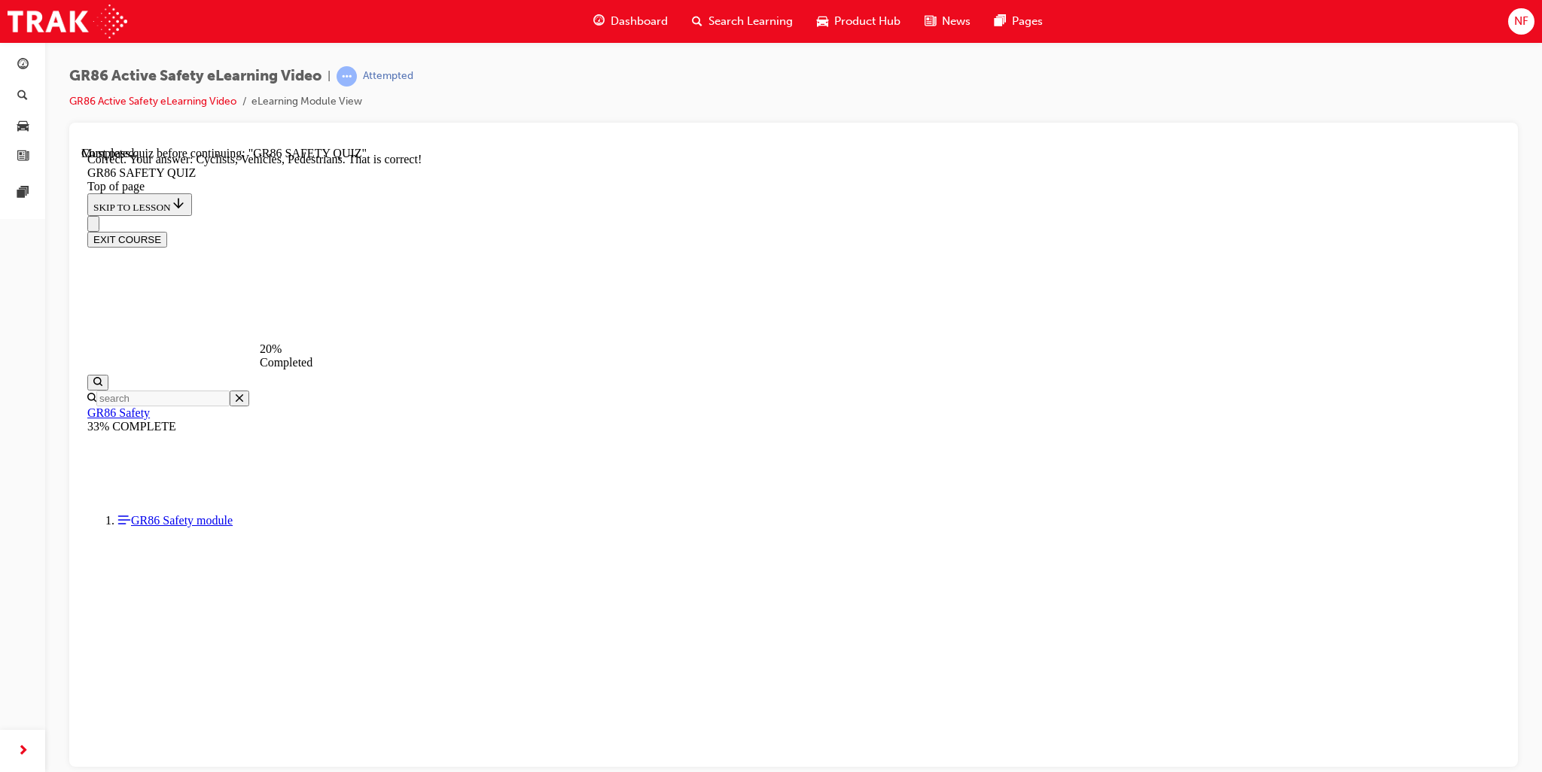
scroll to position [588, 0]
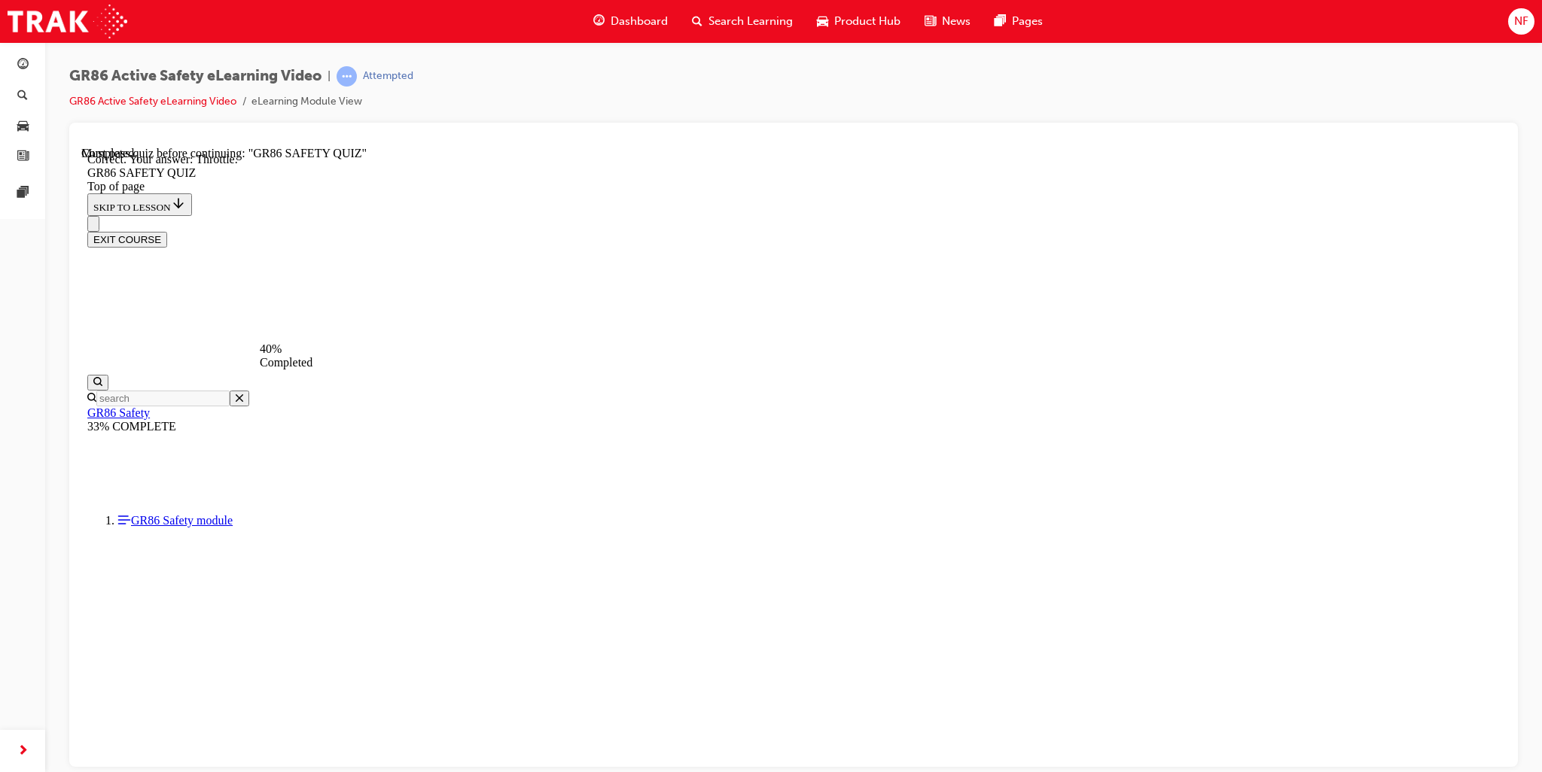
scroll to position [479, 0]
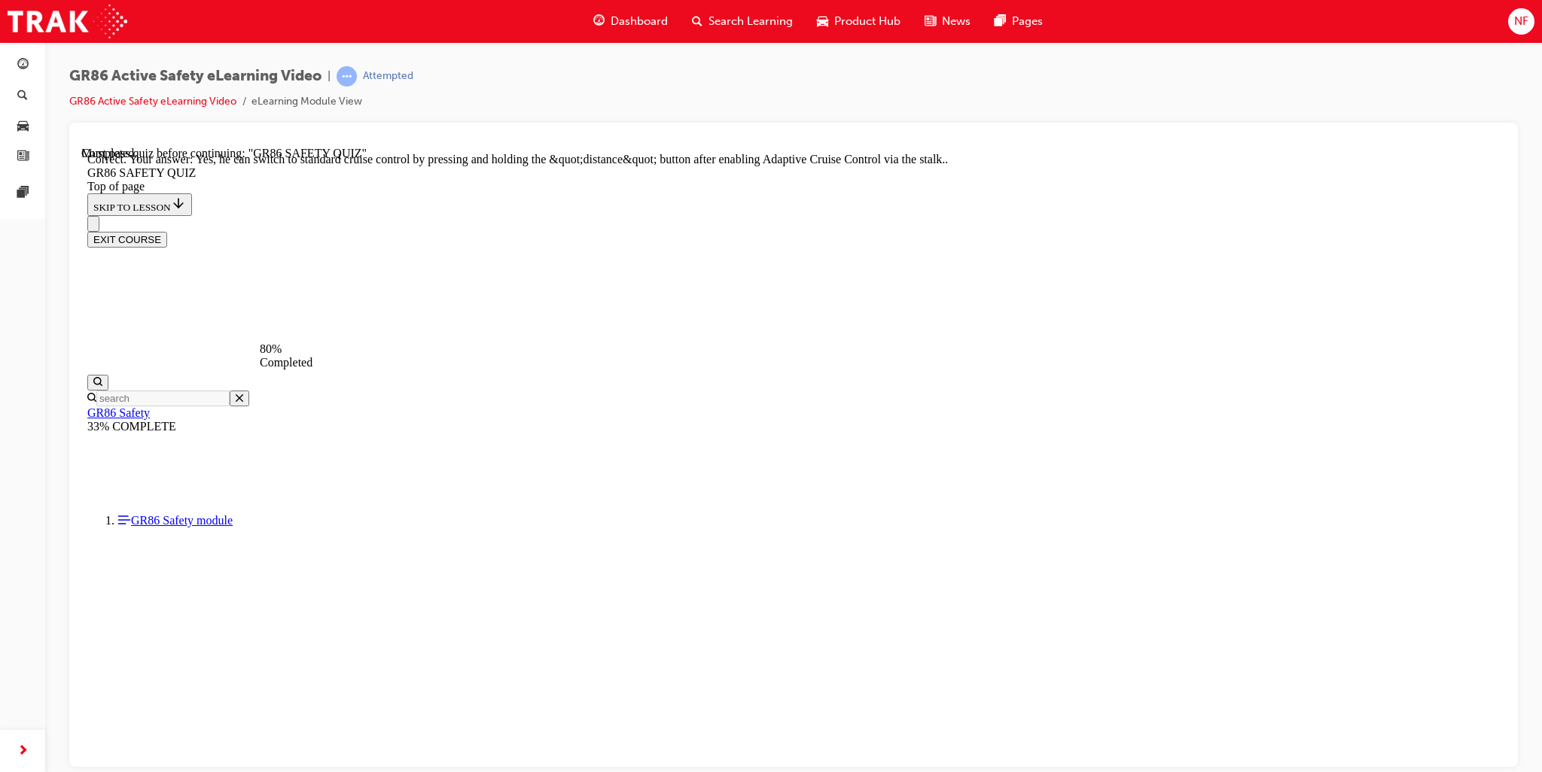
scroll to position [499, 0]
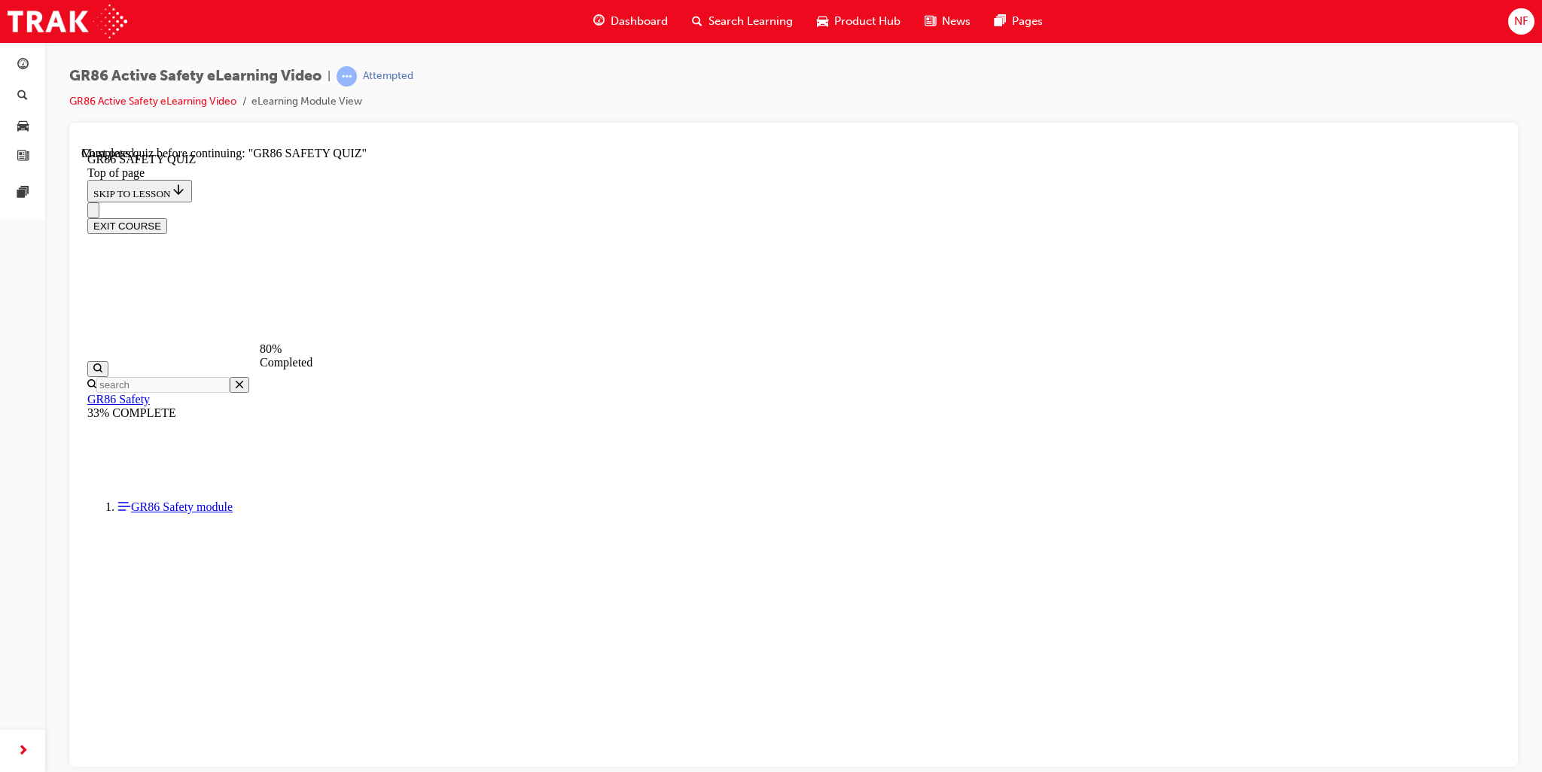
scroll to position [45, 0]
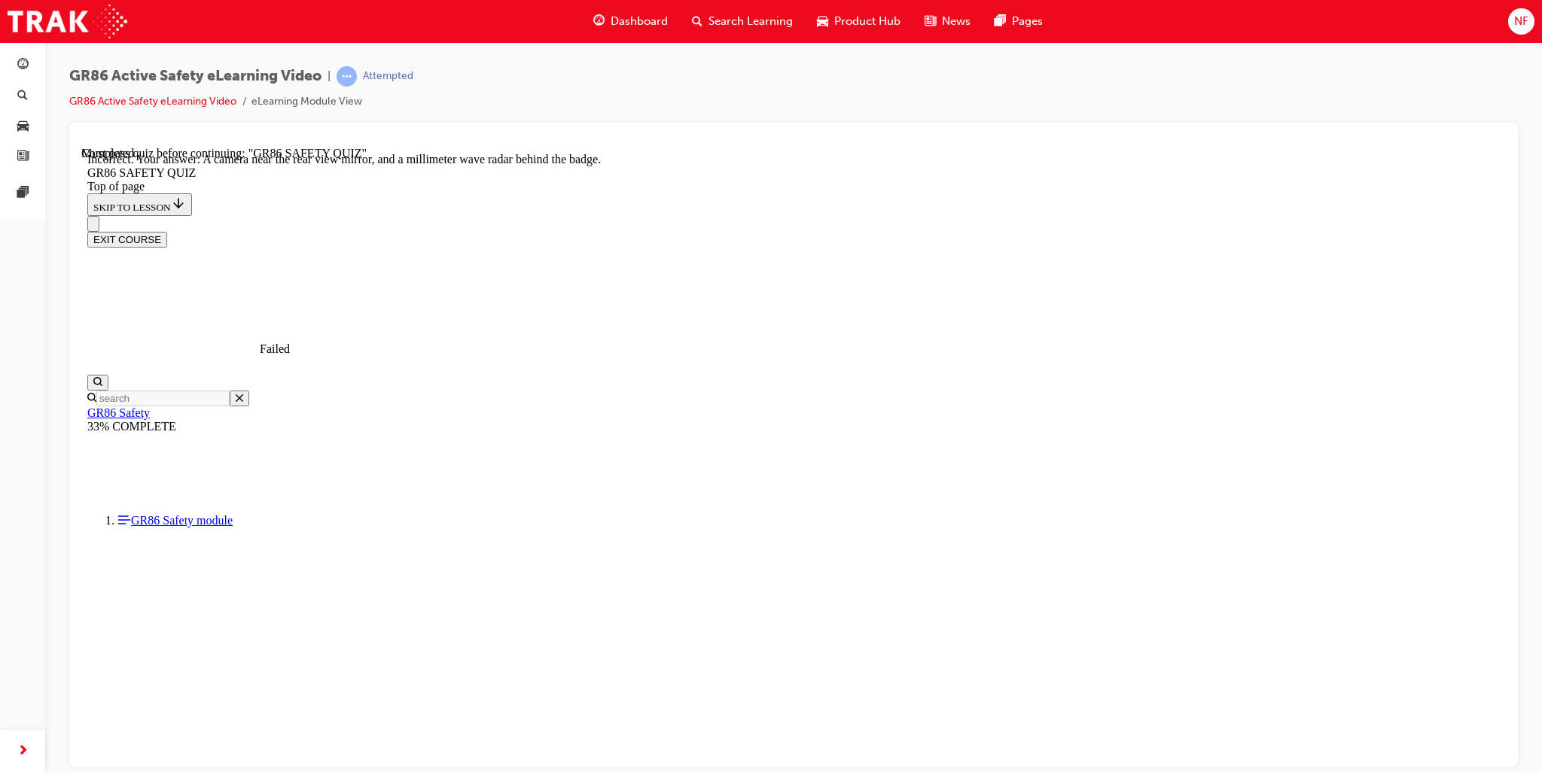
scroll to position [187, 0]
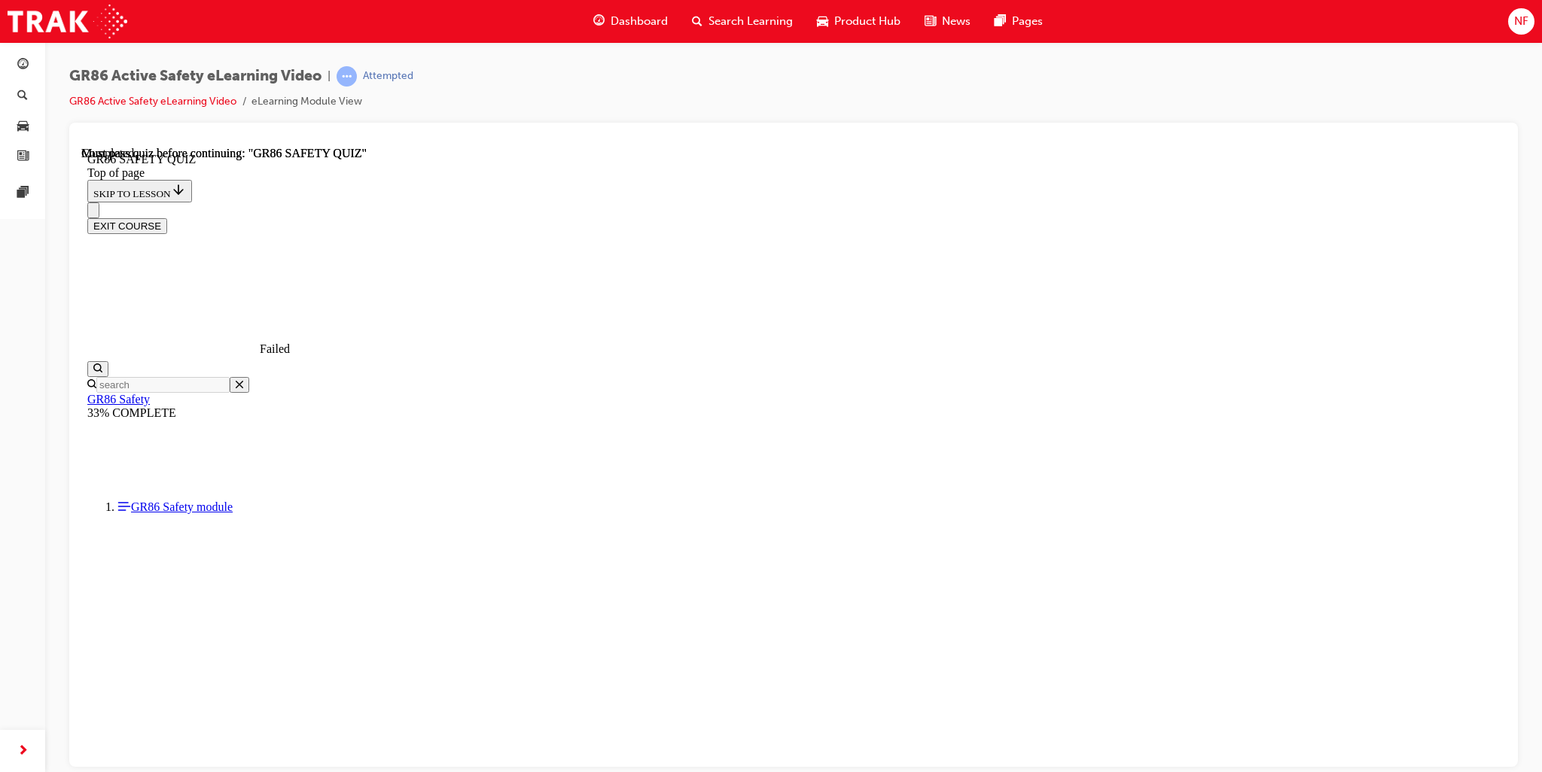
scroll to position [197, 0]
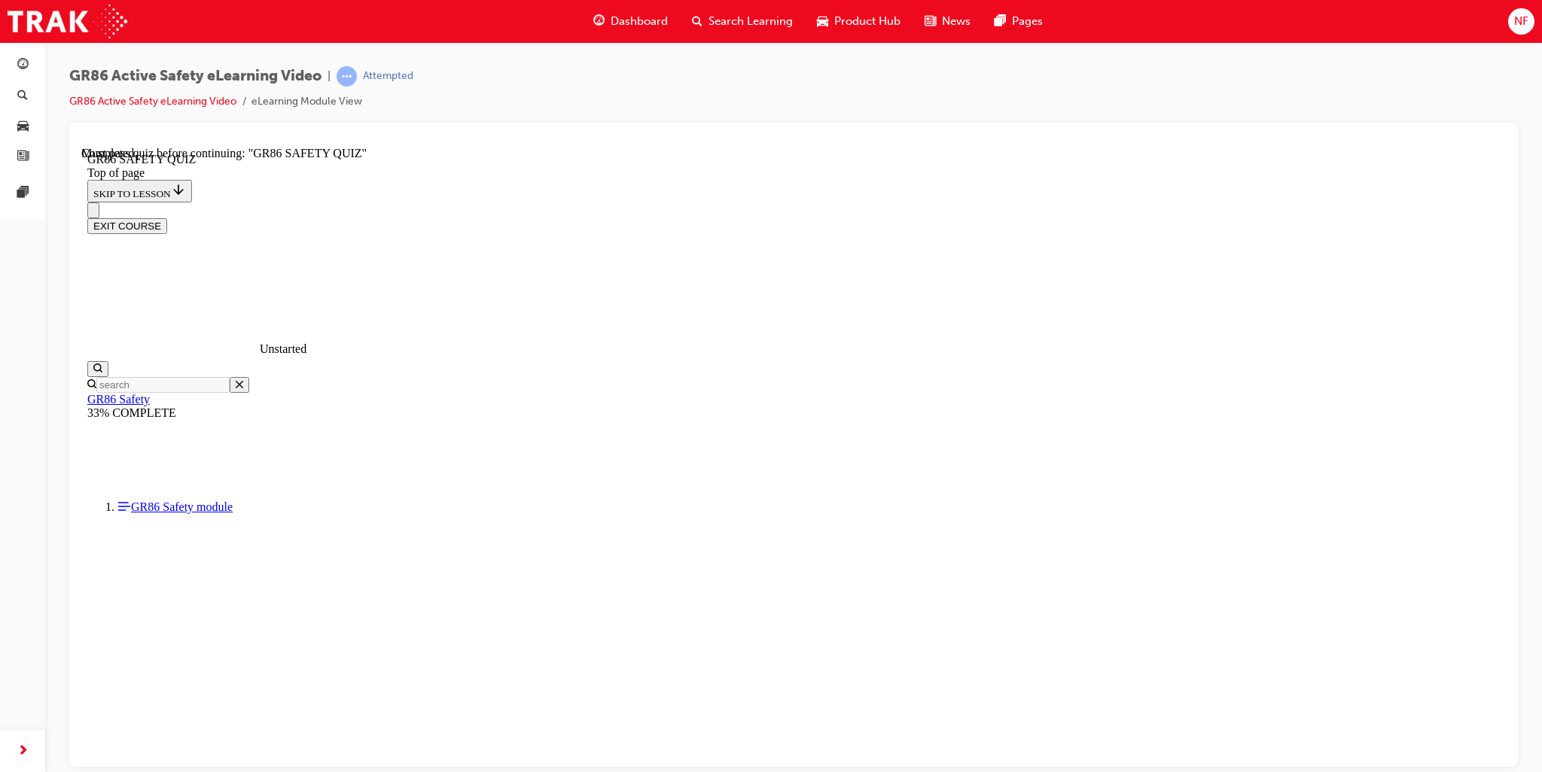
drag, startPoint x: 666, startPoint y: 642, endPoint x: 682, endPoint y: 647, distance: 16.4
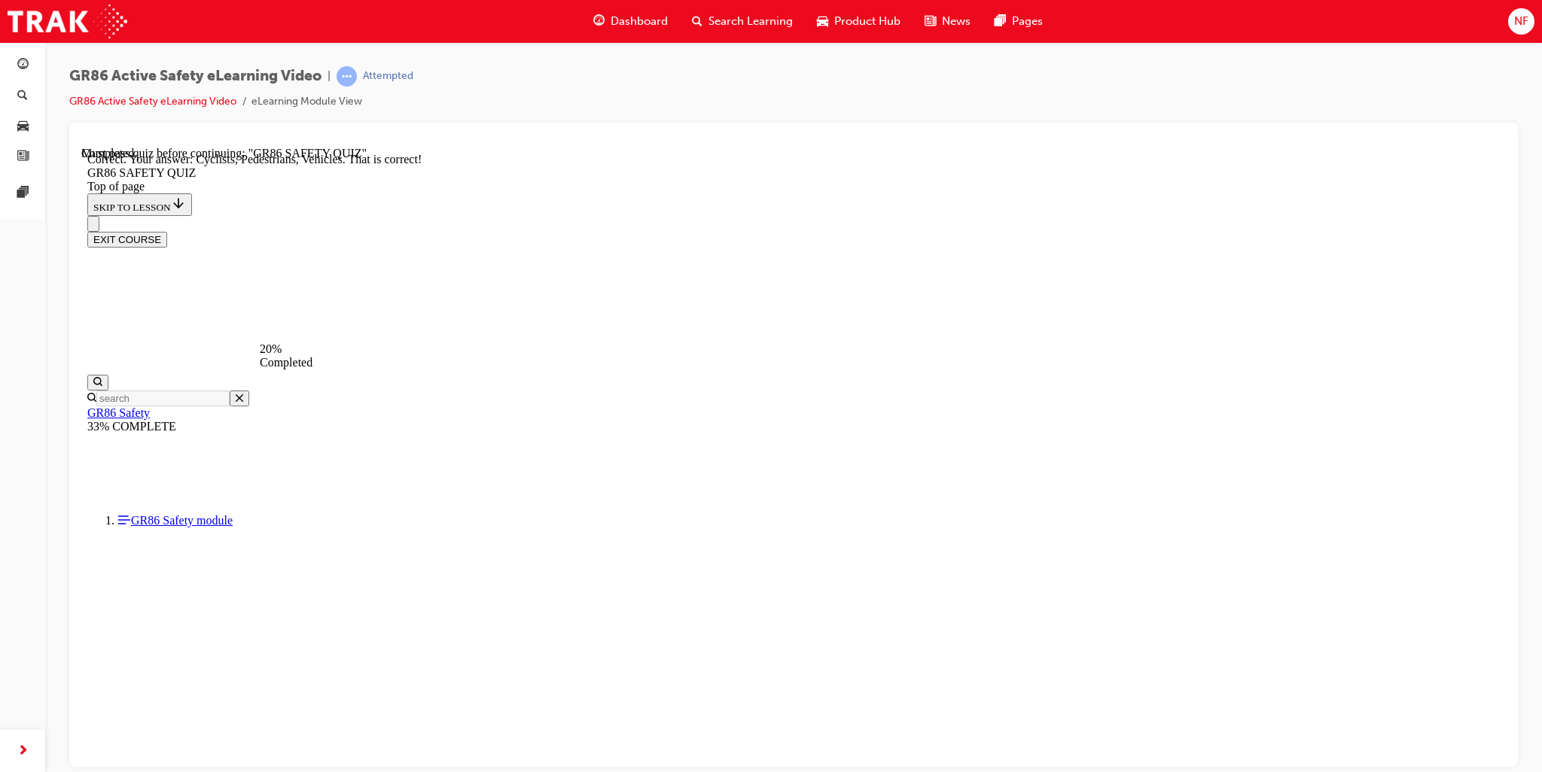
scroll to position [588, 0]
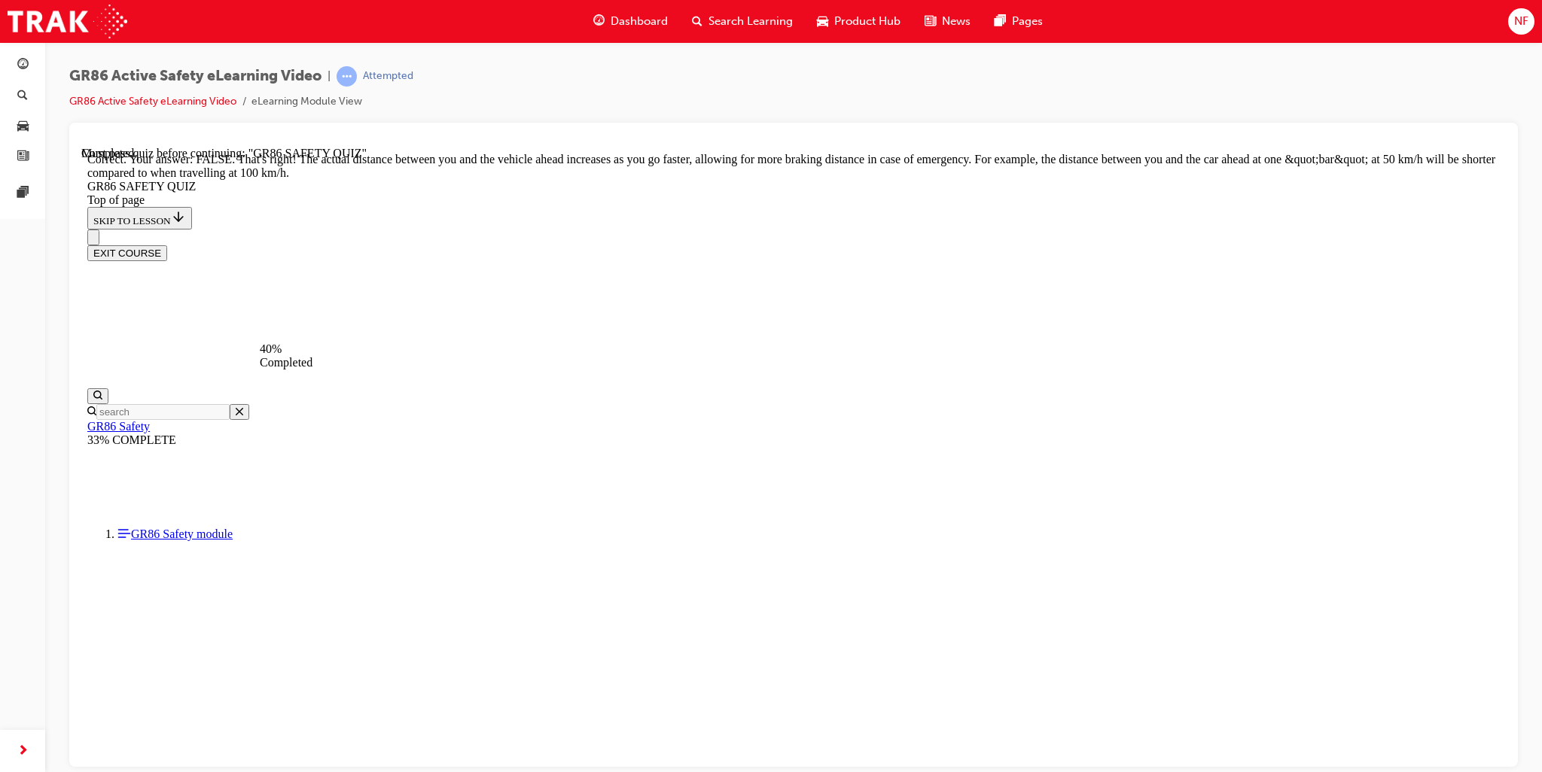
scroll to position [539, 0]
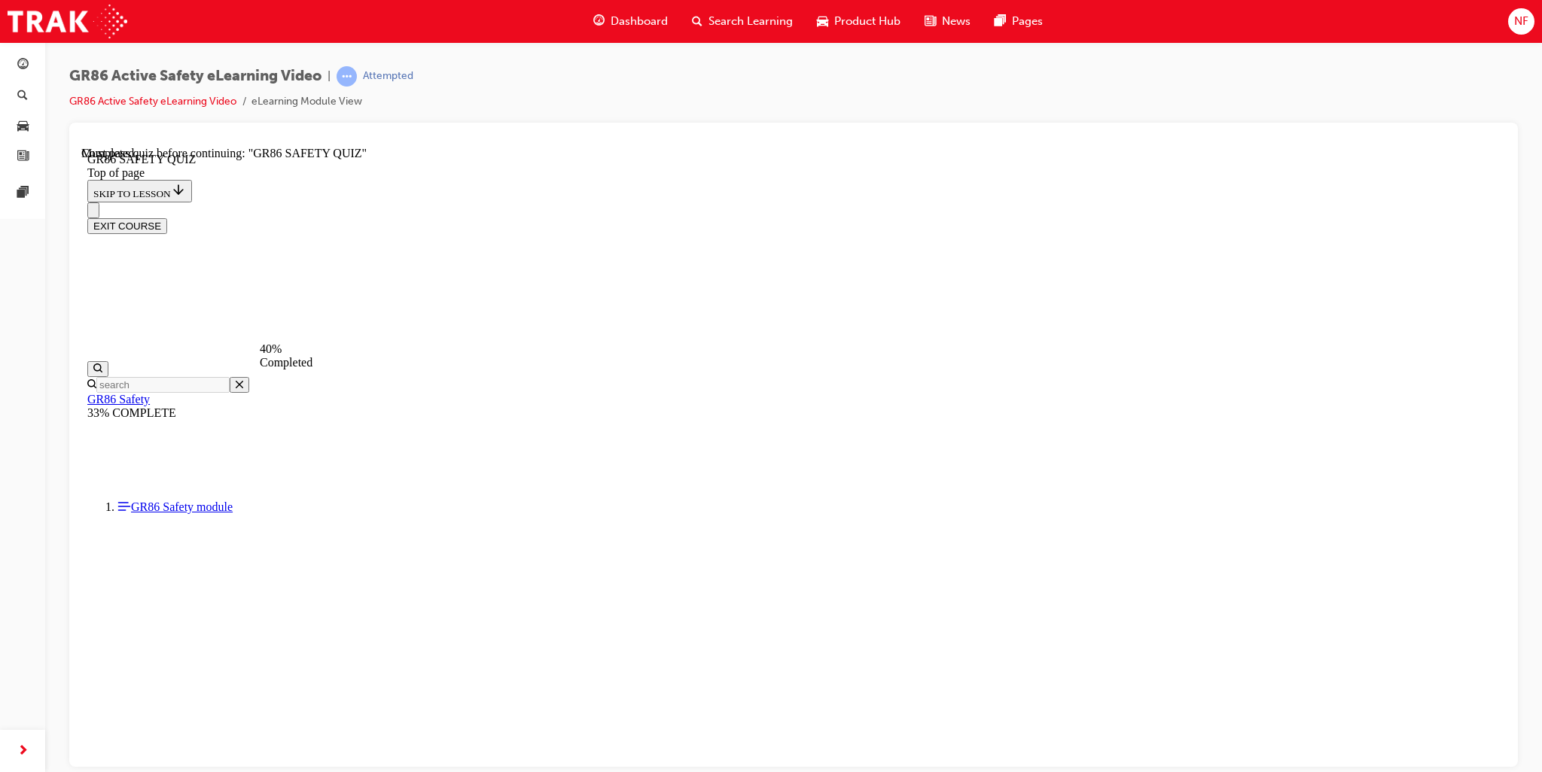
scroll to position [346, 0]
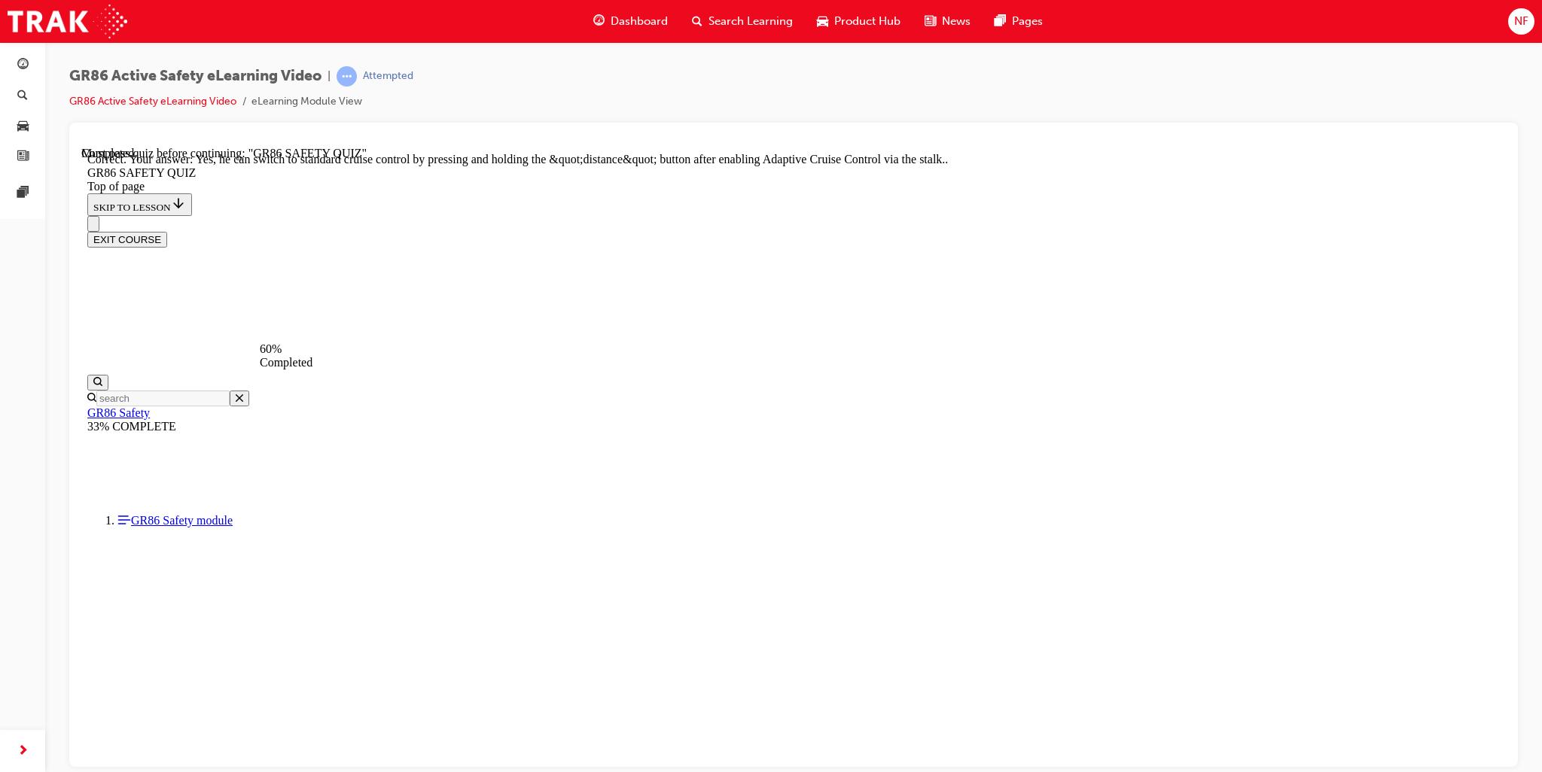
scroll to position [499, 0]
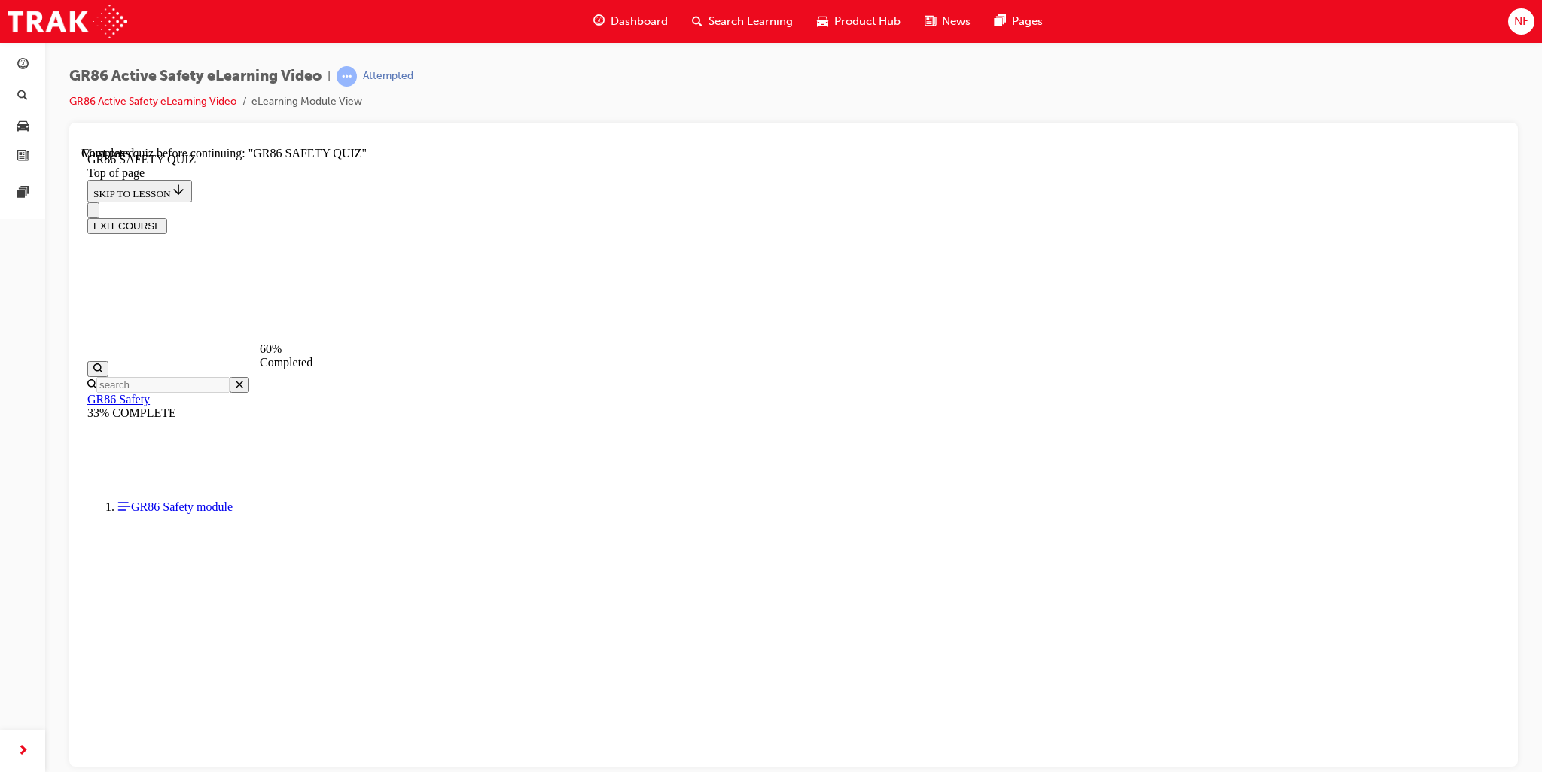
scroll to position [139, 0]
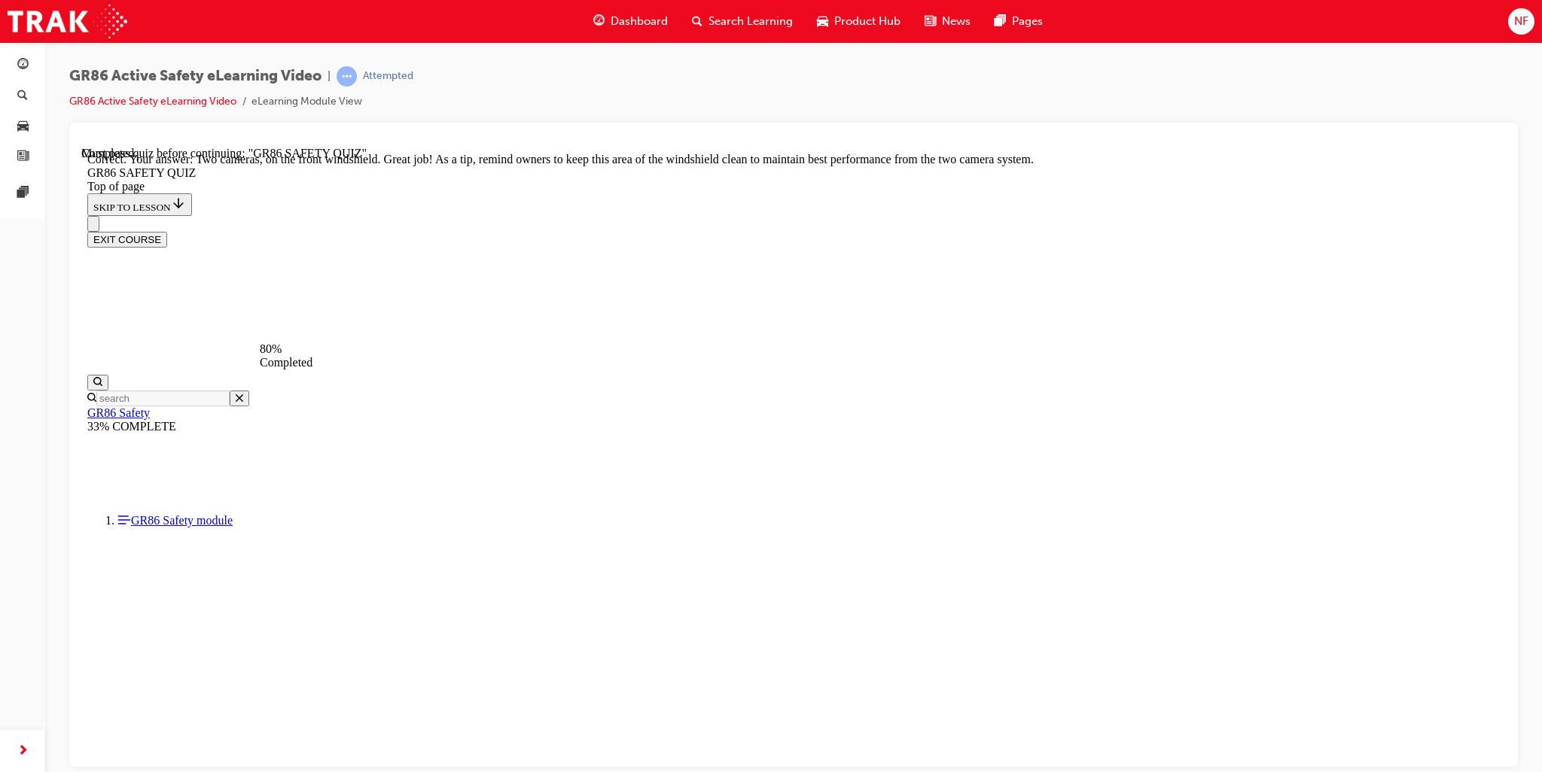
scroll to position [279, 0]
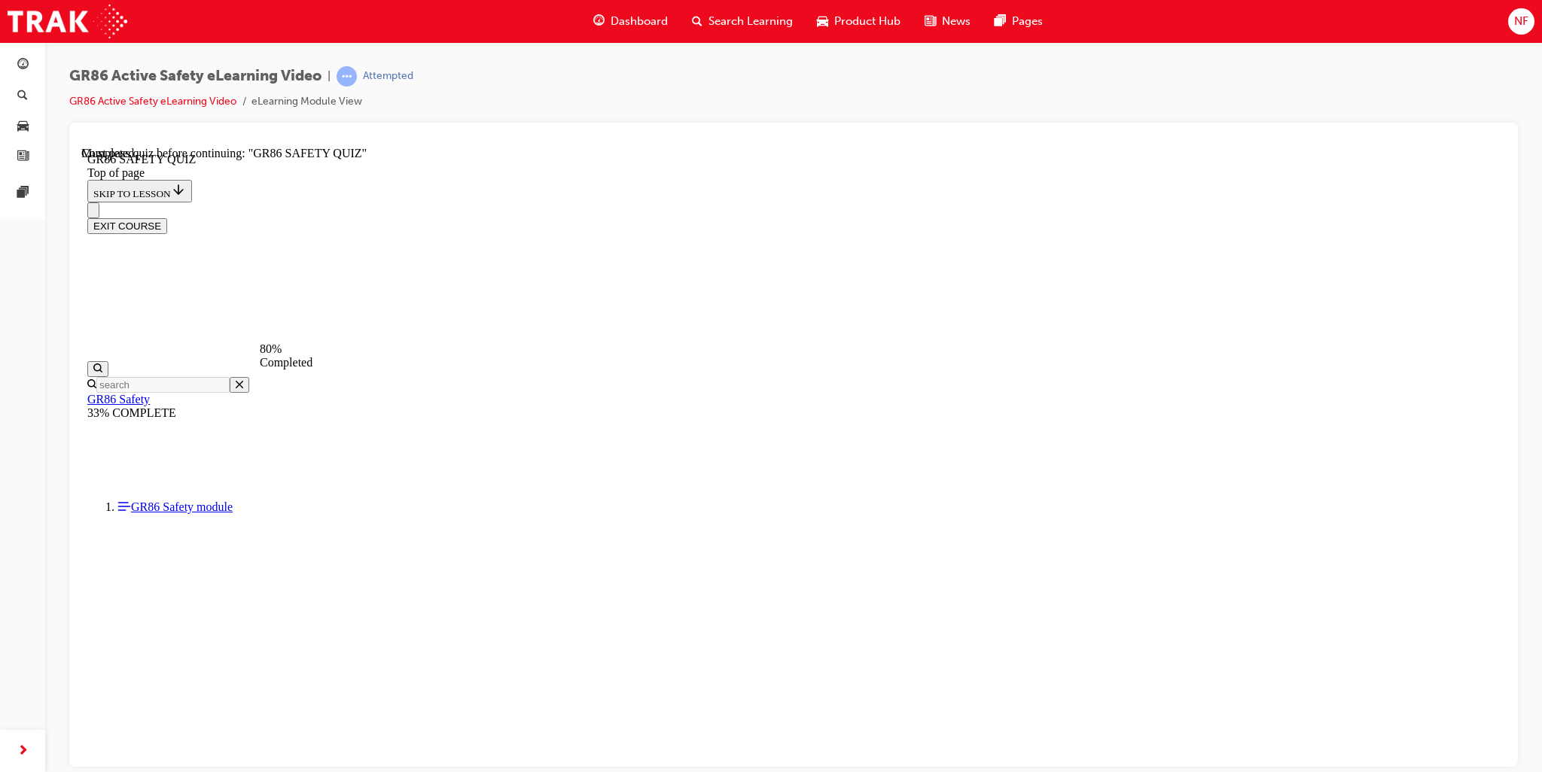
scroll to position [204, 0]
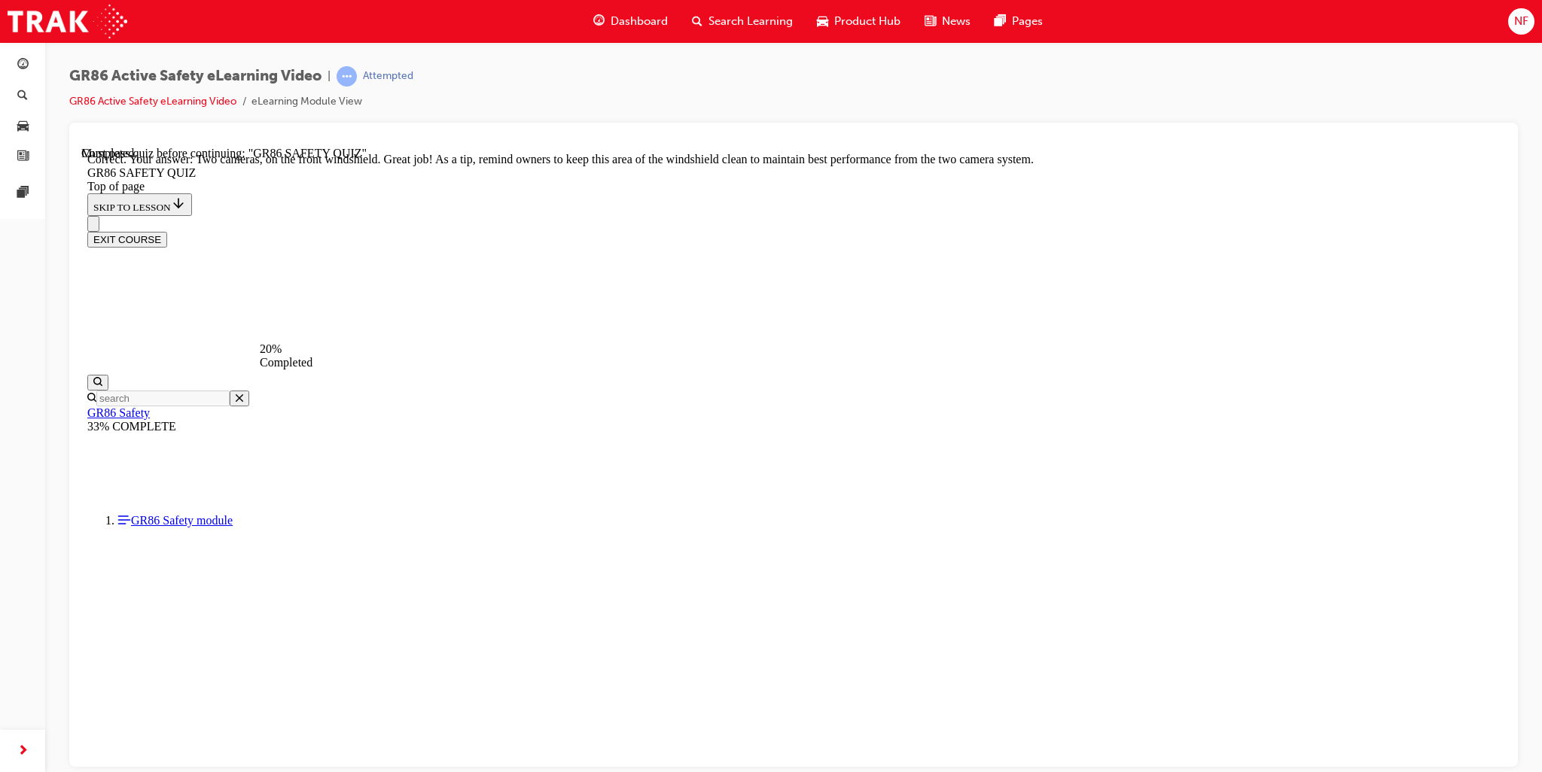
scroll to position [279, 0]
drag, startPoint x: 659, startPoint y: 472, endPoint x: 658, endPoint y: 480, distance: 7.6
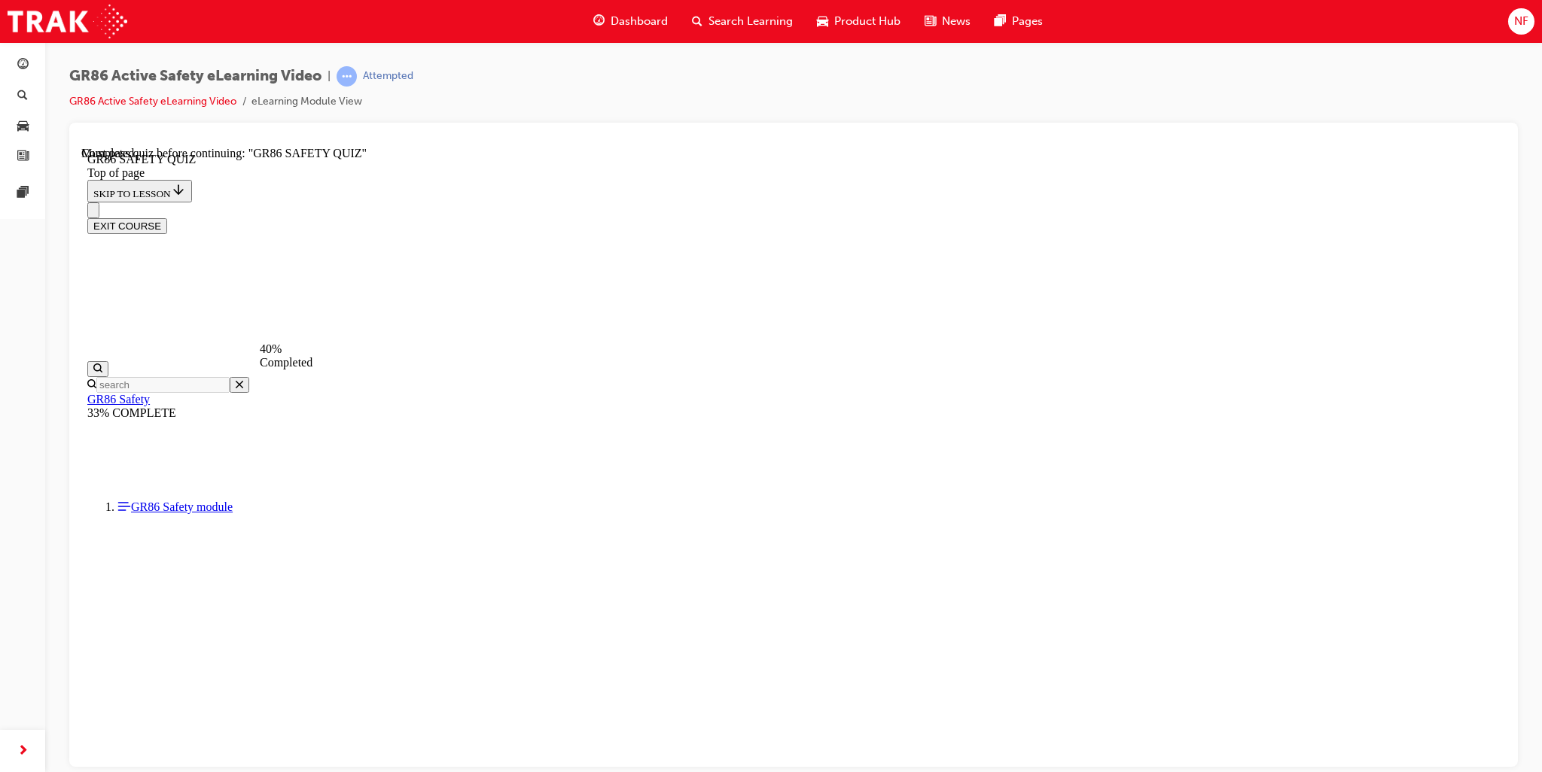
scroll to position [346, 0]
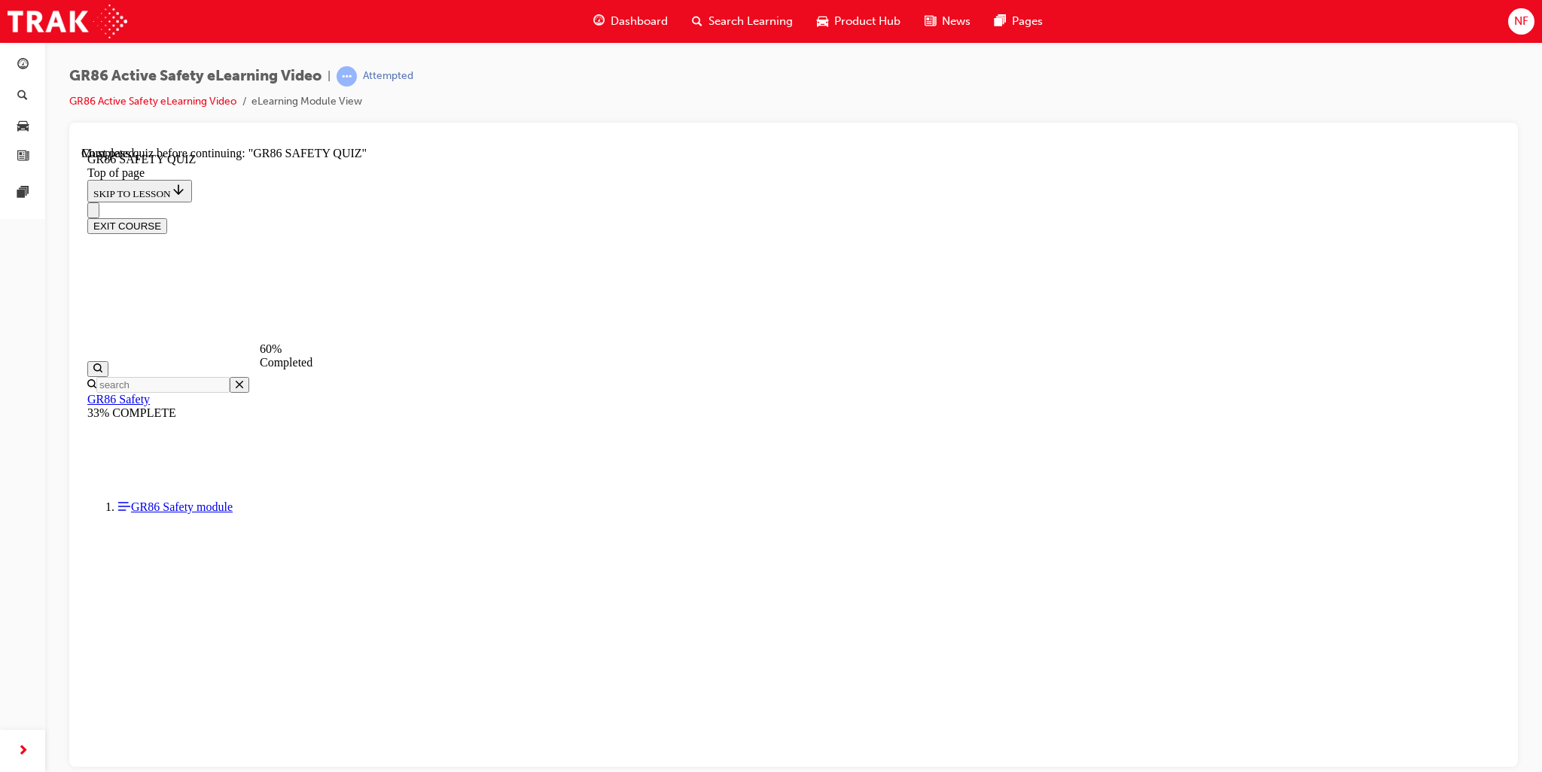
scroll to position [346, 0]
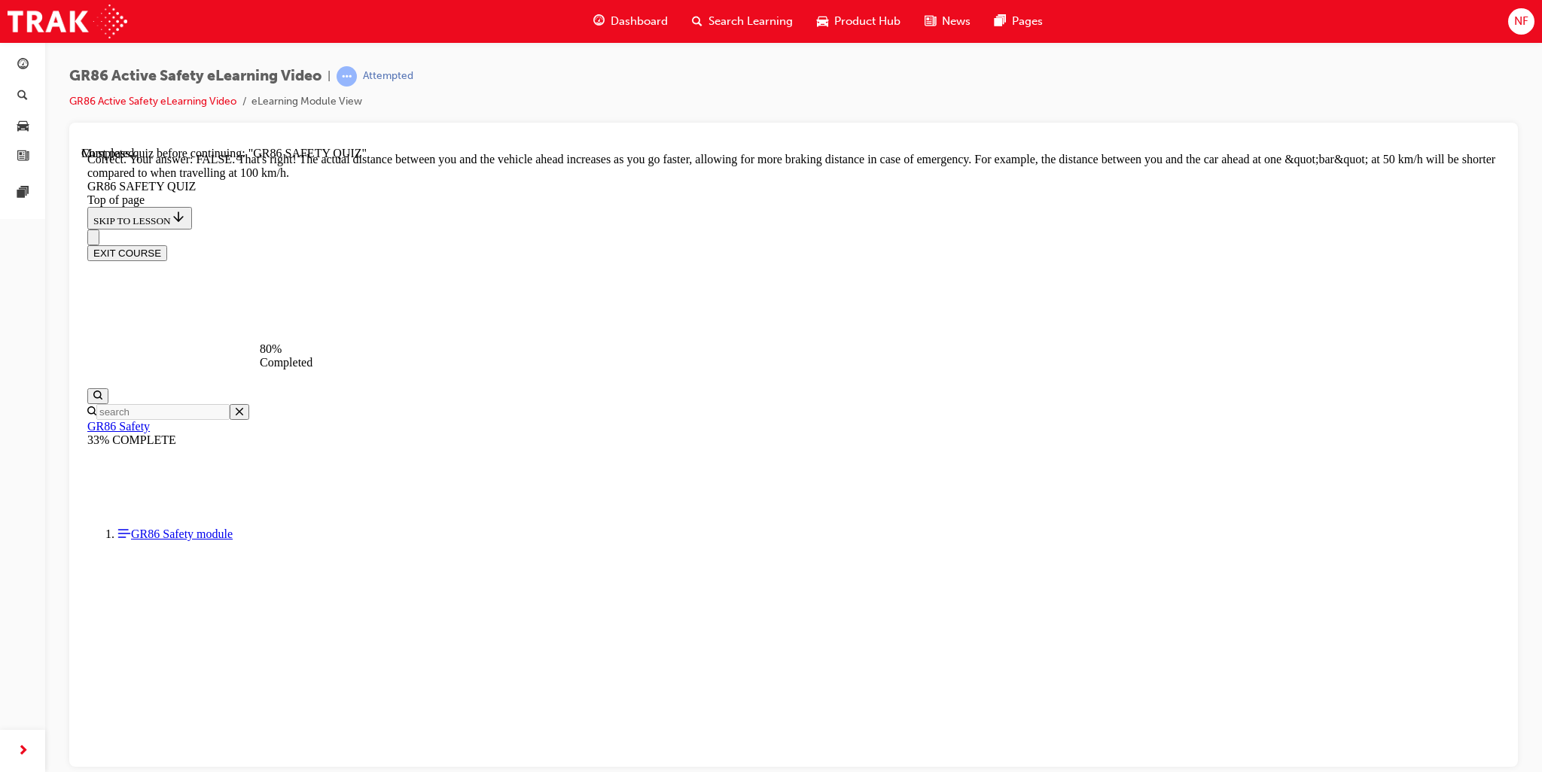
scroll to position [539, 0]
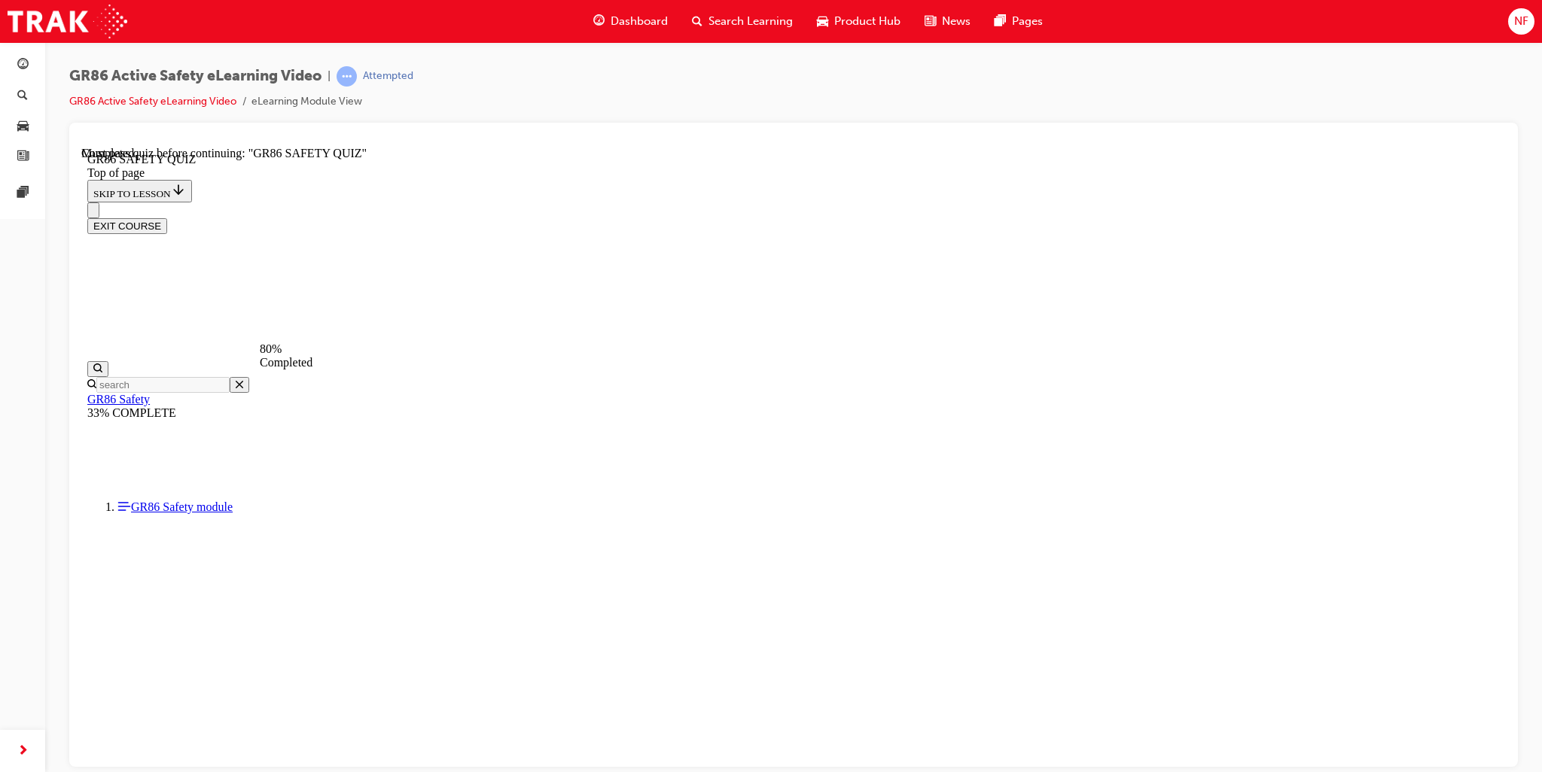
scroll to position [422, 0]
drag, startPoint x: 663, startPoint y: 500, endPoint x: 663, endPoint y: 512, distance: 12.1
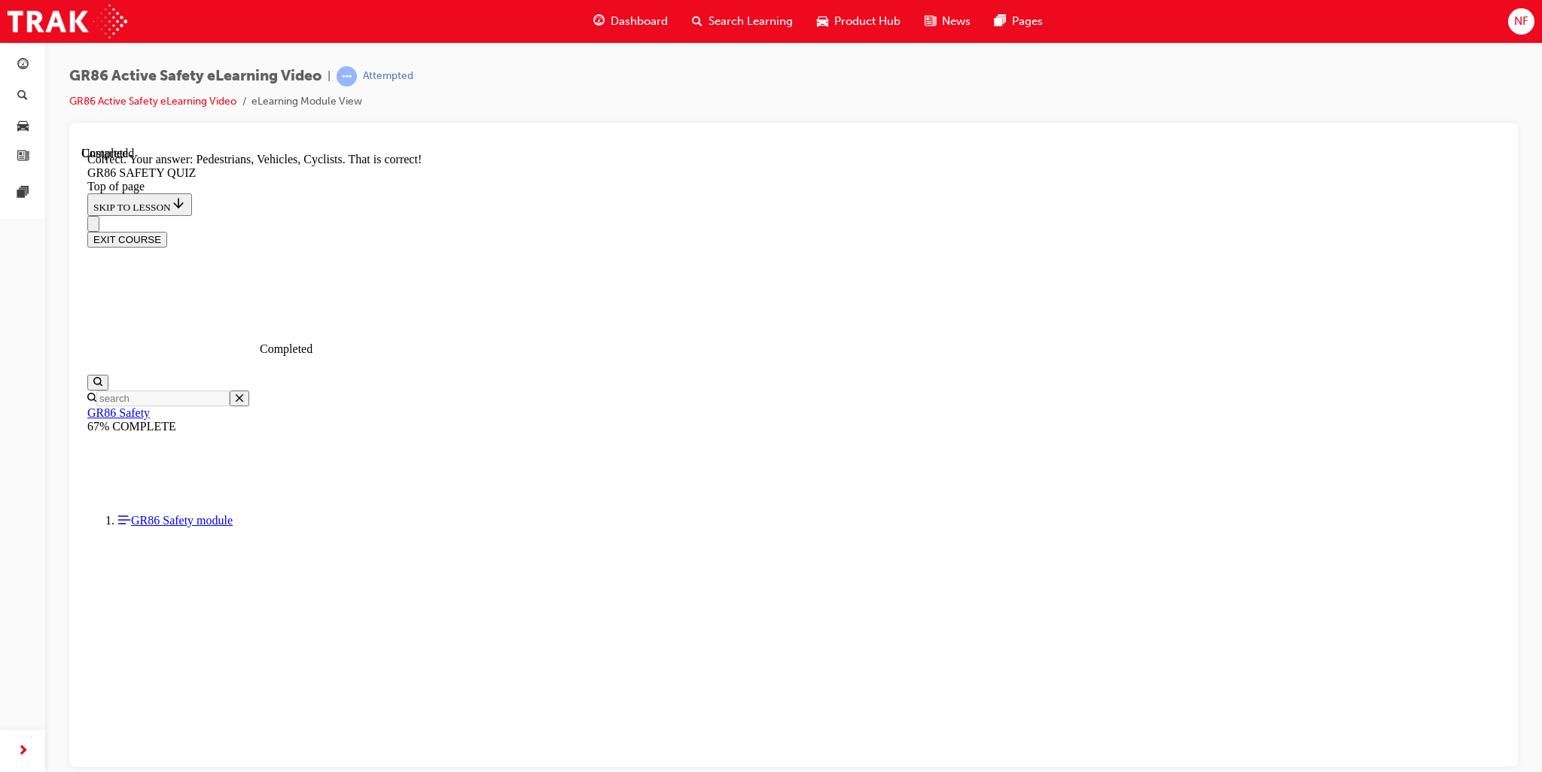
scroll to position [588, 0]
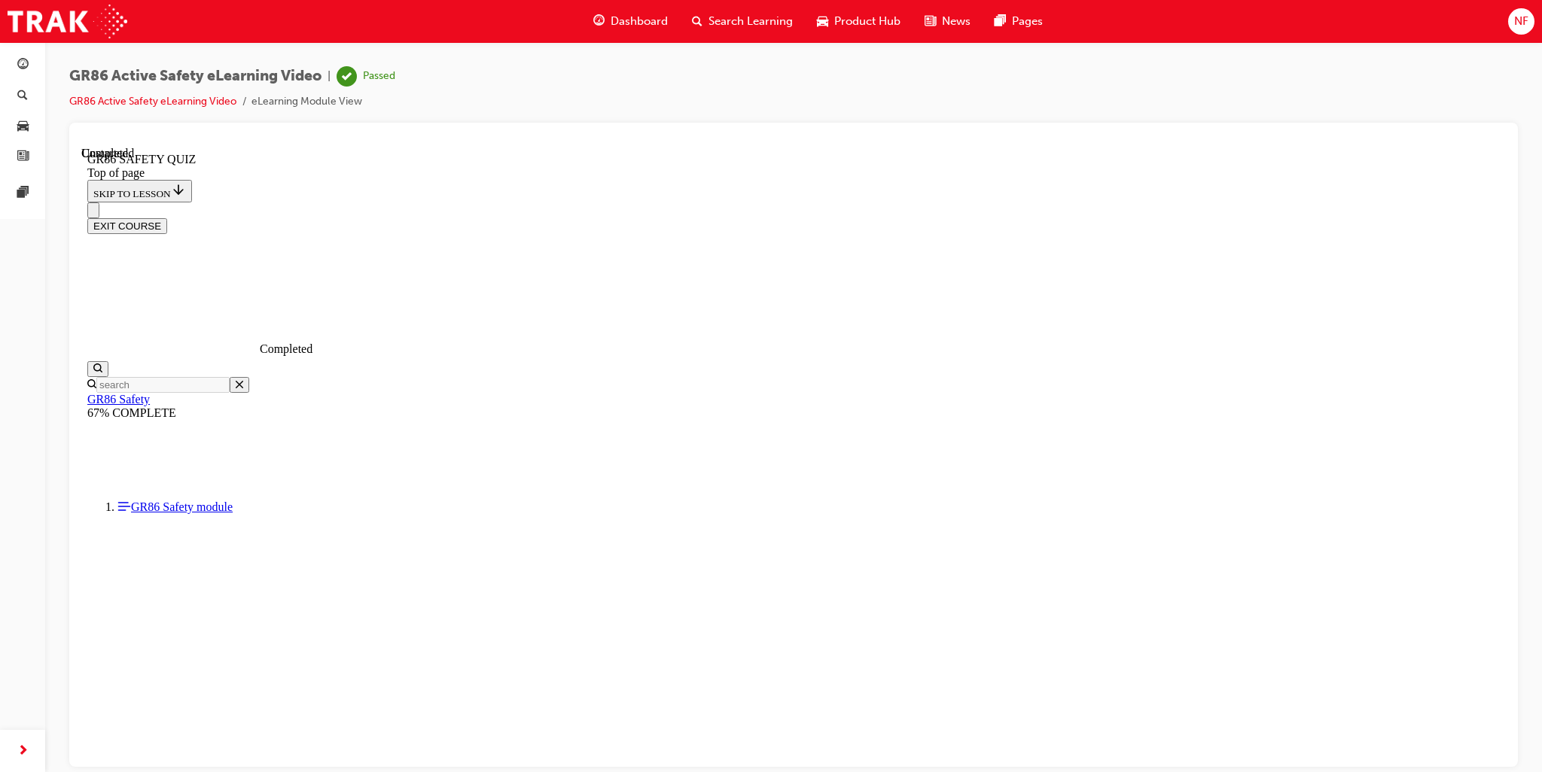
scroll to position [197, 0]
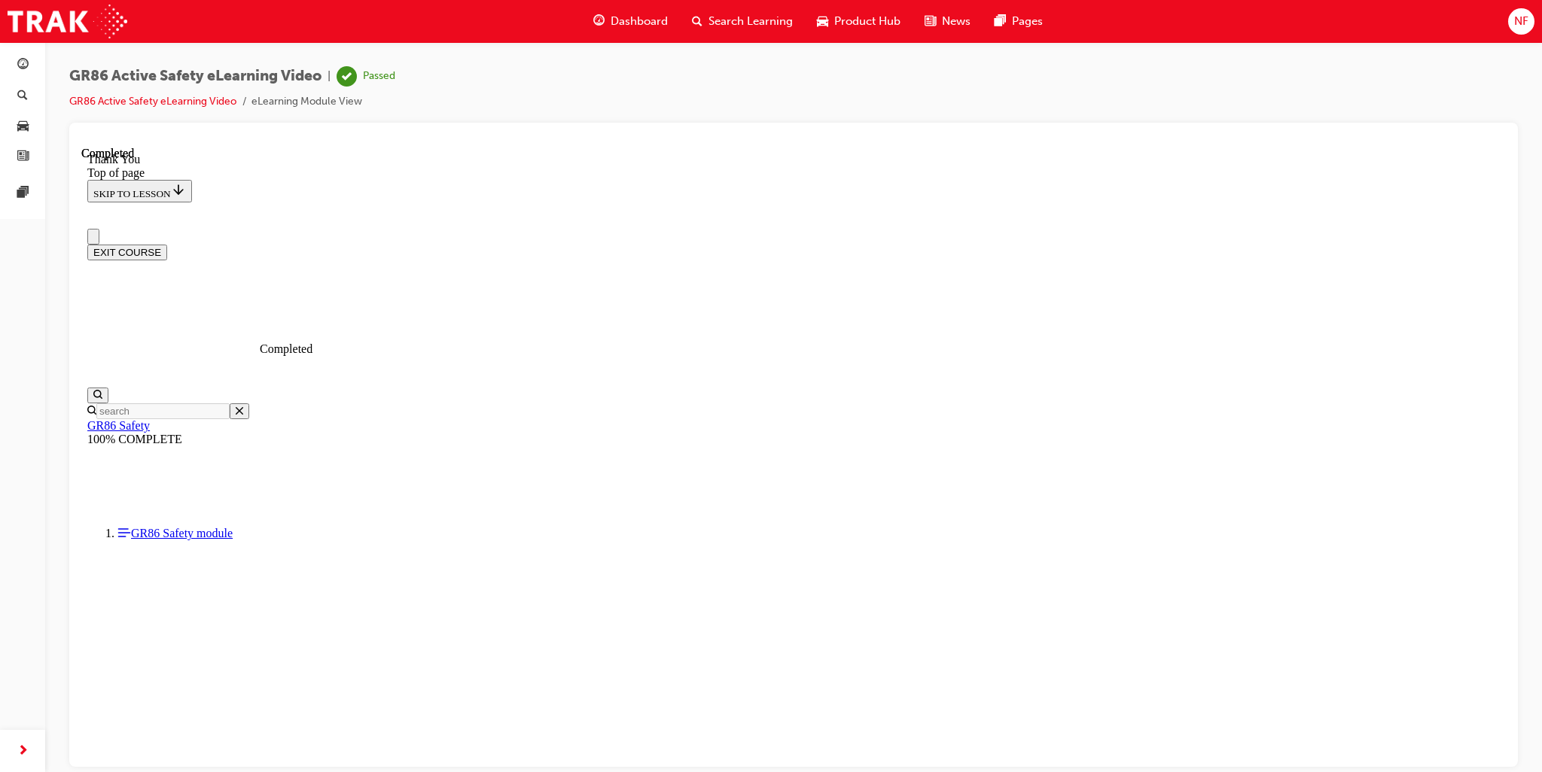
scroll to position [184, 0]
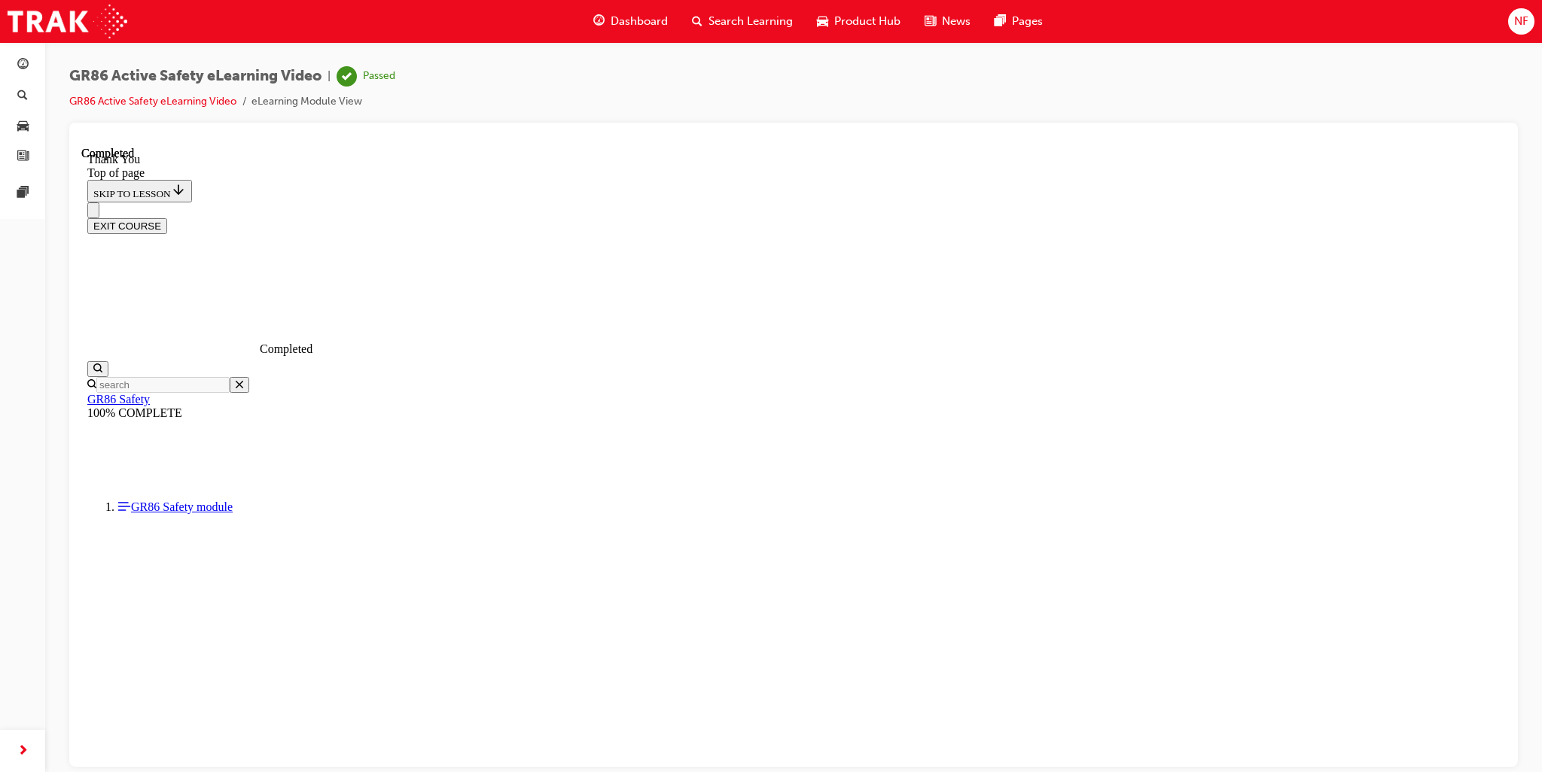
click at [1449, 202] on div "EXIT COURSE" at bounding box center [793, 218] width 1412 height 32
click at [167, 218] on button "EXIT COURSE" at bounding box center [127, 226] width 80 height 16
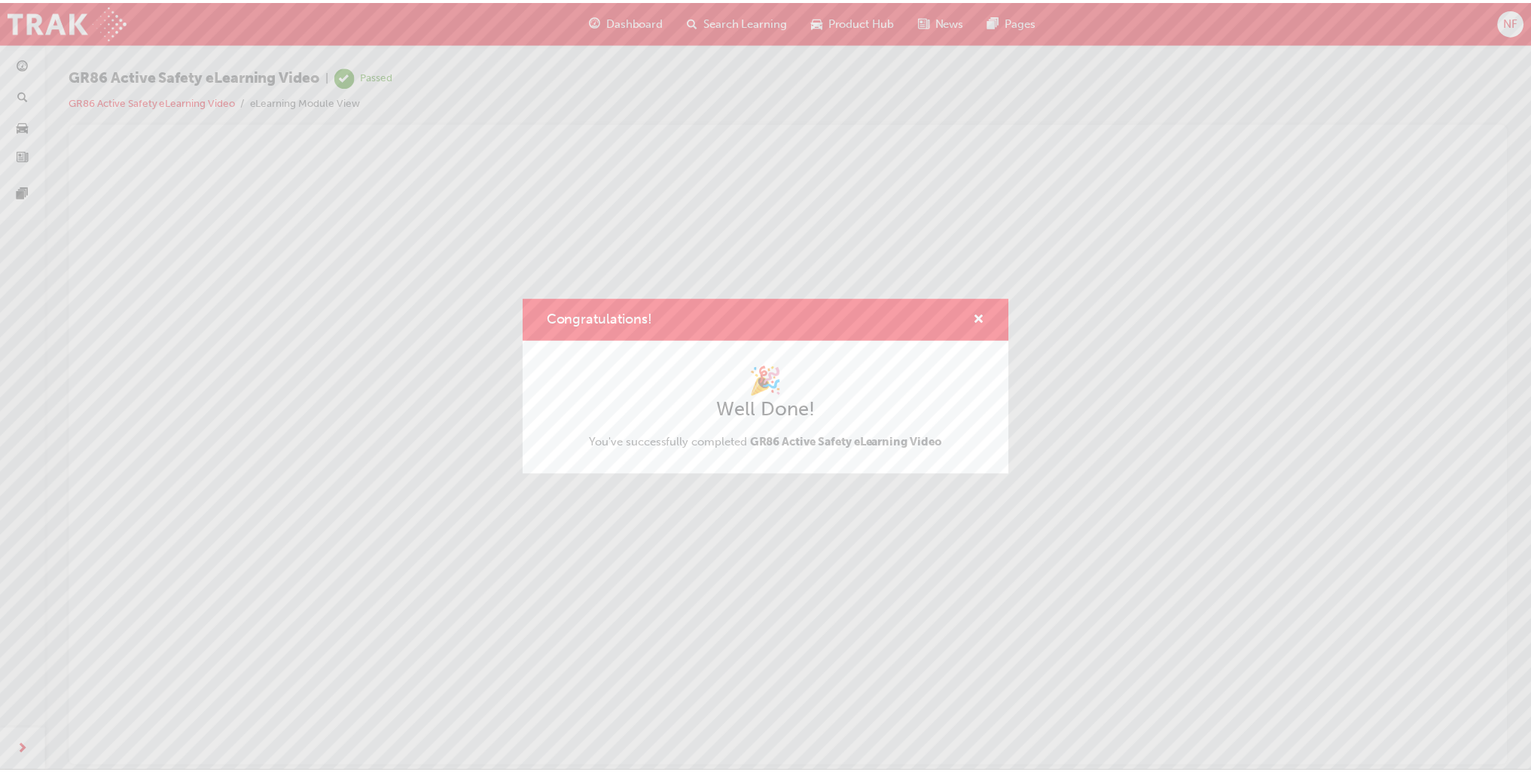
scroll to position [0, 0]
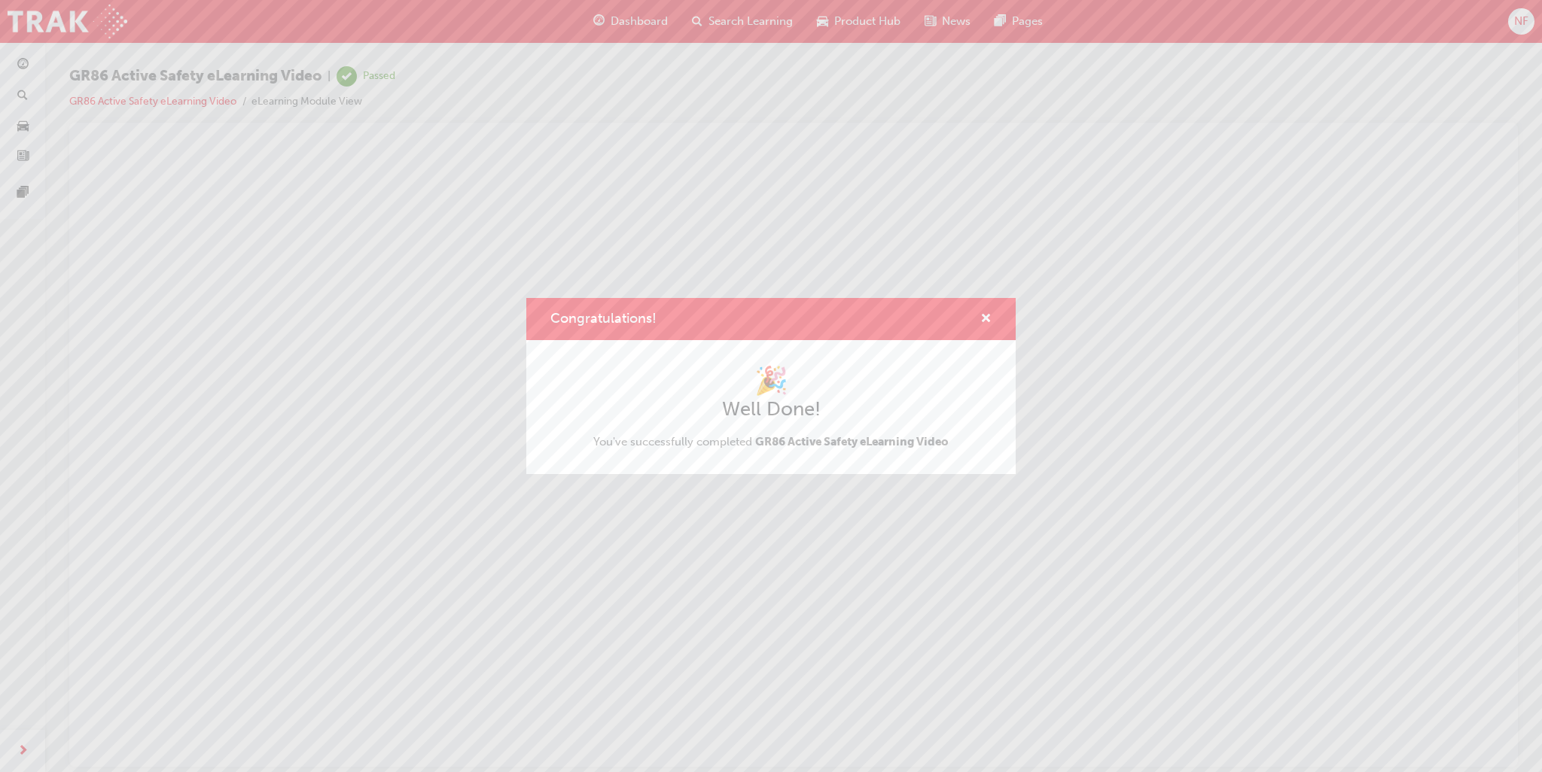
click at [804, 428] on div "🎉 Well Done! You've successfully completed GR86 Active Safety eLearning Video" at bounding box center [770, 407] width 355 height 86
click at [990, 315] on span "cross-icon" at bounding box center [985, 320] width 11 height 14
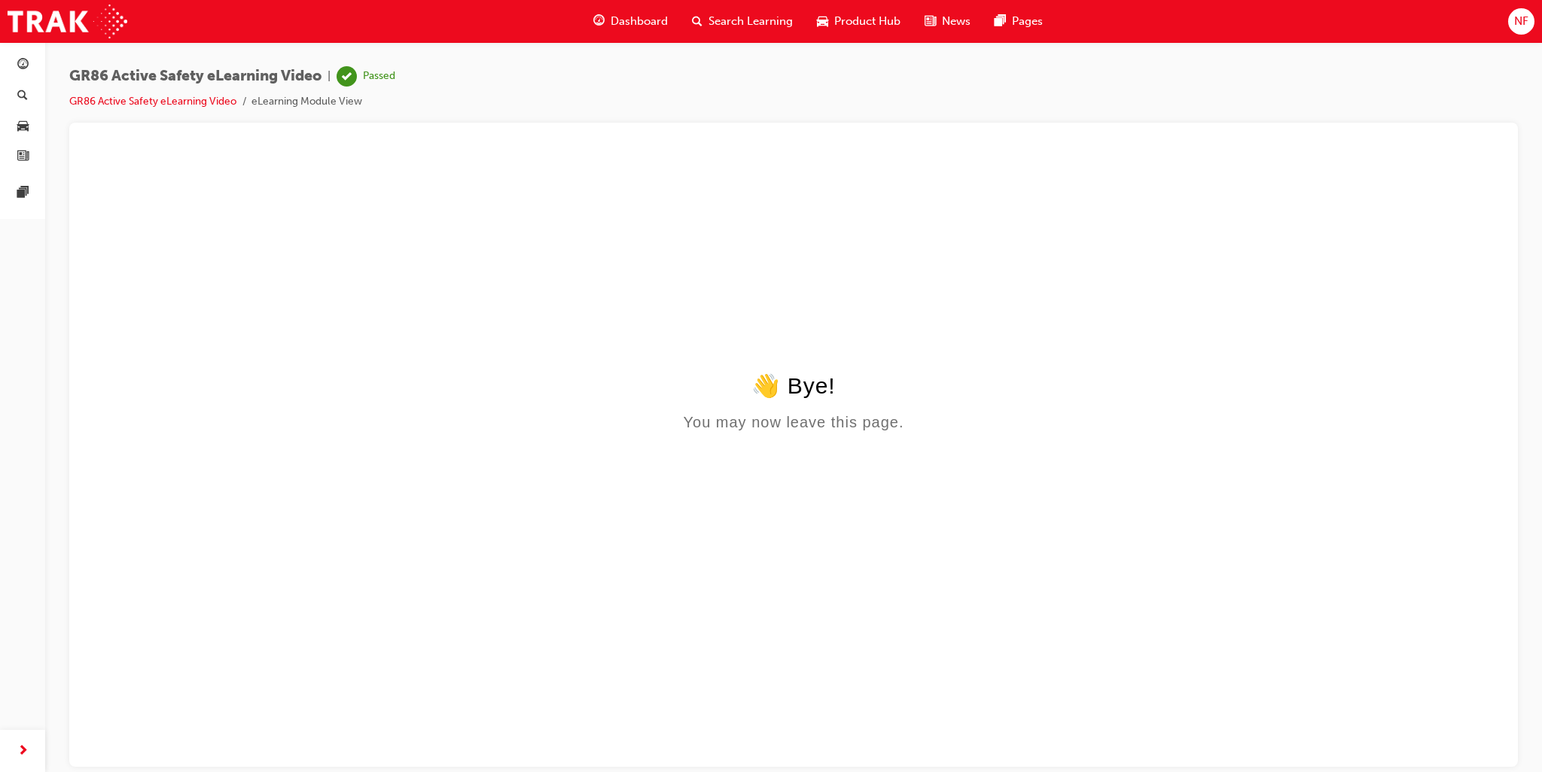
click at [634, 17] on span "Dashboard" at bounding box center [639, 21] width 57 height 17
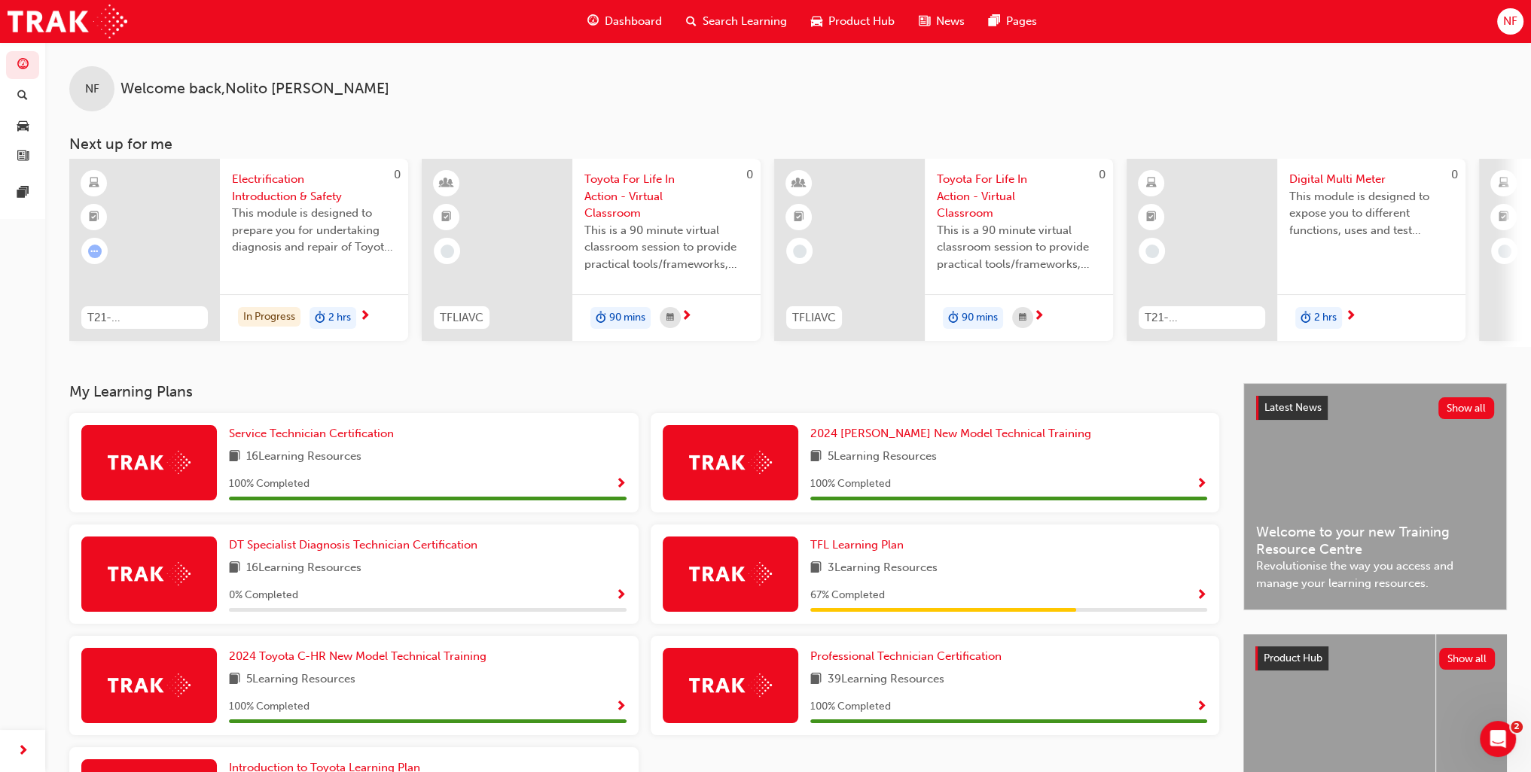
click at [743, 16] on span "Search Learning" at bounding box center [744, 21] width 84 height 17
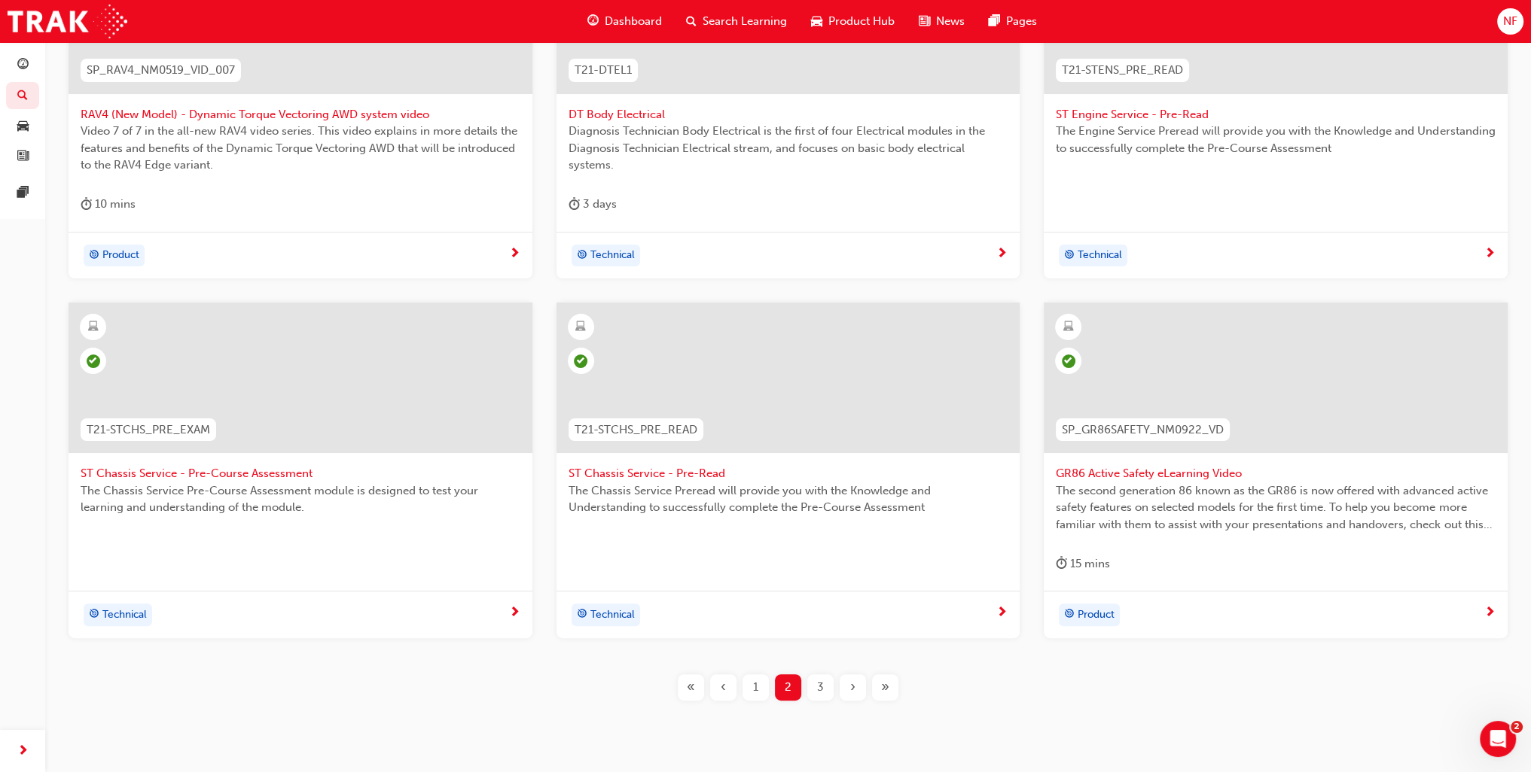
scroll to position [456, 0]
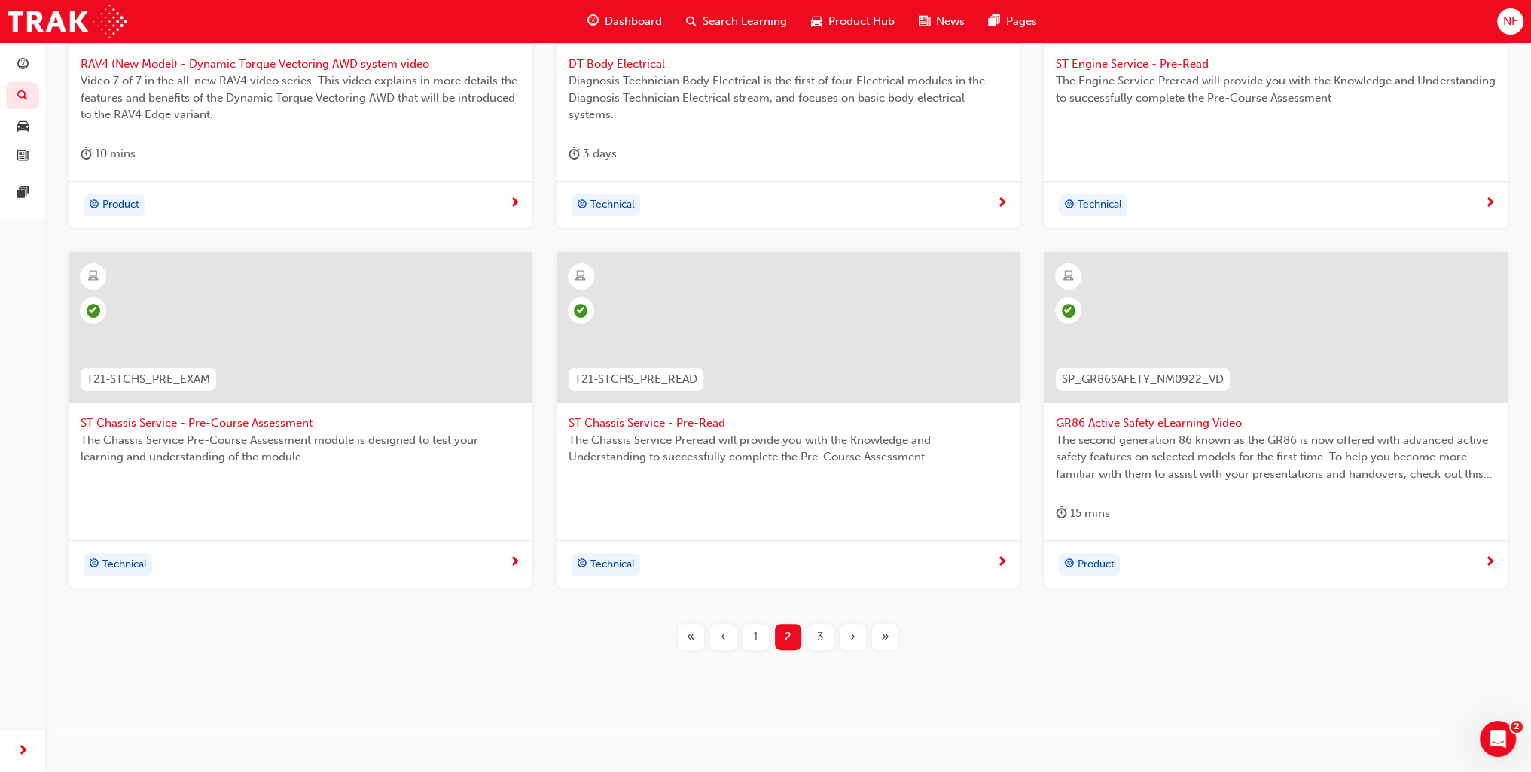
click at [825, 641] on div "3" at bounding box center [820, 637] width 26 height 26
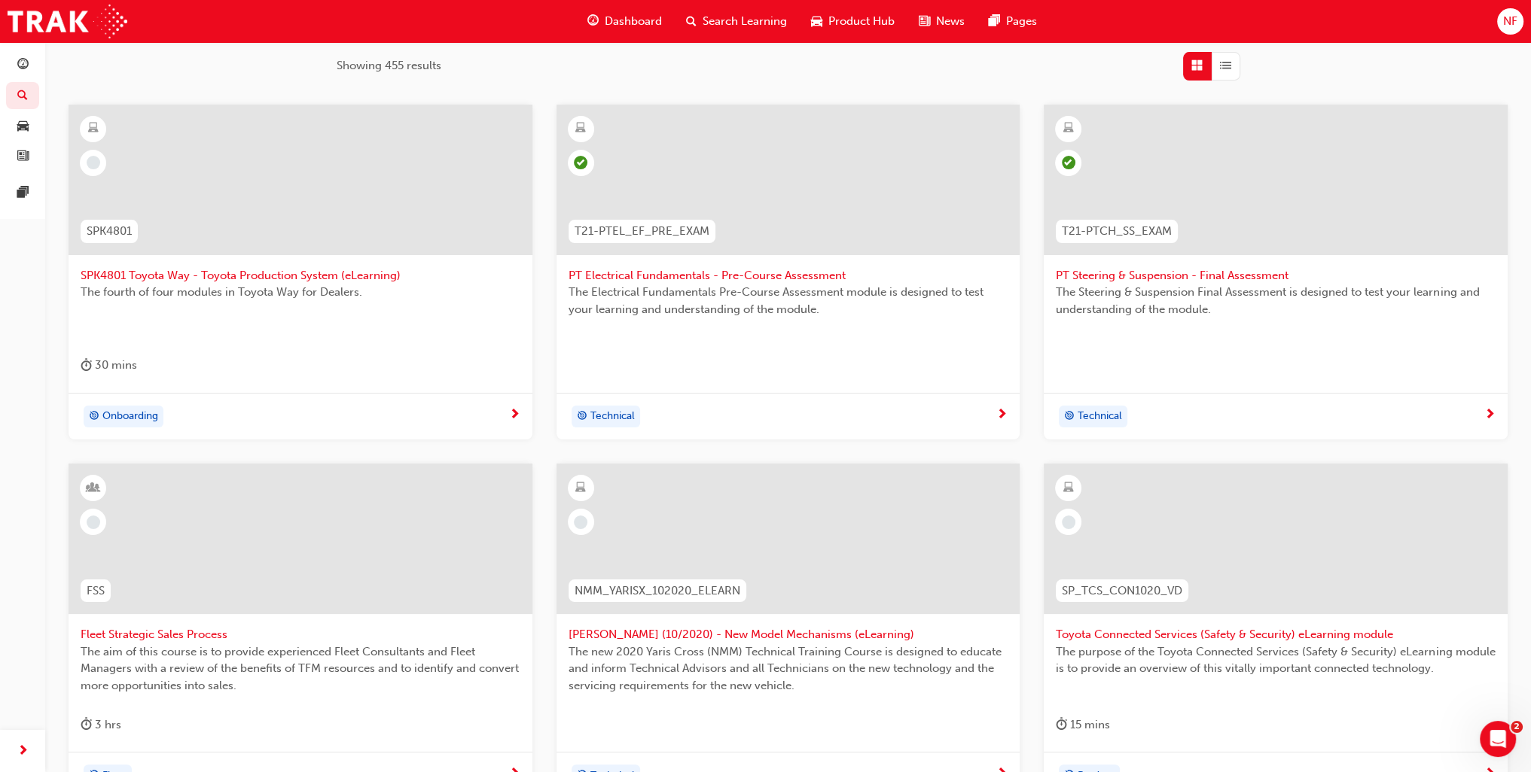
scroll to position [305, 0]
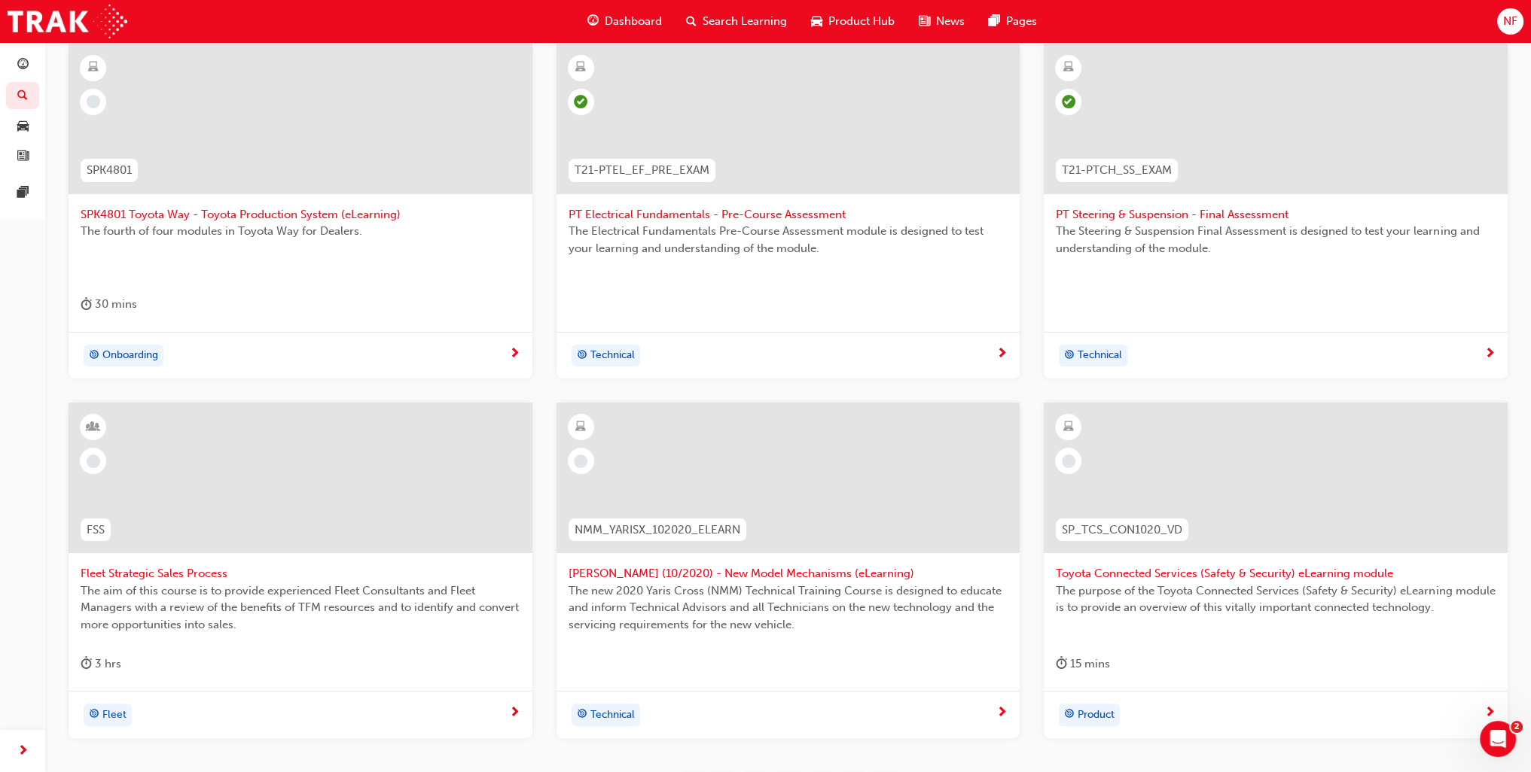
click at [672, 575] on span "[PERSON_NAME] (10/2020) - New Model Mechanisms (eLearning)" at bounding box center [788, 573] width 440 height 17
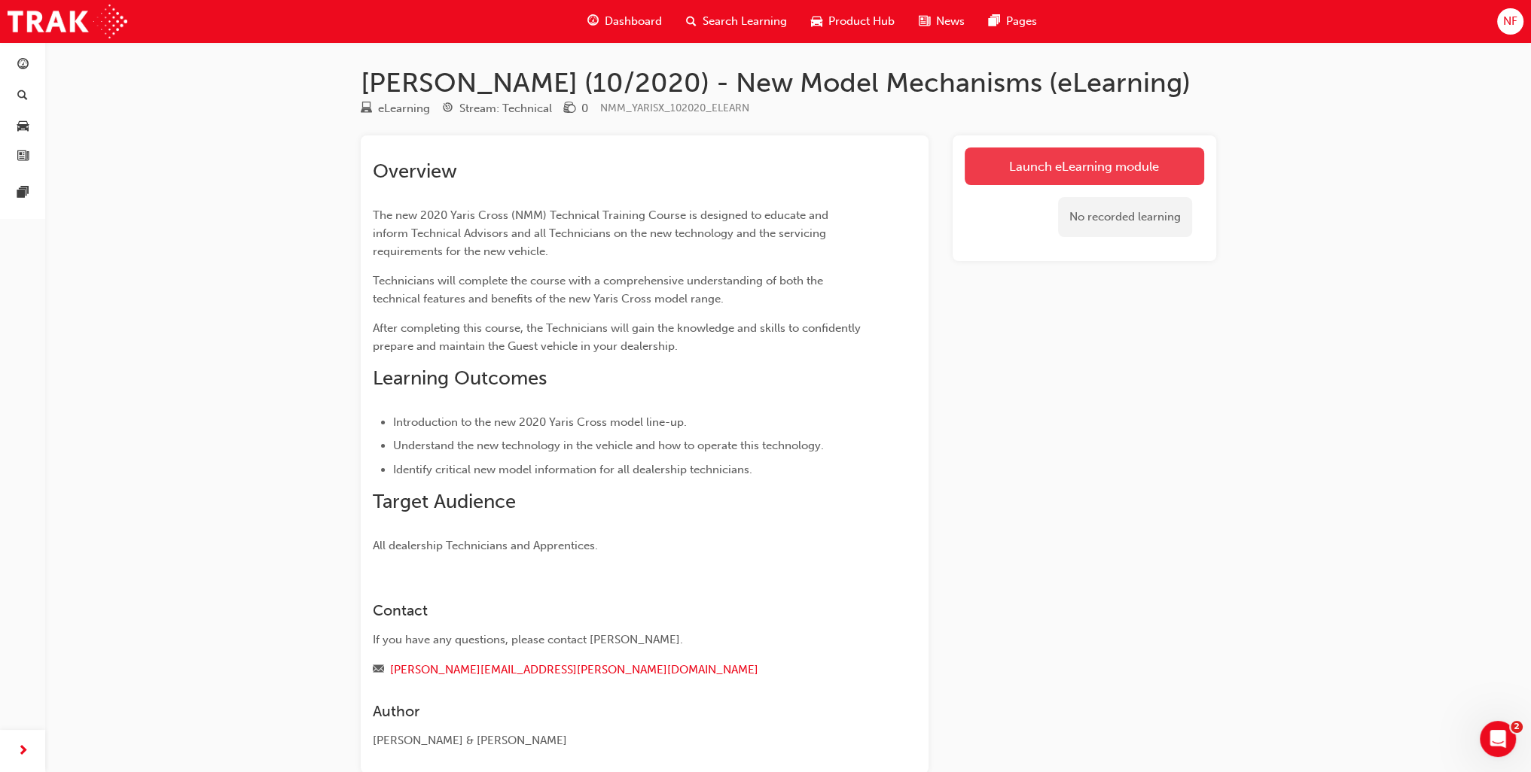
click at [1032, 171] on link "Launch eLearning module" at bounding box center [1083, 167] width 239 height 38
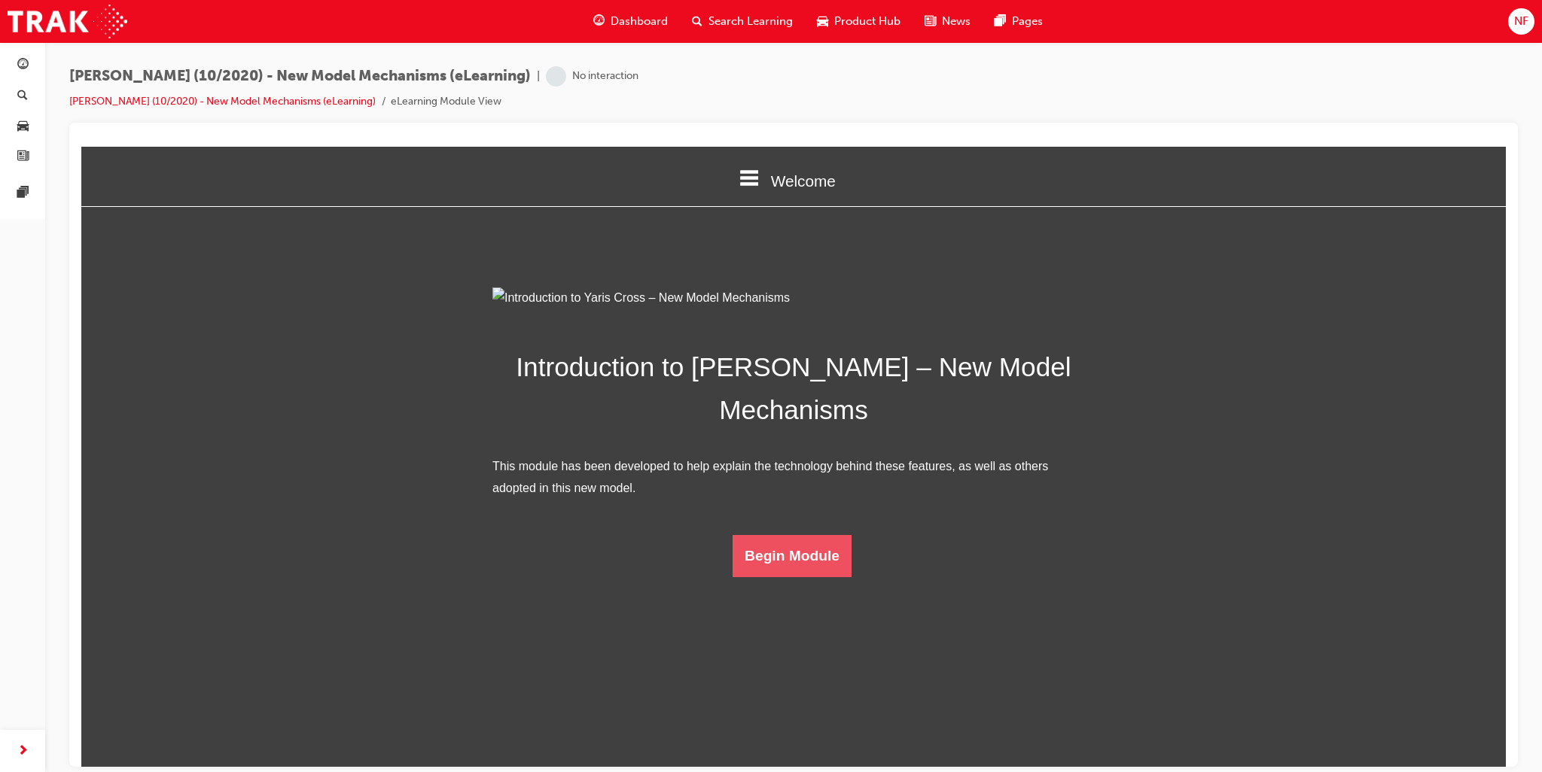
click at [782, 577] on button "Begin Module" at bounding box center [792, 556] width 119 height 42
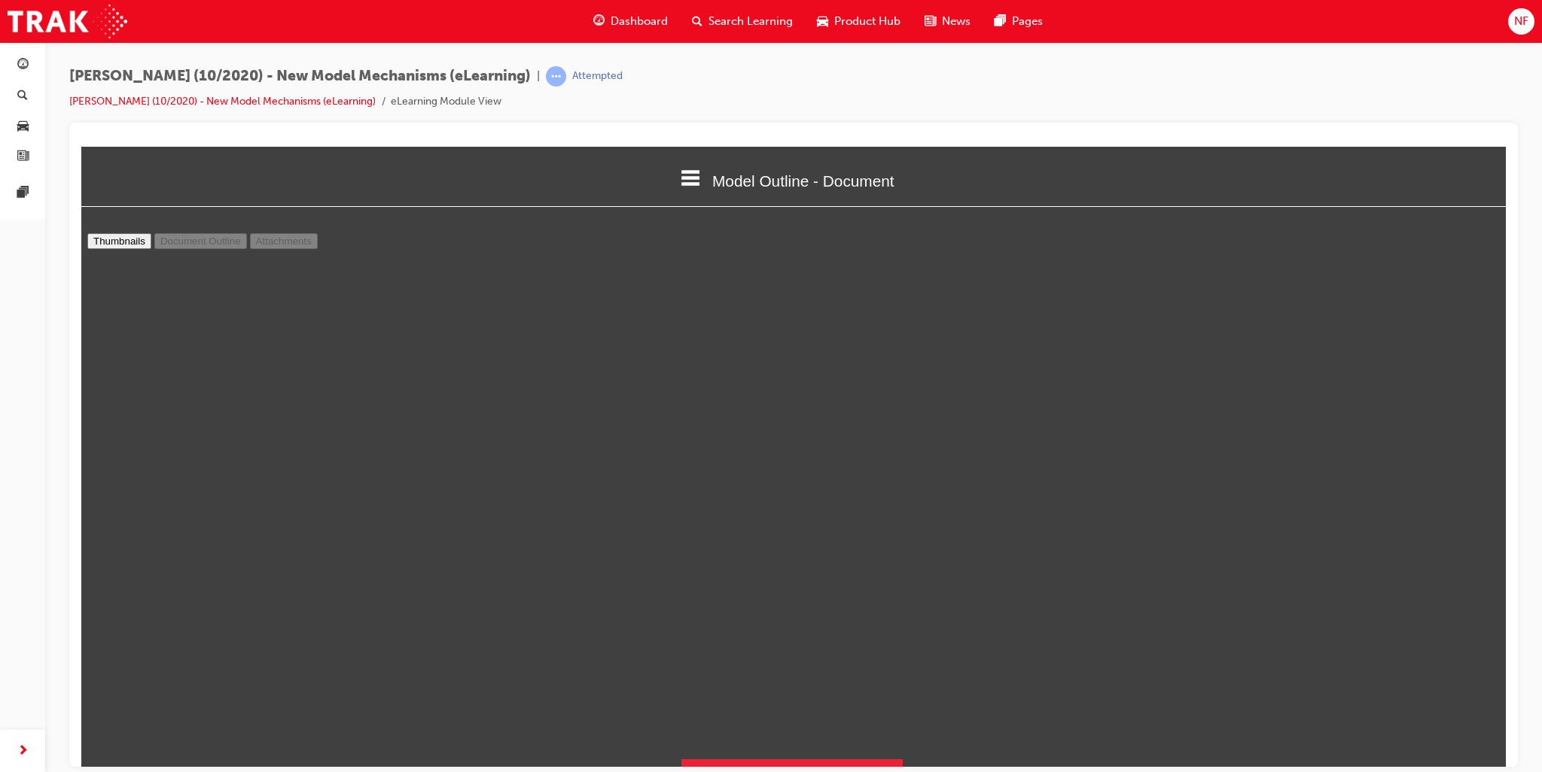
scroll to position [8, 0]
type input "12"
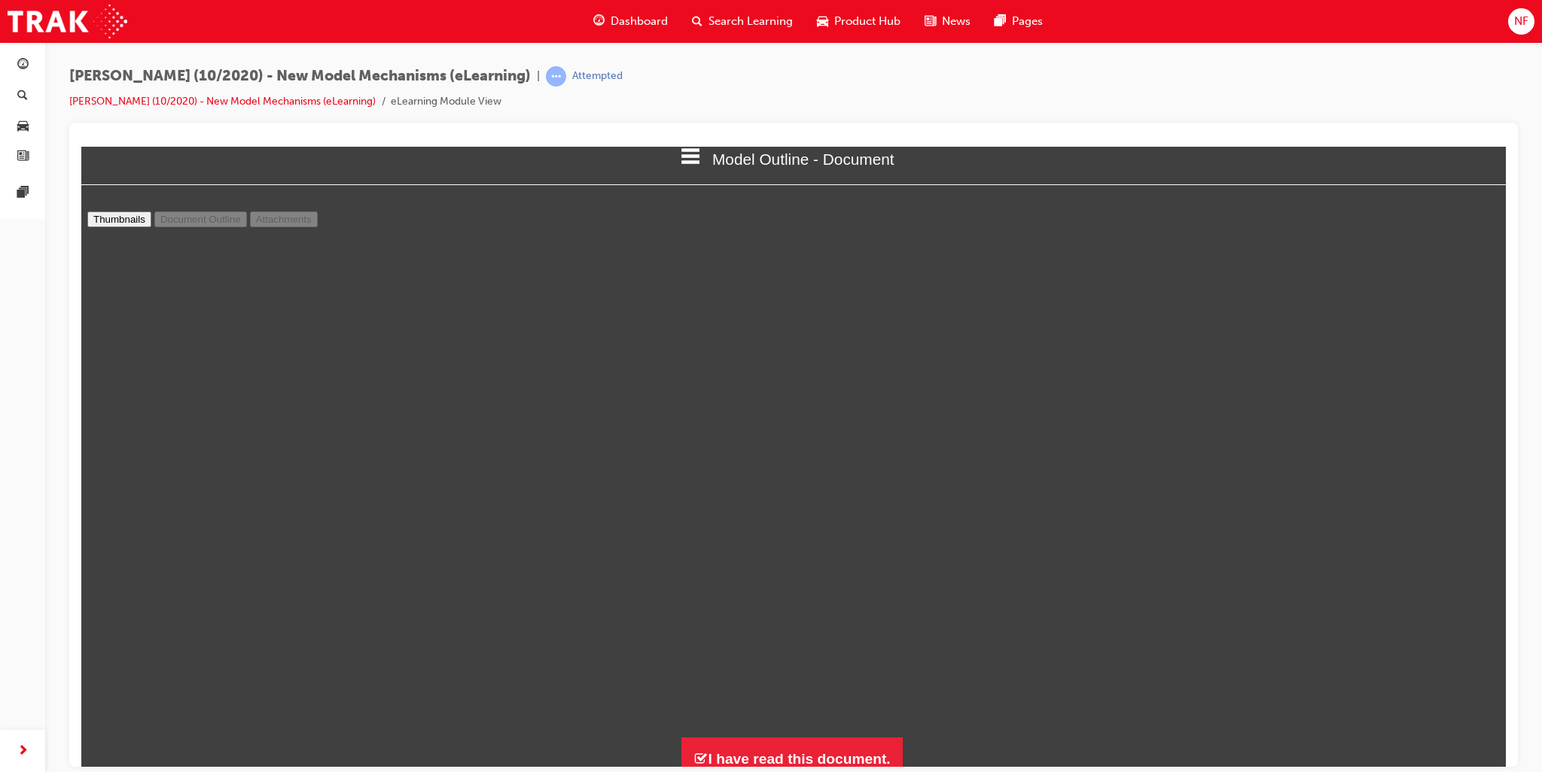
scroll to position [33, 0]
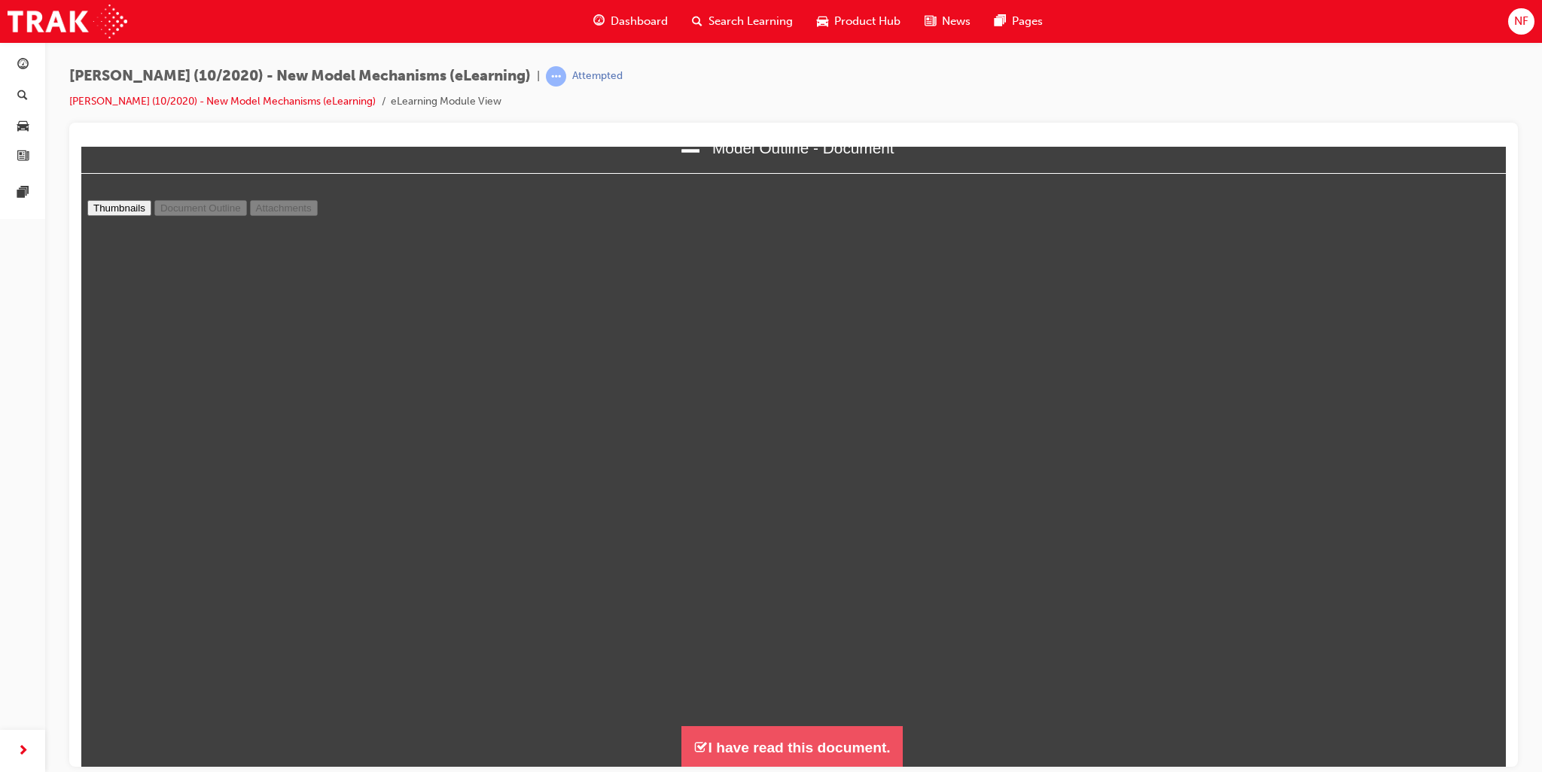
click at [791, 745] on button "I have read this document." at bounding box center [791, 747] width 221 height 43
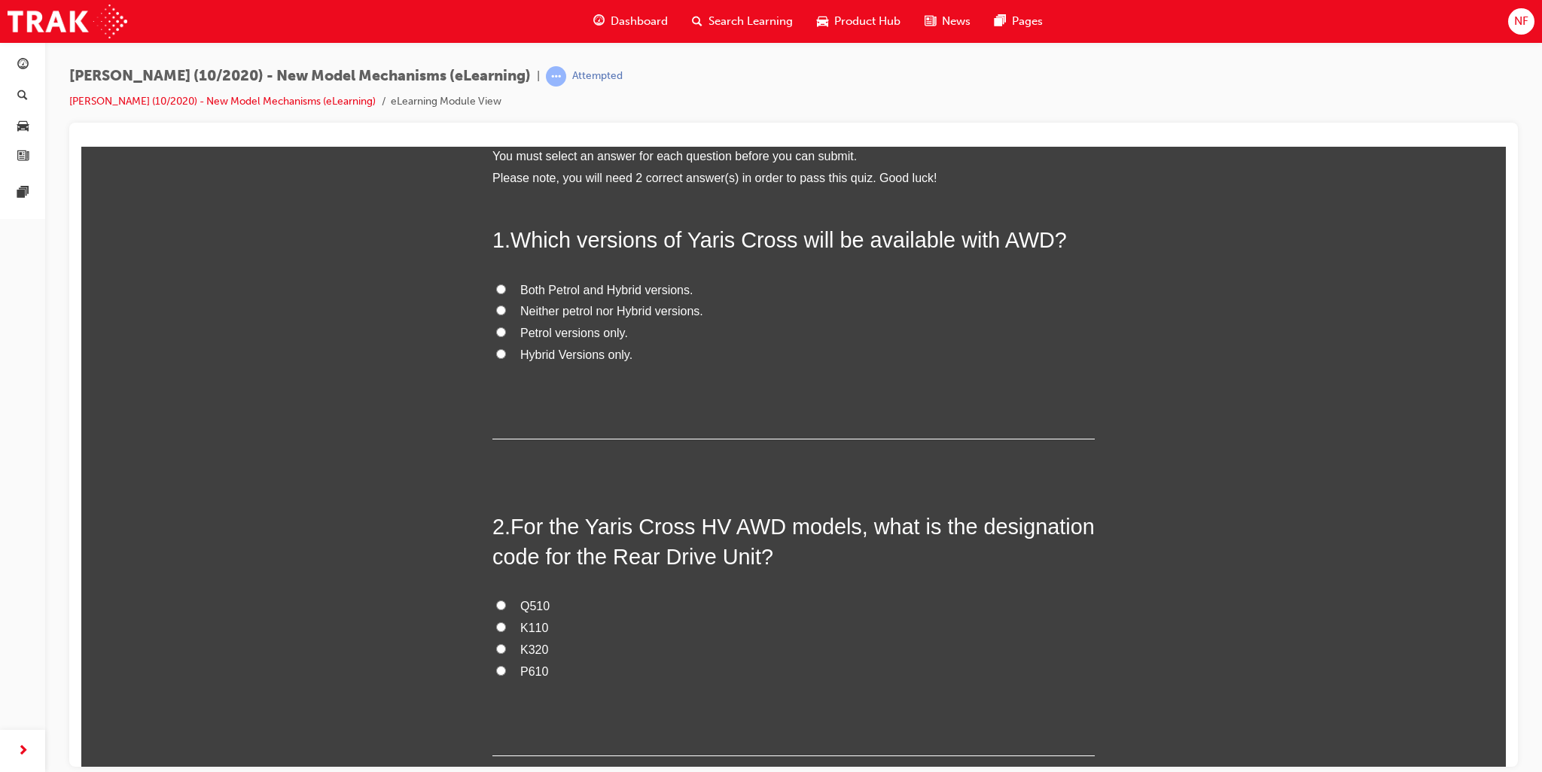
scroll to position [0, 0]
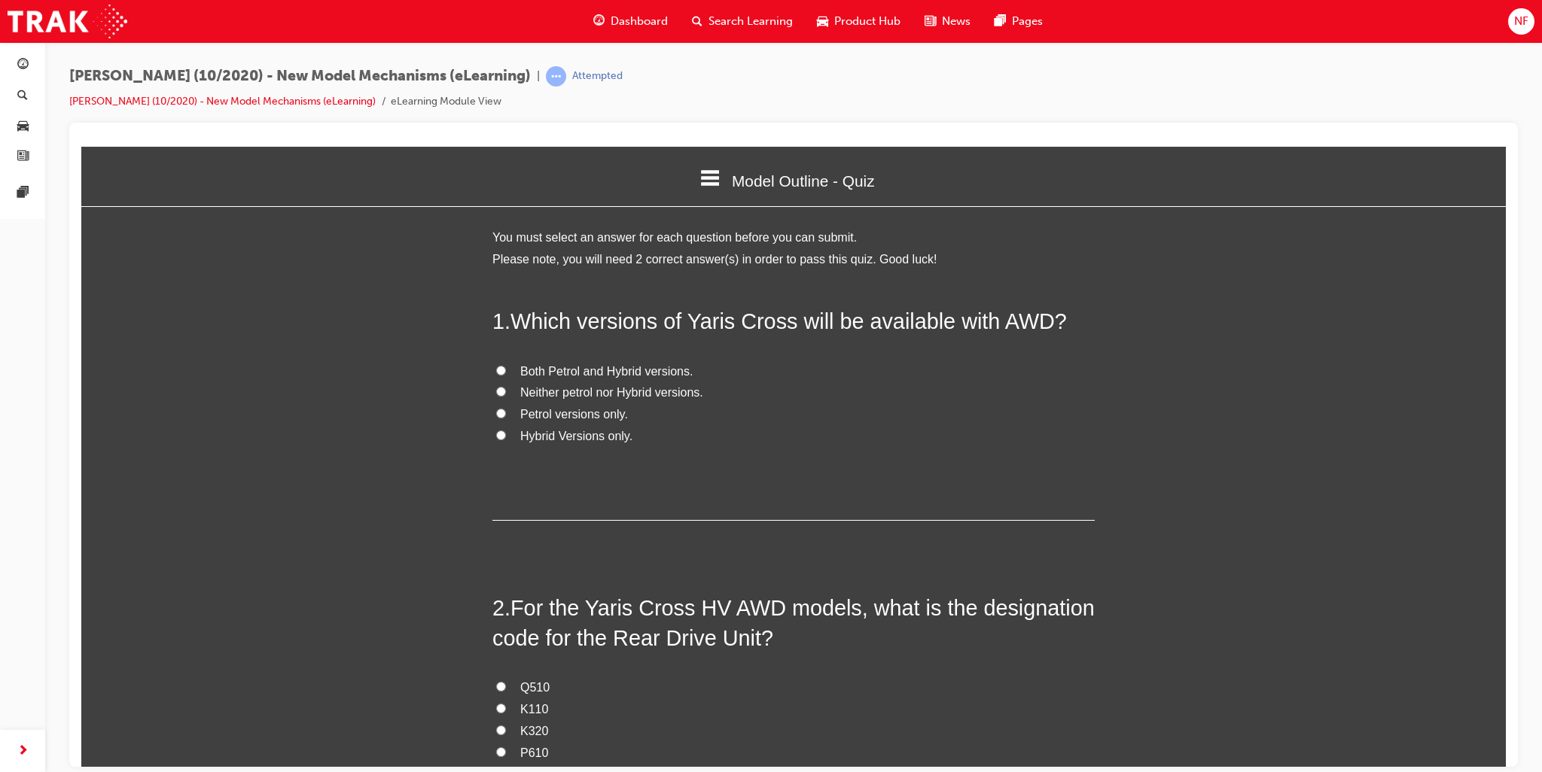
click at [497, 431] on input "Hybrid Versions only." at bounding box center [501, 435] width 10 height 10
radio input "true"
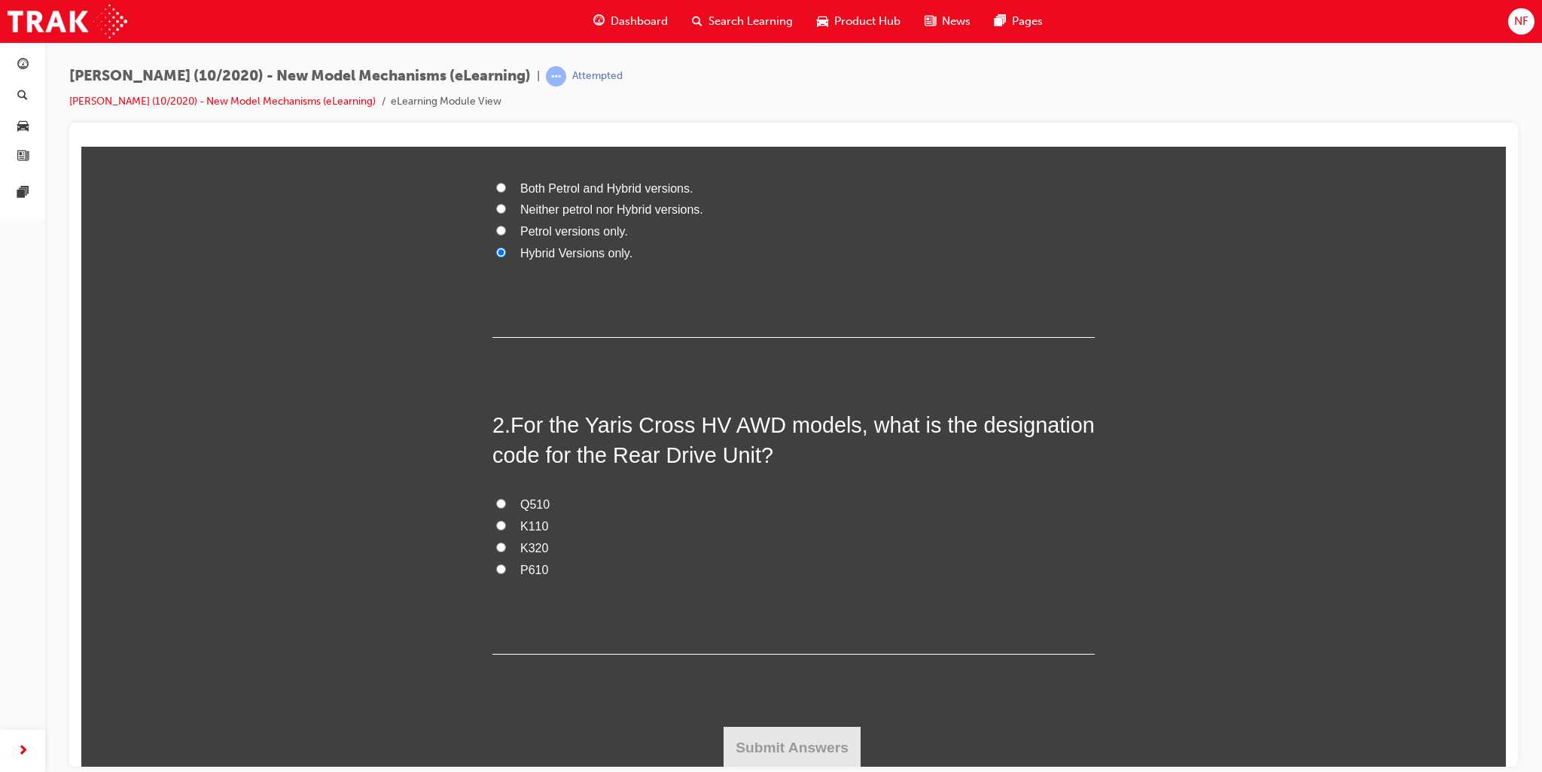
scroll to position [184, 0]
click at [501, 504] on label "Q510" at bounding box center [793, 504] width 602 height 22
click at [501, 504] on input "Q510" at bounding box center [501, 503] width 10 height 10
radio input "true"
click at [812, 749] on button "Submit Answers" at bounding box center [792, 747] width 137 height 42
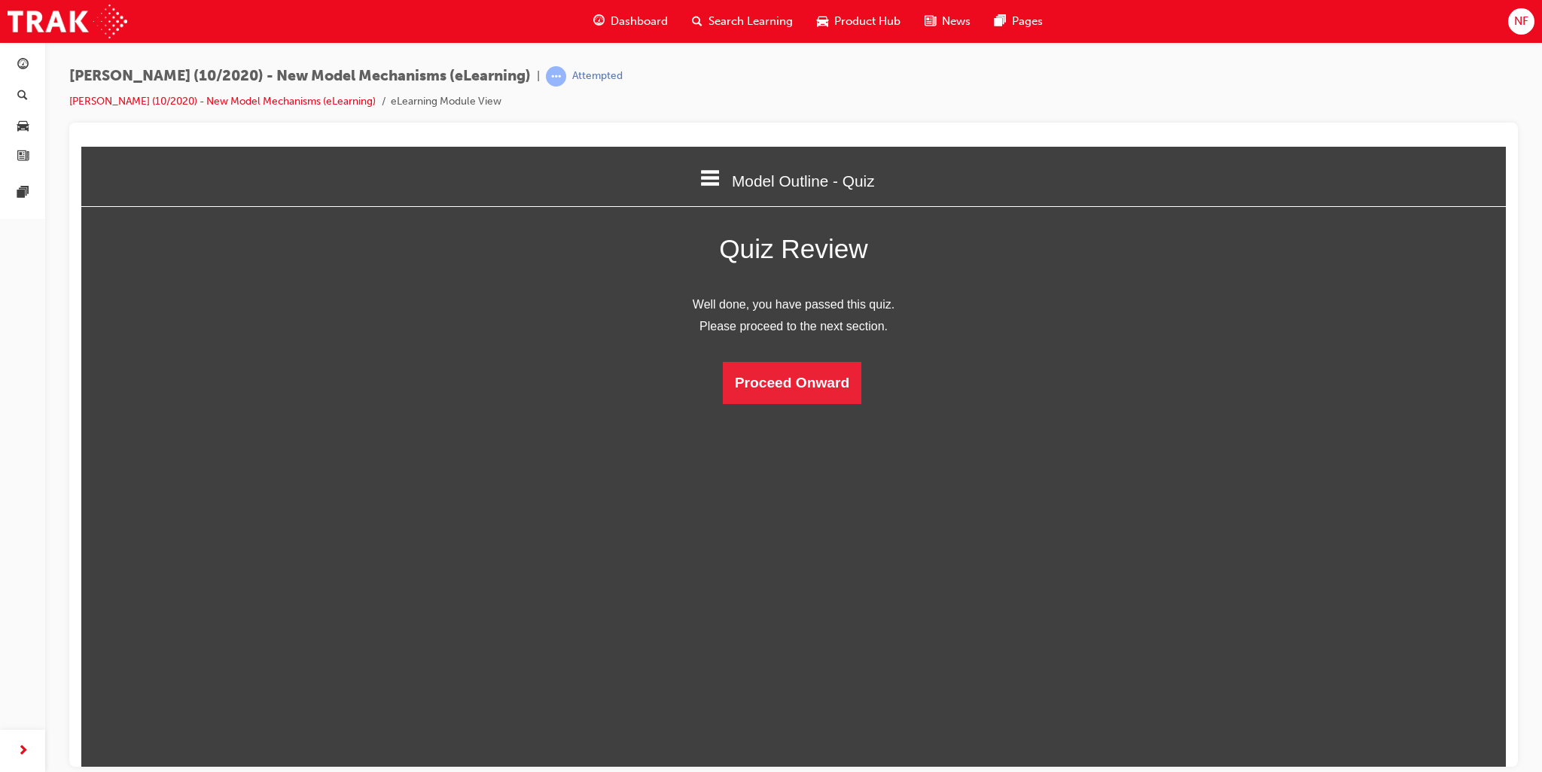
scroll to position [7, 7]
click at [813, 388] on button "Proceed Onward" at bounding box center [792, 382] width 139 height 42
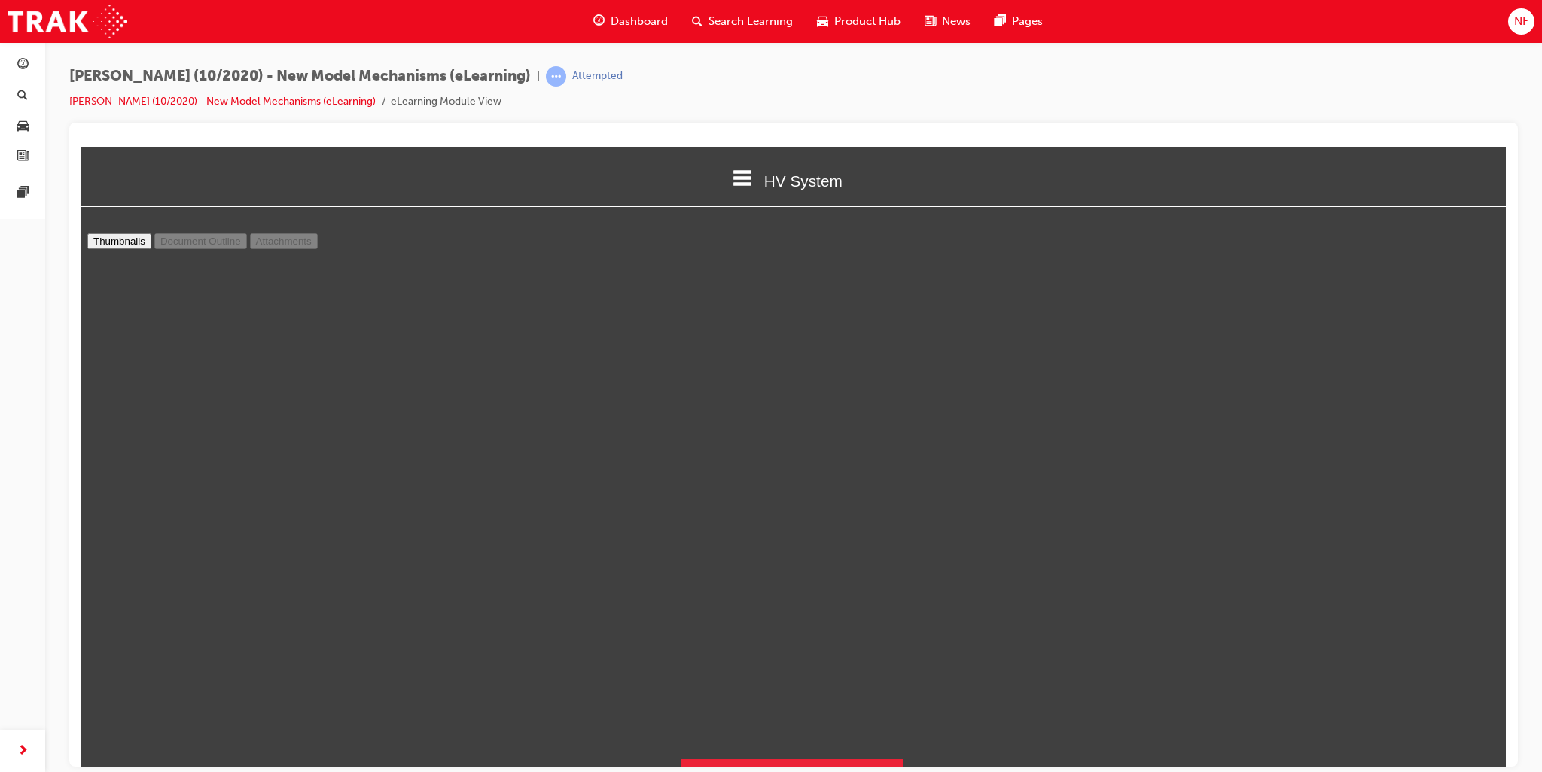
scroll to position [8, 0]
type input "7"
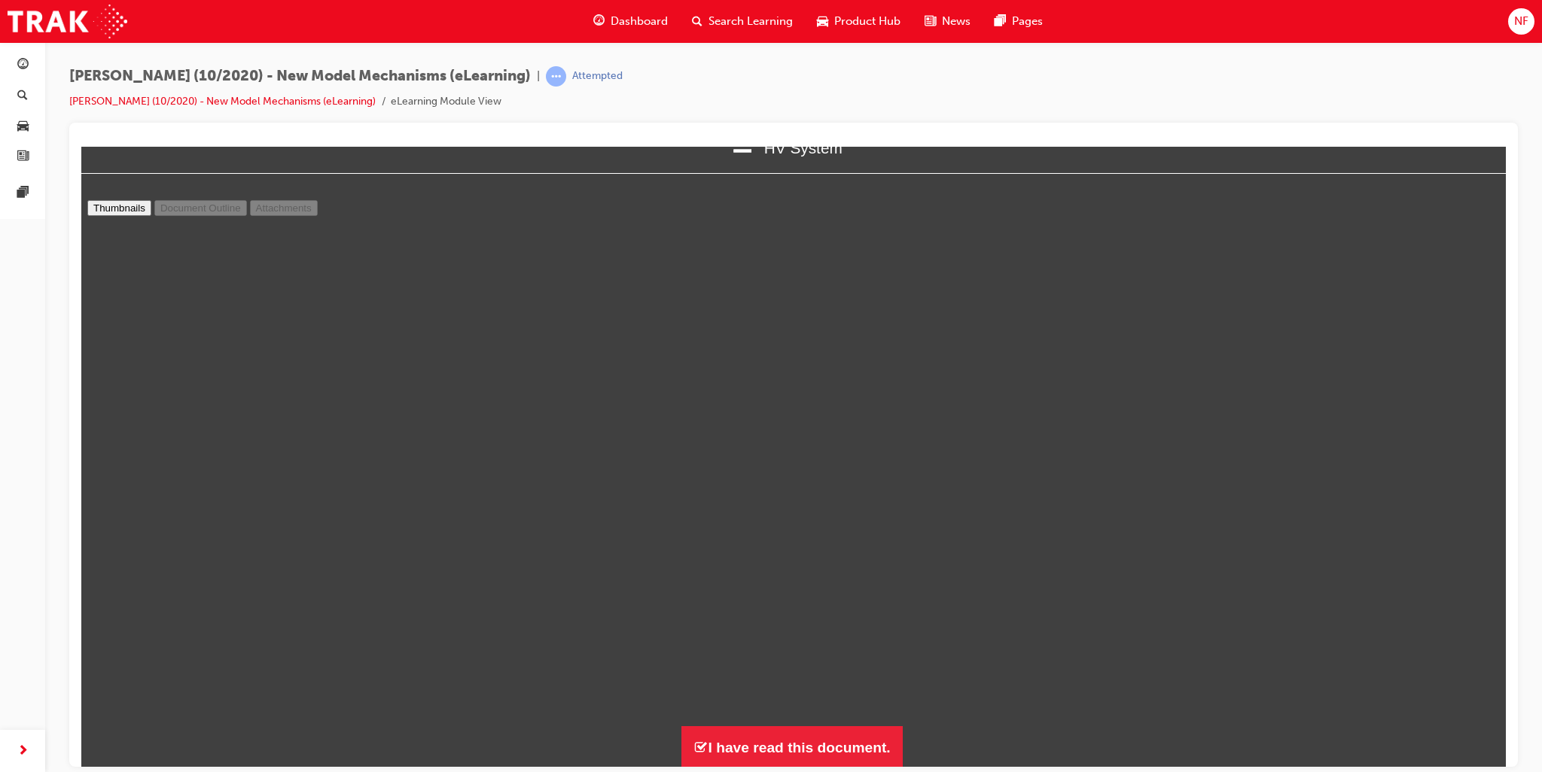
scroll to position [3019, 0]
click at [747, 747] on button "I have read this document." at bounding box center [791, 747] width 221 height 43
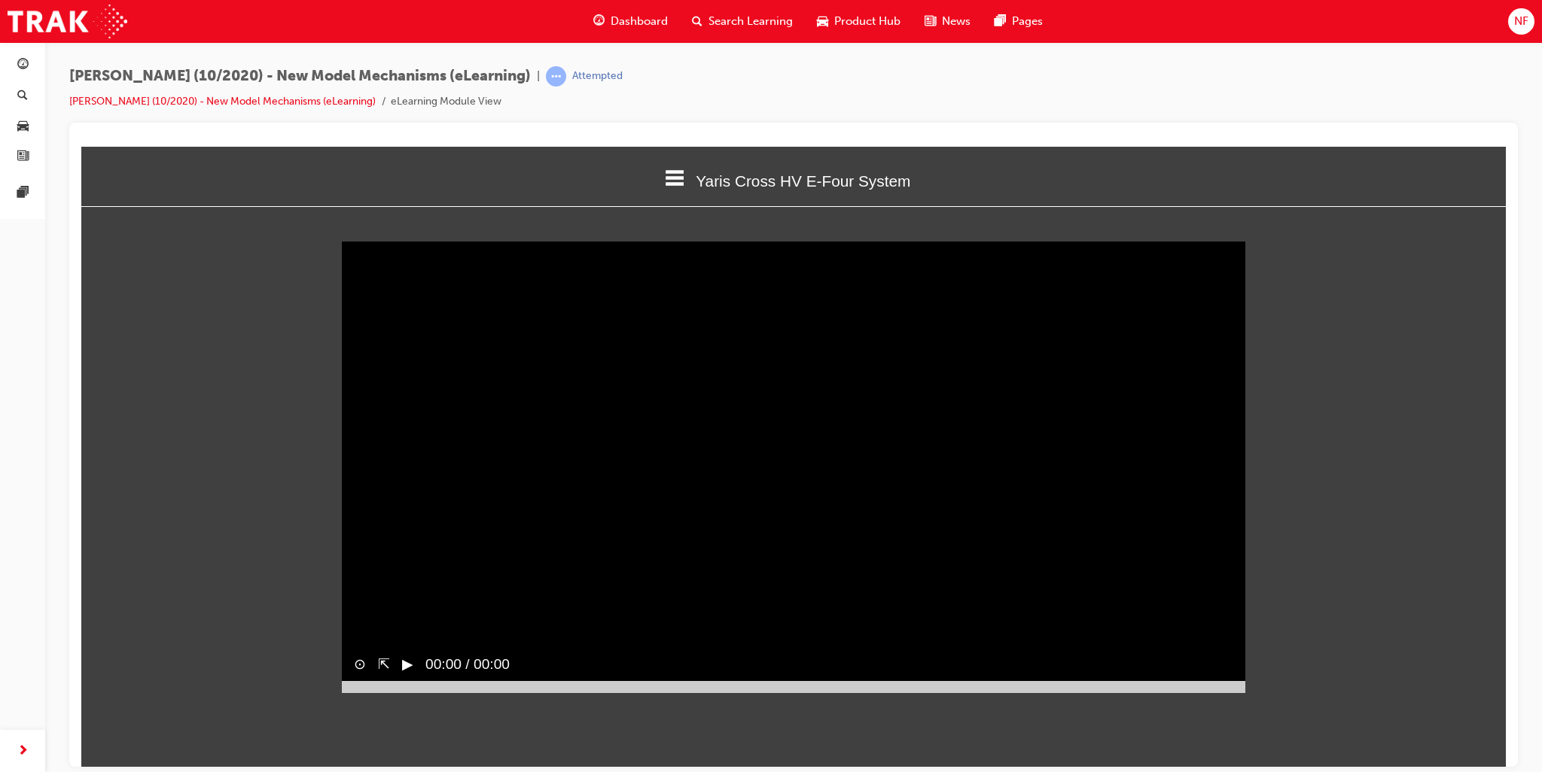
scroll to position [520, 1448]
click at [408, 675] on button "▶︎" at bounding box center [407, 665] width 11 height 22
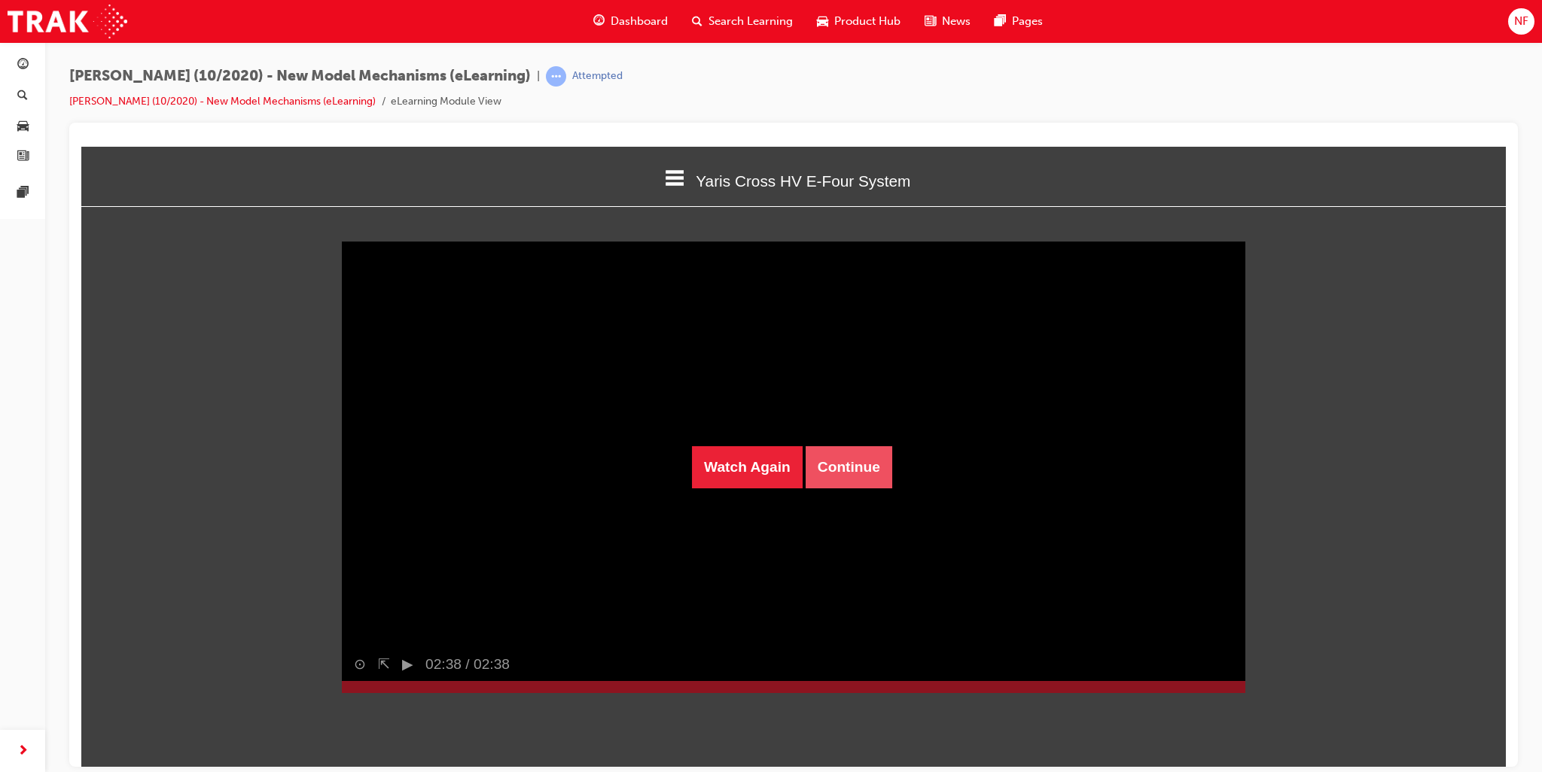
click at [852, 469] on button "Continue" at bounding box center [849, 467] width 87 height 42
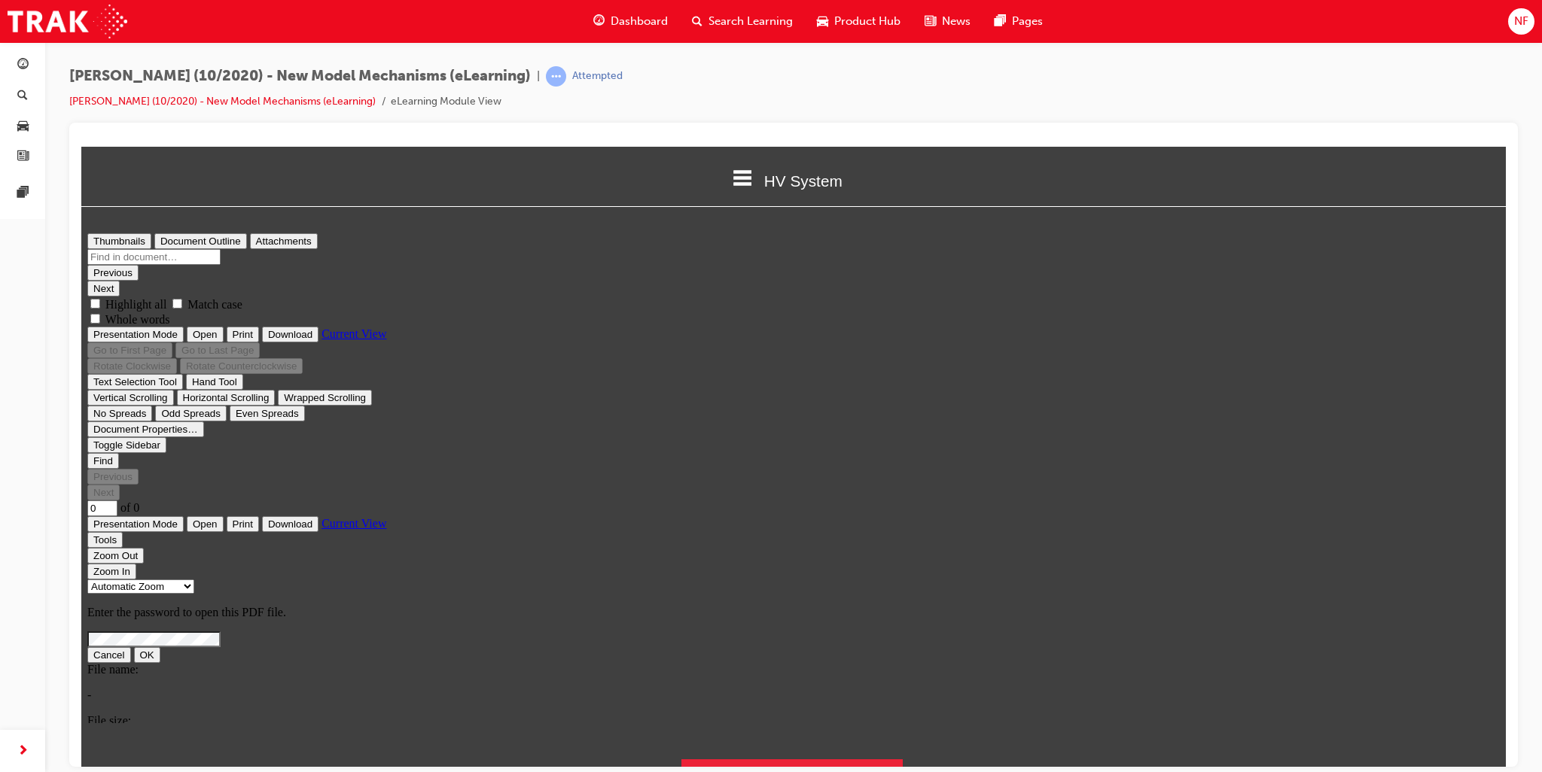
scroll to position [0, 0]
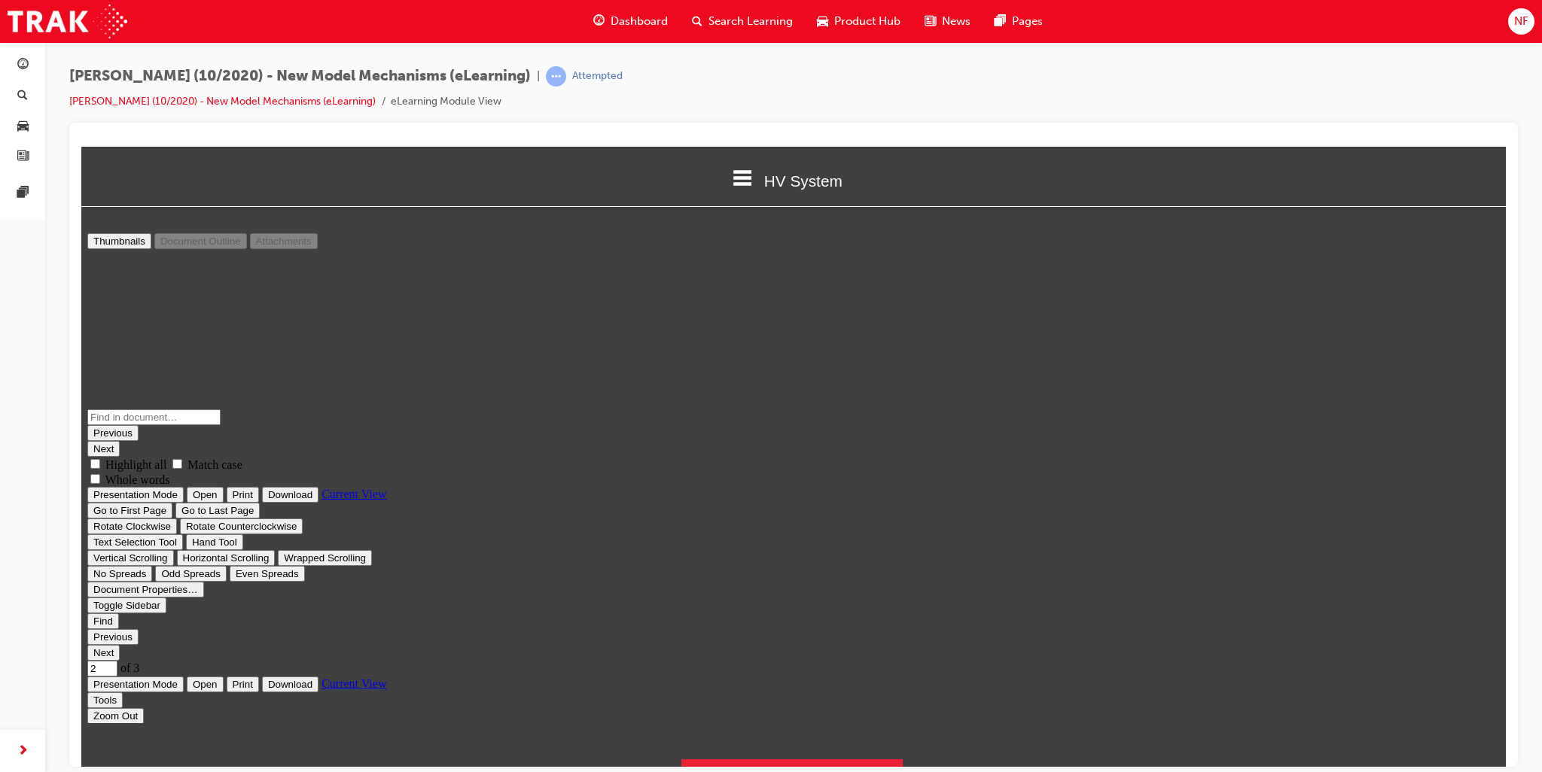
type input "3"
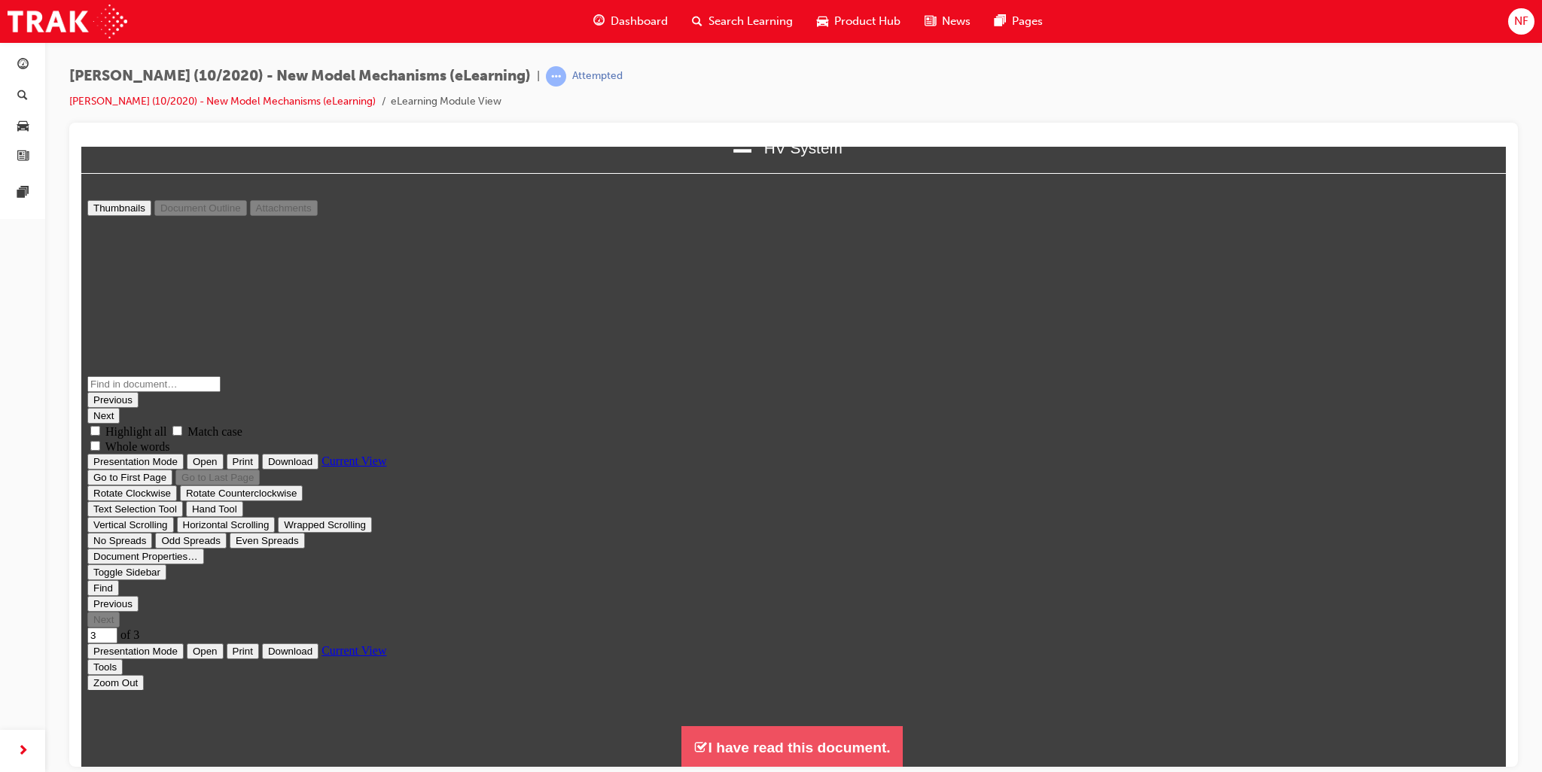
click at [810, 747] on button "I have read this document." at bounding box center [791, 747] width 221 height 43
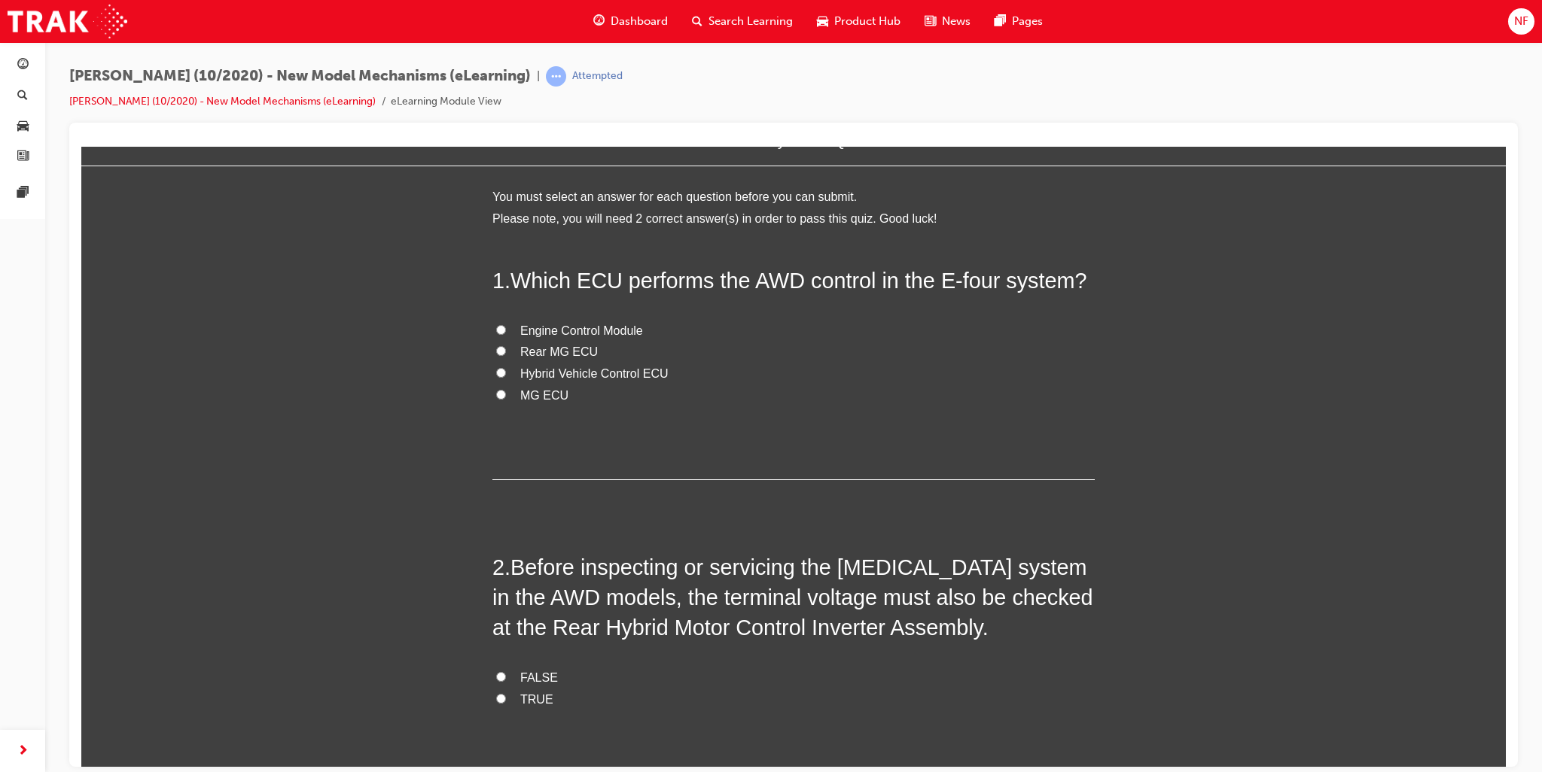
scroll to position [0, 0]
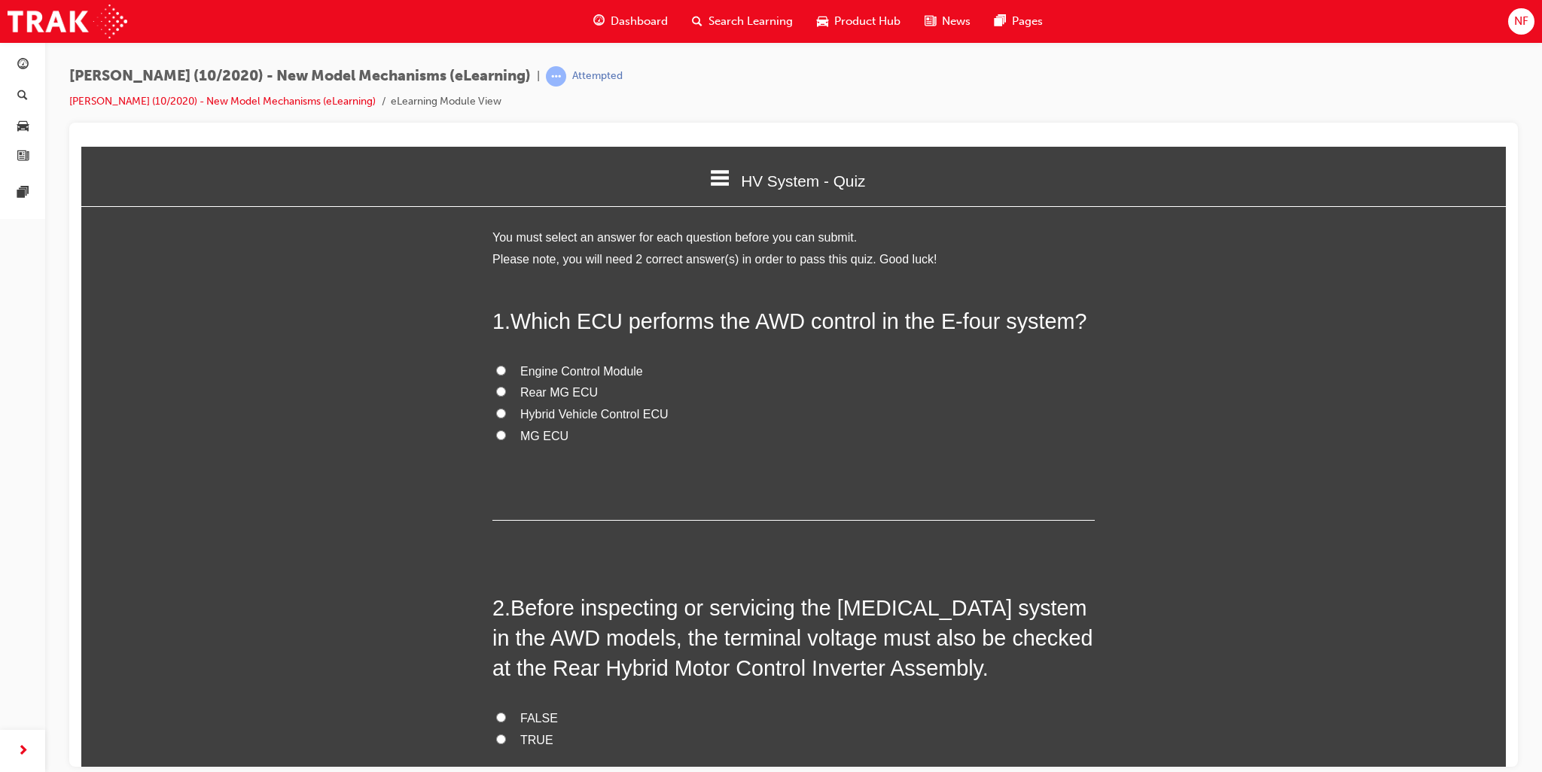
click at [497, 409] on input "Hybrid Vehicle Control ECU" at bounding box center [501, 413] width 10 height 10
radio input "true"
click at [497, 736] on input "TRUE" at bounding box center [501, 739] width 10 height 10
radio input "true"
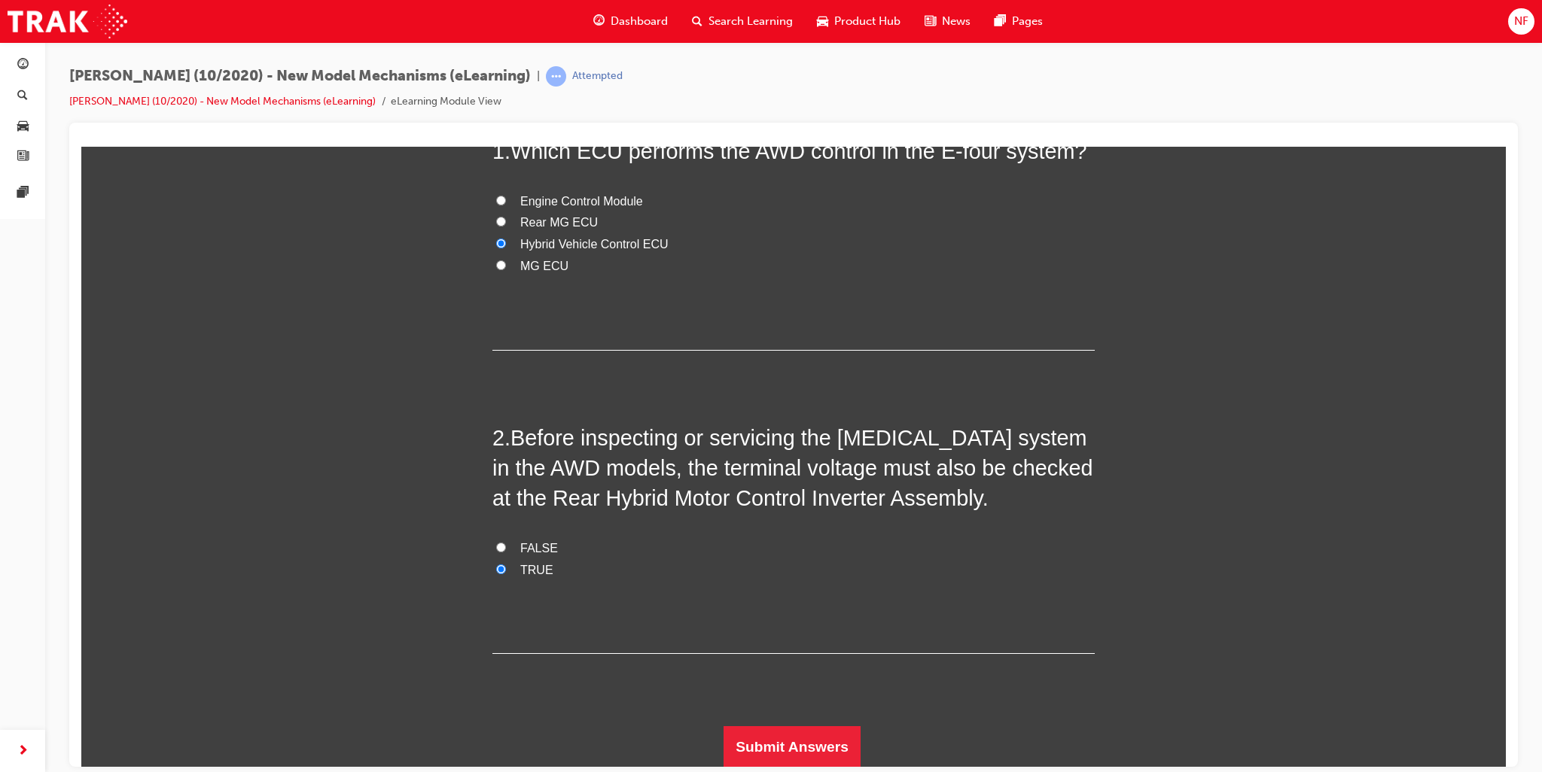
scroll to position [171, 0]
click at [800, 757] on button "Submit Answers" at bounding box center [792, 746] width 137 height 42
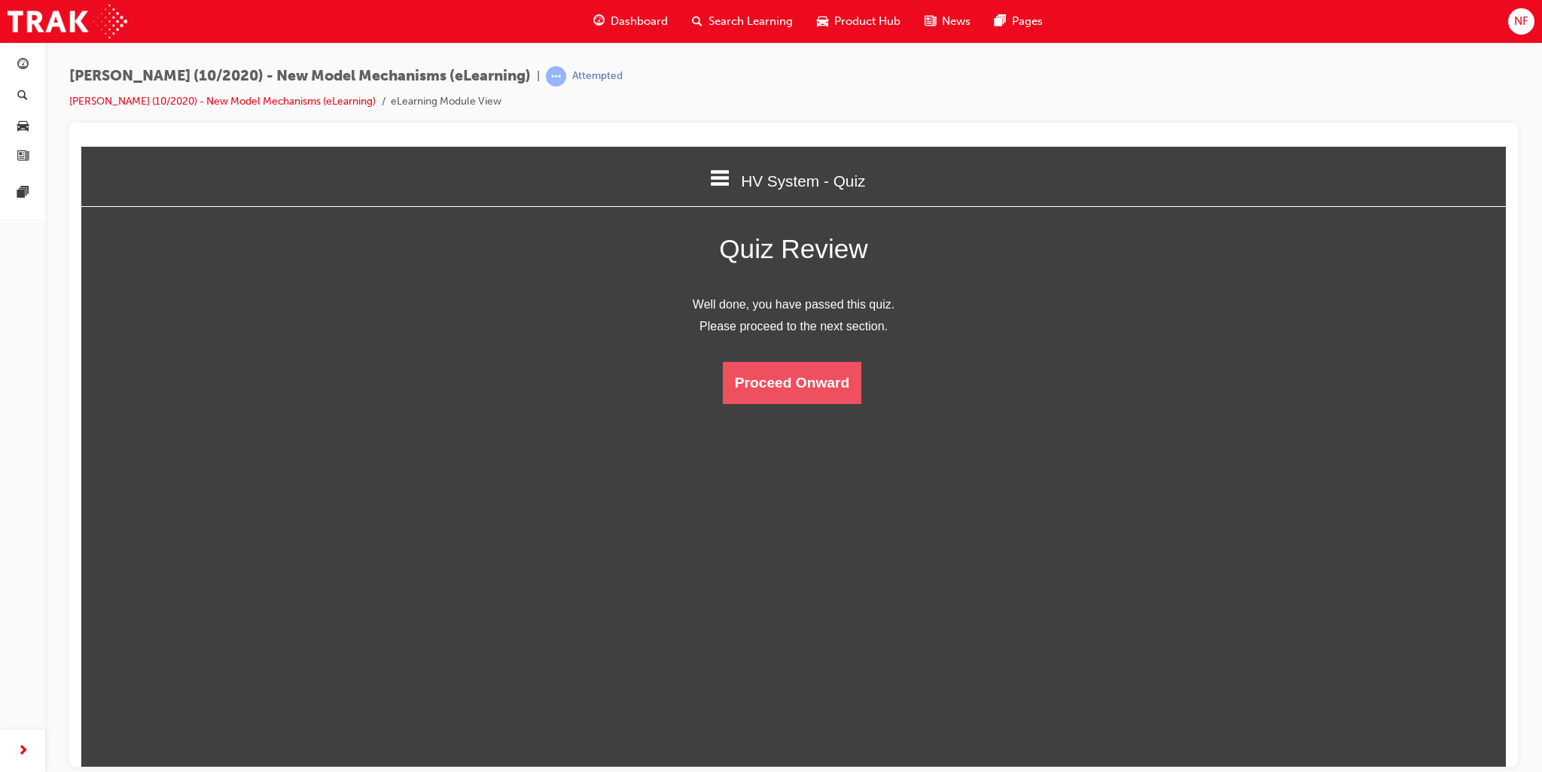
click at [810, 384] on button "Proceed Onward" at bounding box center [792, 382] width 139 height 42
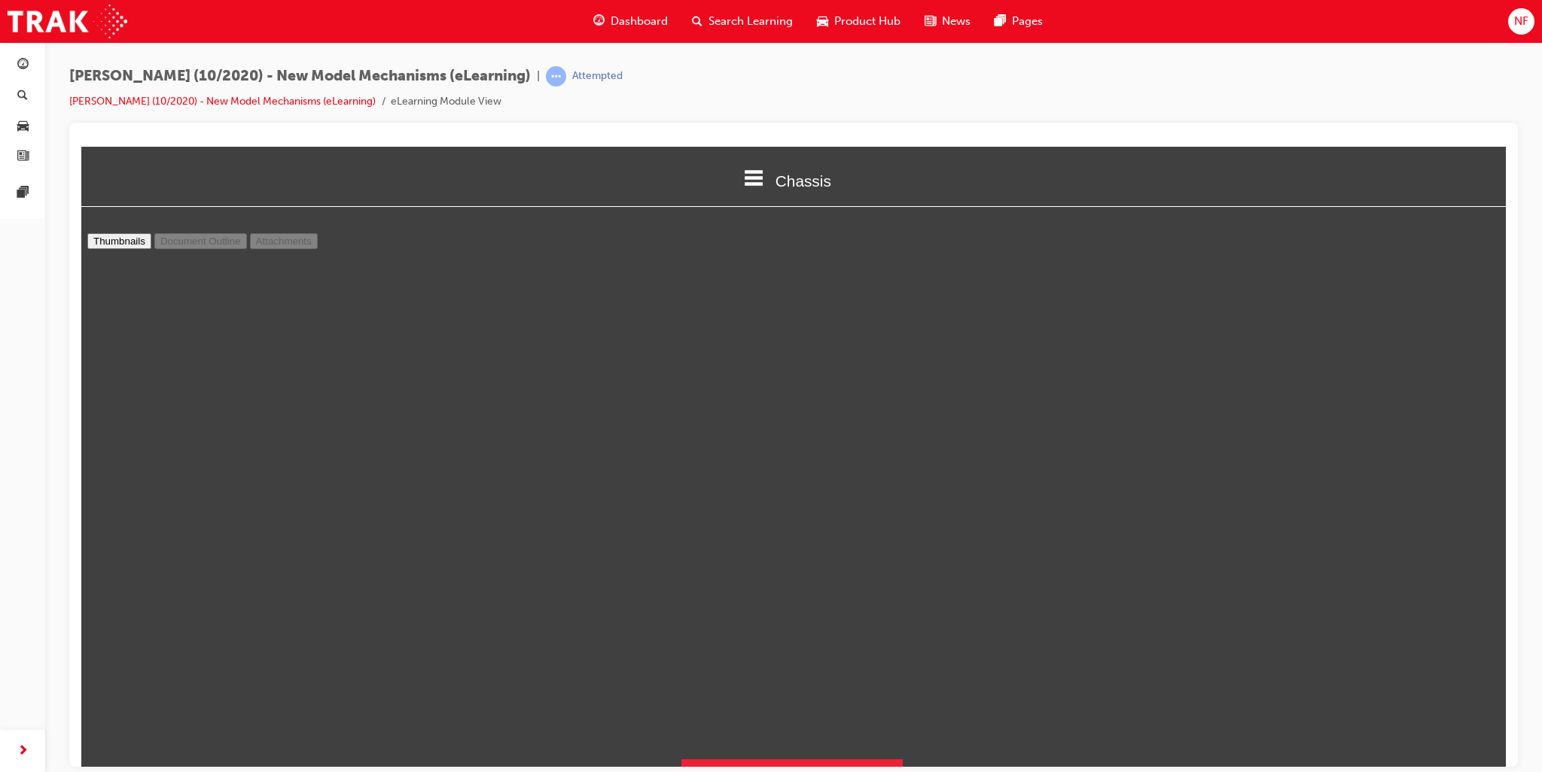
scroll to position [3019, 0]
type input "7"
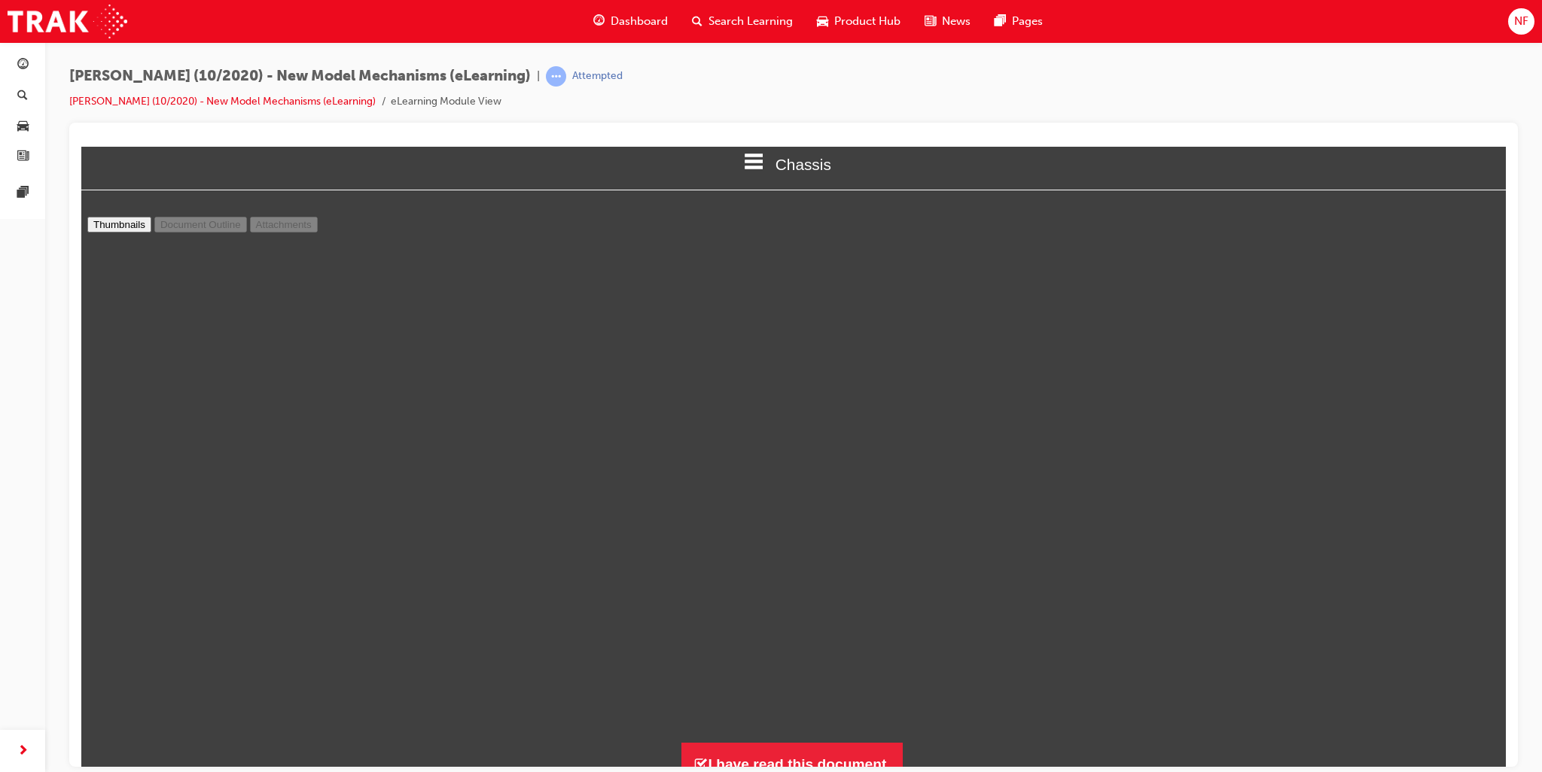
scroll to position [33, 0]
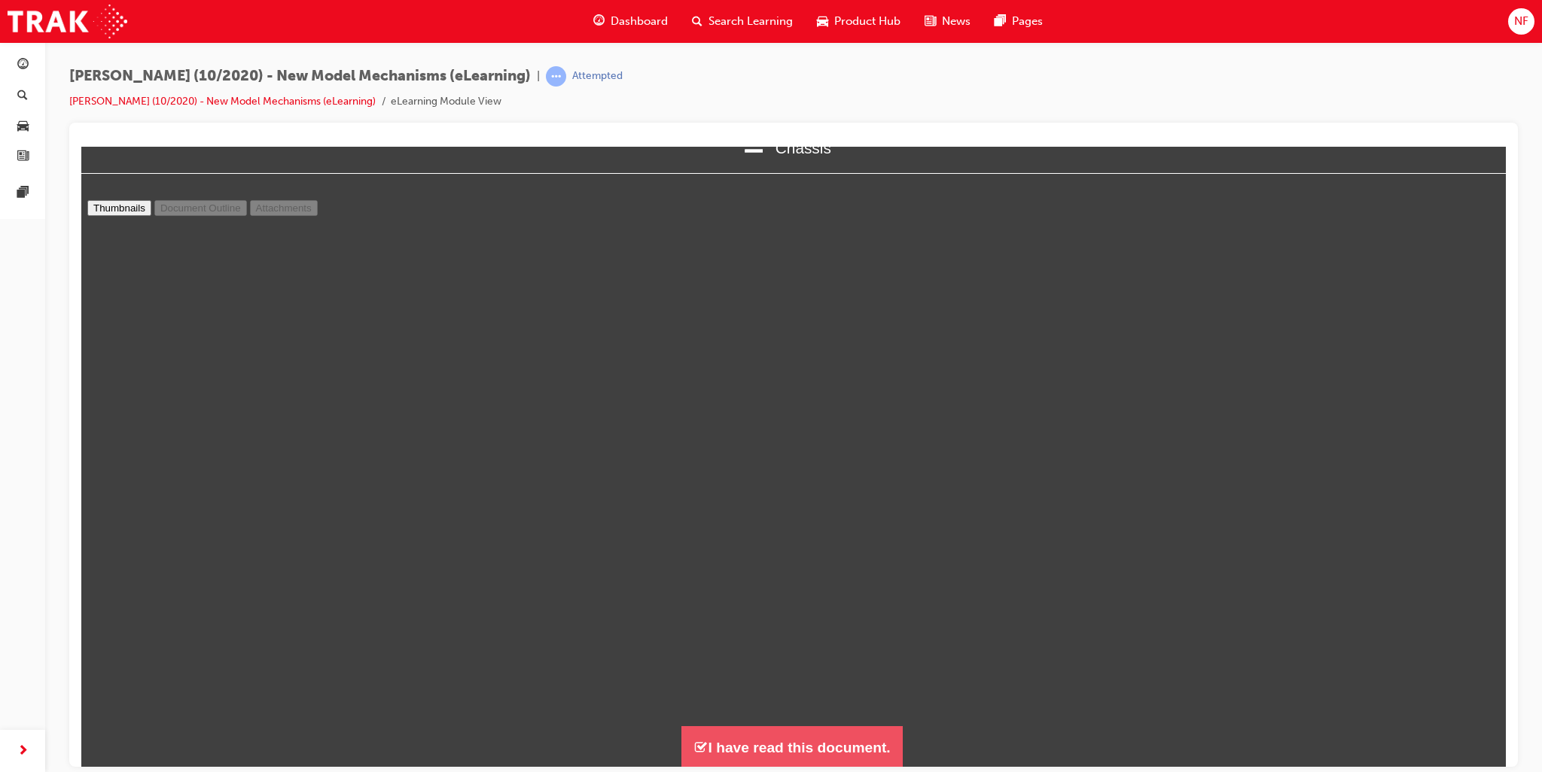
click at [800, 748] on button "I have read this document." at bounding box center [791, 747] width 221 height 43
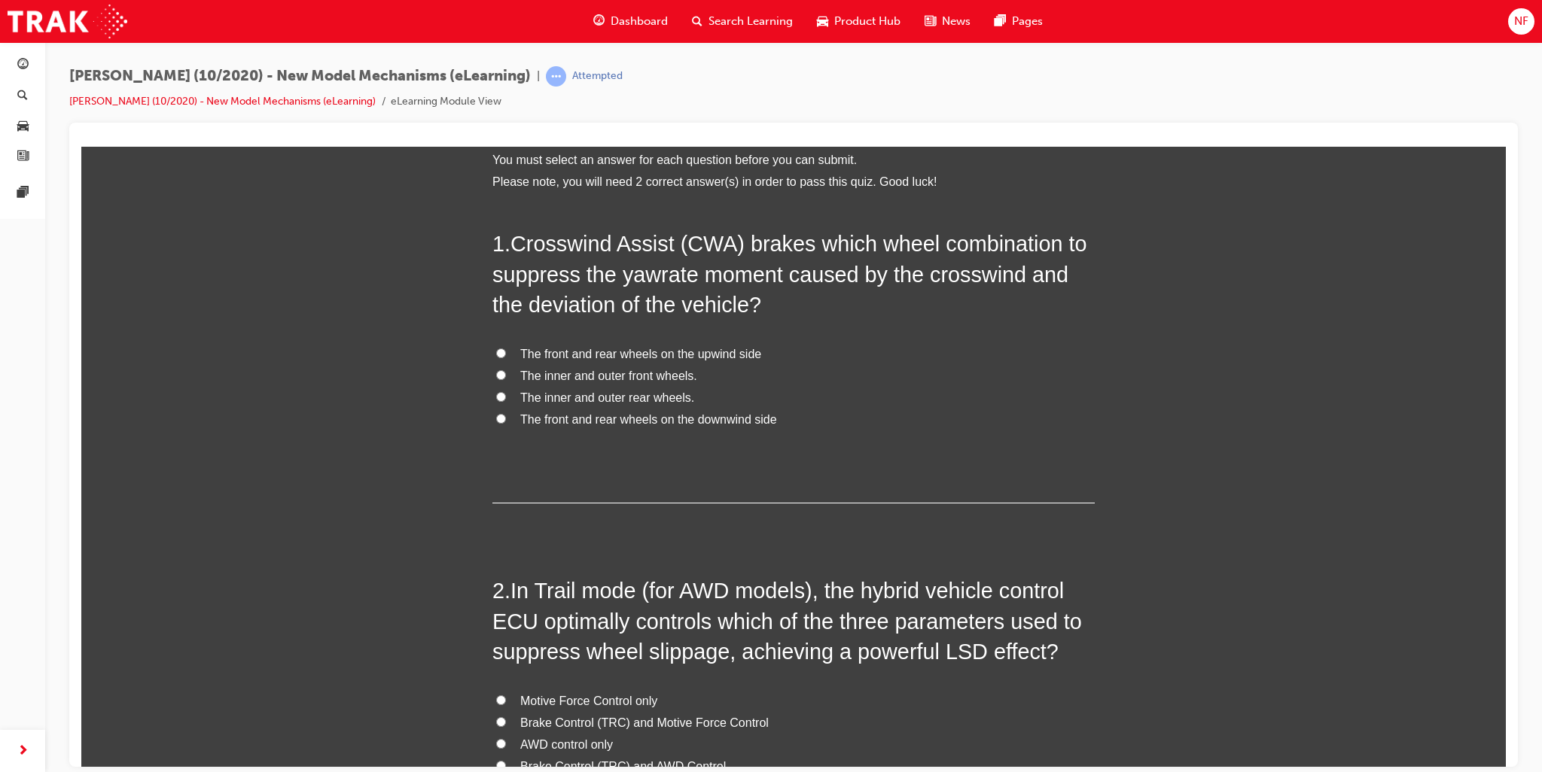
scroll to position [151, 0]
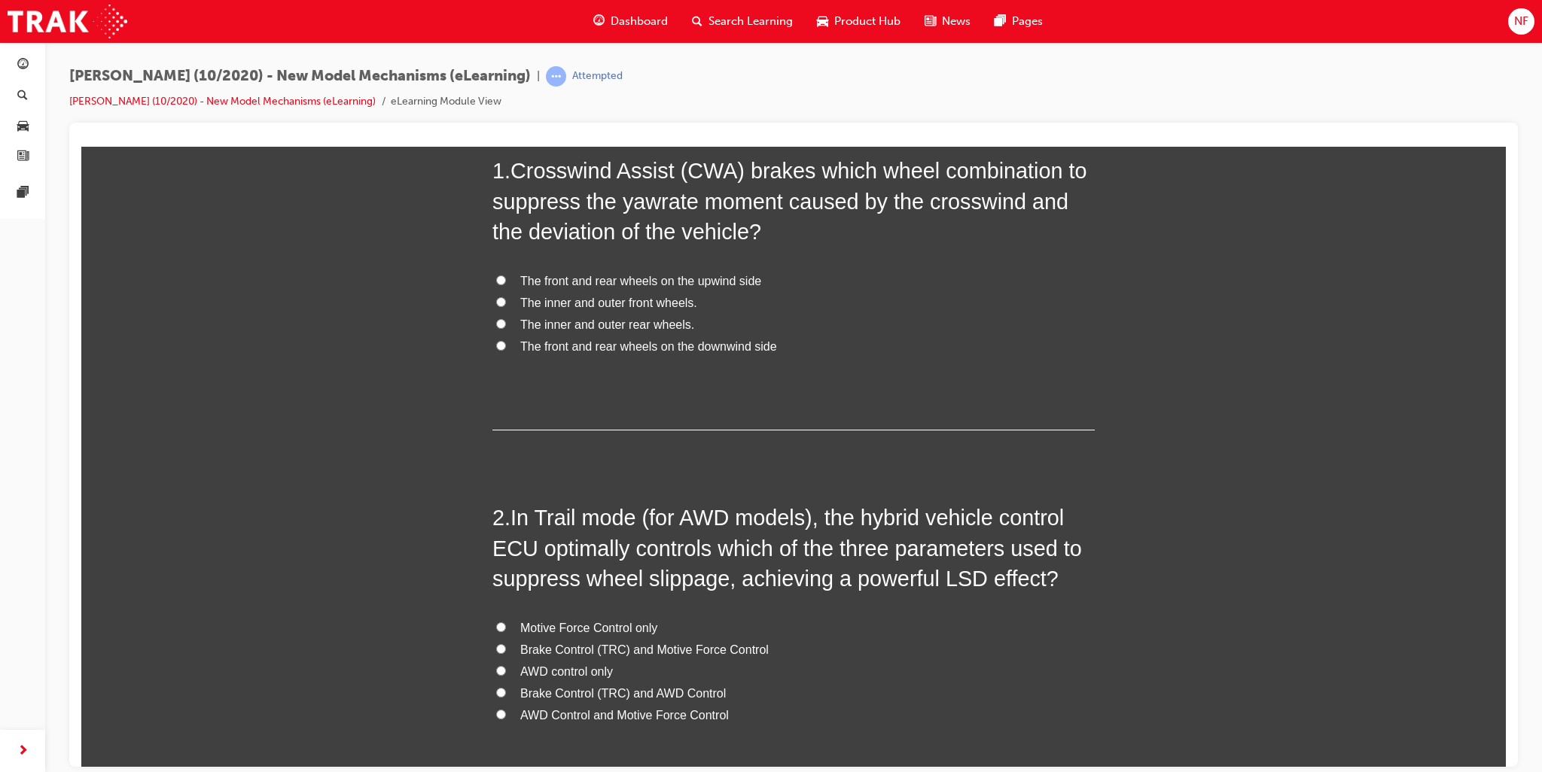
click at [496, 343] on input "The front and rear wheels on the downwind side" at bounding box center [501, 345] width 10 height 10
radio input "true"
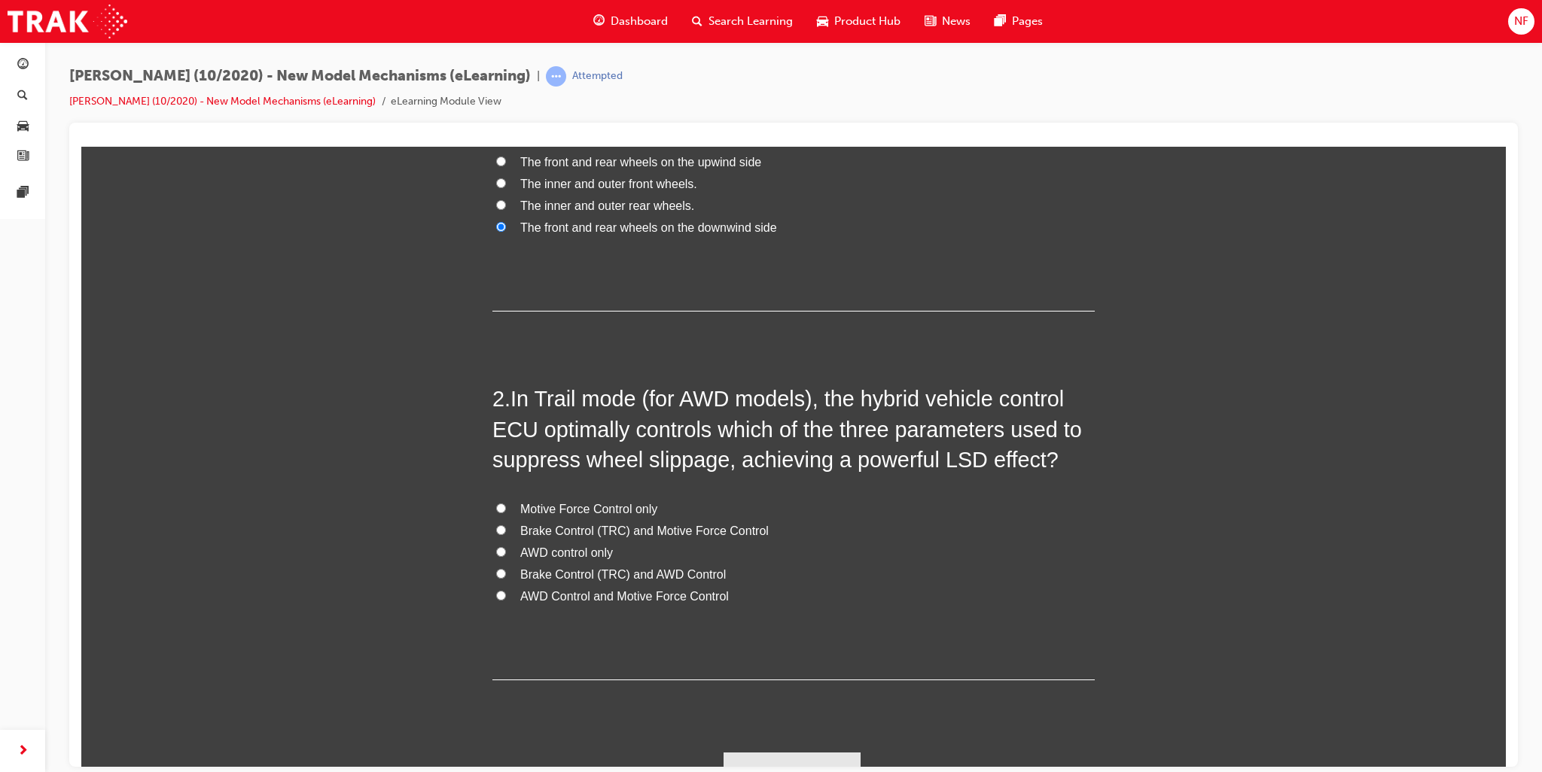
scroll to position [296, 0]
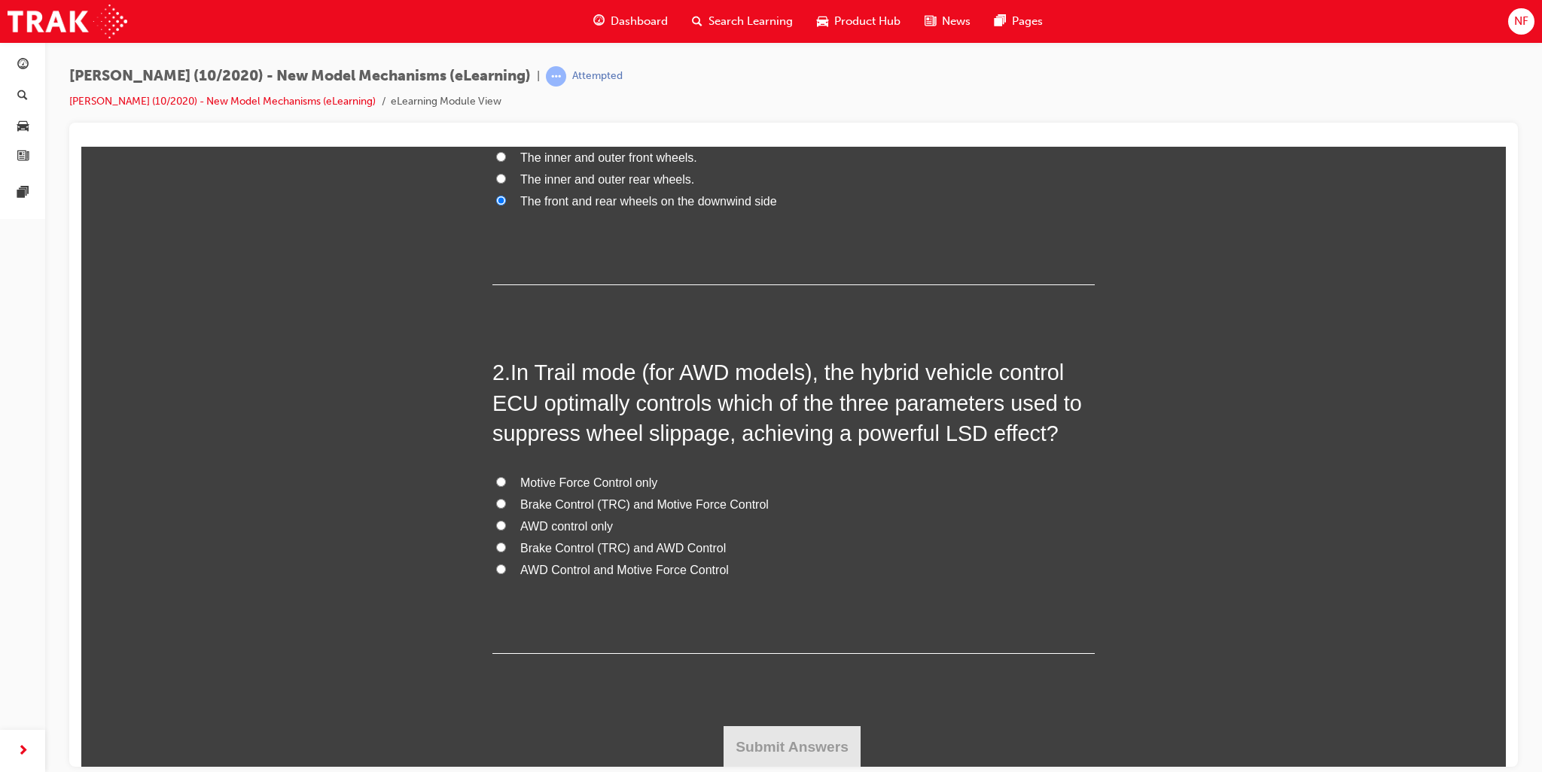
click at [499, 544] on input "Brake Control (TRC) and AWD Control" at bounding box center [501, 547] width 10 height 10
radio input "true"
click at [814, 746] on button "Submit Answers" at bounding box center [792, 747] width 137 height 42
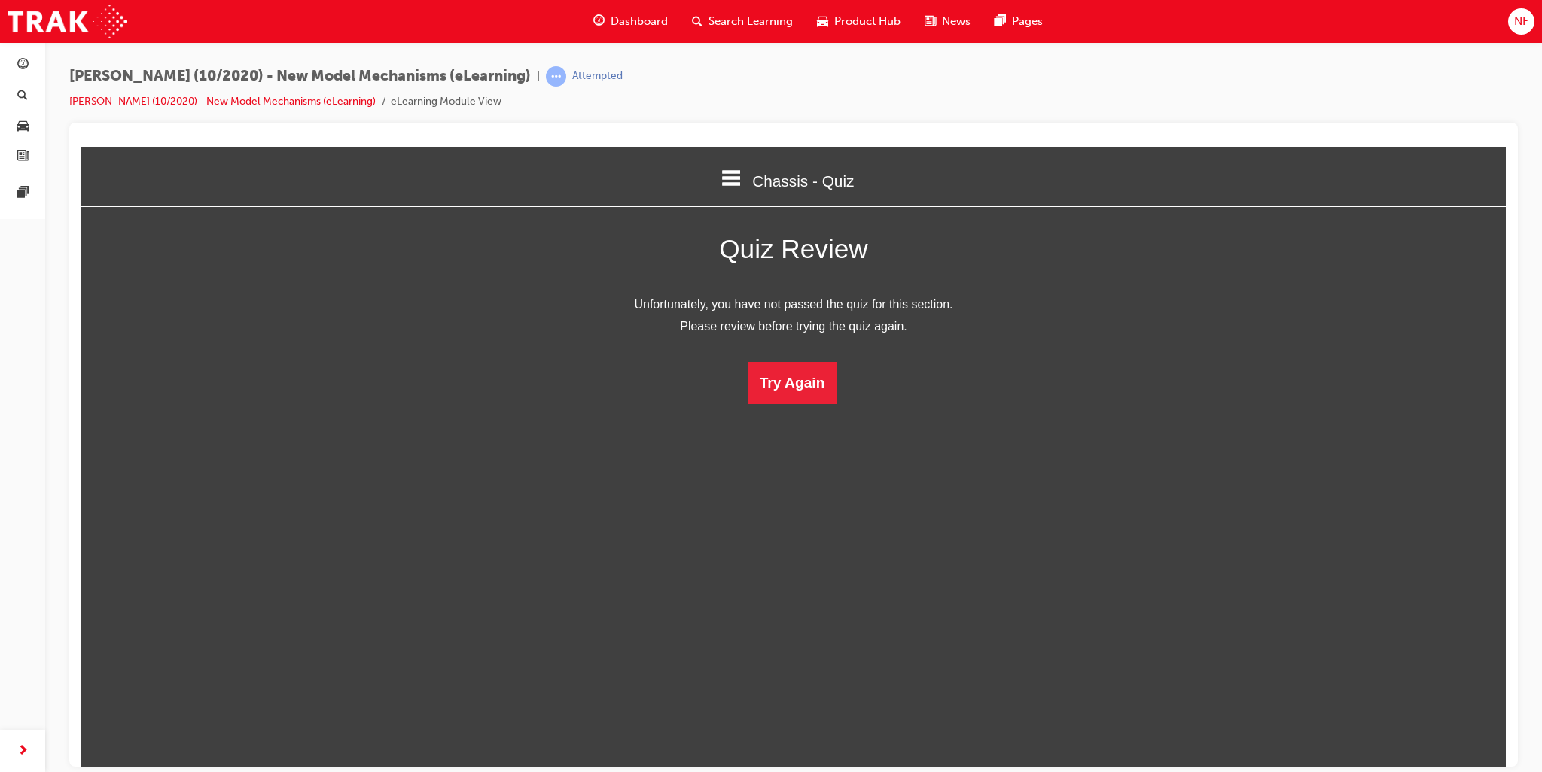
scroll to position [7, 7]
click at [798, 394] on button "Try Again" at bounding box center [793, 382] width 90 height 42
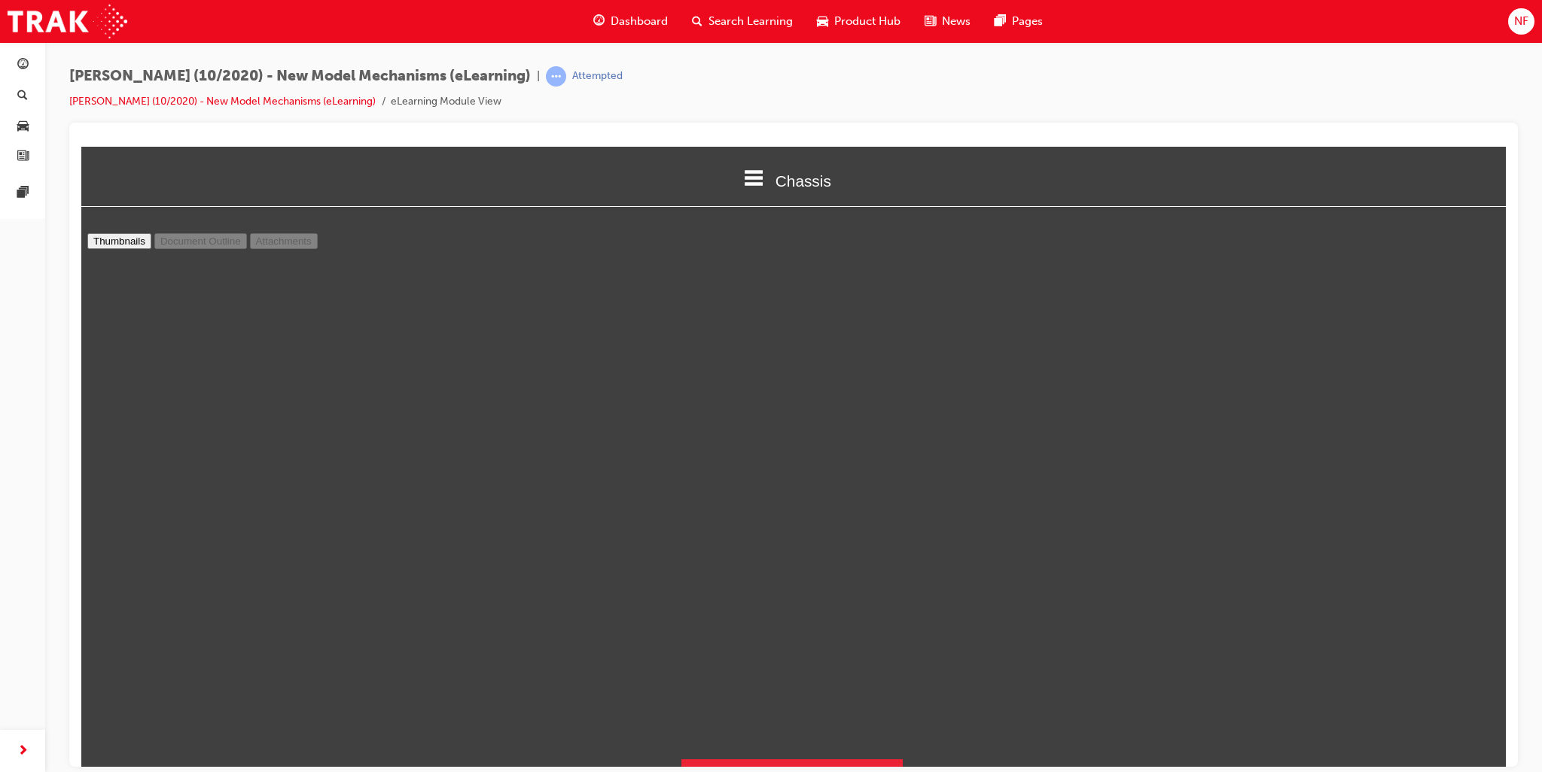
scroll to position [3923, 0]
type input "12"
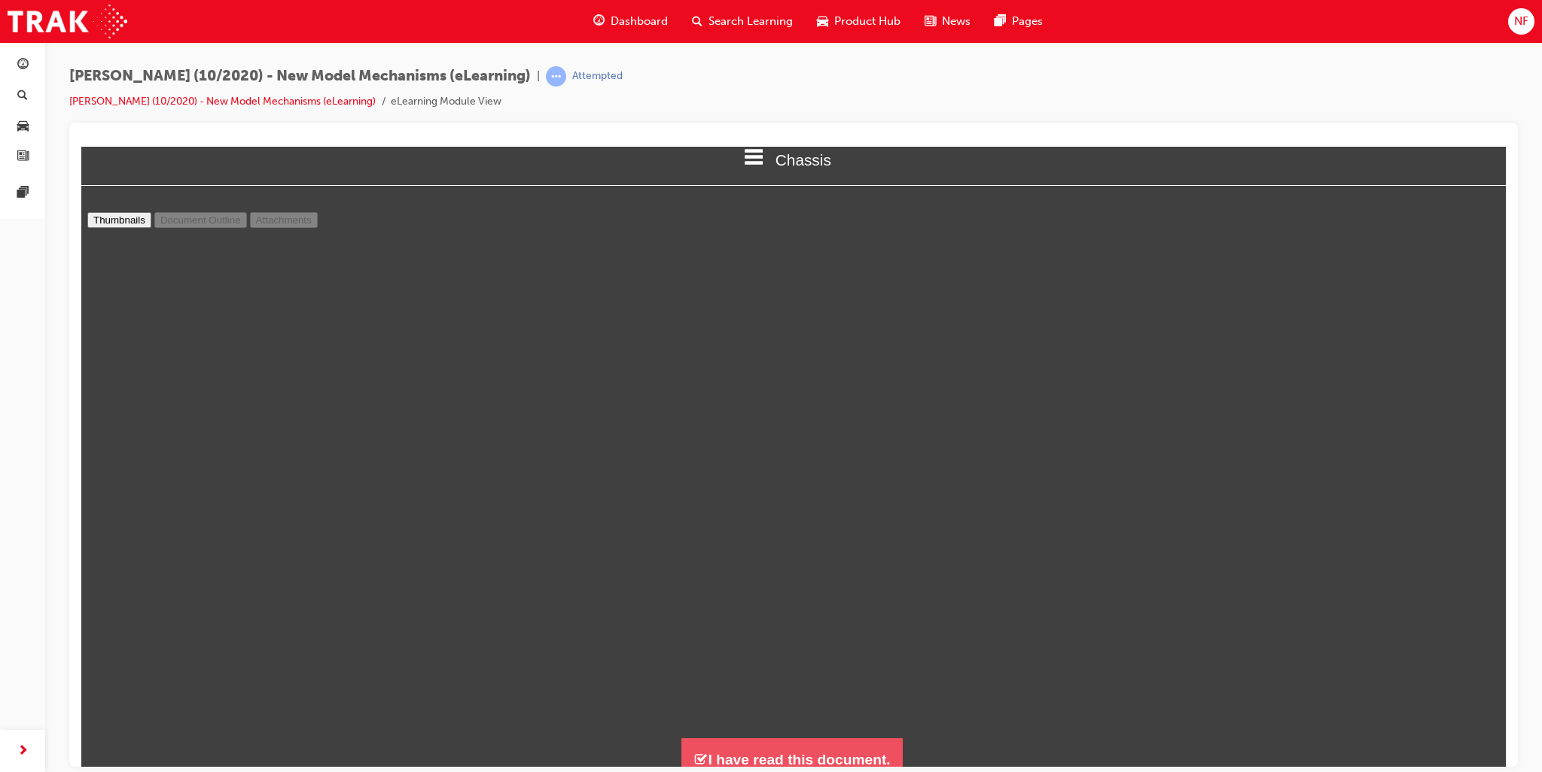
scroll to position [33, 0]
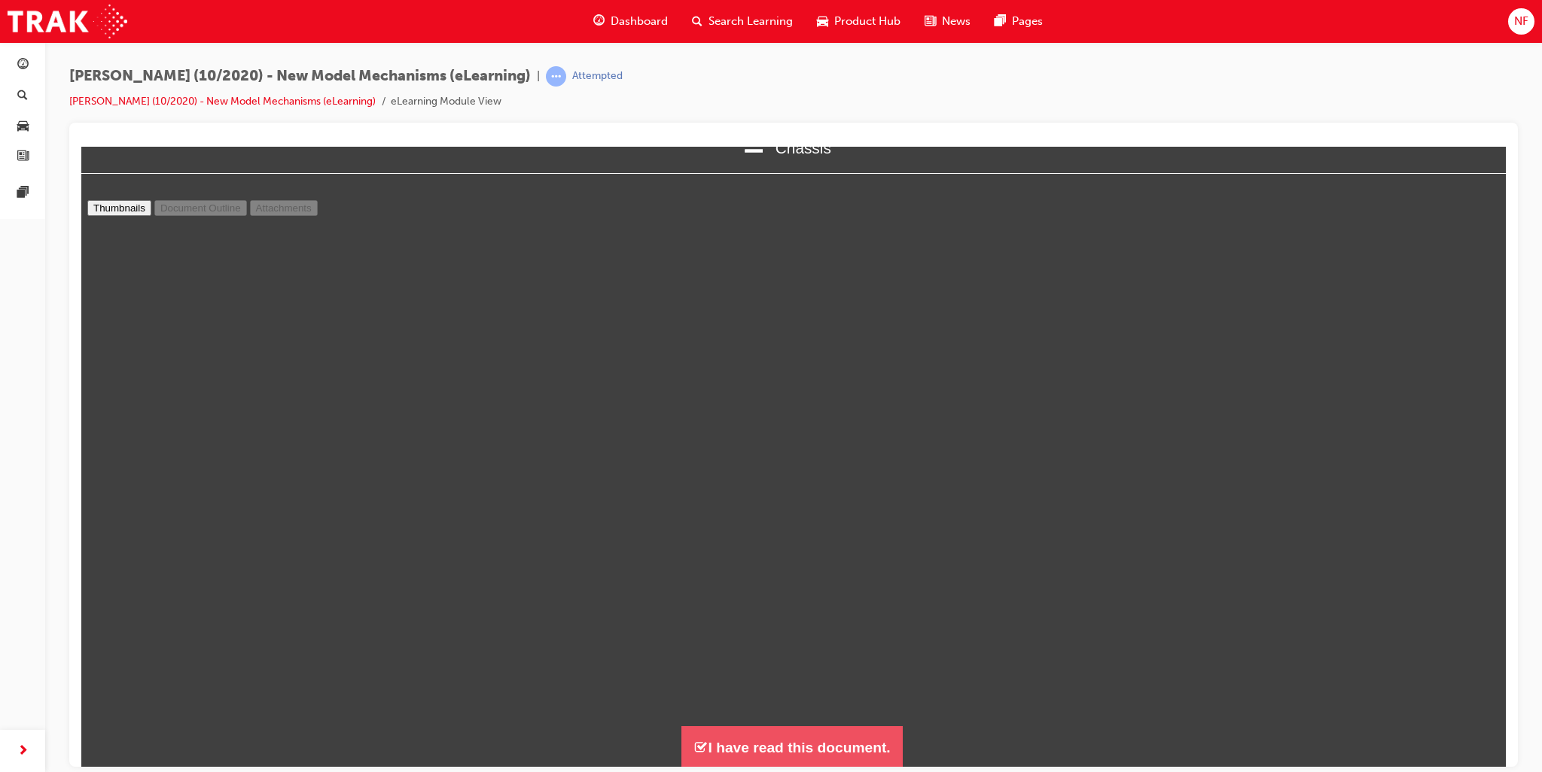
click at [862, 751] on button "I have read this document." at bounding box center [791, 747] width 221 height 43
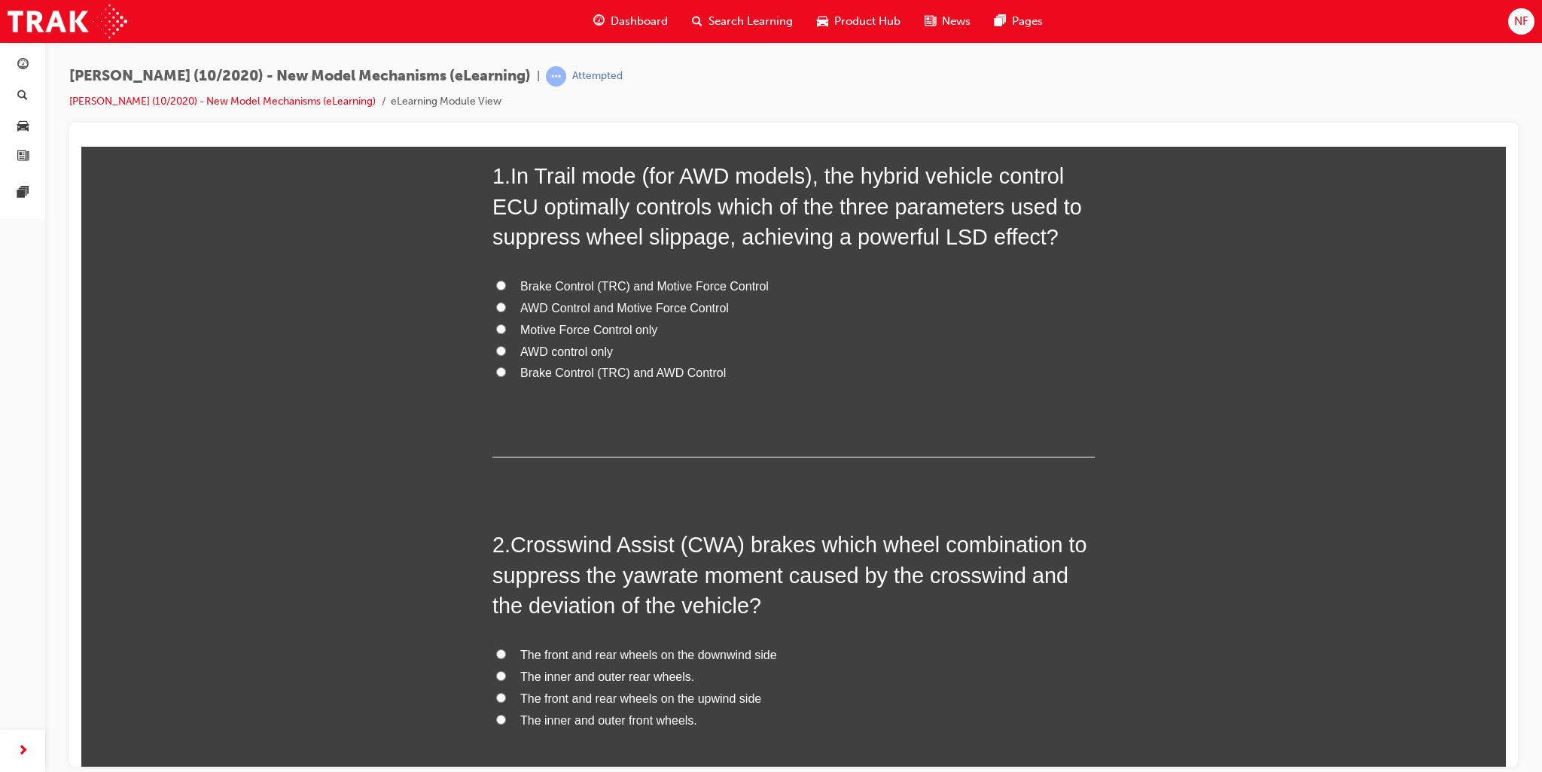
scroll to position [0, 0]
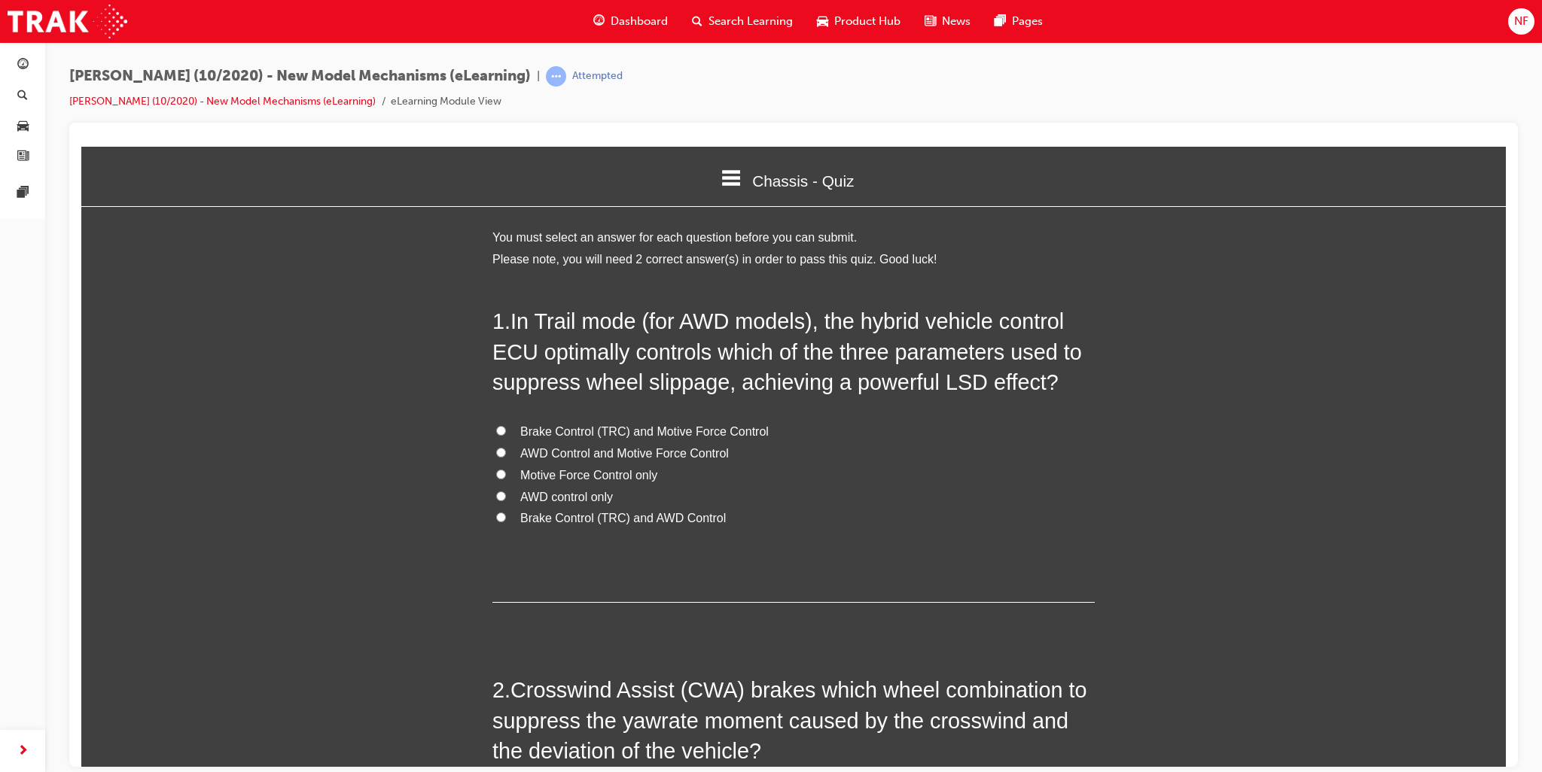
click at [498, 427] on input "Brake Control (TRC) and Motive Force Control" at bounding box center [501, 430] width 10 height 10
radio input "true"
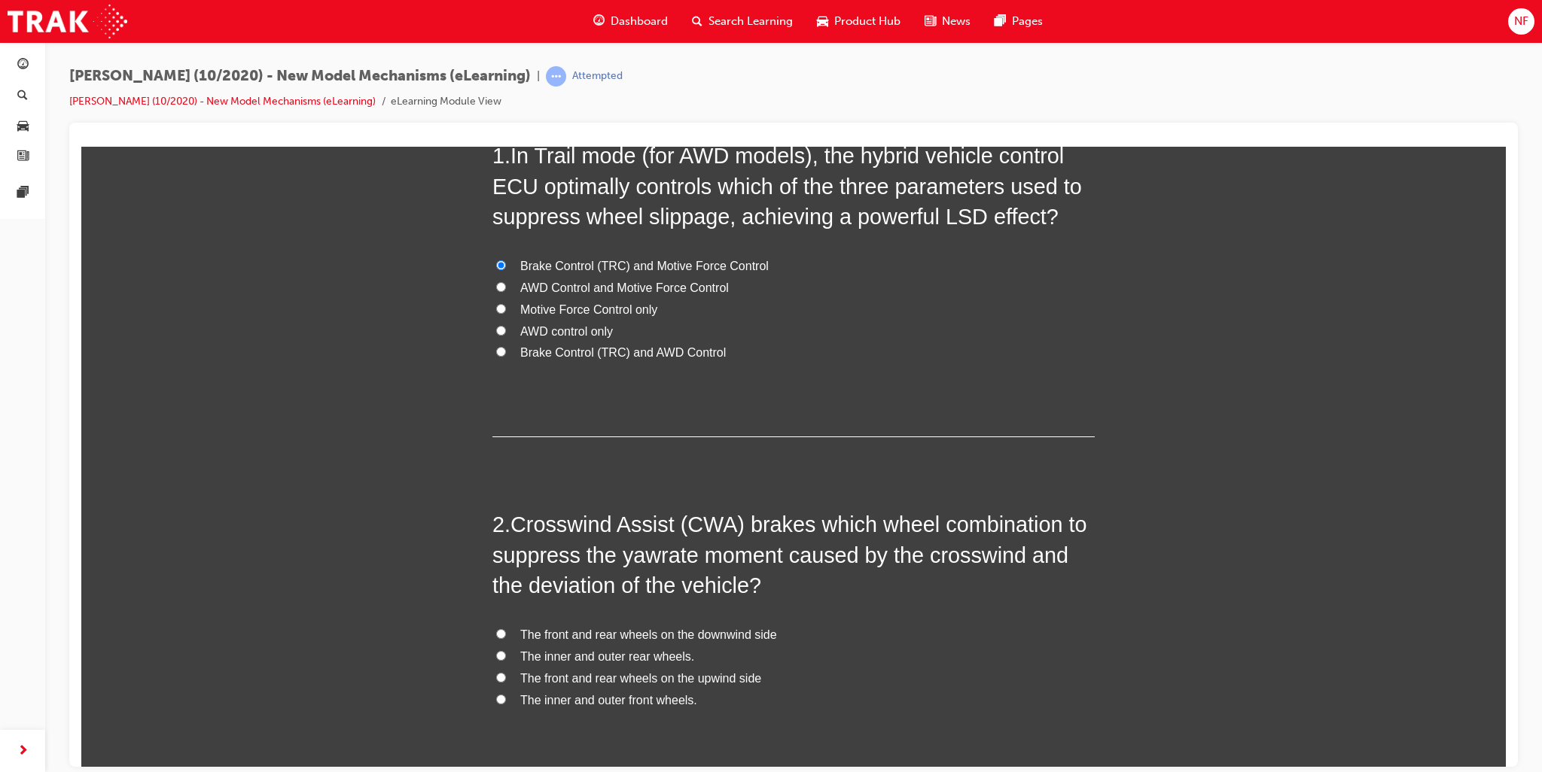
scroll to position [296, 0]
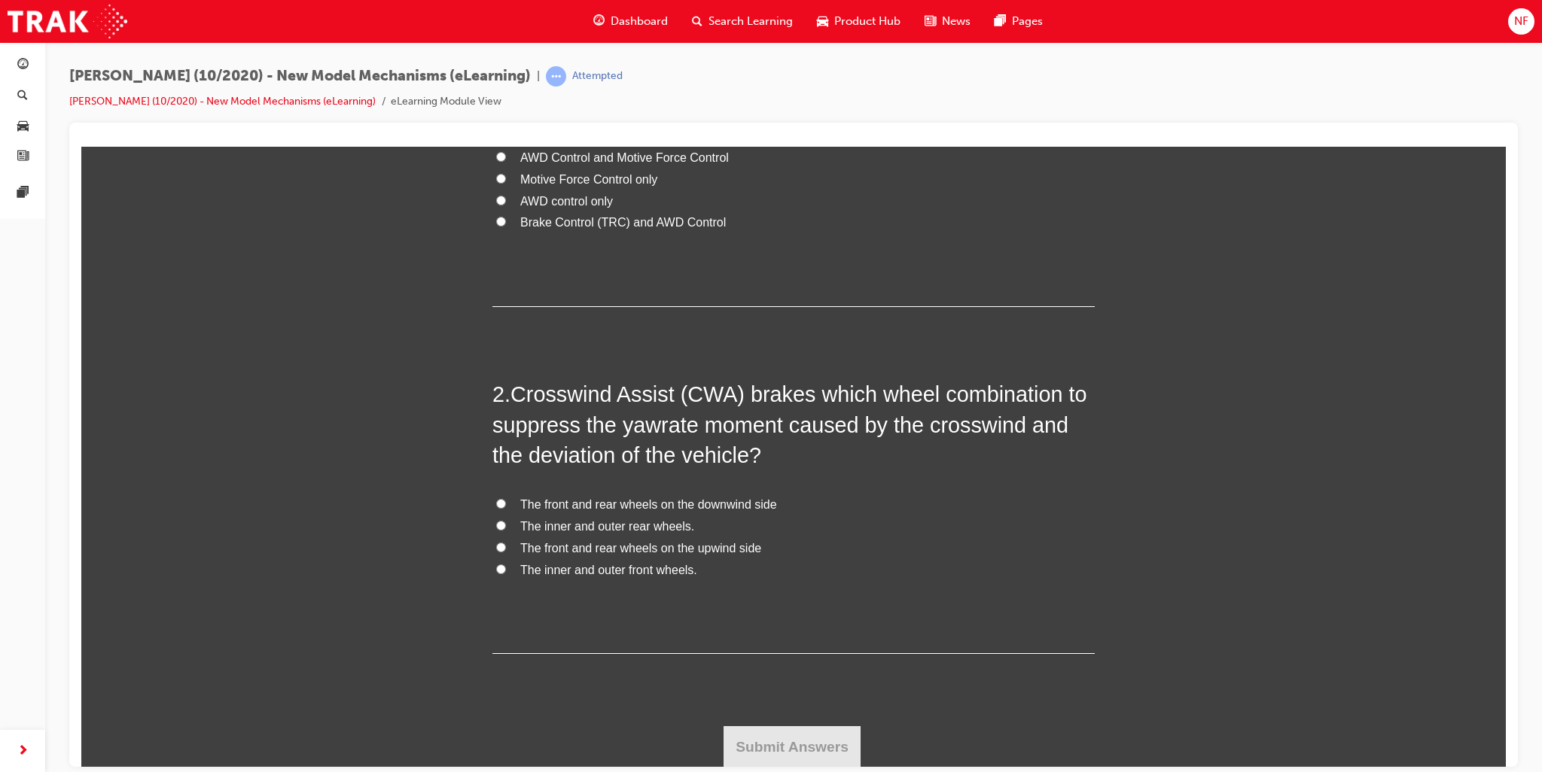
click at [496, 539] on label "The front and rear wheels on the upwind side" at bounding box center [793, 549] width 602 height 22
click at [496, 542] on input "The front and rear wheels on the upwind side" at bounding box center [501, 547] width 10 height 10
radio input "true"
click at [806, 758] on button "Submit Answers" at bounding box center [792, 747] width 137 height 42
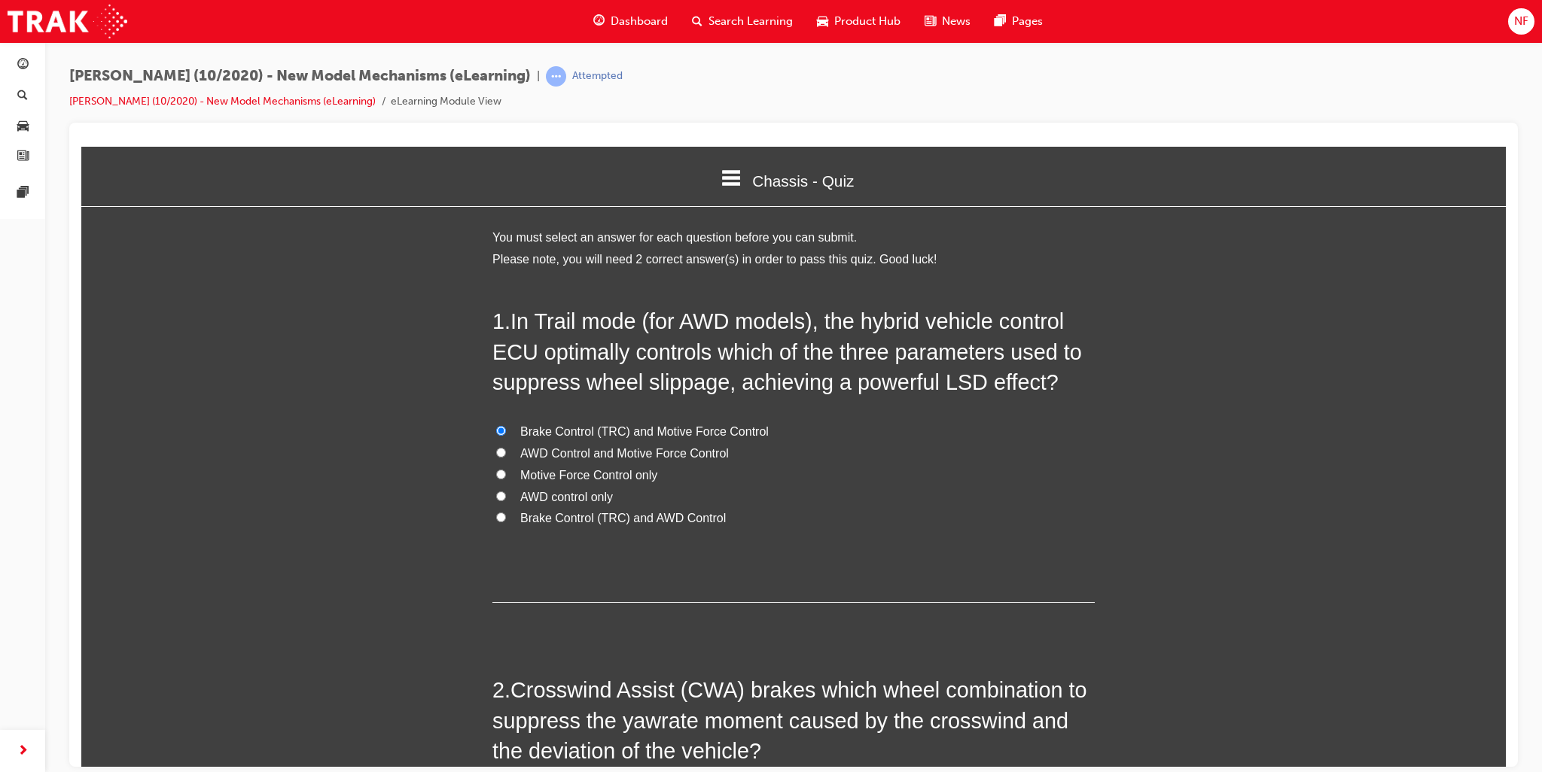
scroll to position [7, 7]
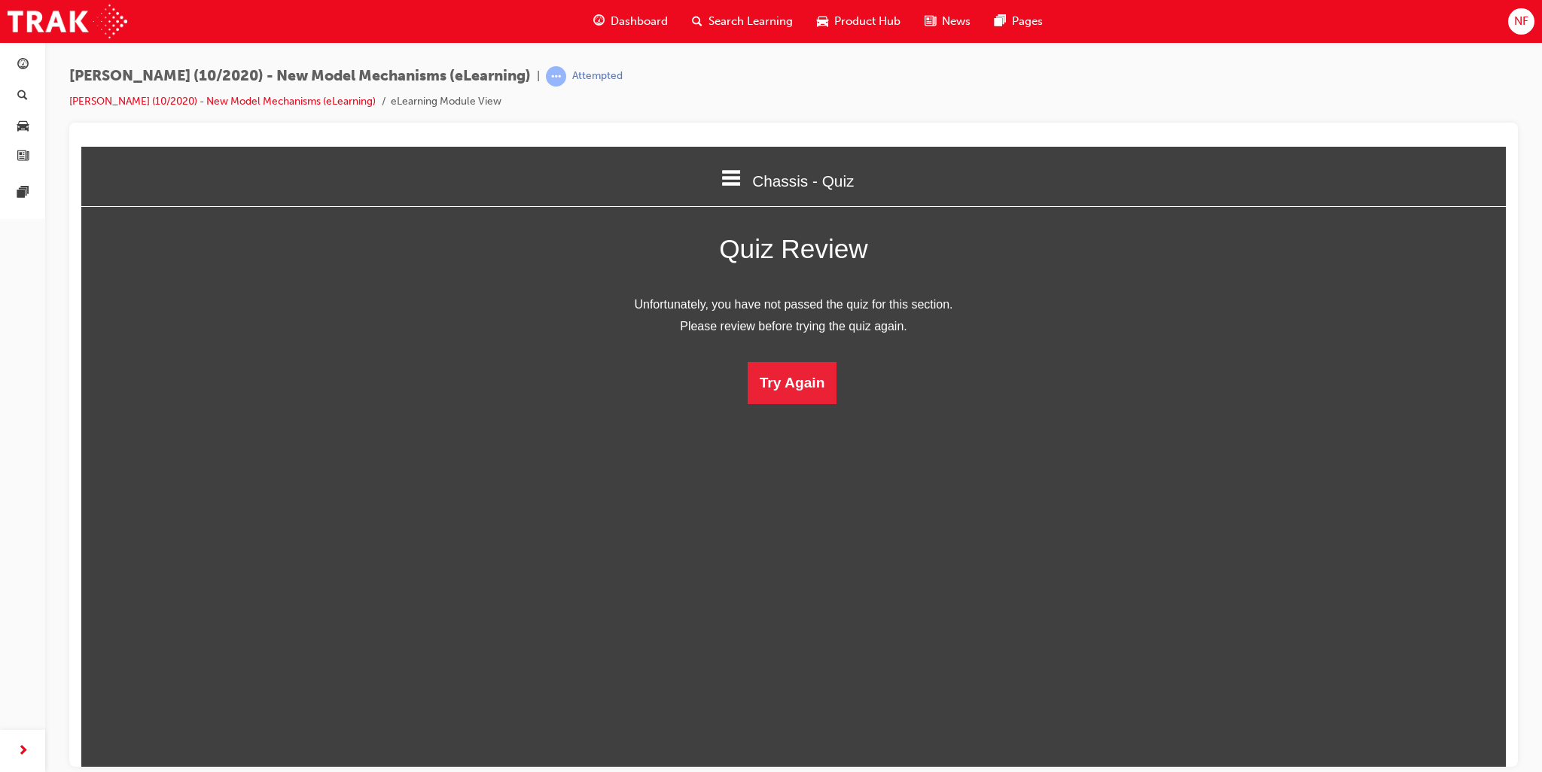
click at [794, 409] on html "Chassis - Quiz Welcome Model Outline - Document Model Outline - Quiz HV System …" at bounding box center [793, 456] width 1424 height 620
click at [799, 379] on button "Try Again" at bounding box center [793, 382] width 90 height 42
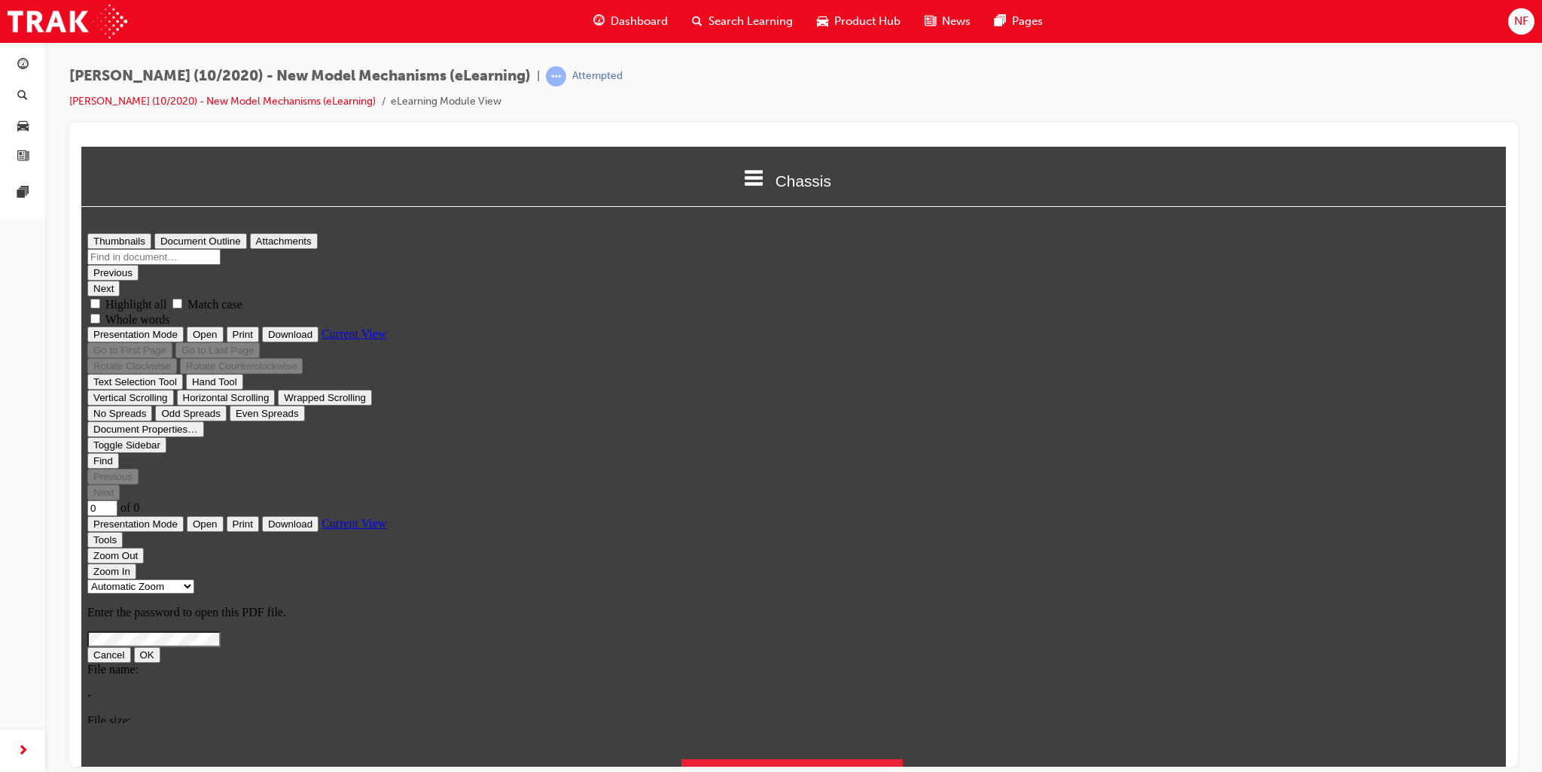
scroll to position [0, 0]
type input "12"
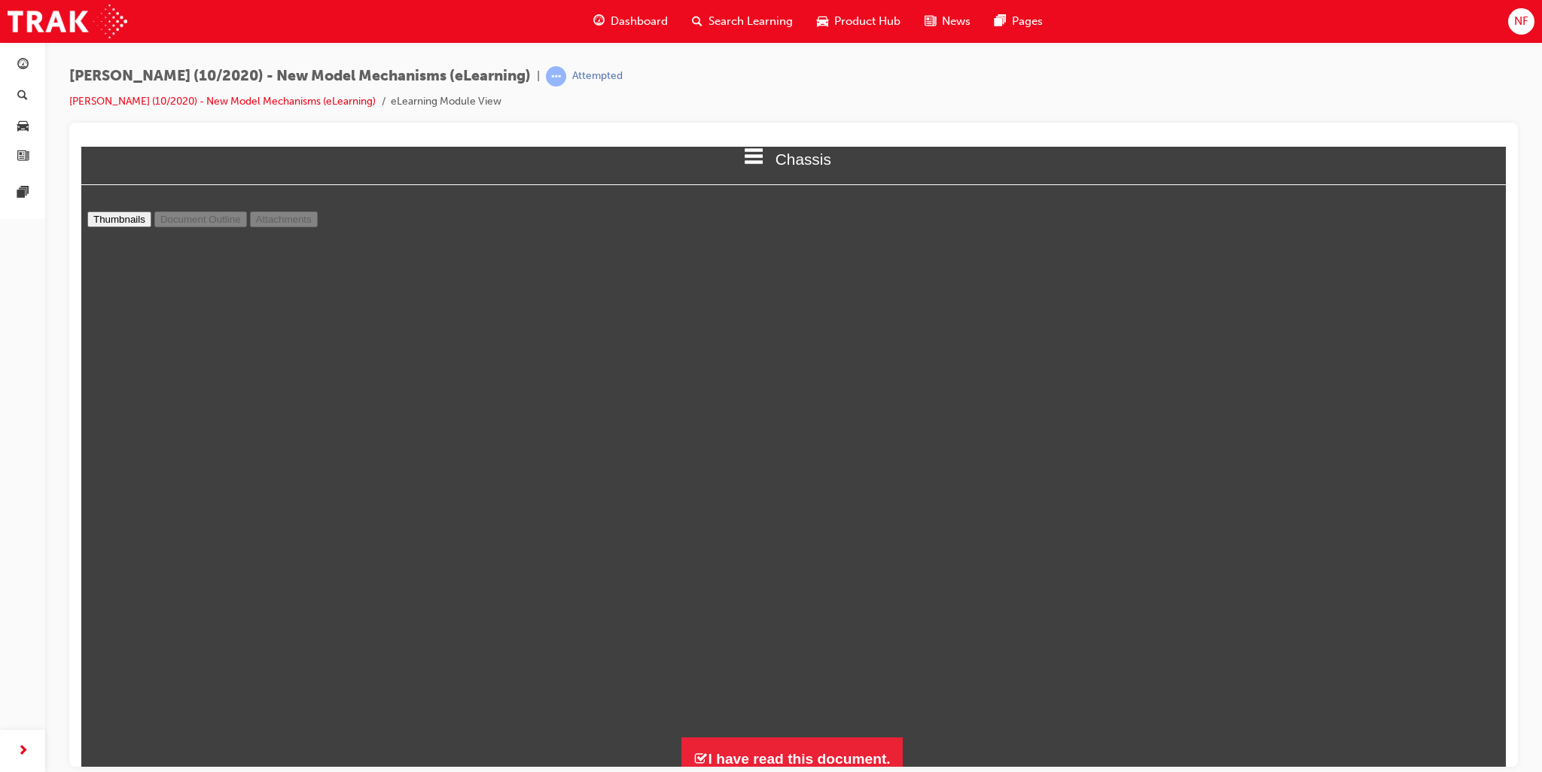
scroll to position [33, 0]
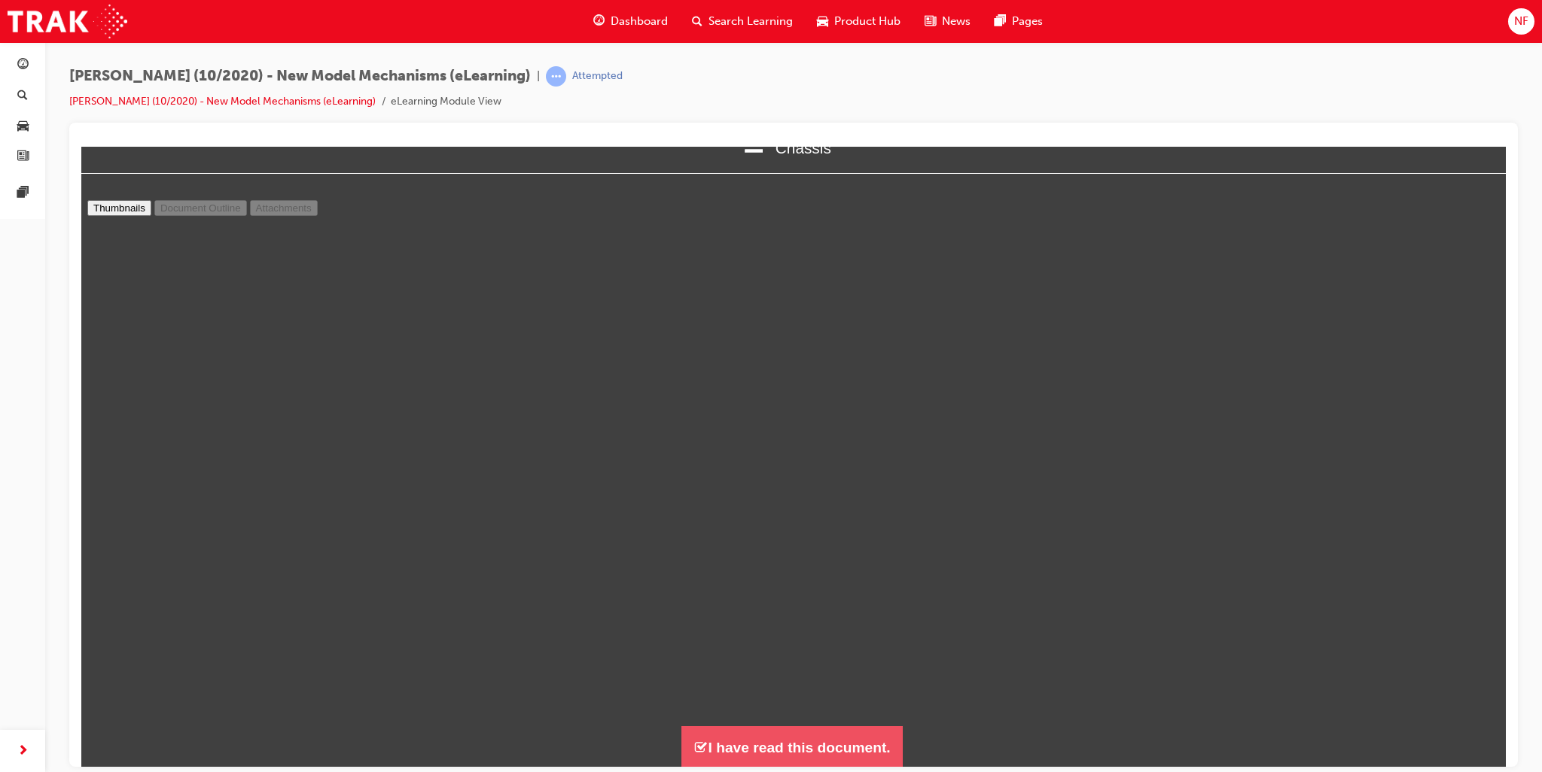
click at [828, 743] on button "I have read this document." at bounding box center [791, 747] width 221 height 43
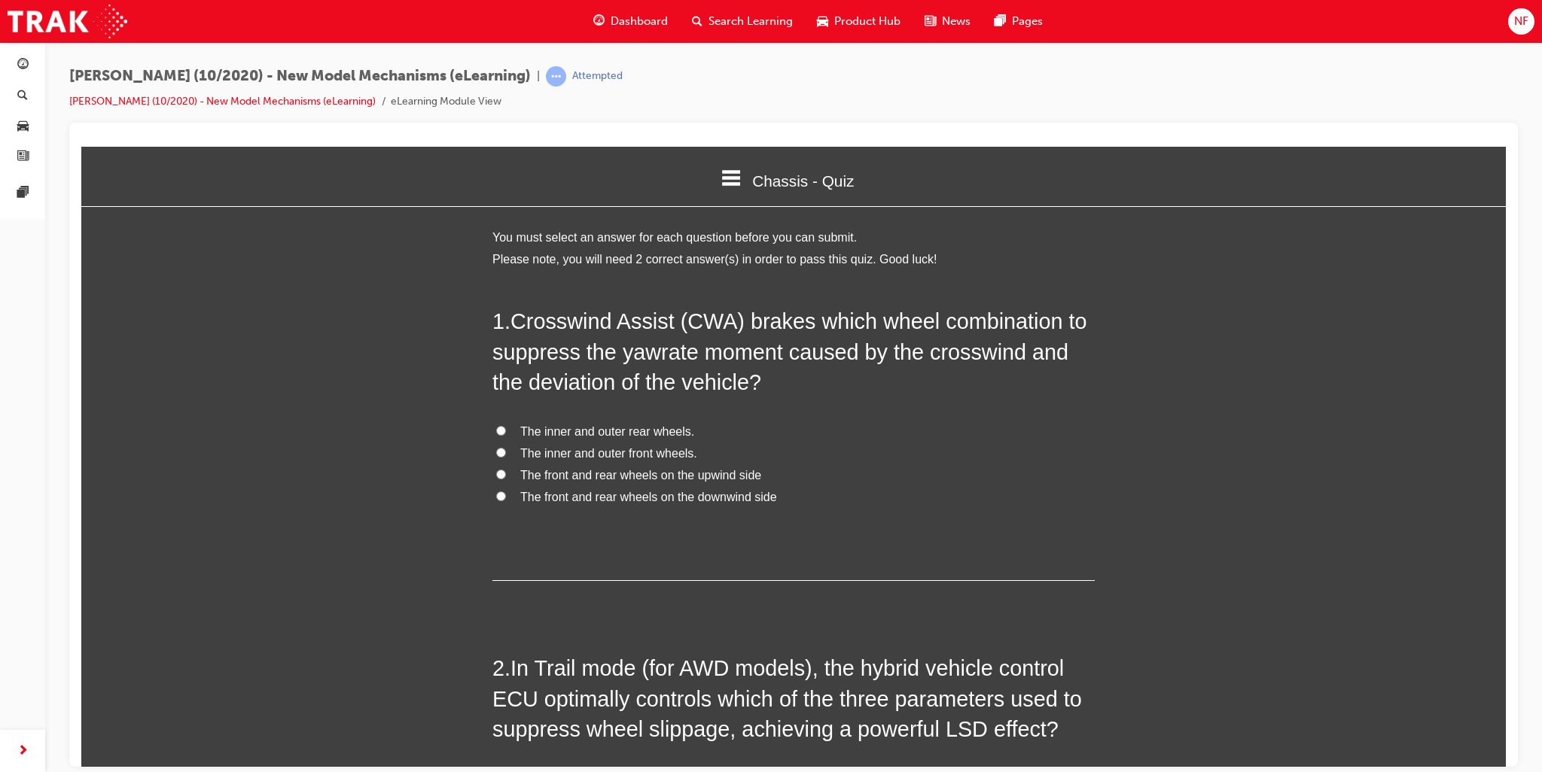
scroll to position [861, 1437]
click at [496, 452] on input "The inner and outer front wheels." at bounding box center [501, 452] width 10 height 10
radio input "true"
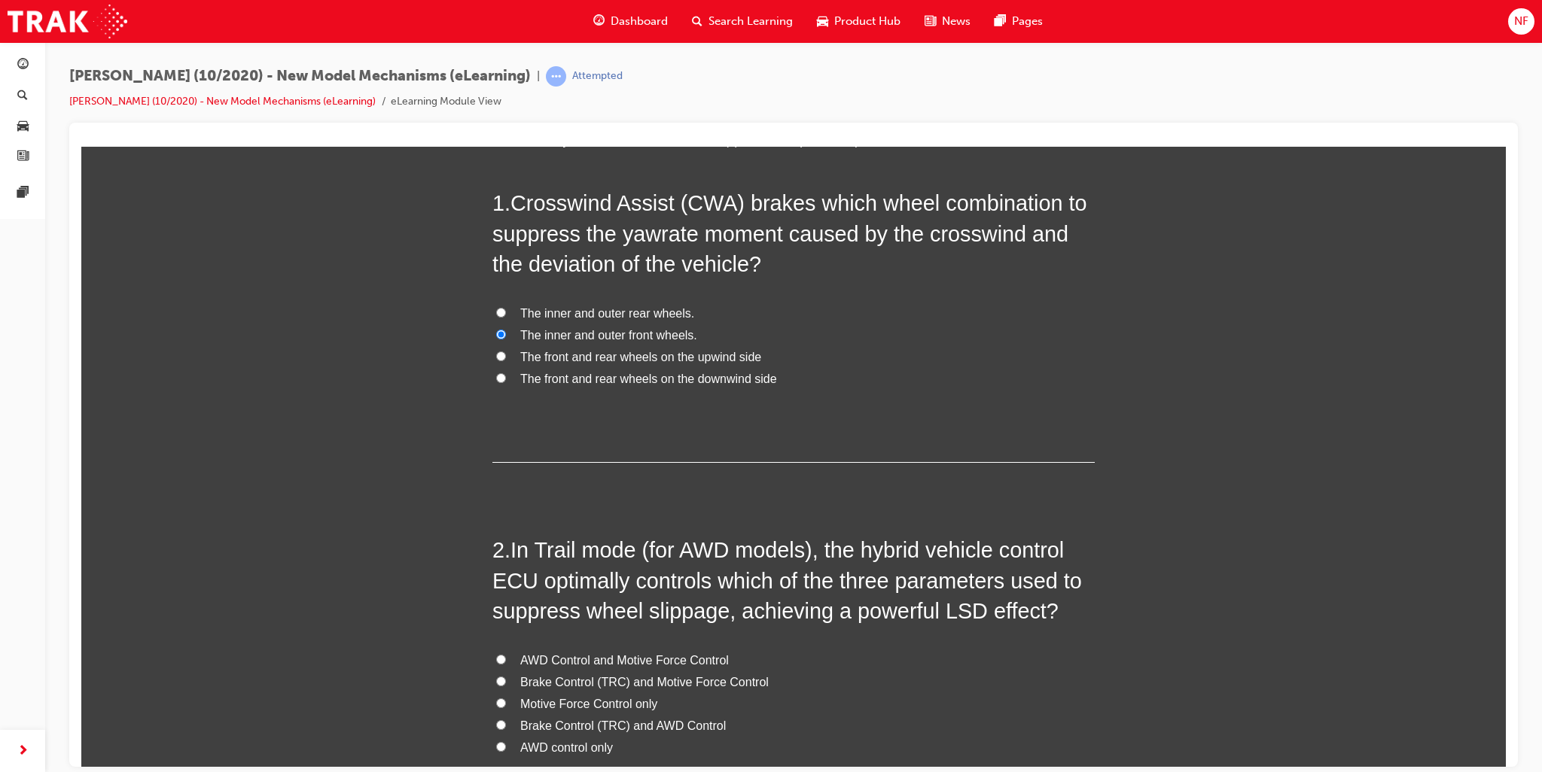
scroll to position [151, 0]
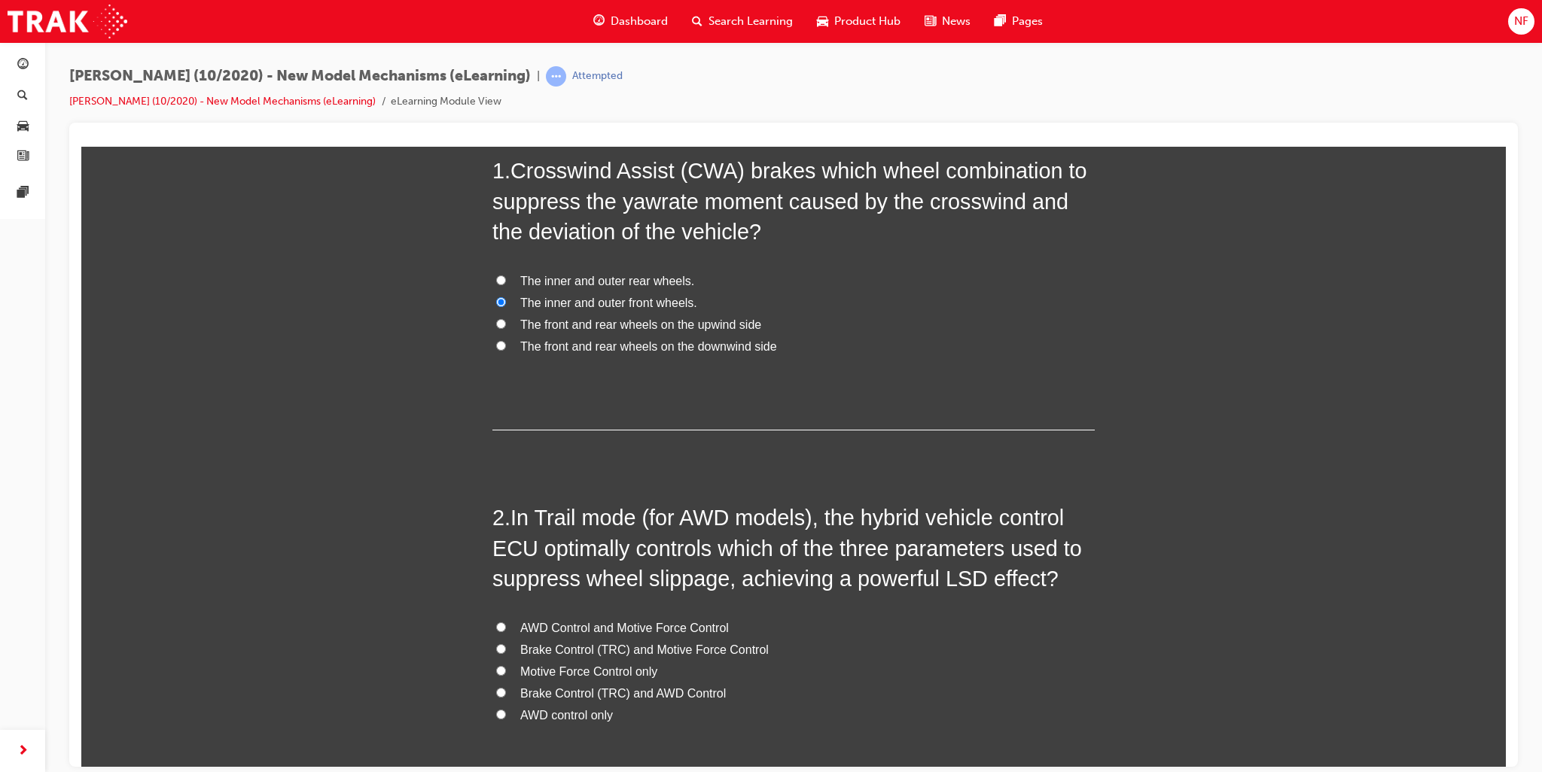
click at [498, 624] on input "AWD Control and Motive Force Control" at bounding box center [501, 627] width 10 height 10
radio input "true"
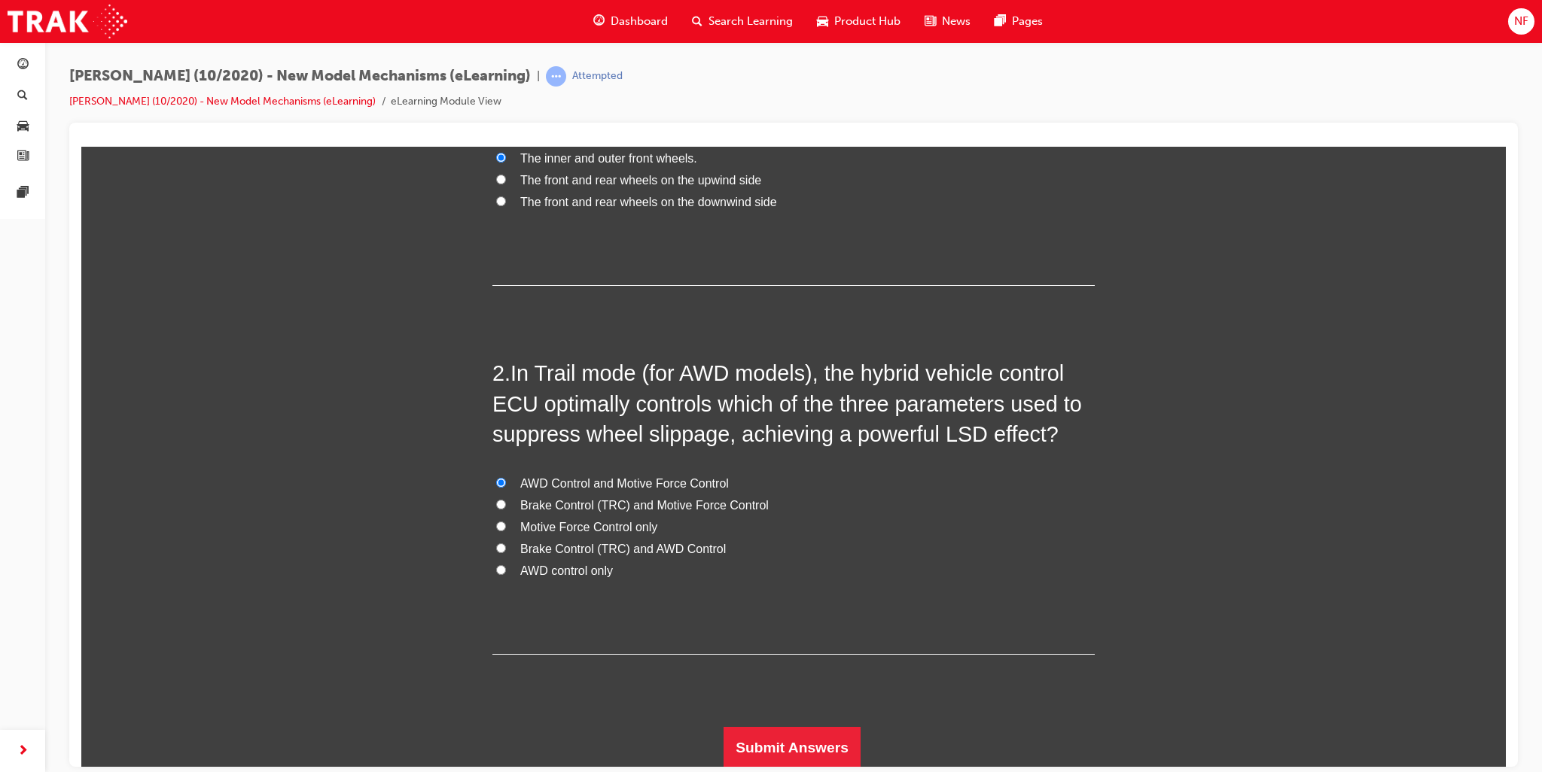
scroll to position [296, 0]
click at [795, 746] on button "Submit Answers" at bounding box center [792, 747] width 137 height 42
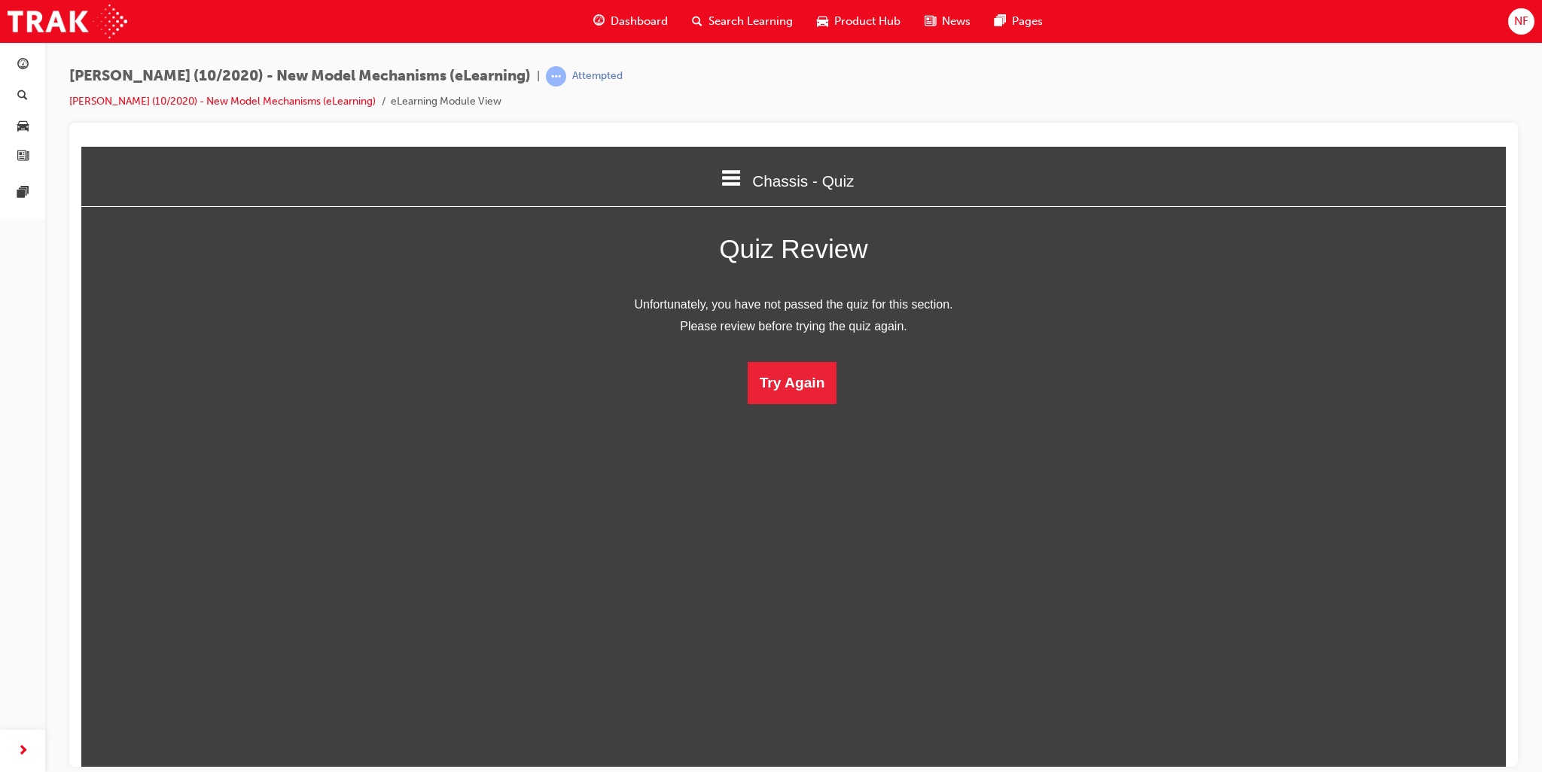
scroll to position [7, 7]
click at [783, 397] on button "Try Again" at bounding box center [793, 382] width 90 height 42
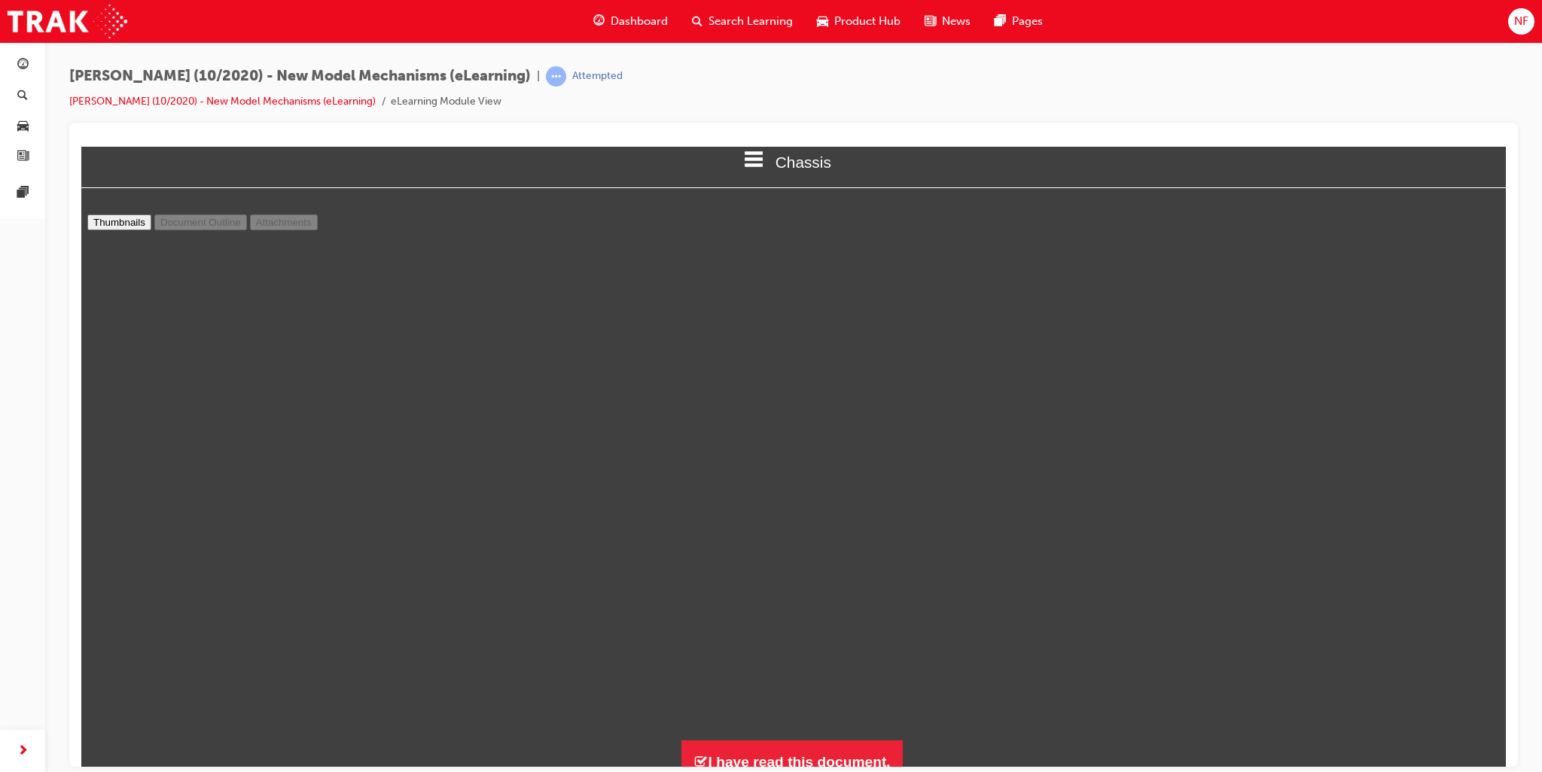
scroll to position [33, 0]
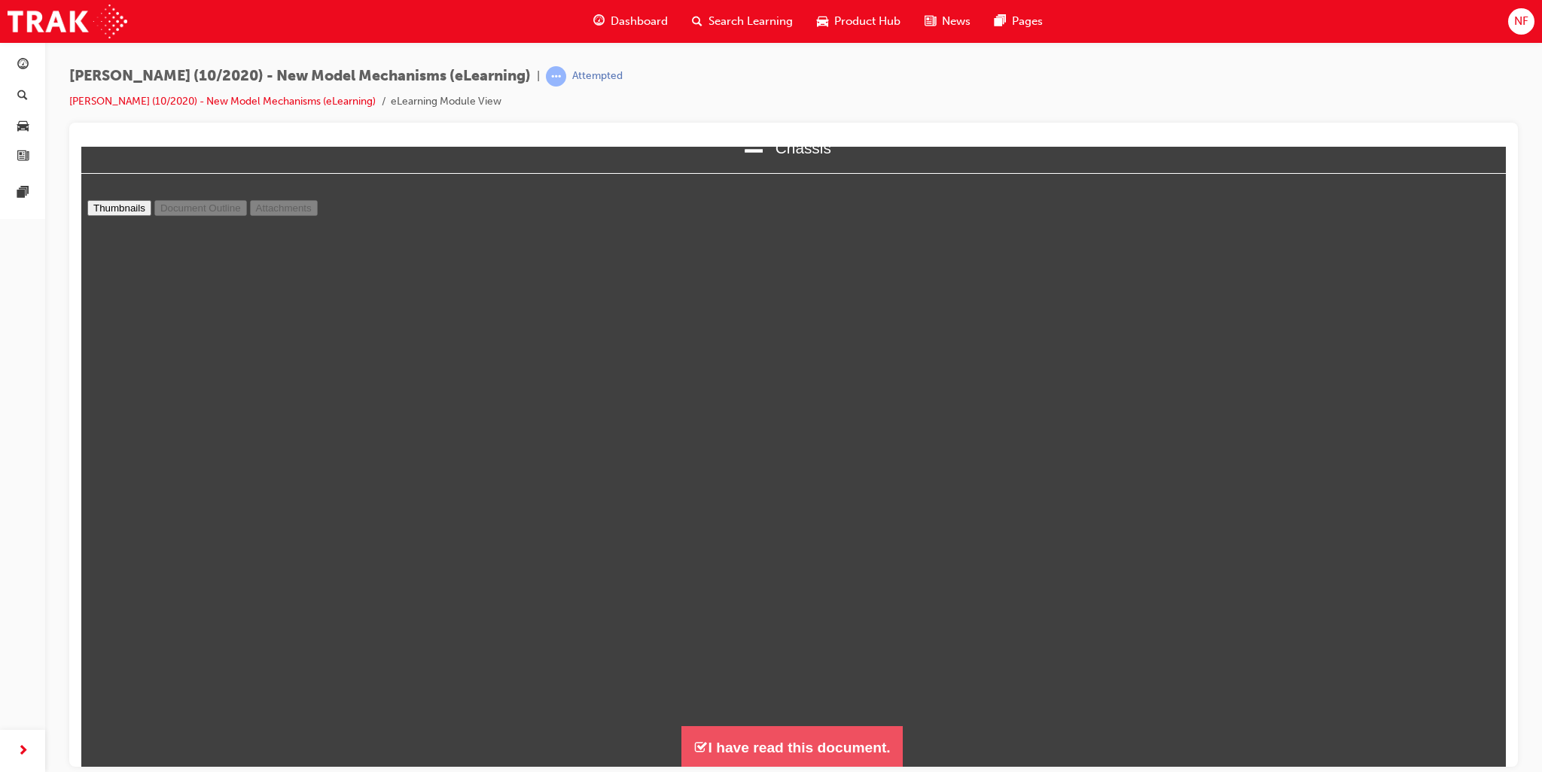
click at [786, 747] on button "I have read this document." at bounding box center [791, 747] width 221 height 43
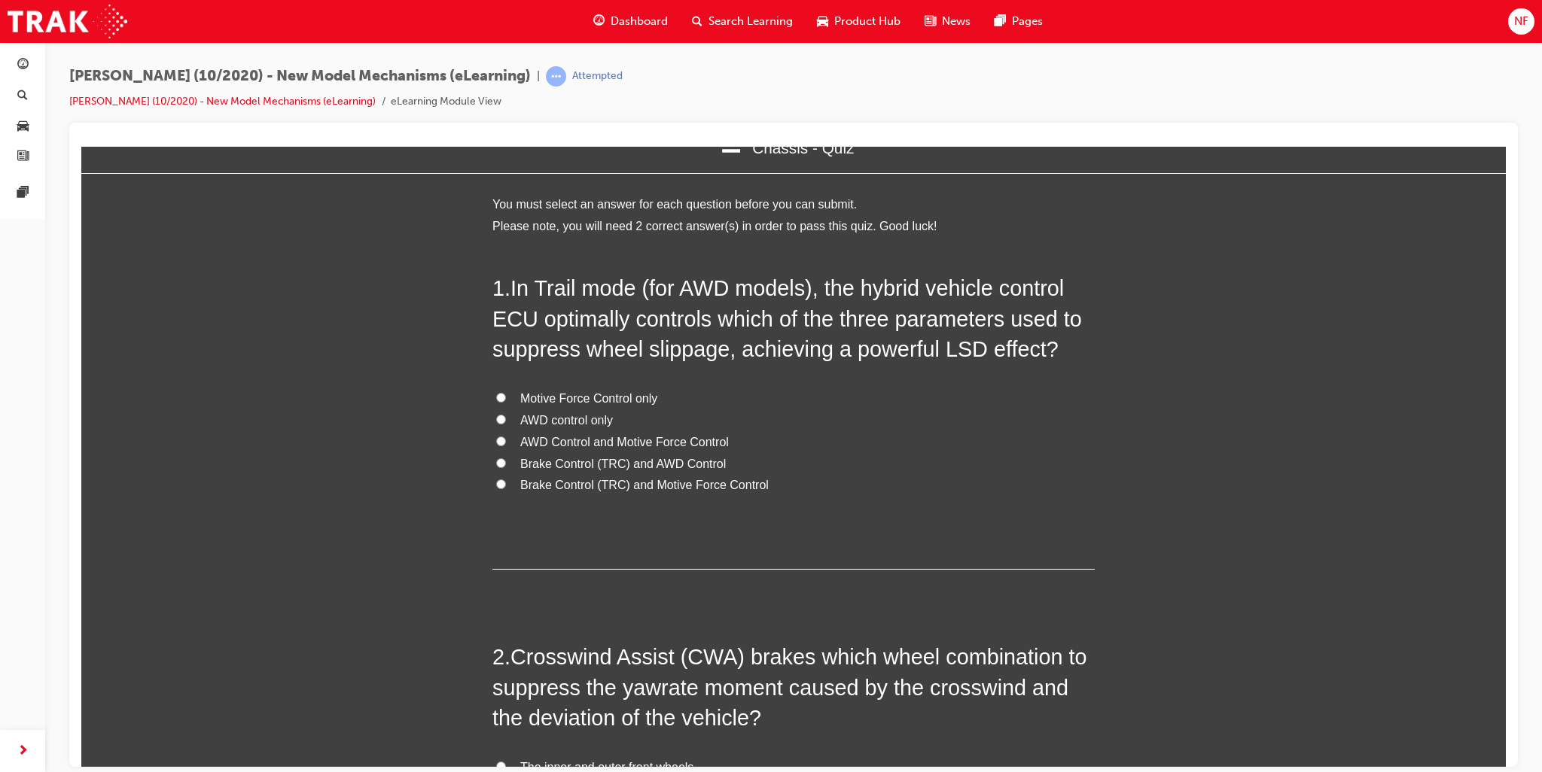
scroll to position [861, 1437]
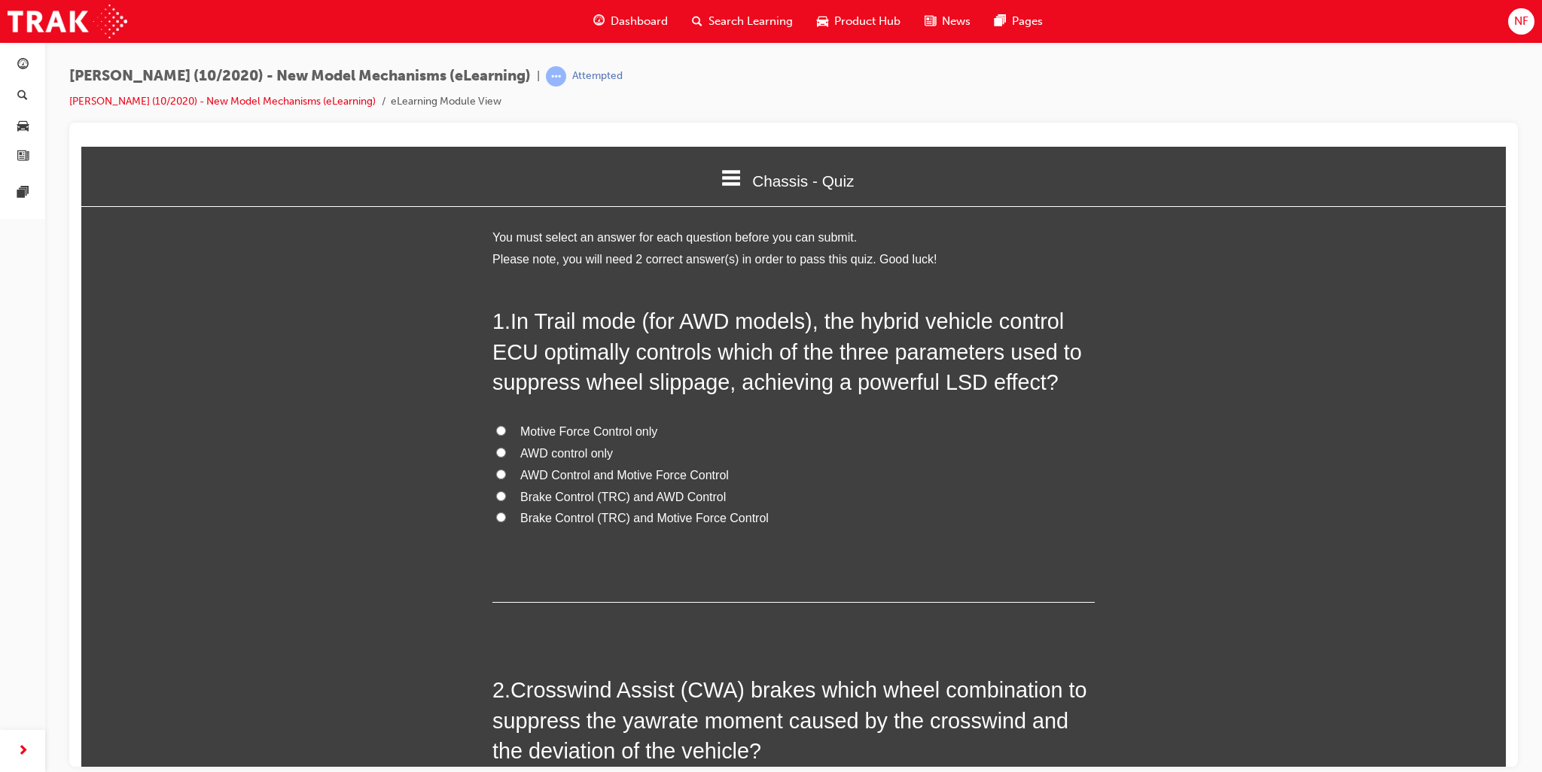
click at [497, 456] on input "AWD control only" at bounding box center [501, 452] width 10 height 10
radio input "true"
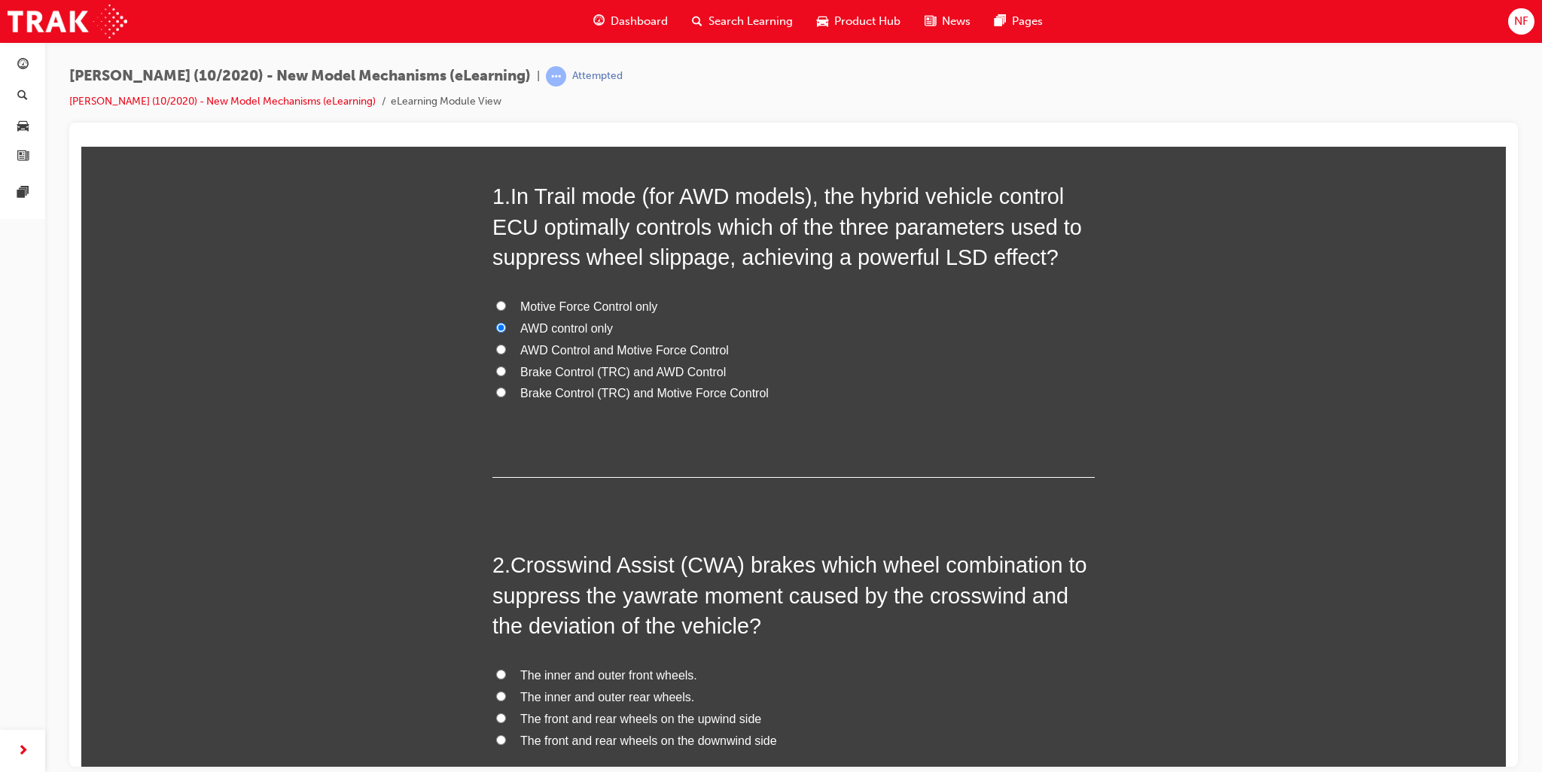
scroll to position [151, 0]
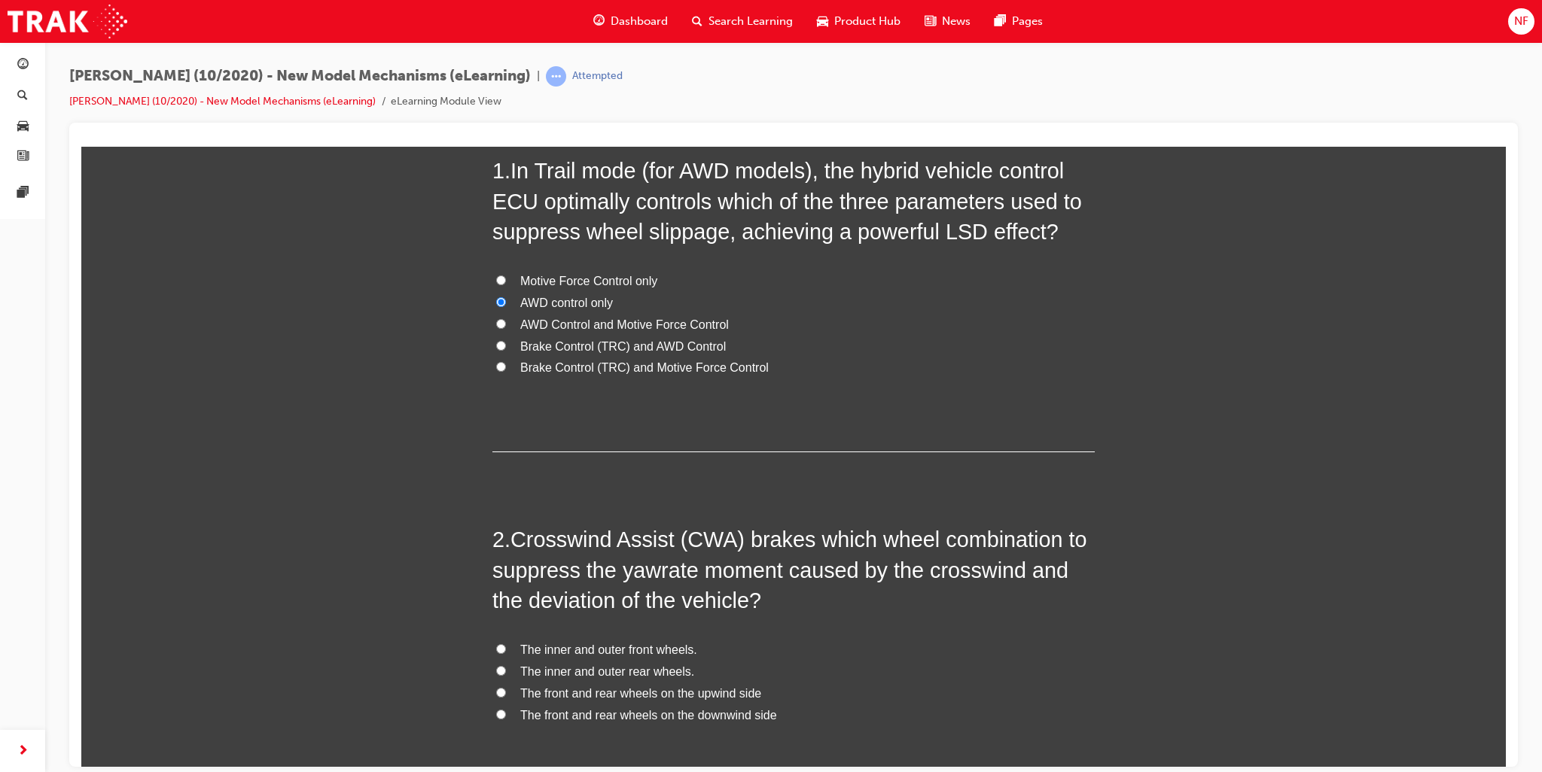
click at [496, 644] on input "The inner and outer front wheels." at bounding box center [501, 649] width 10 height 10
radio input "true"
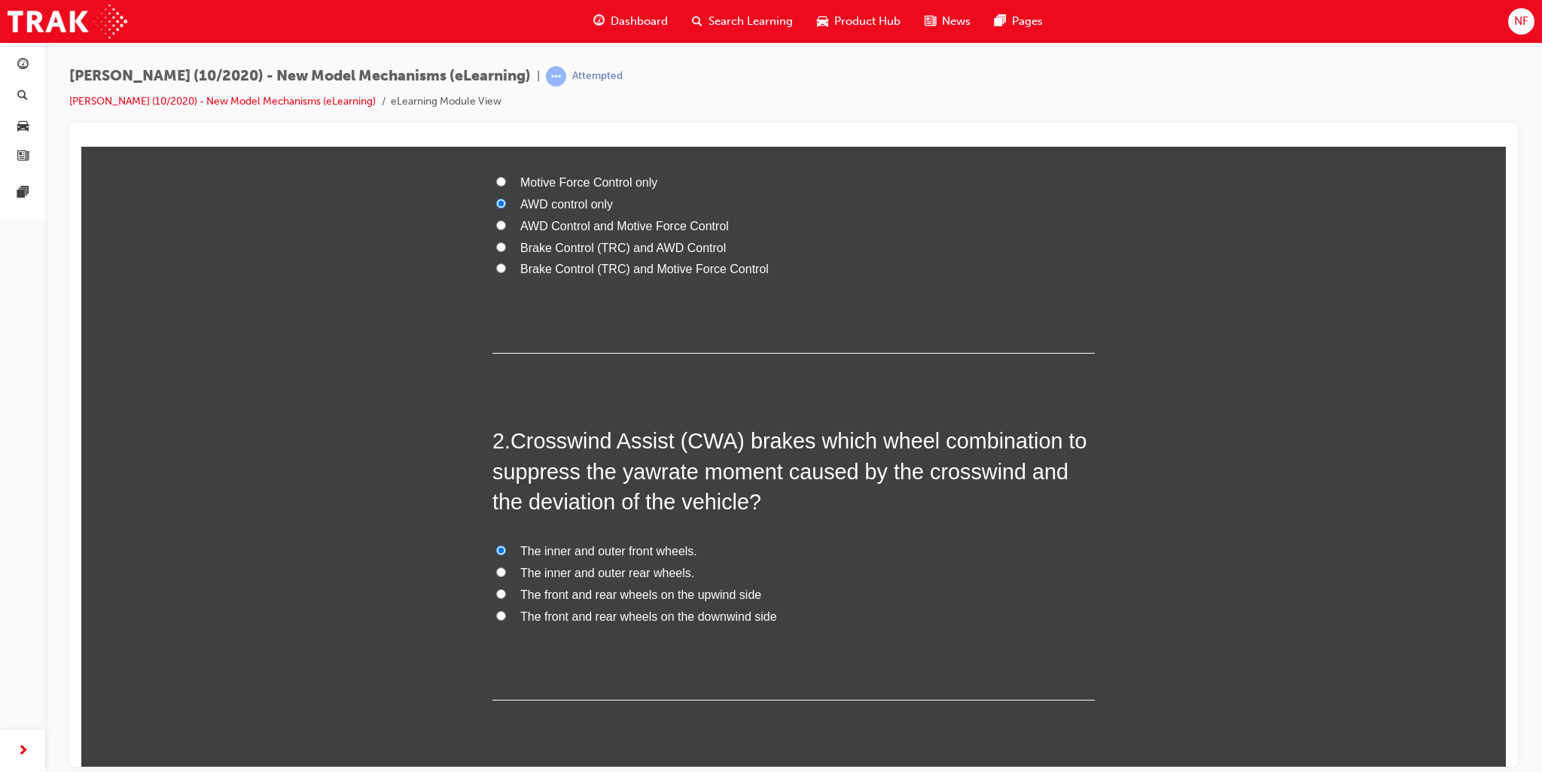
scroll to position [296, 0]
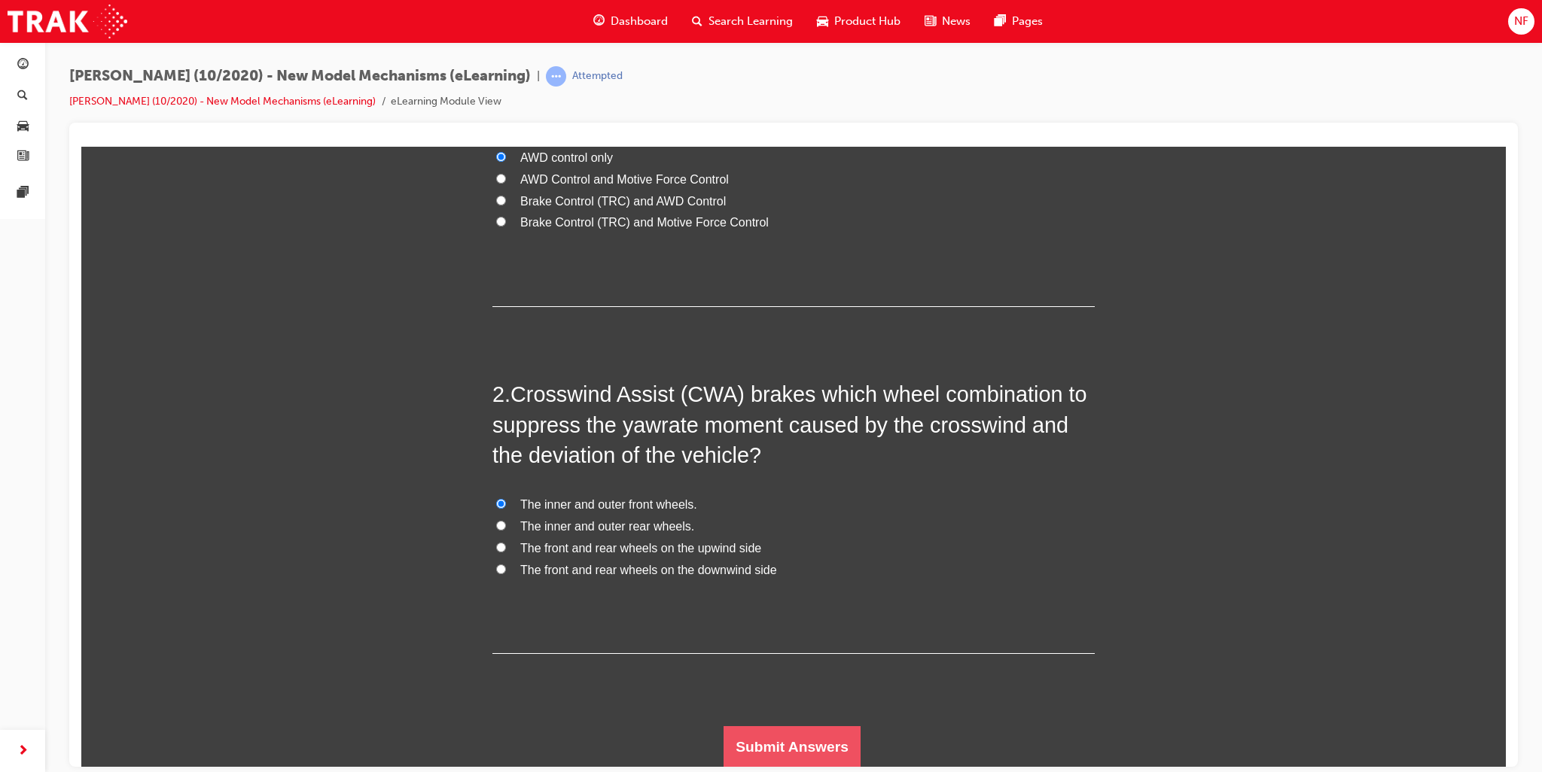
click at [809, 745] on button "Submit Answers" at bounding box center [792, 747] width 137 height 42
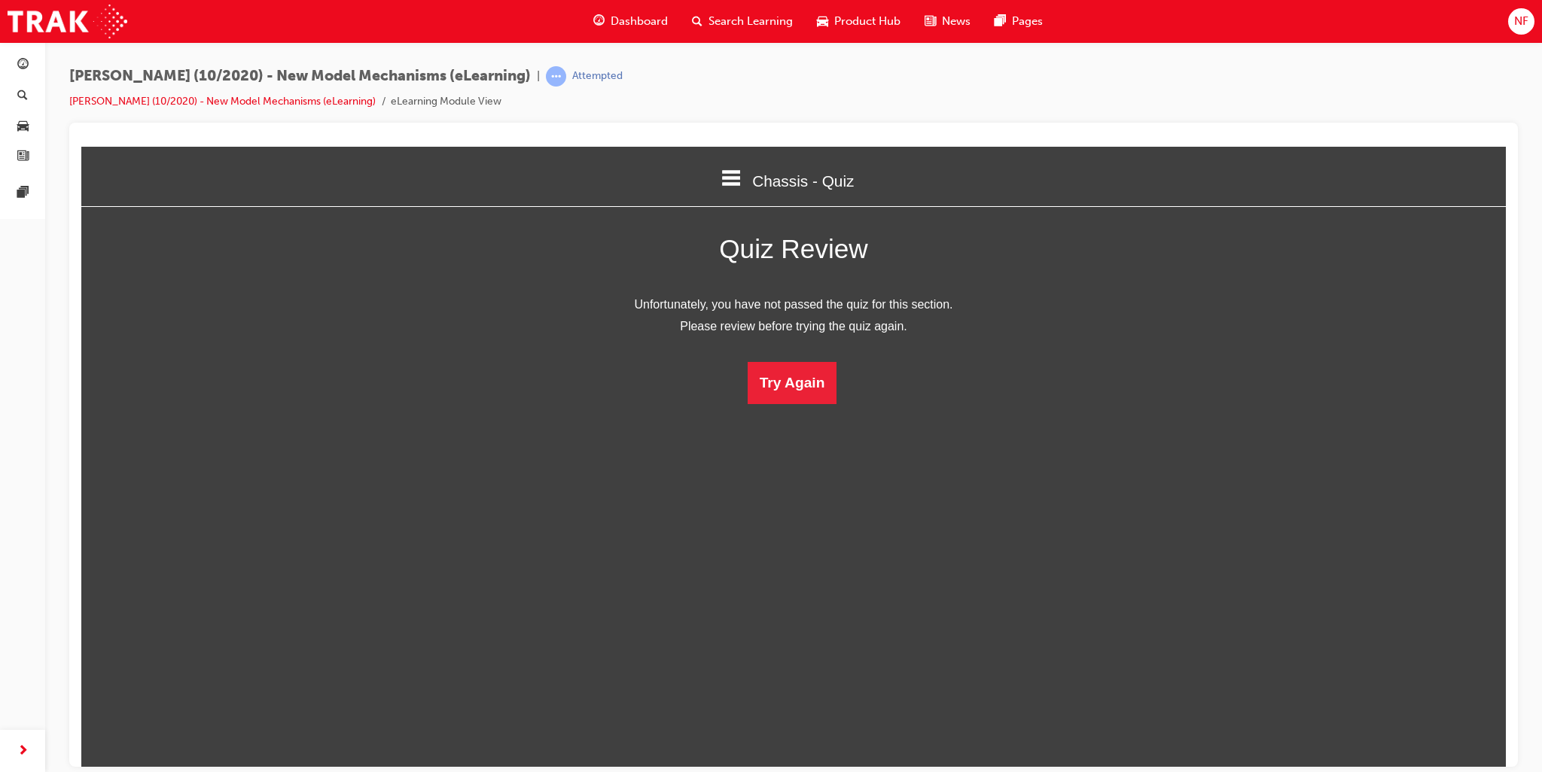
scroll to position [7, 7]
click at [786, 400] on button "Try Again" at bounding box center [793, 382] width 90 height 42
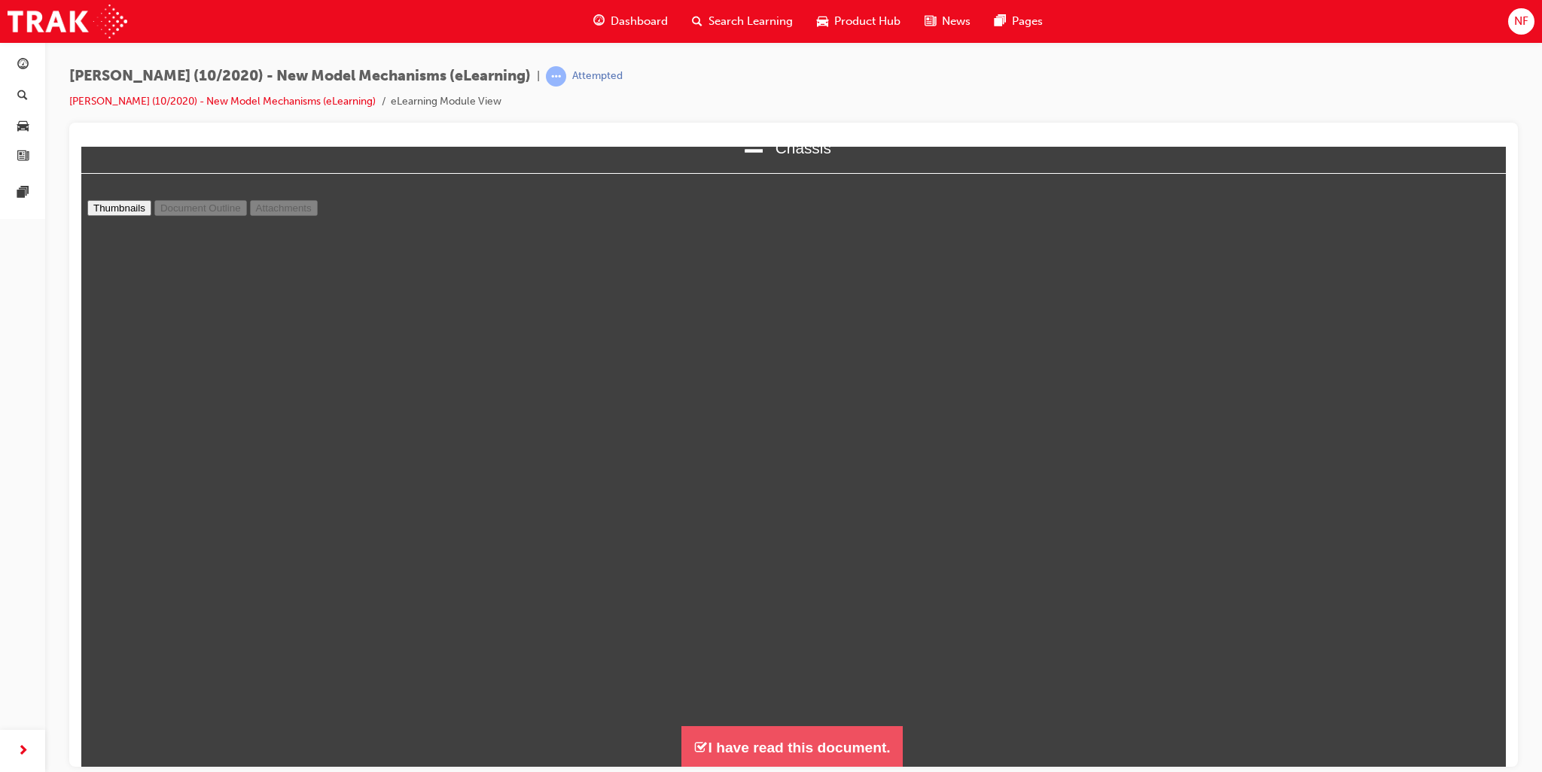
click at [790, 750] on button "I have read this document." at bounding box center [791, 747] width 221 height 43
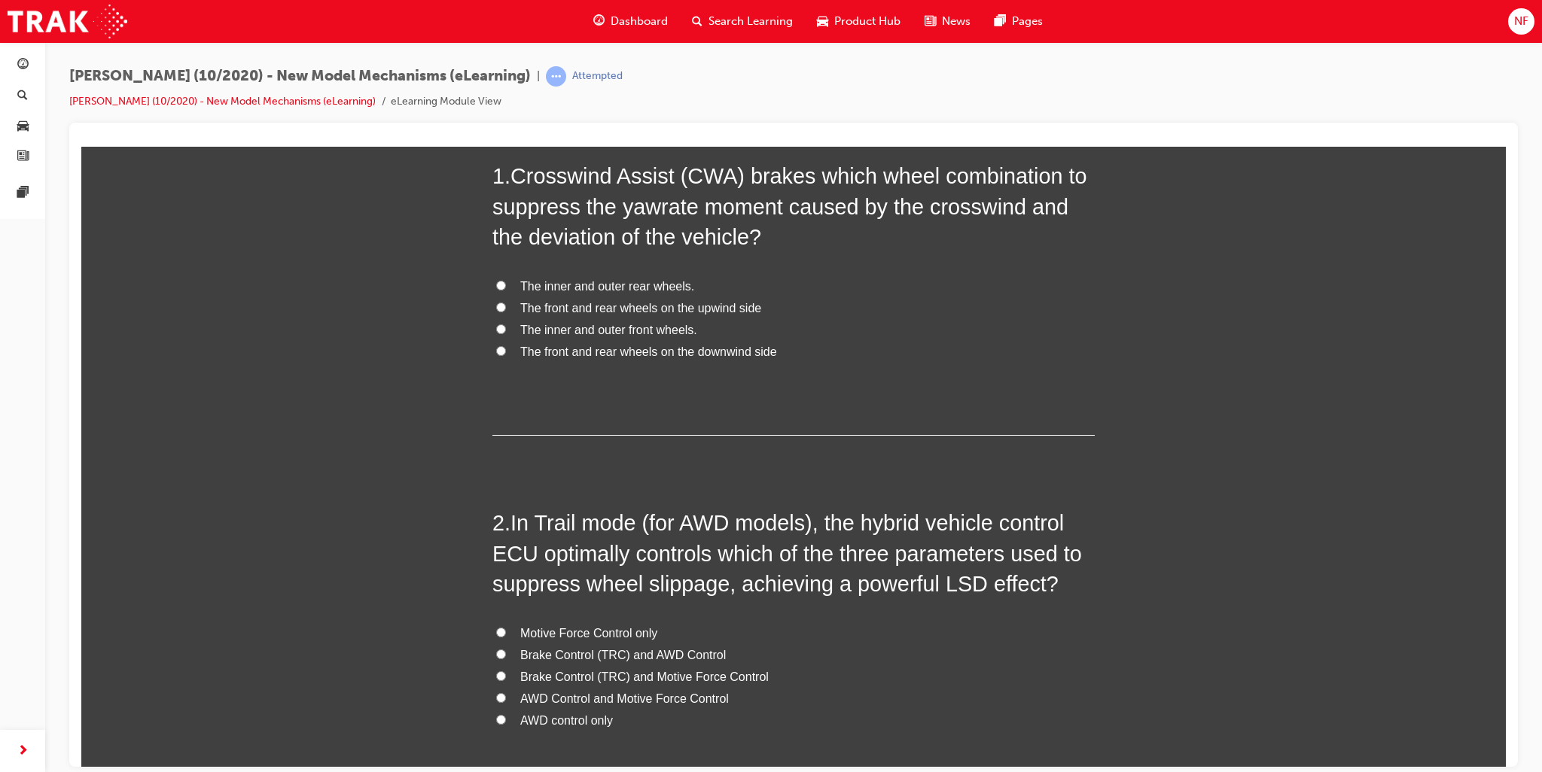
click at [496, 697] on input "AWD Control and Motive Force Control" at bounding box center [501, 698] width 10 height 10
radio input "true"
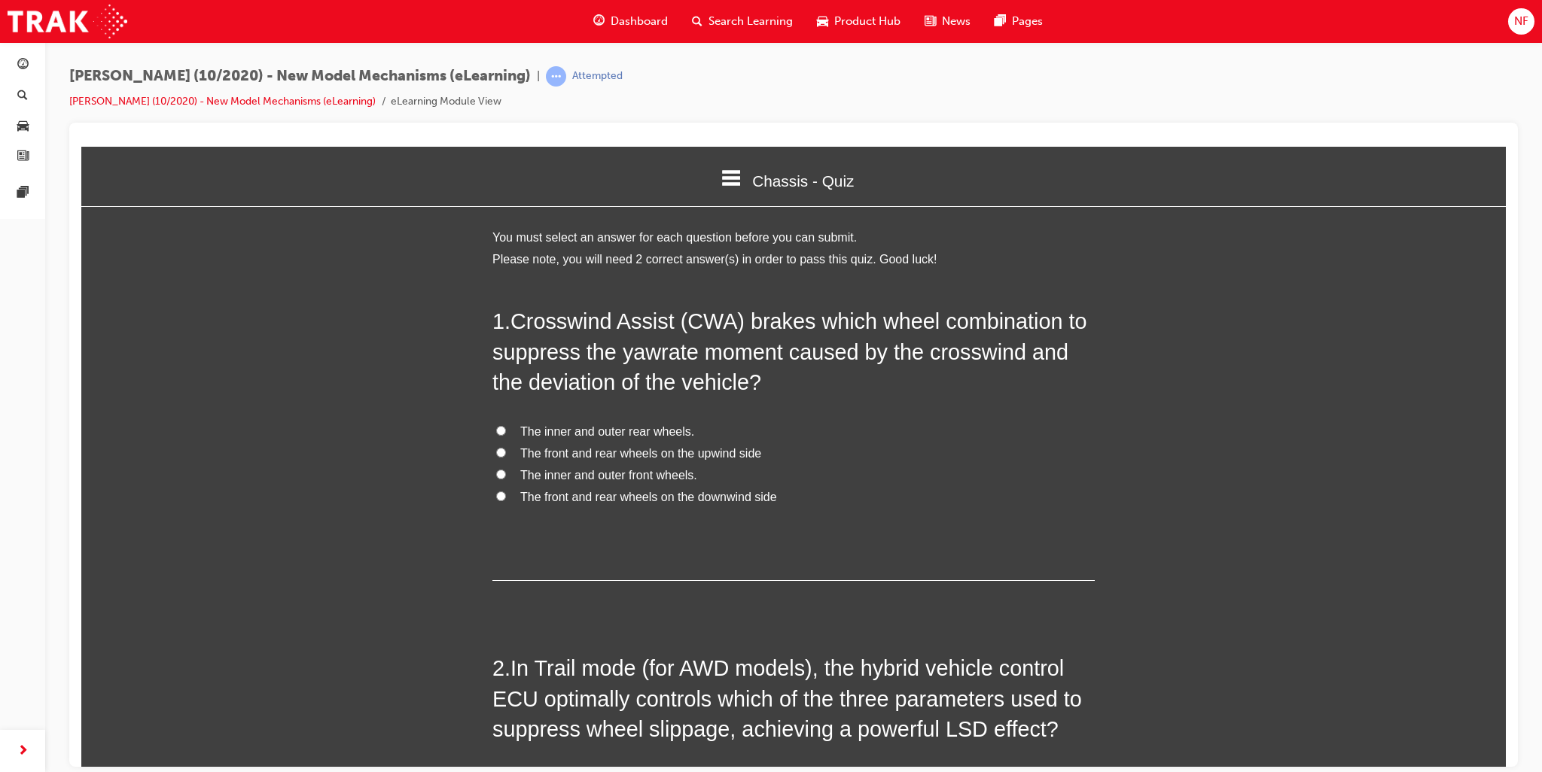
click at [496, 450] on input "The front and rear wheels on the upwind side" at bounding box center [501, 452] width 10 height 10
radio input "true"
click at [496, 495] on input "The front and rear wheels on the downwind side" at bounding box center [501, 496] width 10 height 10
radio input "true"
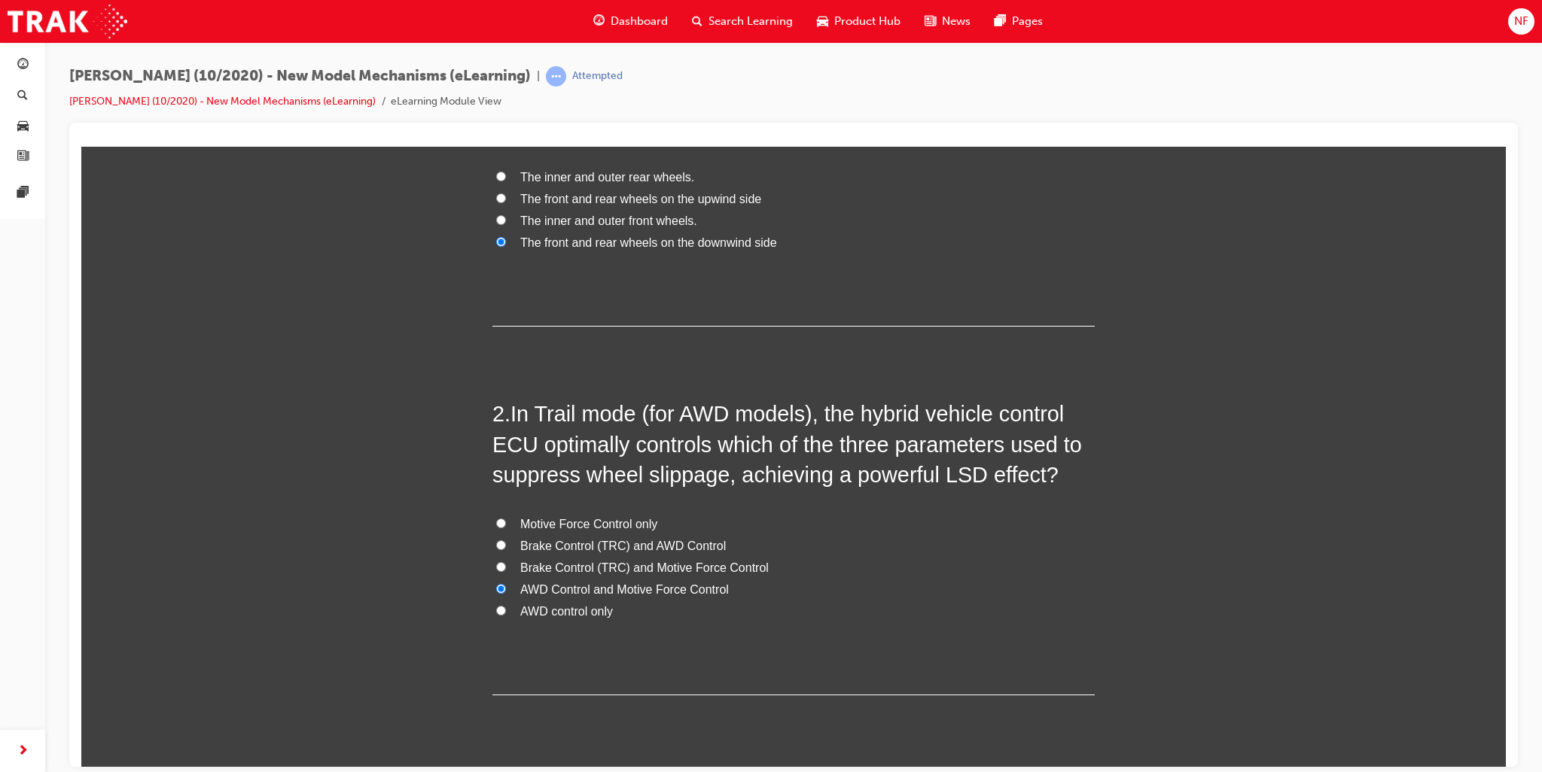
scroll to position [296, 0]
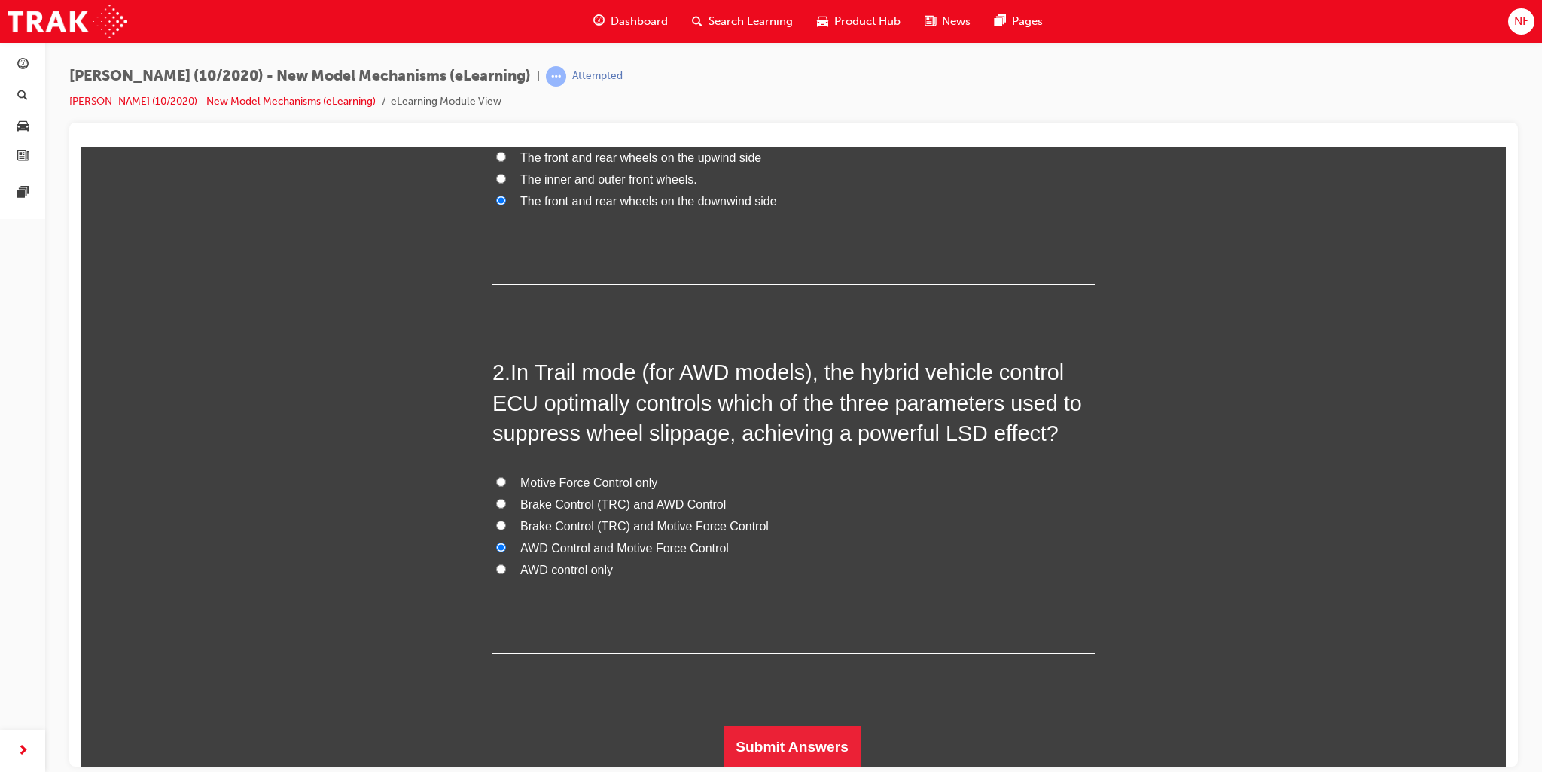
click at [500, 479] on input "Motive Force Control only" at bounding box center [501, 482] width 10 height 10
radio input "true"
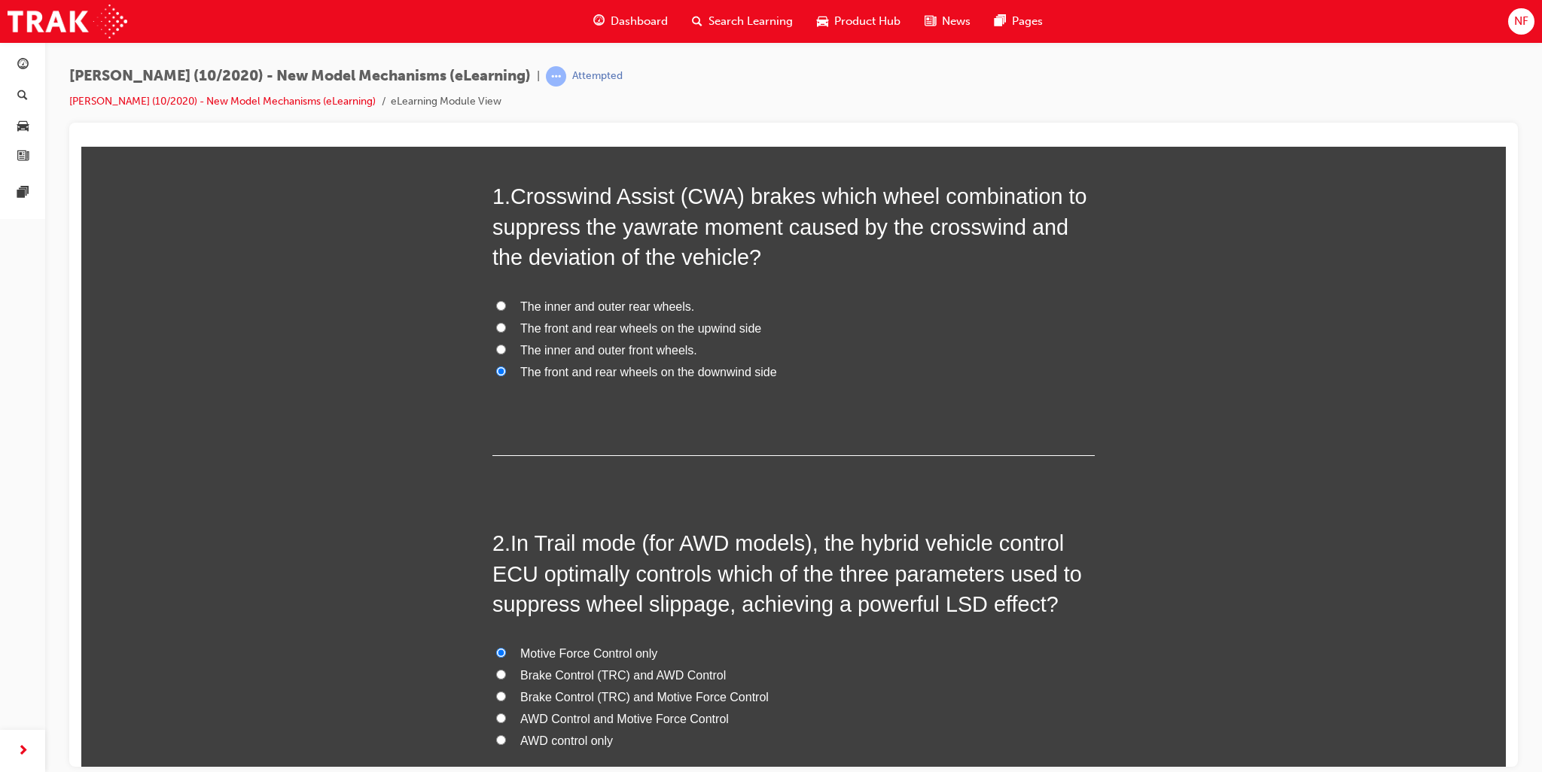
scroll to position [151, 0]
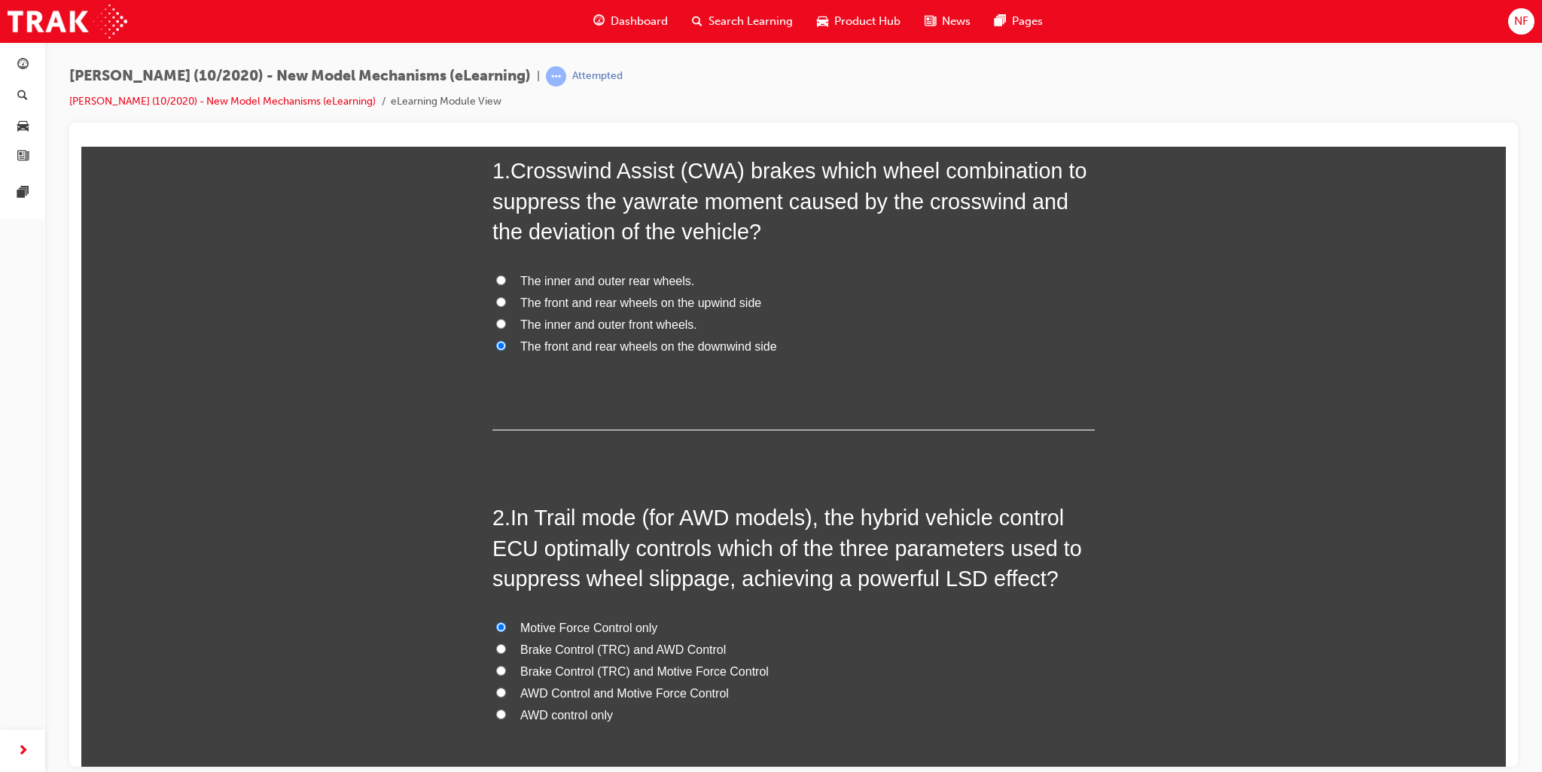
click at [513, 303] on label "The front and rear wheels on the upwind side" at bounding box center [793, 303] width 602 height 22
click at [506, 303] on input "The front and rear wheels on the upwind side" at bounding box center [501, 302] width 10 height 10
radio input "true"
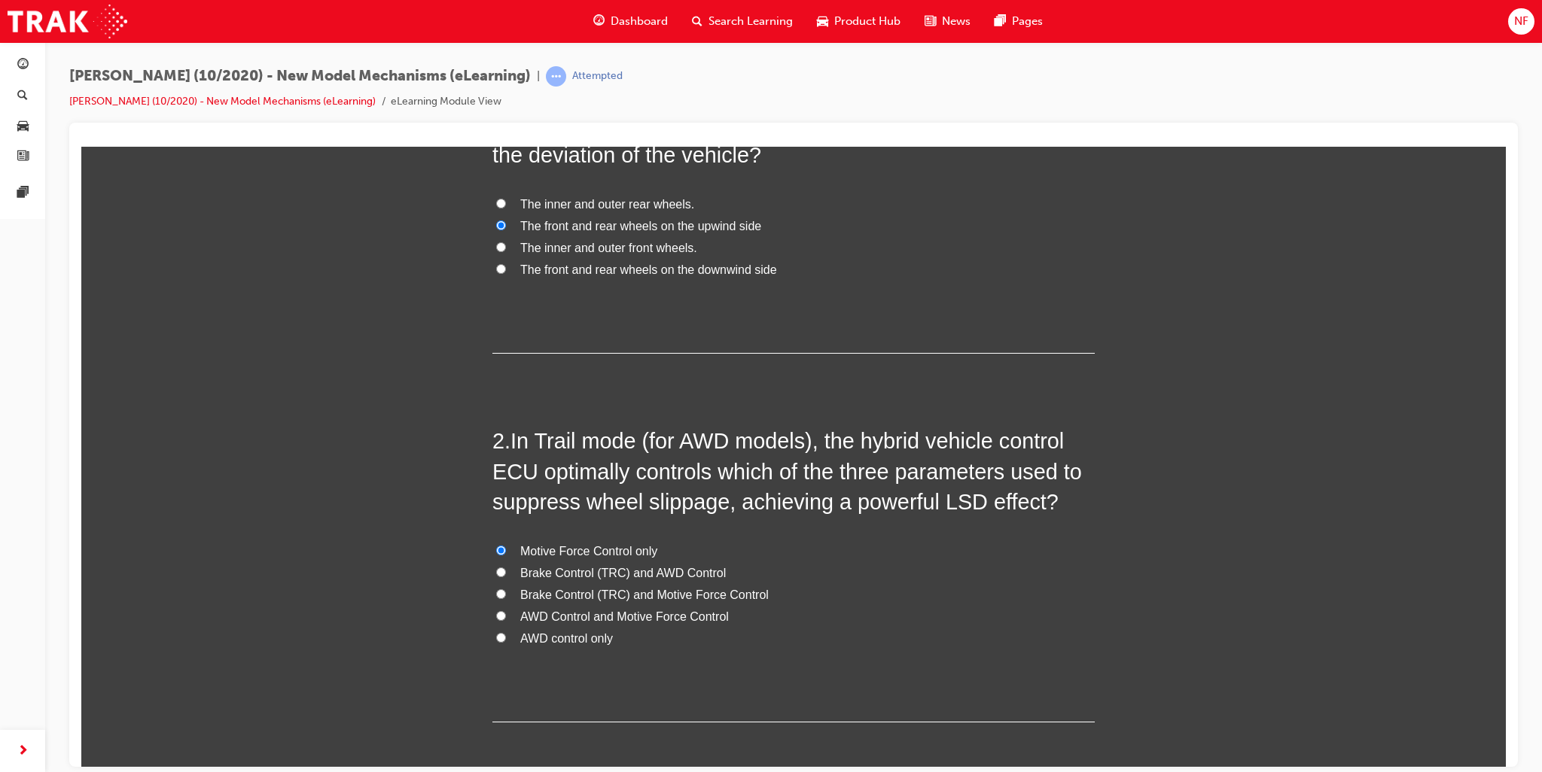
scroll to position [296, 0]
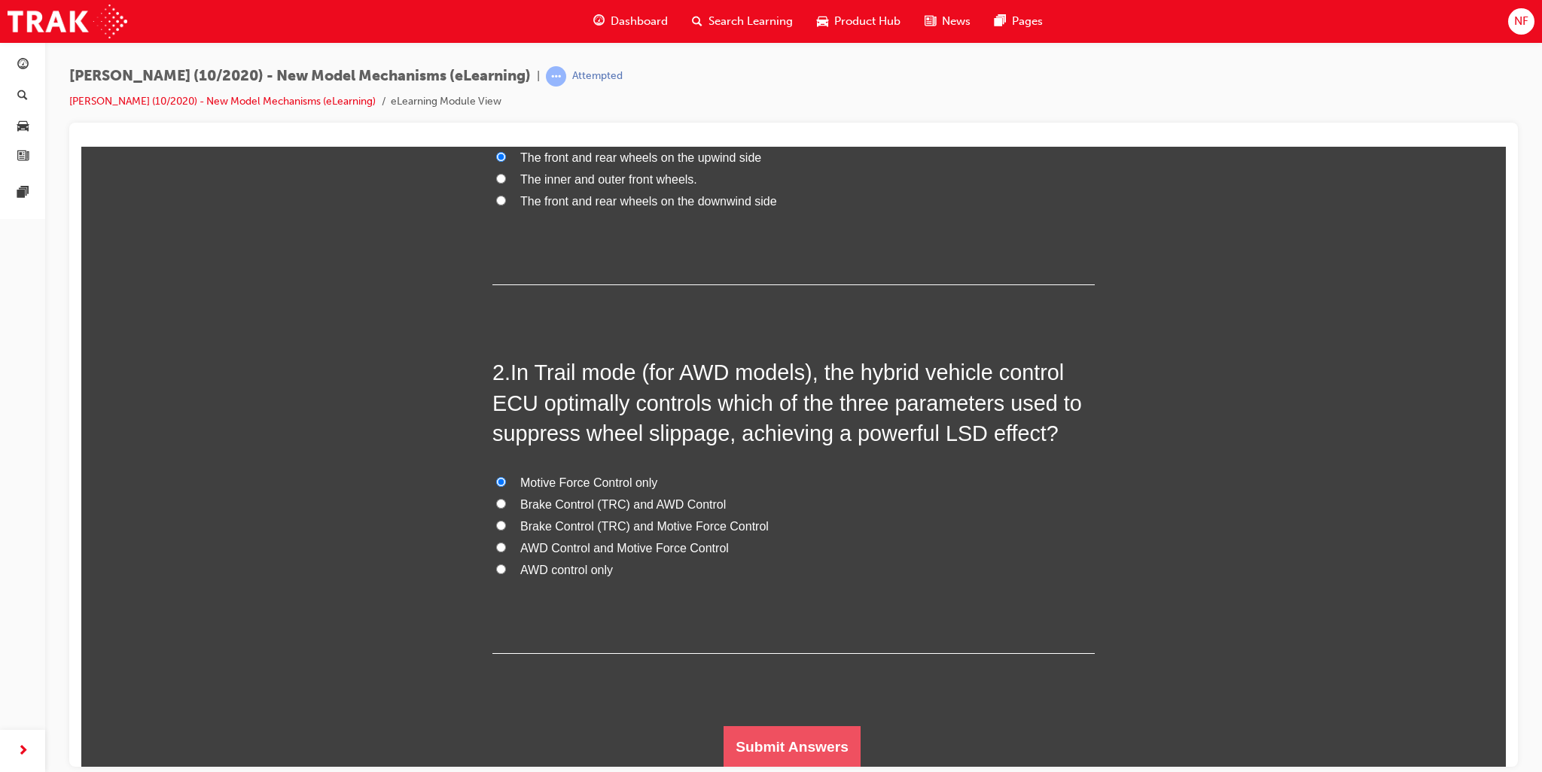
click at [782, 747] on button "Submit Answers" at bounding box center [792, 747] width 137 height 42
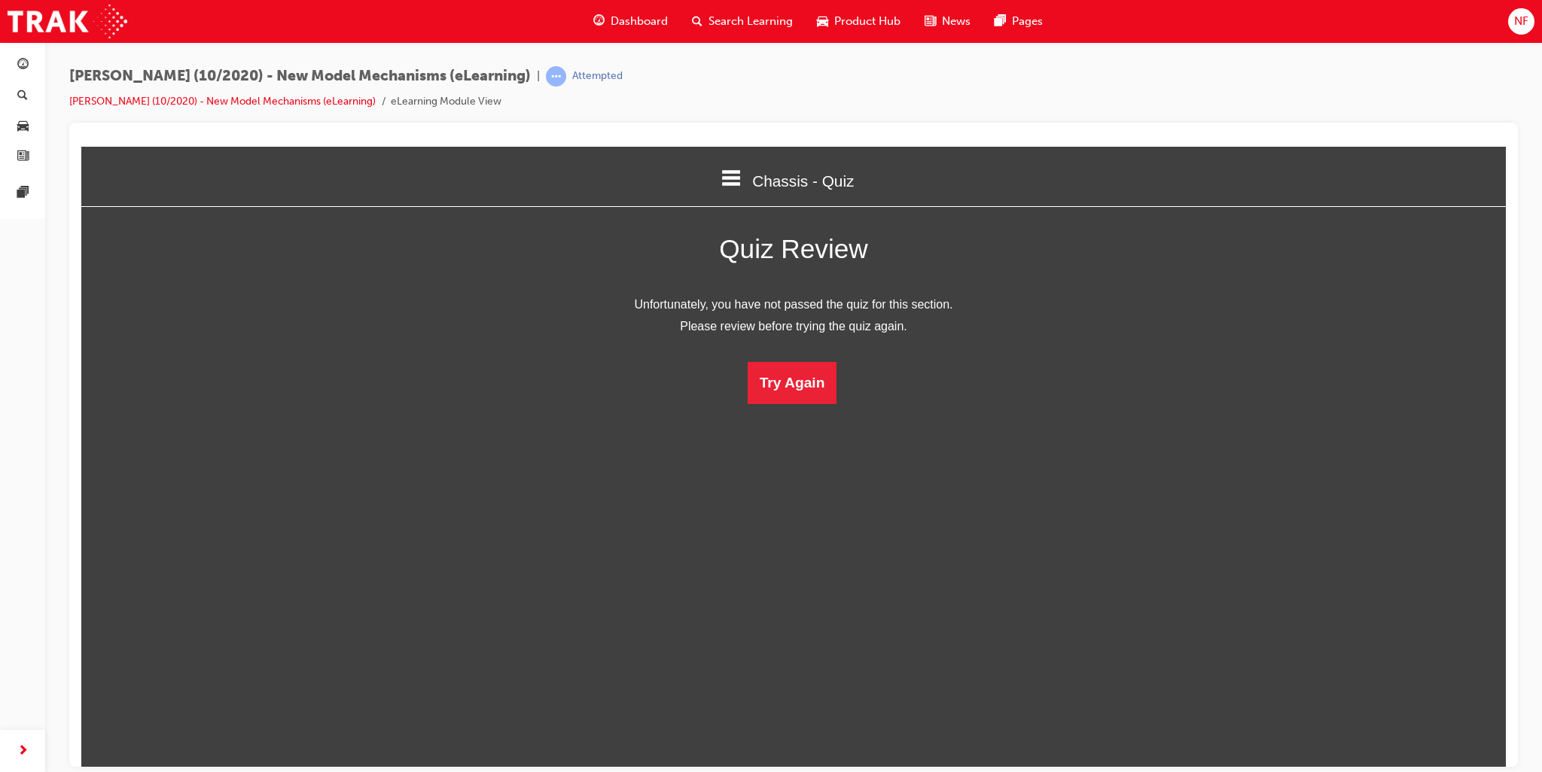
scroll to position [7, 7]
click at [785, 396] on button "Try Again" at bounding box center [793, 382] width 90 height 42
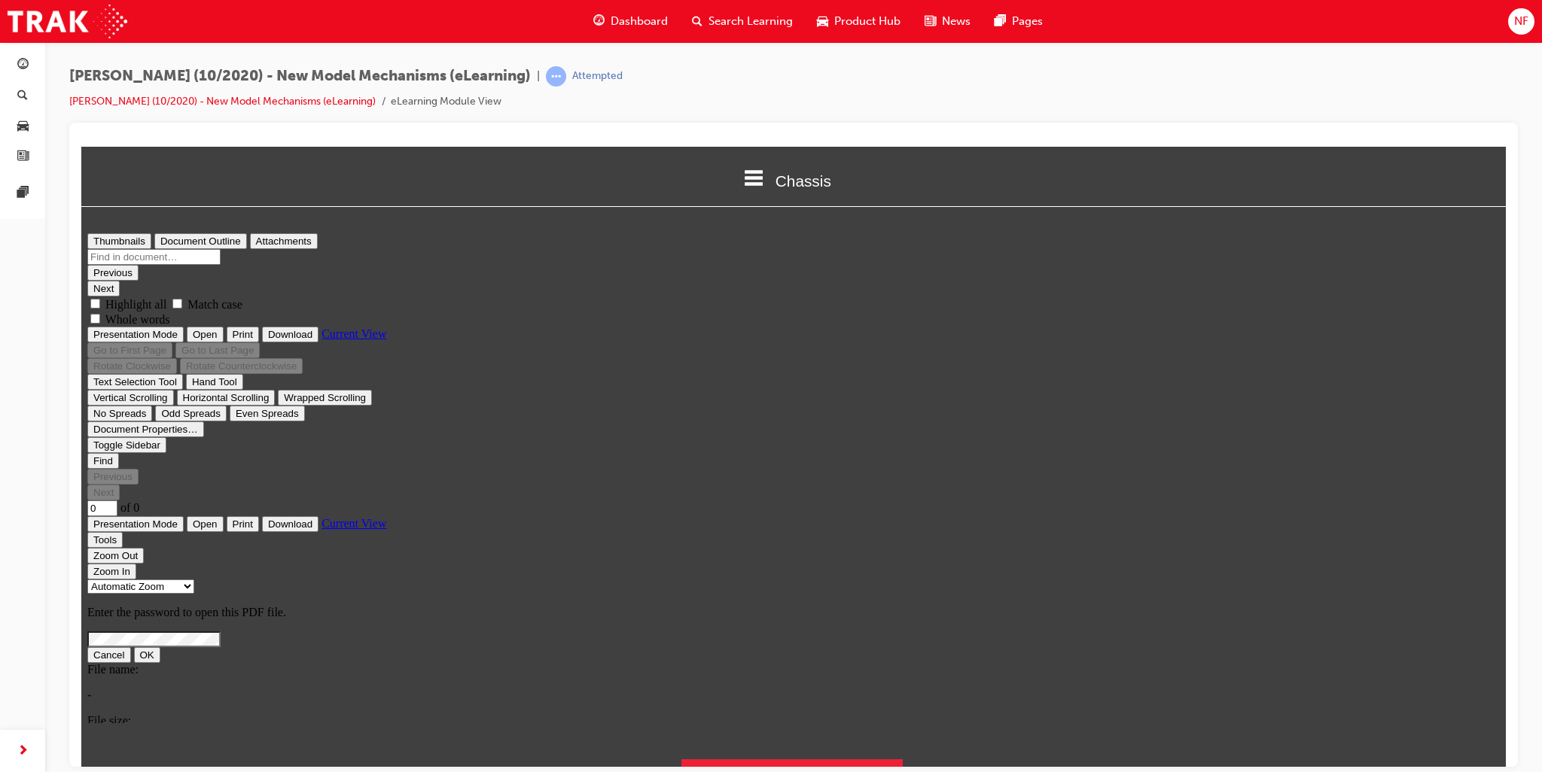
scroll to position [0, 0]
type input "12"
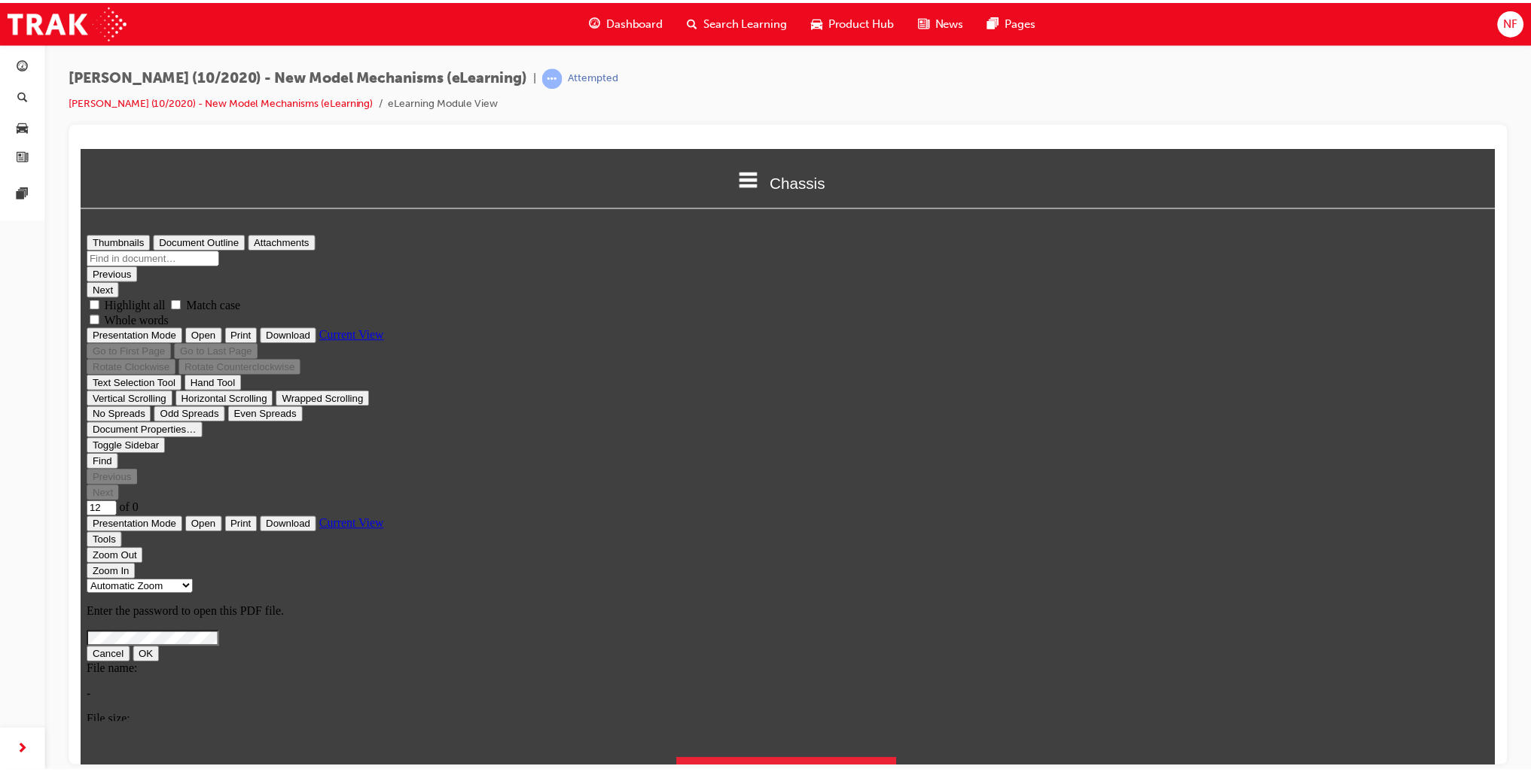
scroll to position [5240, 0]
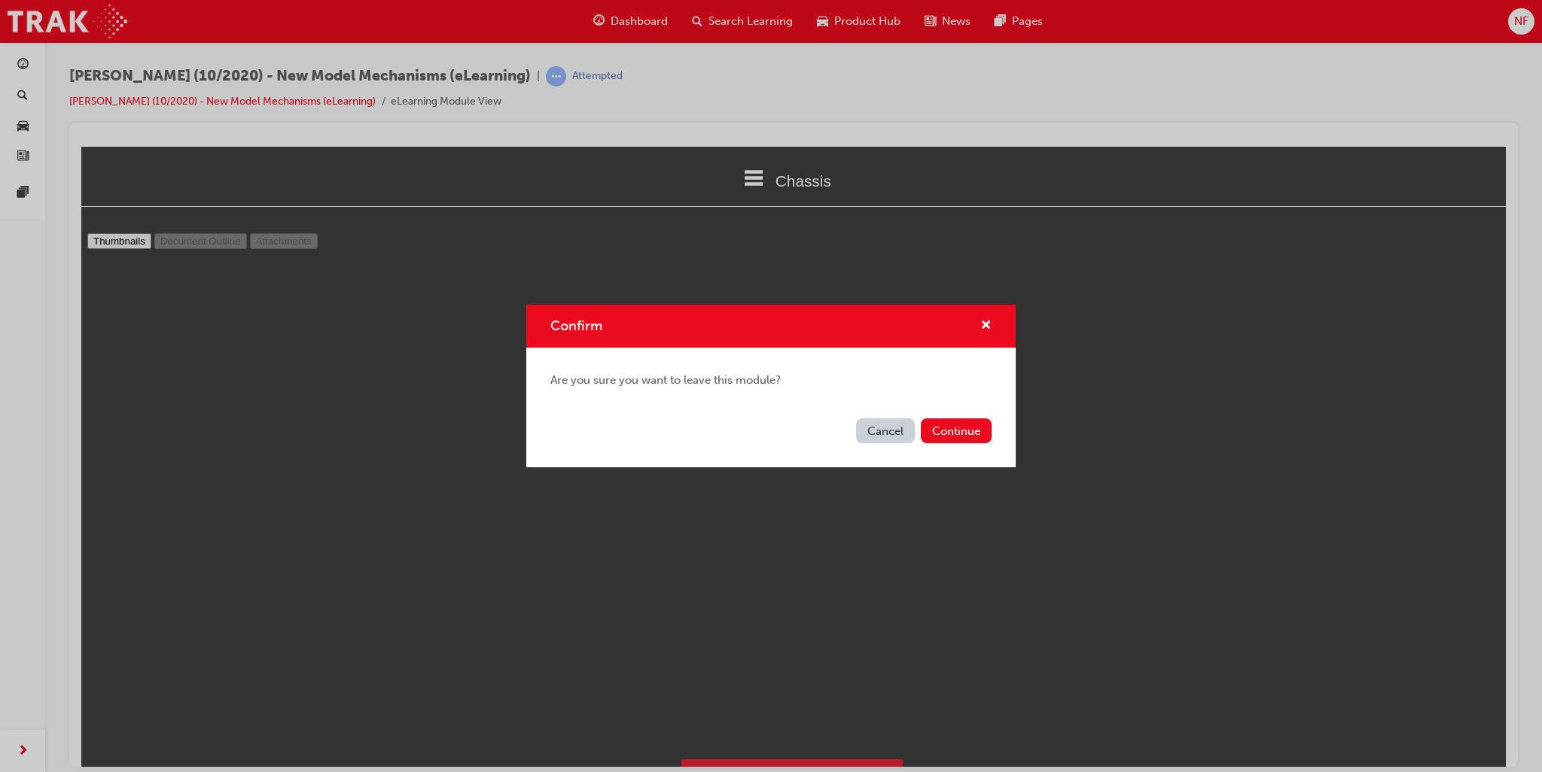
click at [892, 434] on button "Cancel" at bounding box center [885, 431] width 59 height 25
click at [966, 437] on button "Continue" at bounding box center [956, 431] width 71 height 25
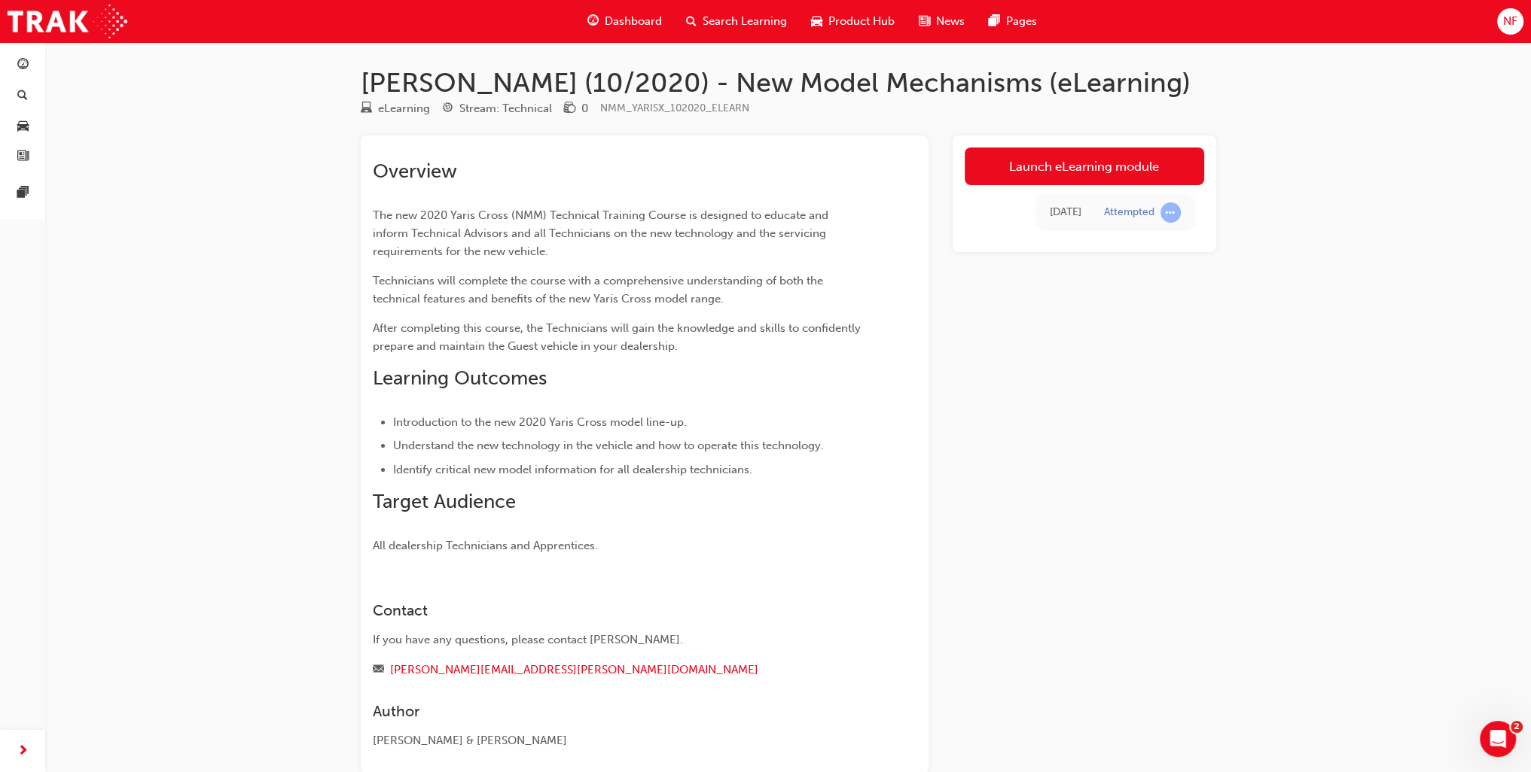
click at [641, 26] on span "Dashboard" at bounding box center [633, 21] width 57 height 17
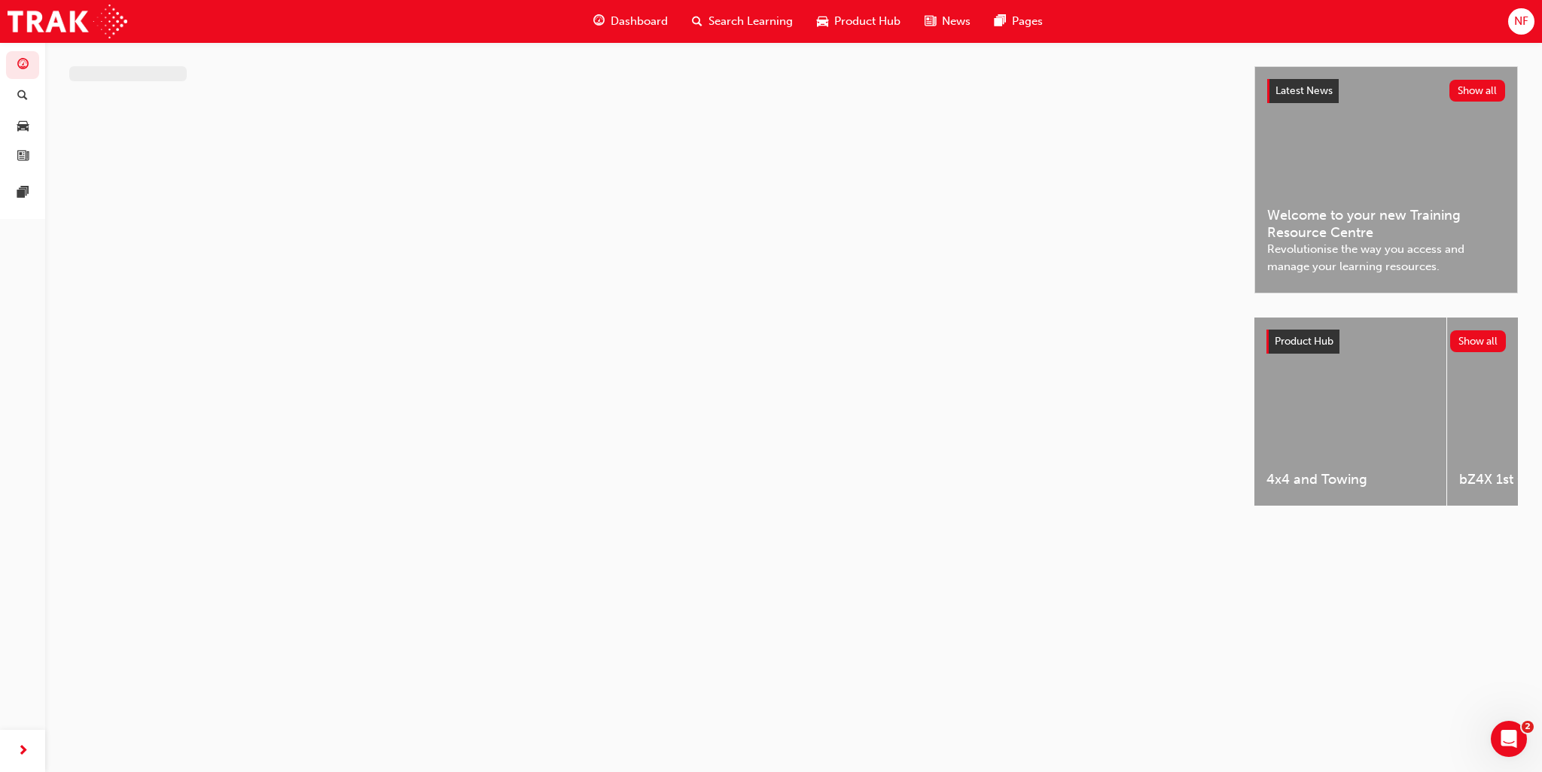
click at [623, 20] on span "Dashboard" at bounding box center [639, 21] width 57 height 17
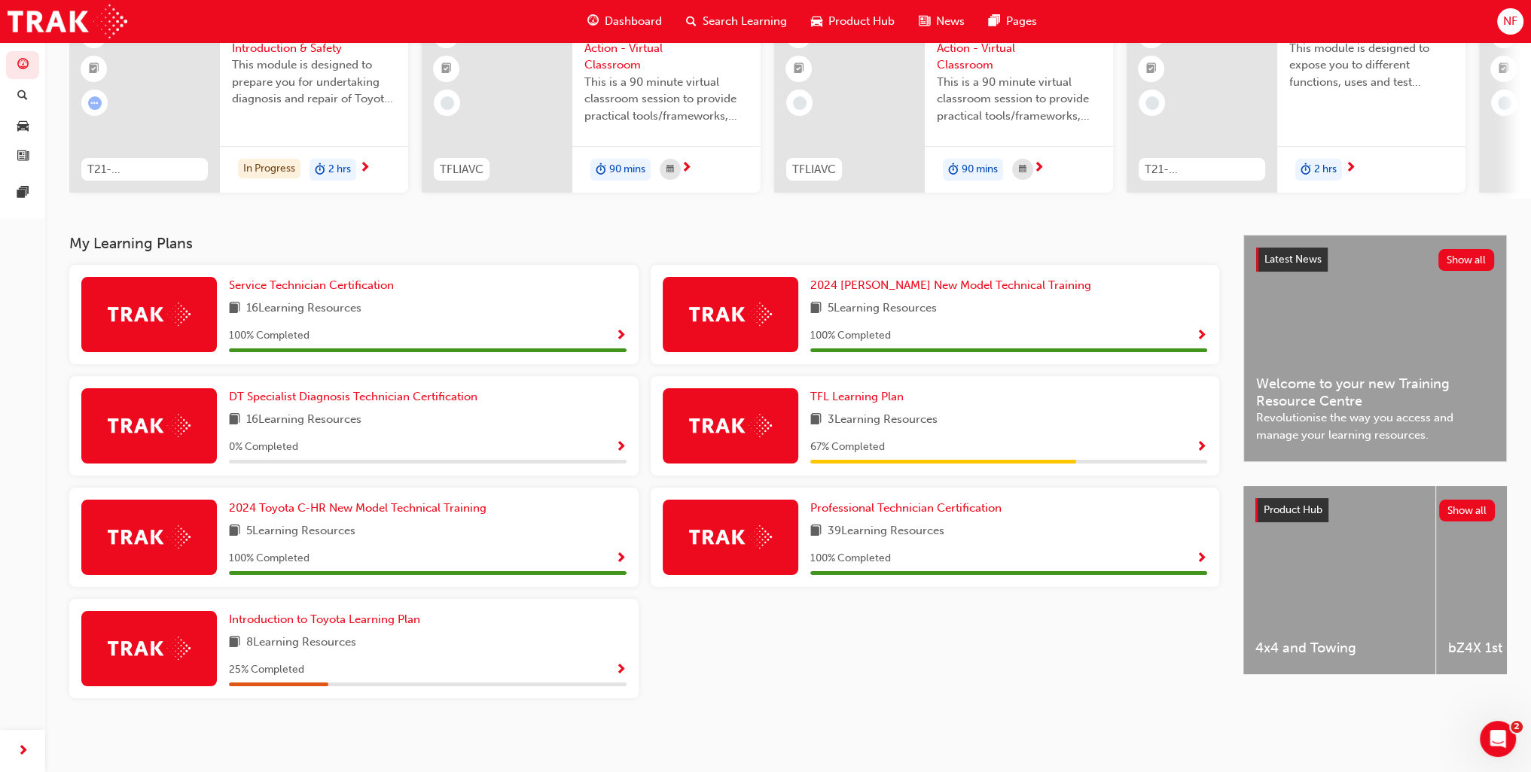
scroll to position [154, 0]
